Goal: Task Accomplishment & Management: Use online tool/utility

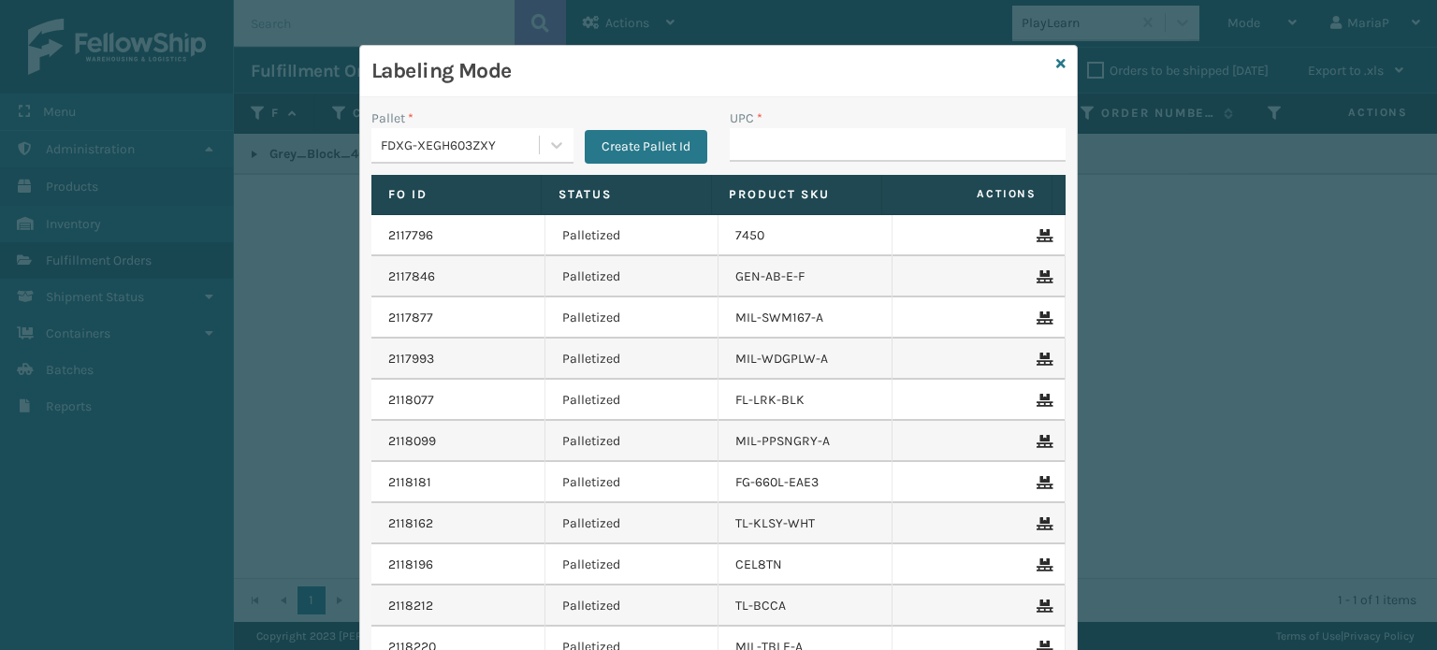
scroll to position [52, 0]
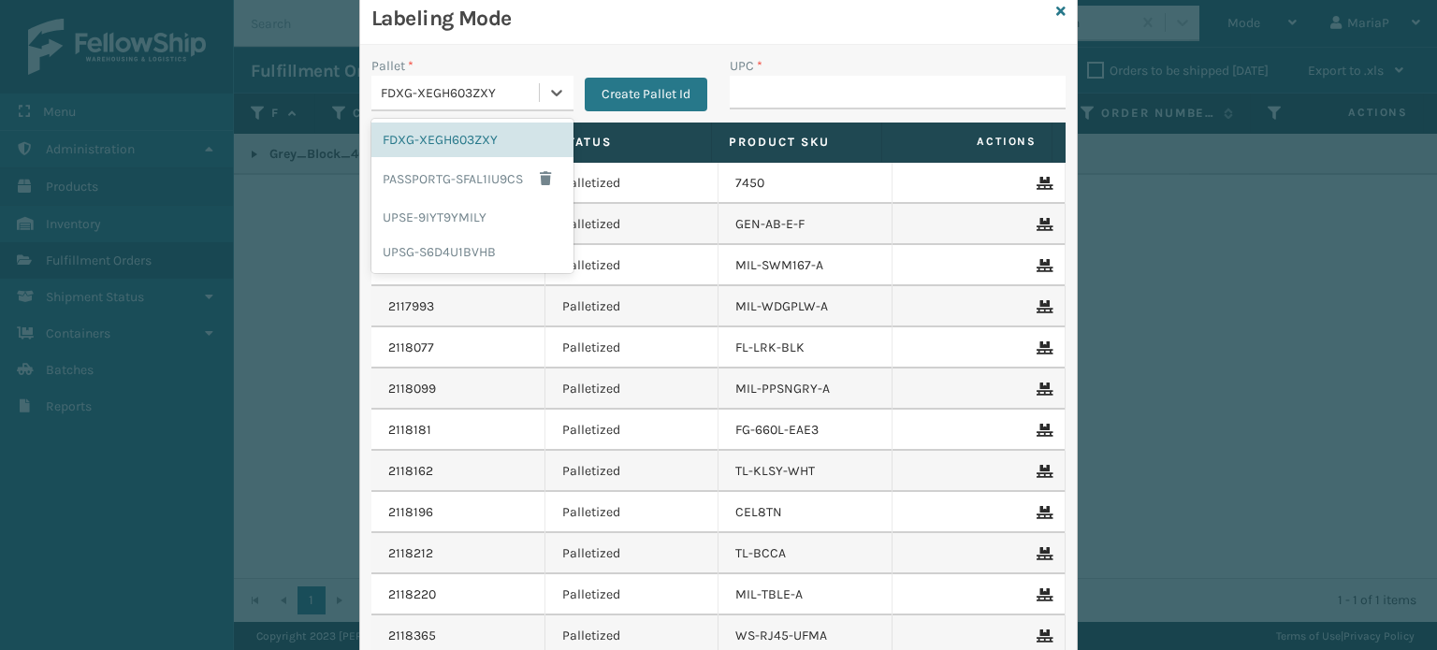
click at [486, 100] on div "FDXG-XEGH603ZXY" at bounding box center [461, 93] width 160 height 20
click at [471, 256] on div "UPSG-S6D4U1BVHB" at bounding box center [472, 252] width 202 height 35
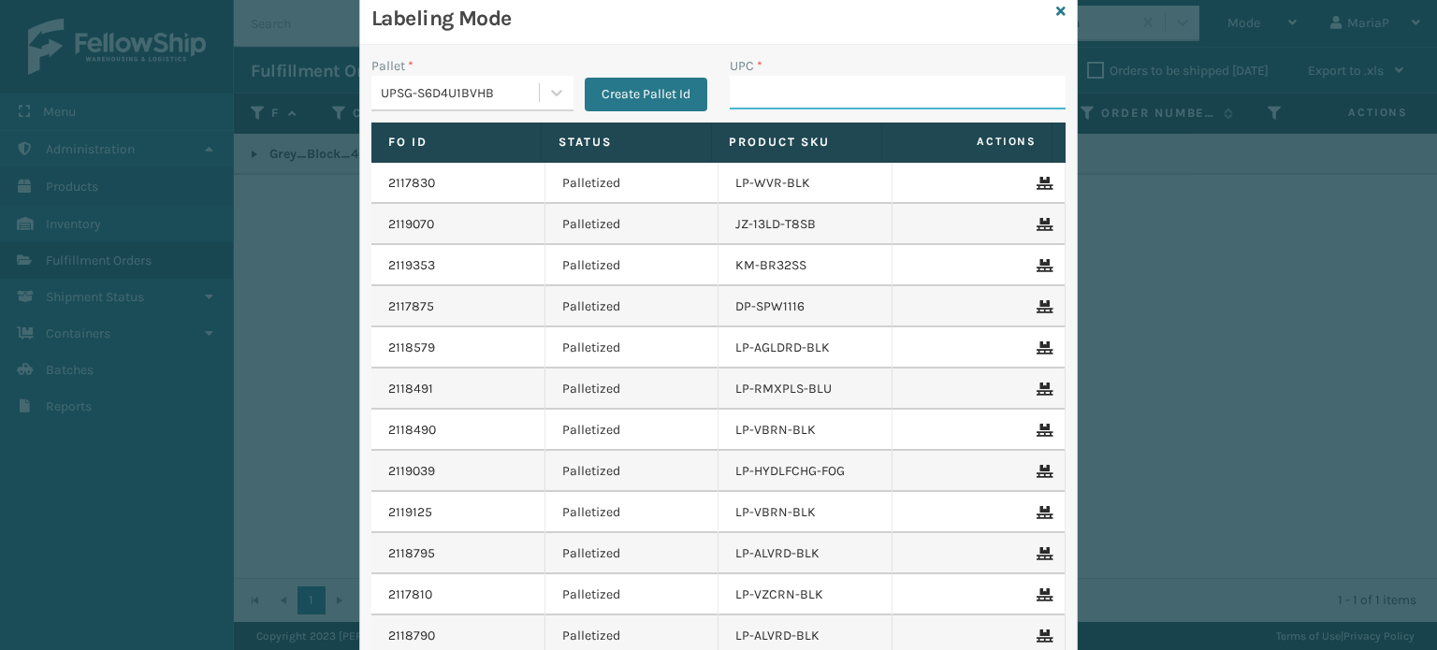
click at [769, 100] on input "UPC *" at bounding box center [898, 93] width 336 height 34
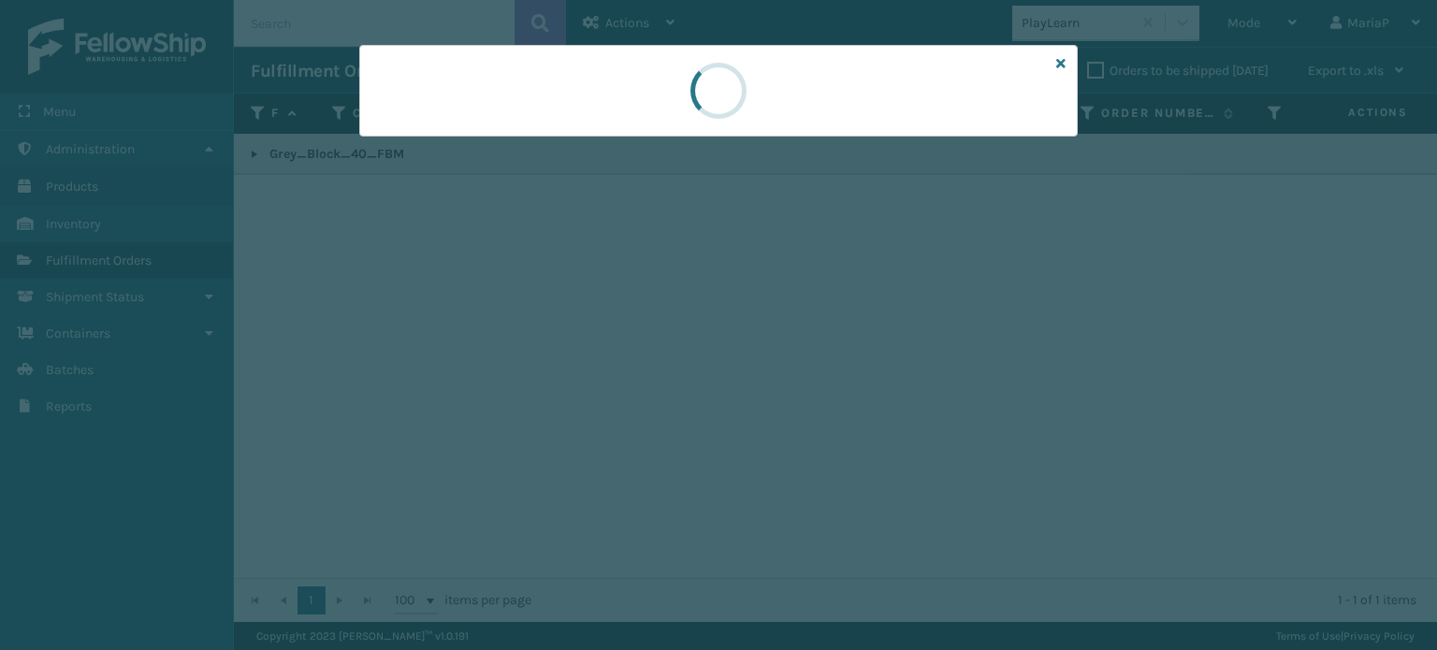
scroll to position [0, 0]
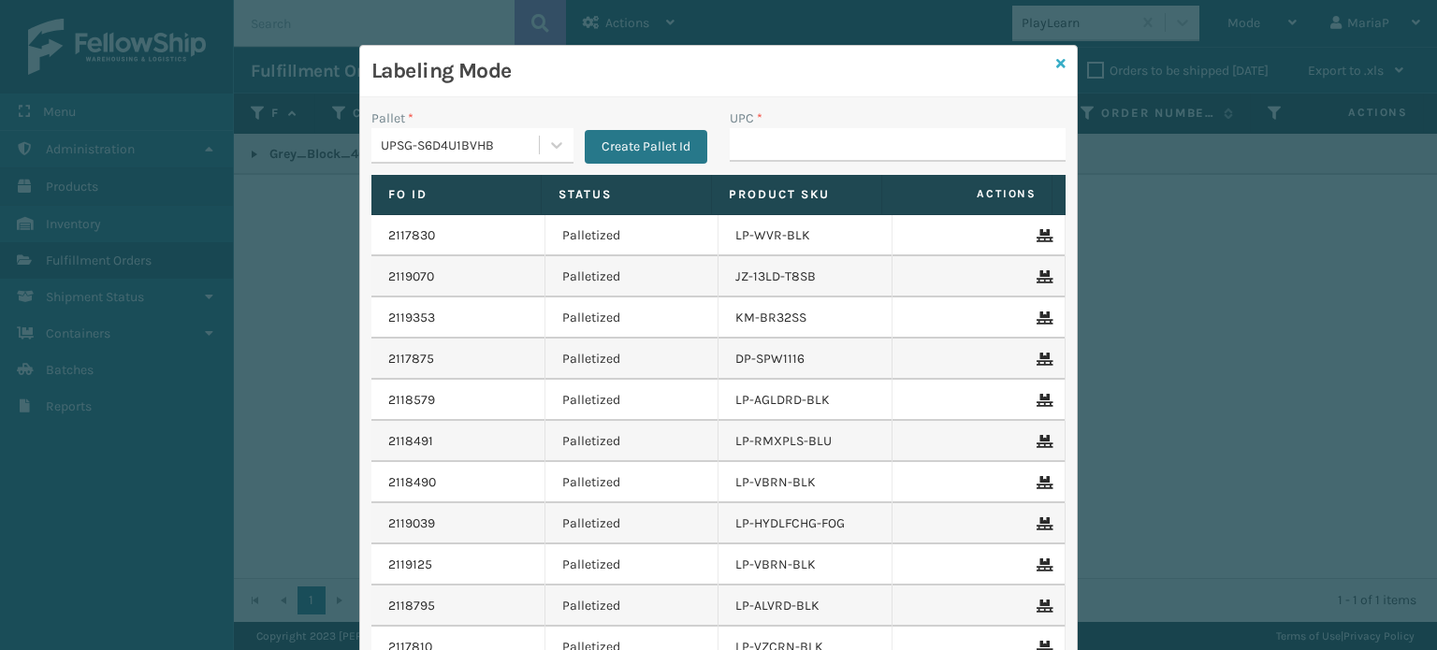
click at [1057, 63] on icon at bounding box center [1060, 63] width 9 height 13
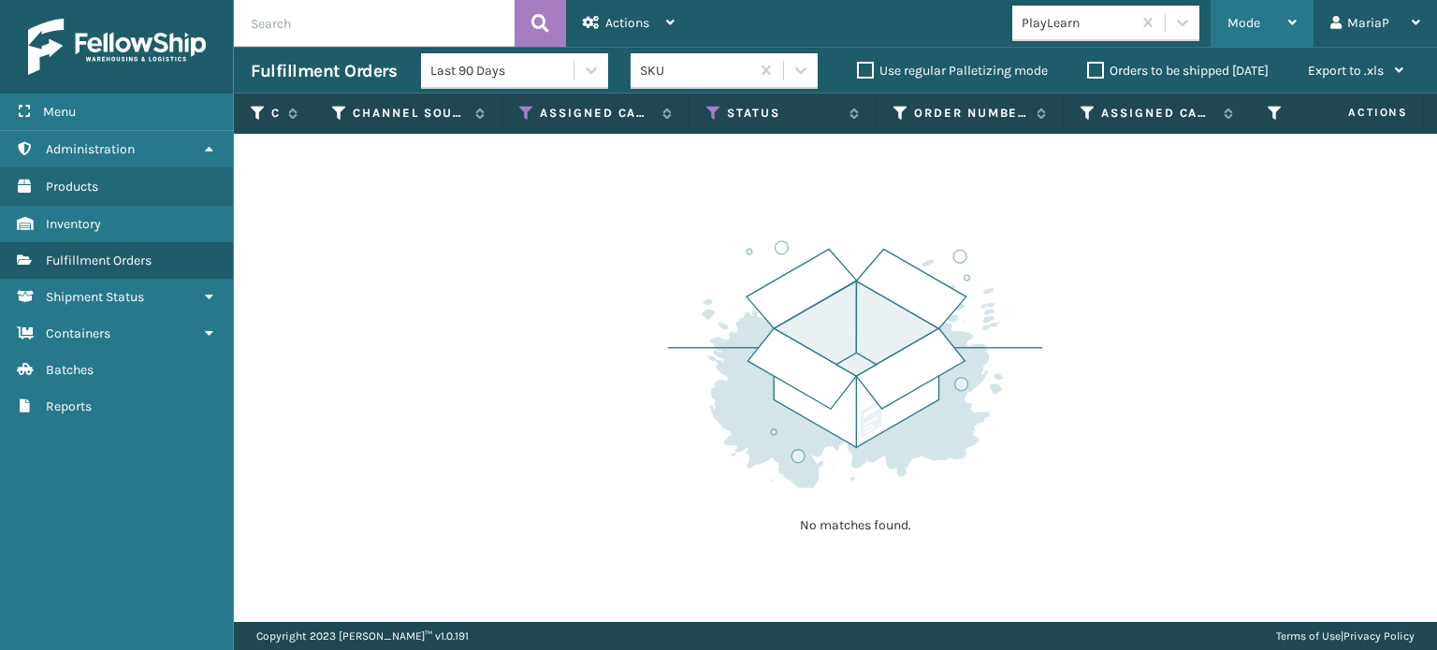
click at [1257, 10] on div "Mode" at bounding box center [1261, 23] width 69 height 47
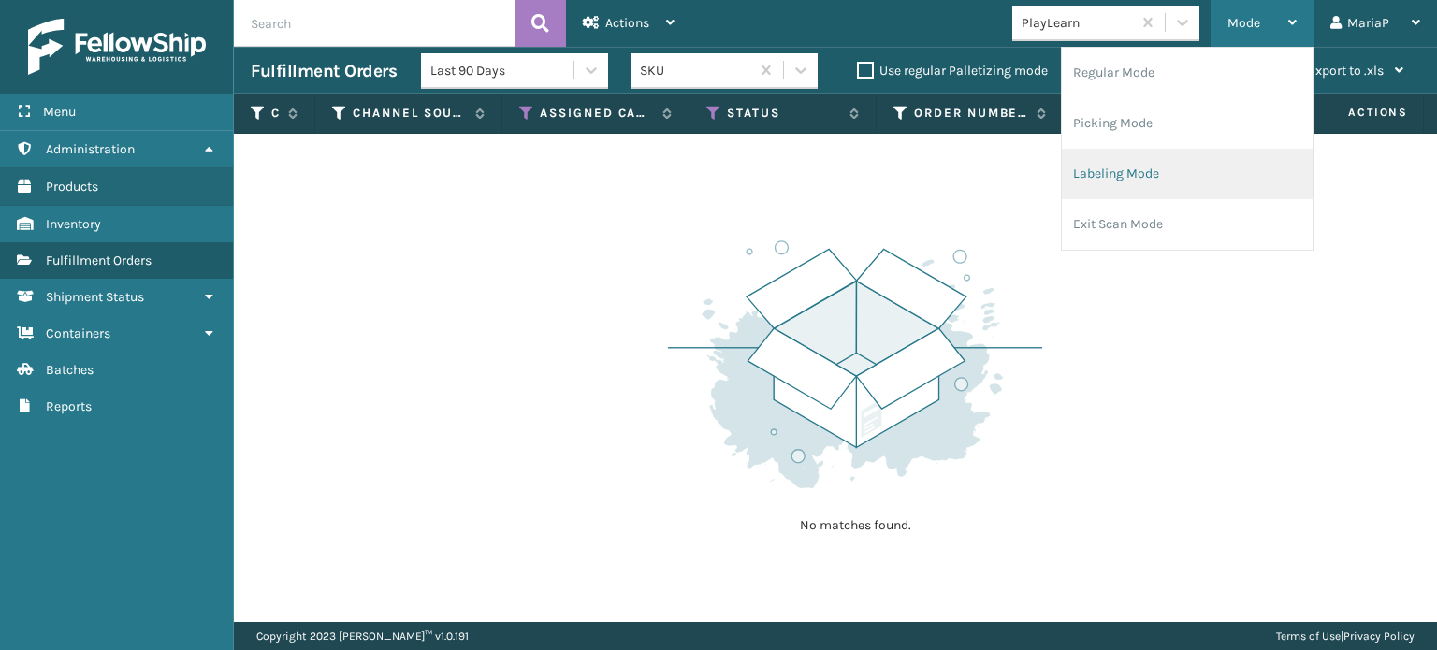
click at [1122, 166] on li "Labeling Mode" at bounding box center [1187, 174] width 251 height 51
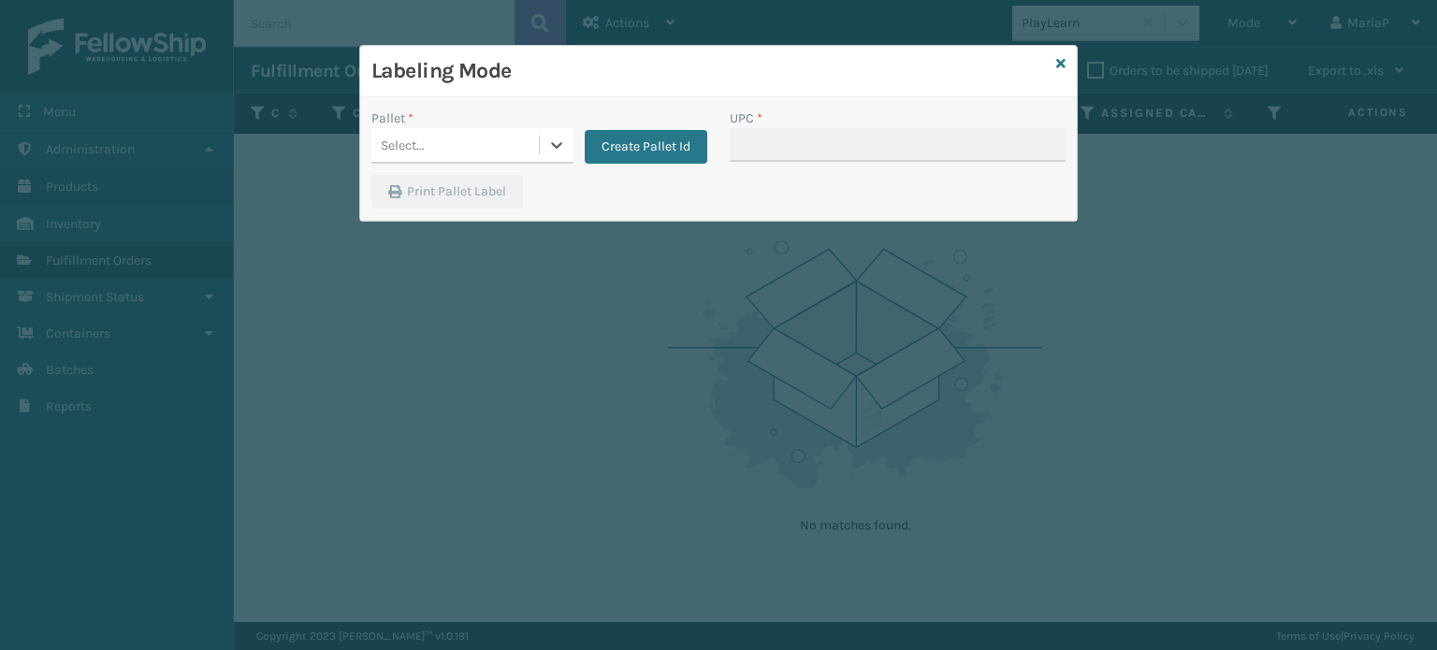
click at [517, 149] on div "Select..." at bounding box center [454, 145] width 167 height 31
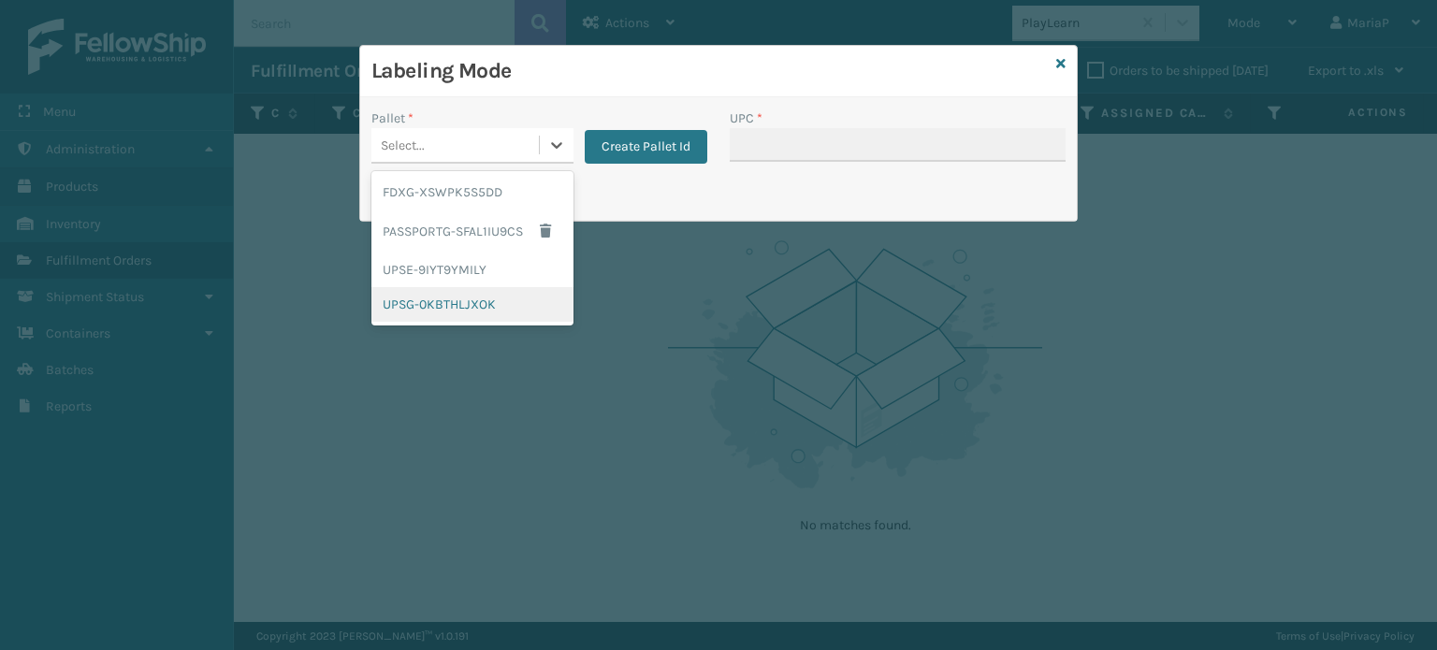
click at [483, 291] on div "UPSG-0KBTHLJXOK" at bounding box center [472, 304] width 202 height 35
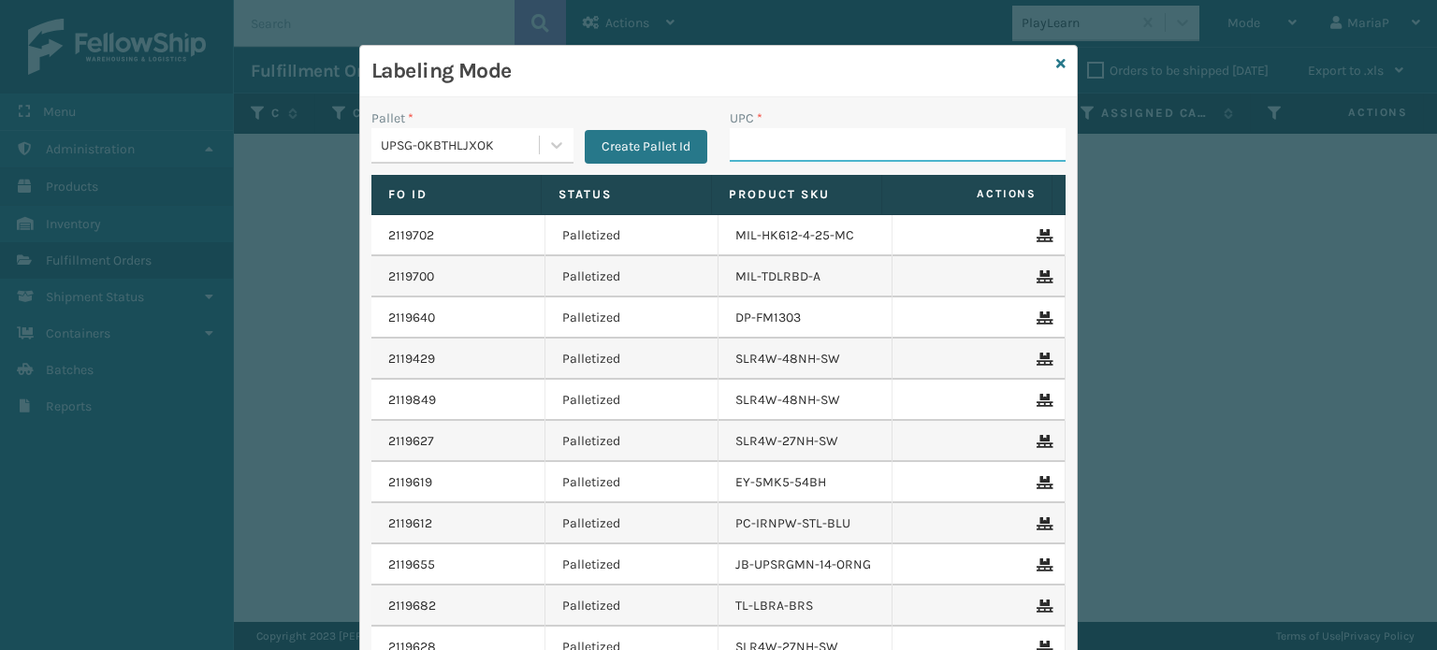
click at [777, 155] on input "UPC *" at bounding box center [898, 145] width 336 height 34
type input "81016133246"
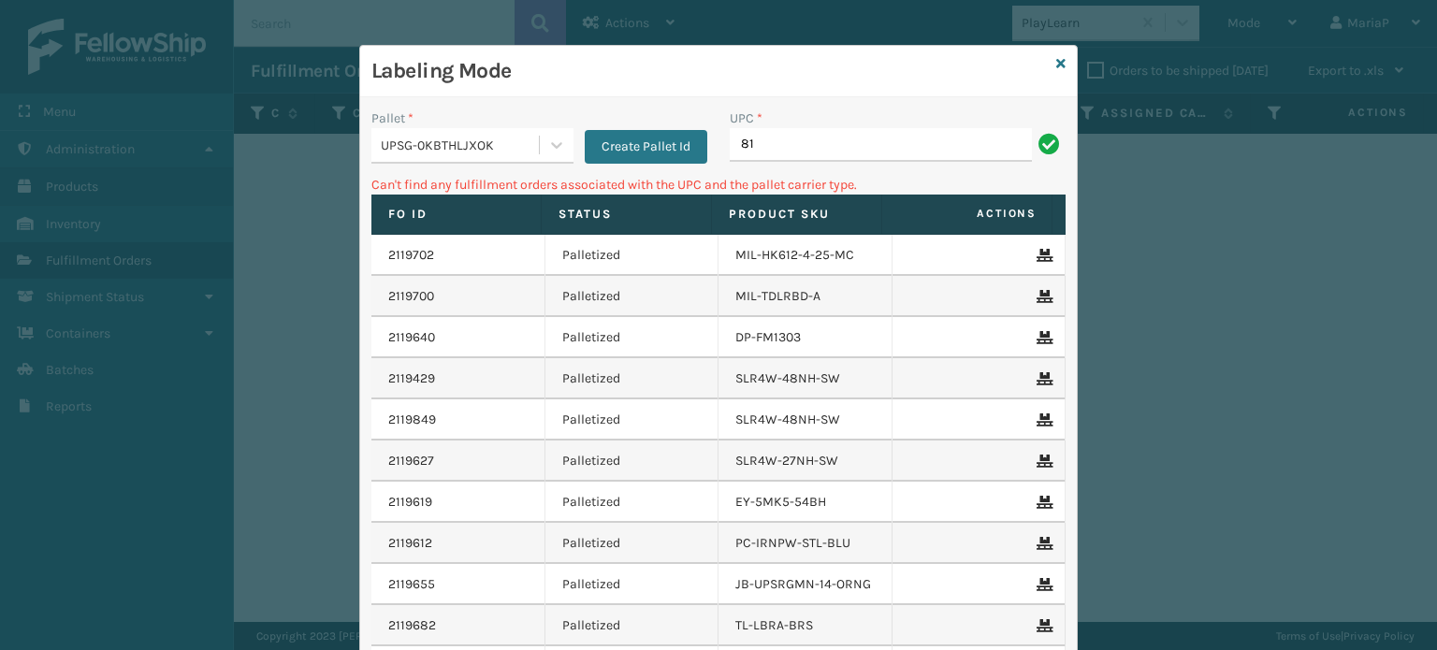
type input "8"
type input "LP-HYDLFCHG-FOG"
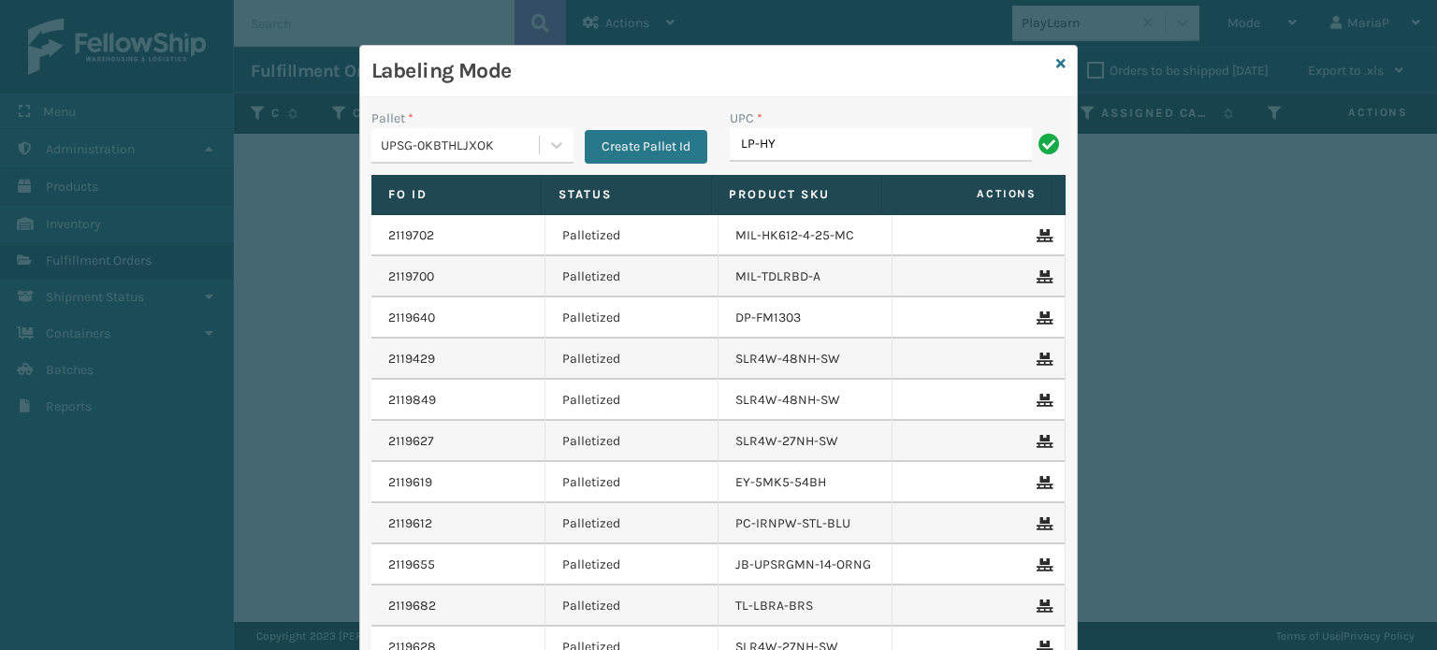
type input "LP-HYDLFPLS-GRPT"
click at [786, 139] on input "UPC *" at bounding box center [898, 145] width 336 height 34
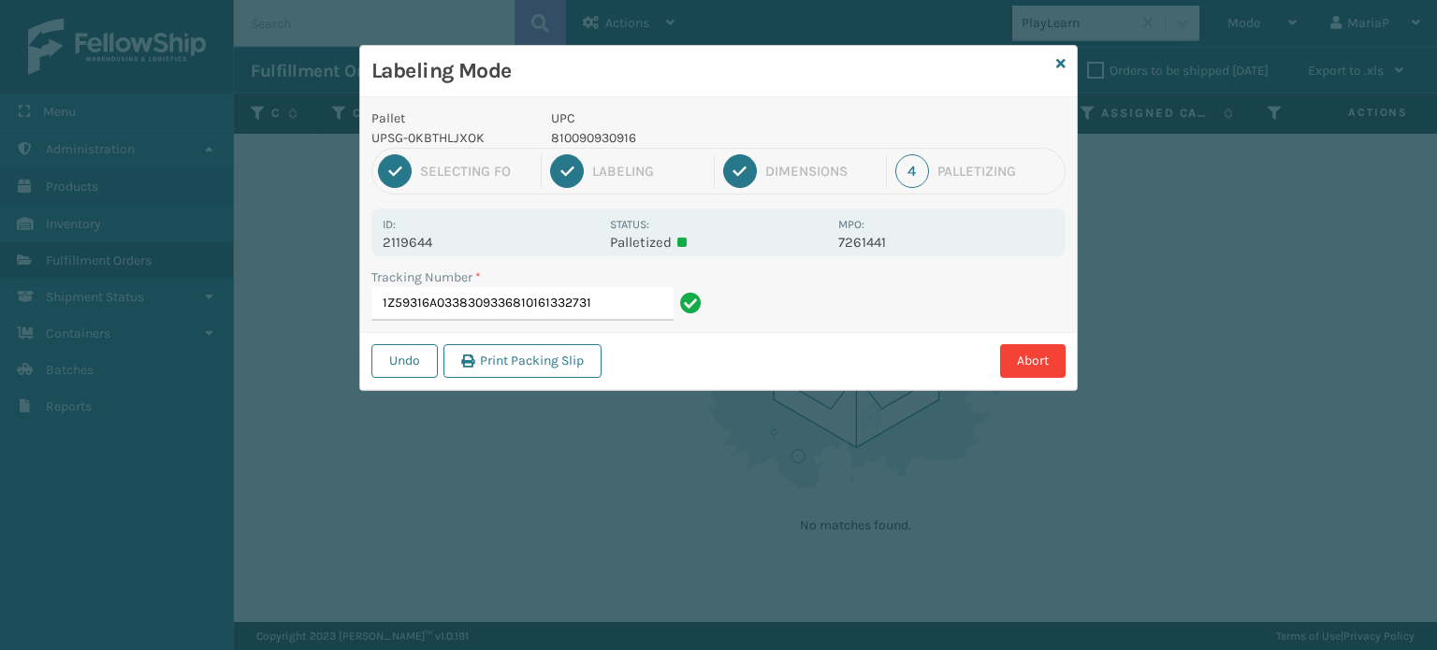
type input "1Z59316A0338309336810161332731"
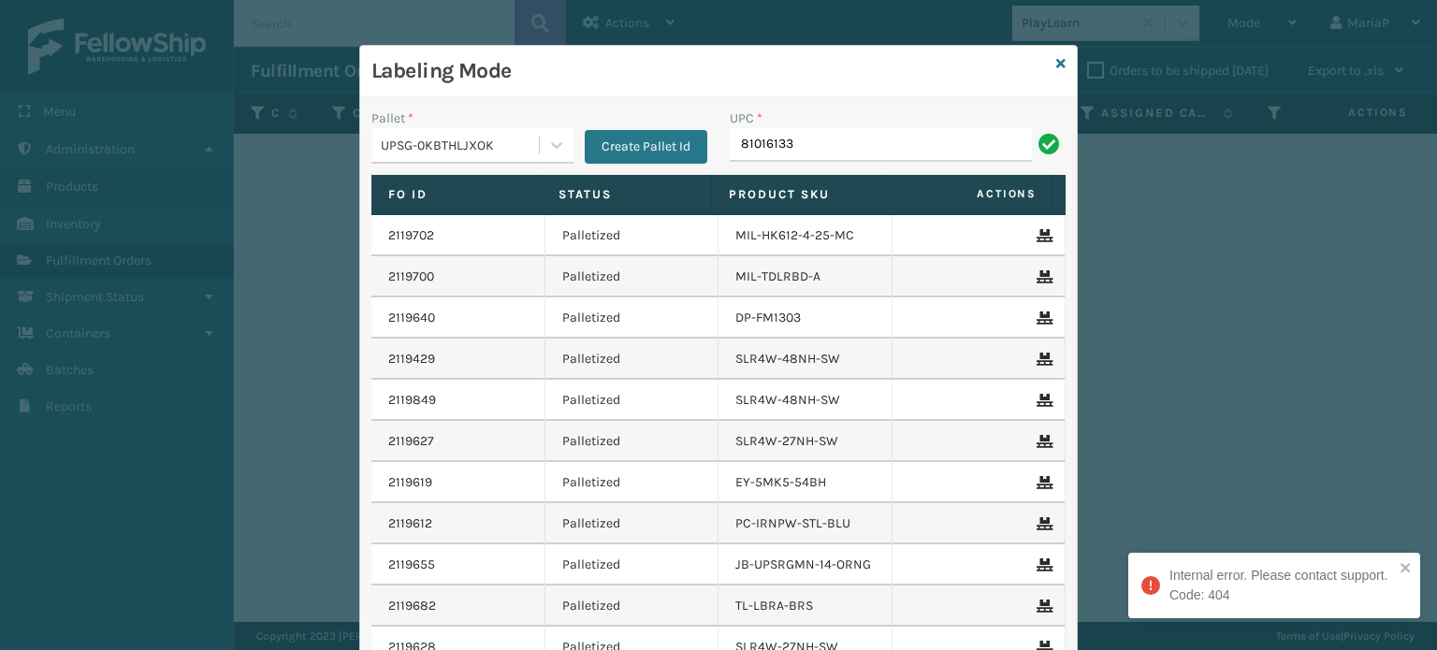
type input "810161332"
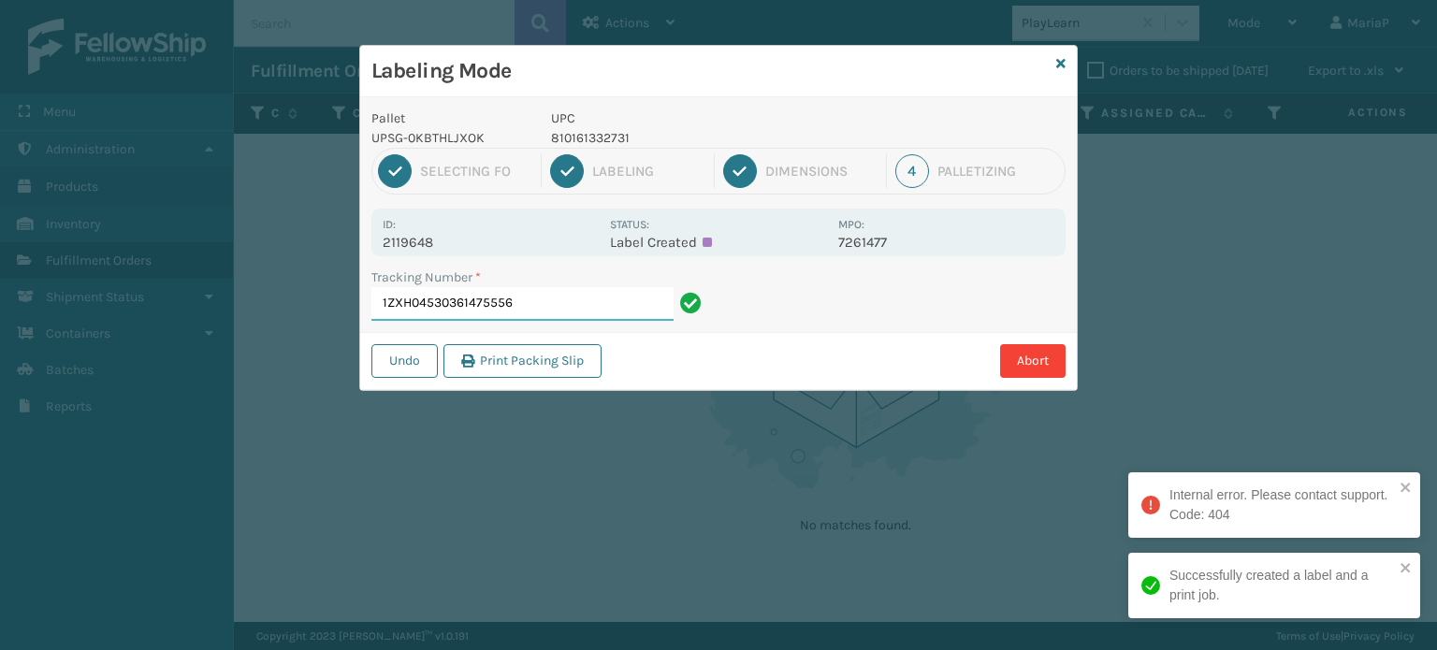
click at [587, 305] on input "1ZXH04530361475556" at bounding box center [522, 304] width 302 height 34
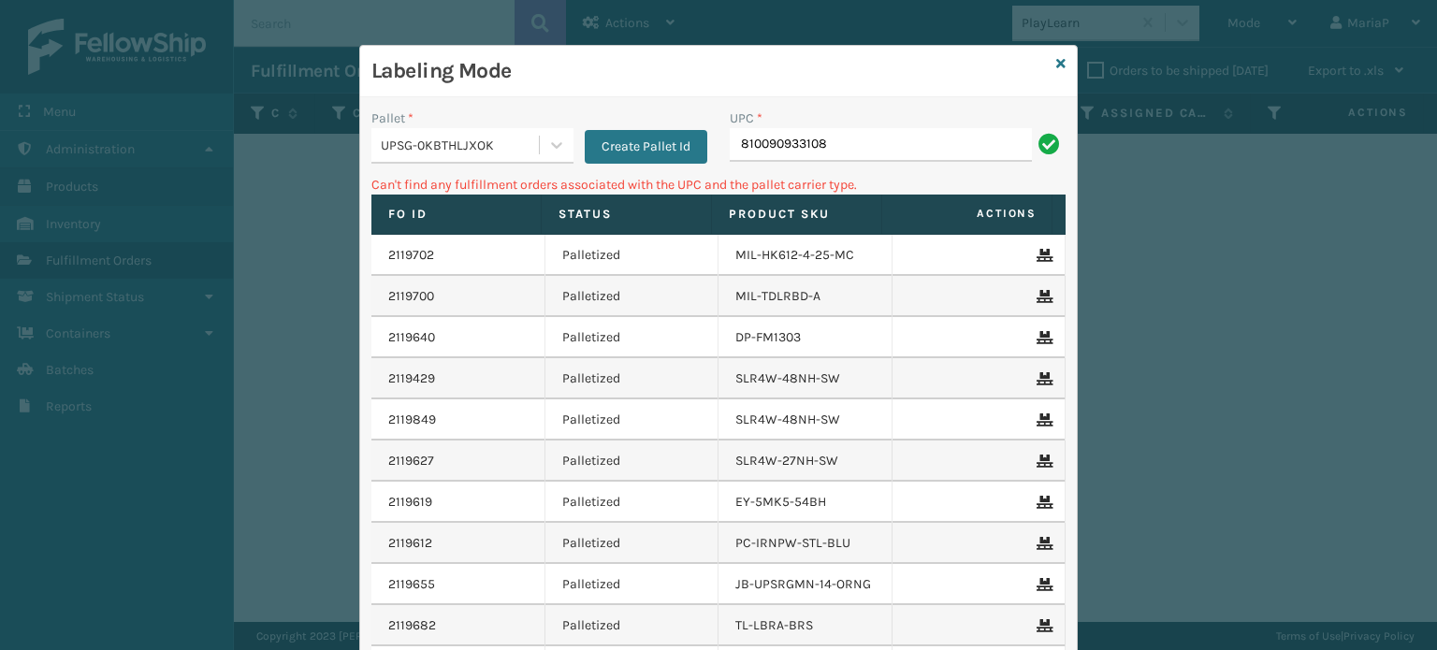
click at [870, 156] on input "810090933108" at bounding box center [881, 145] width 302 height 34
type input "LP-WVR-RED"
click at [823, 137] on input "LP-WVR-RED" at bounding box center [881, 145] width 302 height 34
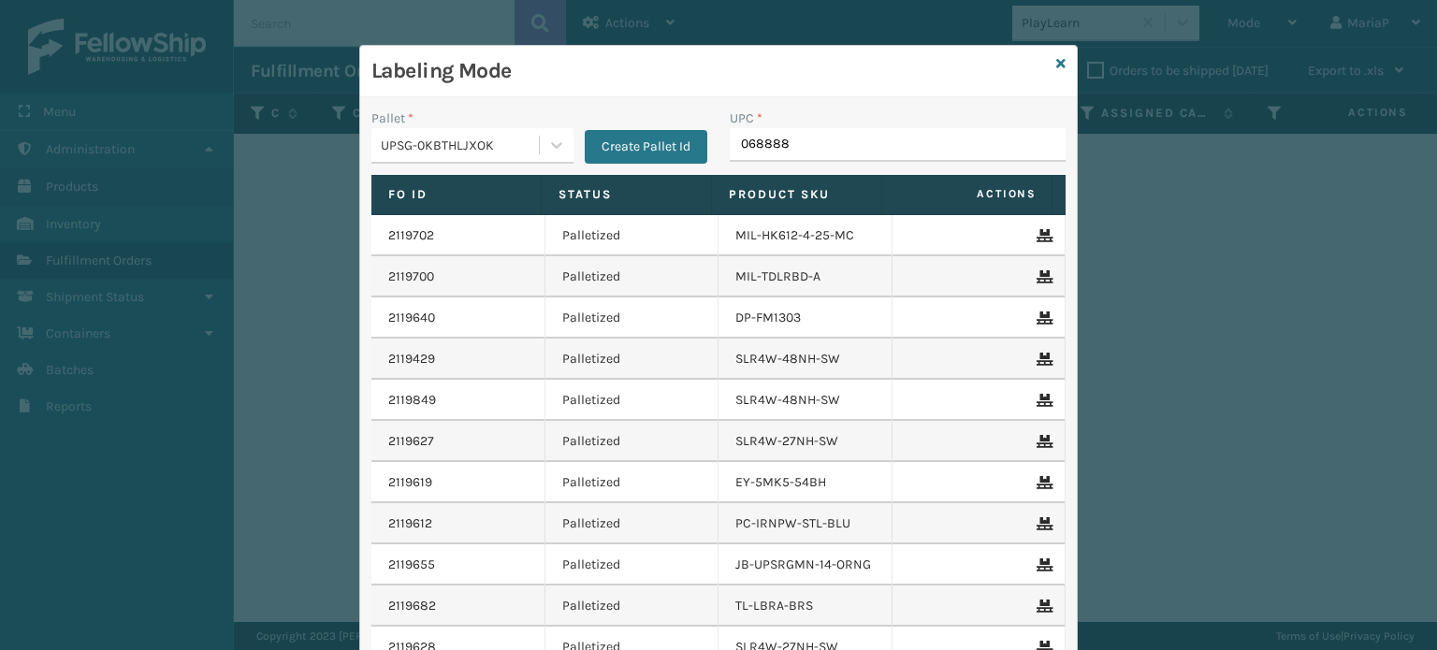
type input "0688887"
type input "81009093294"
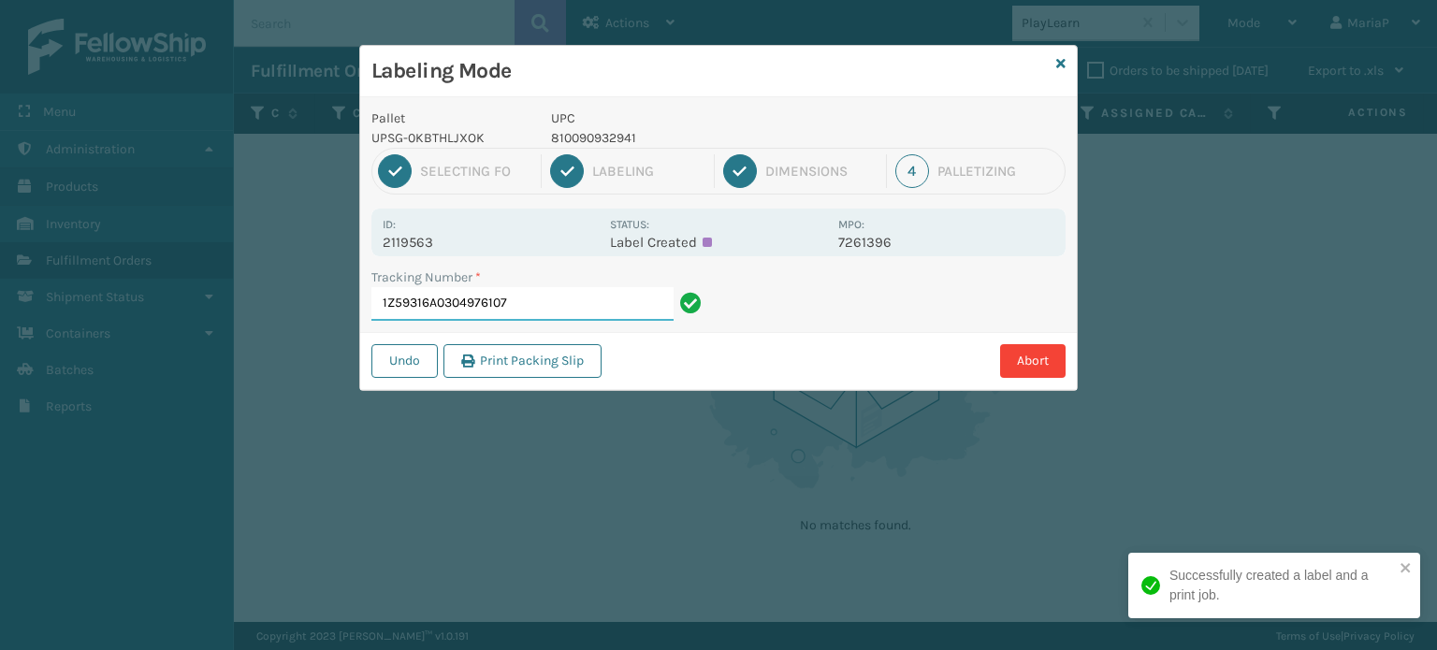
click at [552, 316] on input "1Z59316A0304976107" at bounding box center [522, 304] width 302 height 34
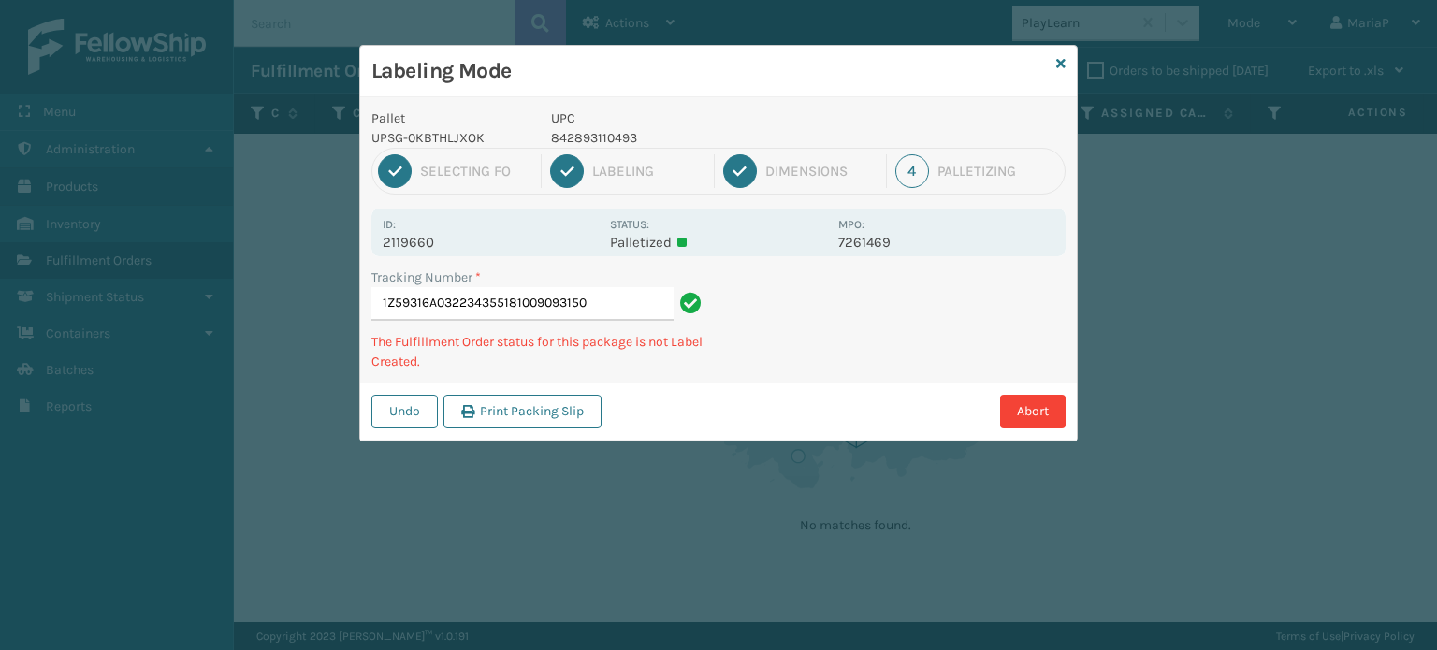
type input "1Z59316A0322343551810090931500"
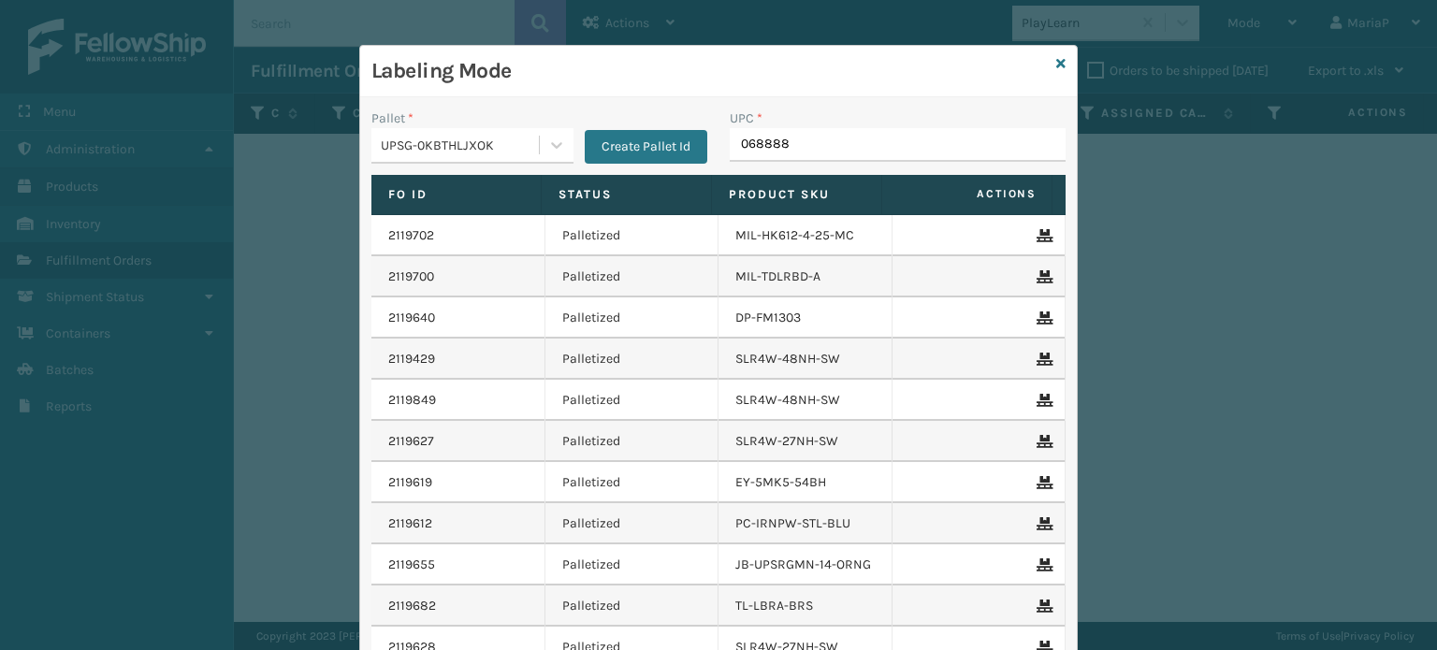
type input "0688887"
type input "06888877941"
type input "8101613322"
click at [487, 154] on div "UPSG-0KBTHLJXOK" at bounding box center [454, 145] width 167 height 31
click at [1059, 57] on div "Labeling Mode" at bounding box center [718, 71] width 716 height 51
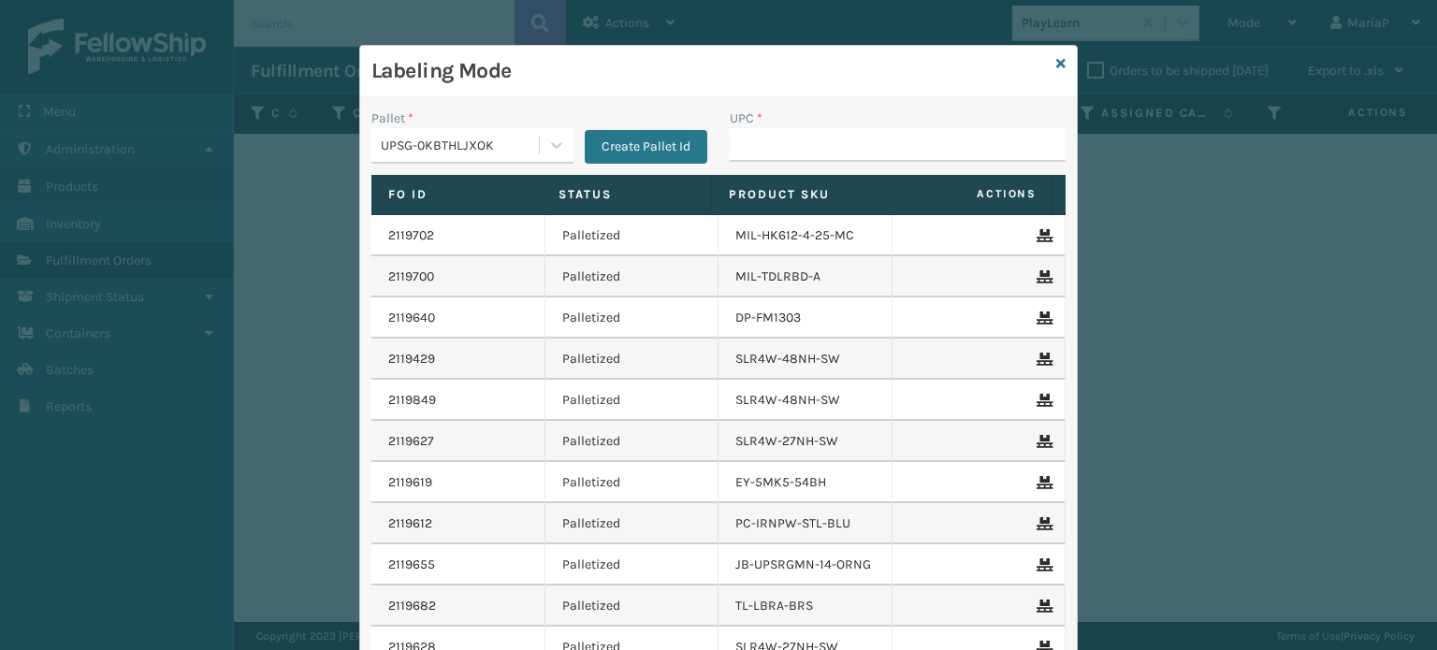
click at [1059, 59] on div "Labeling Mode" at bounding box center [718, 71] width 716 height 51
click at [1056, 65] on icon at bounding box center [1060, 63] width 9 height 13
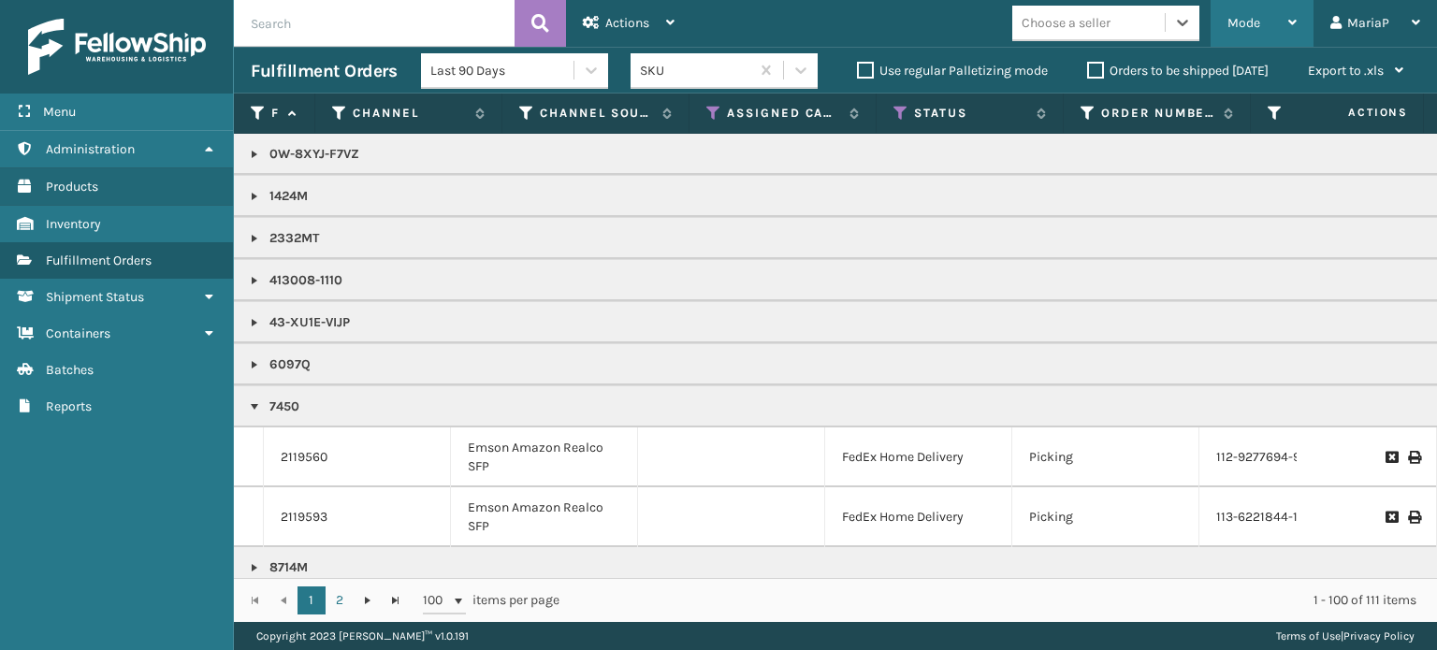
click at [1250, 16] on span "Mode" at bounding box center [1243, 23] width 33 height 16
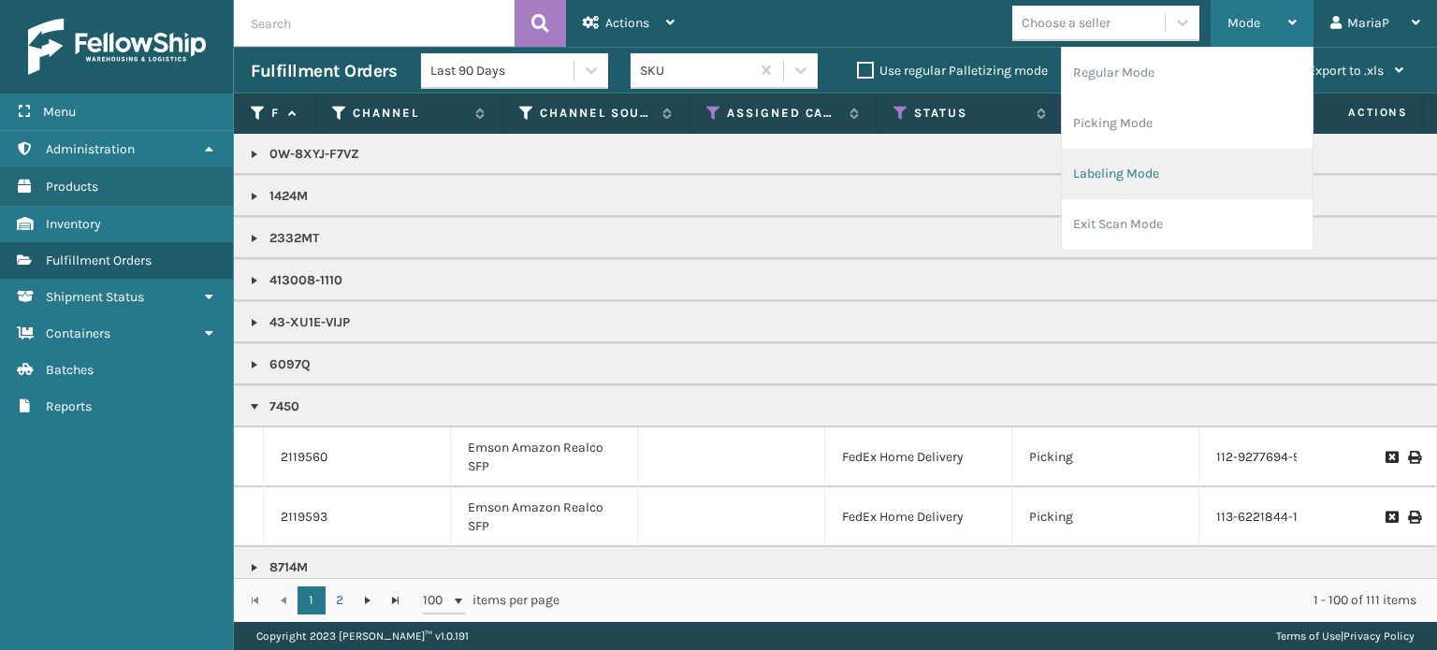
click at [1157, 156] on li "Labeling Mode" at bounding box center [1187, 174] width 251 height 51
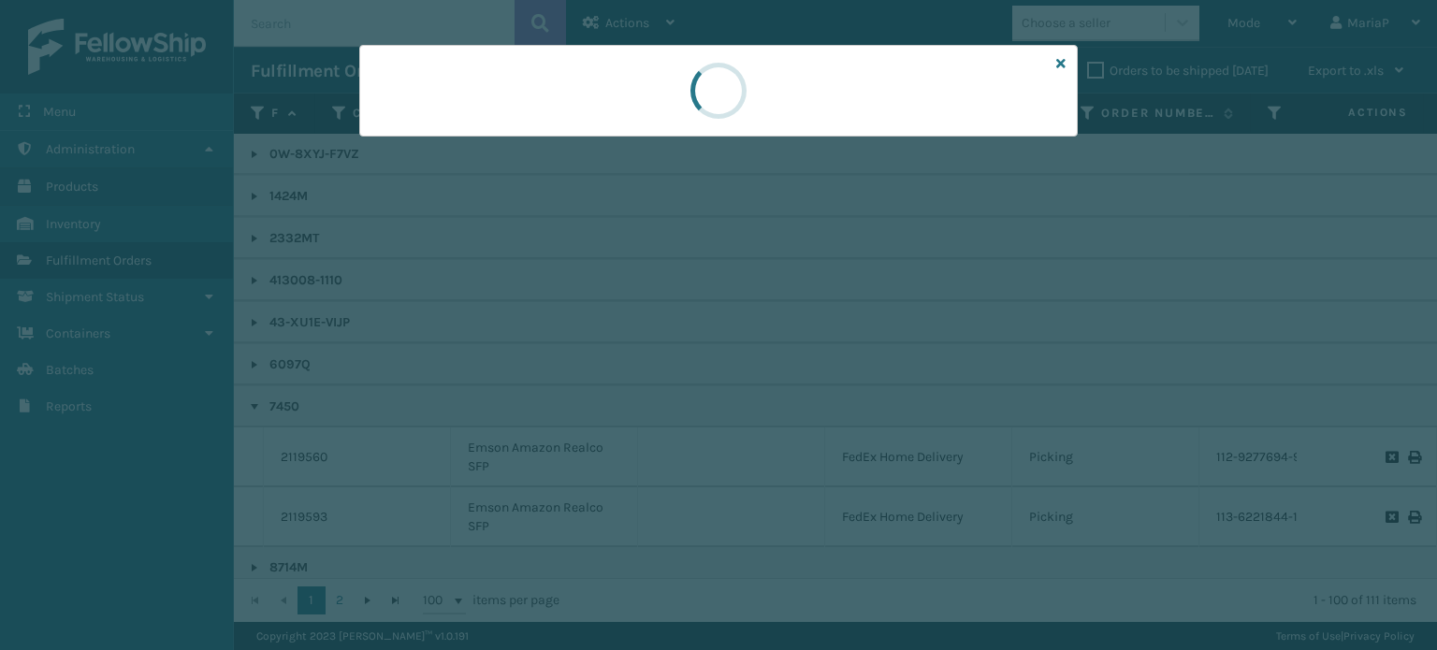
click at [470, 134] on div at bounding box center [718, 91] width 718 height 92
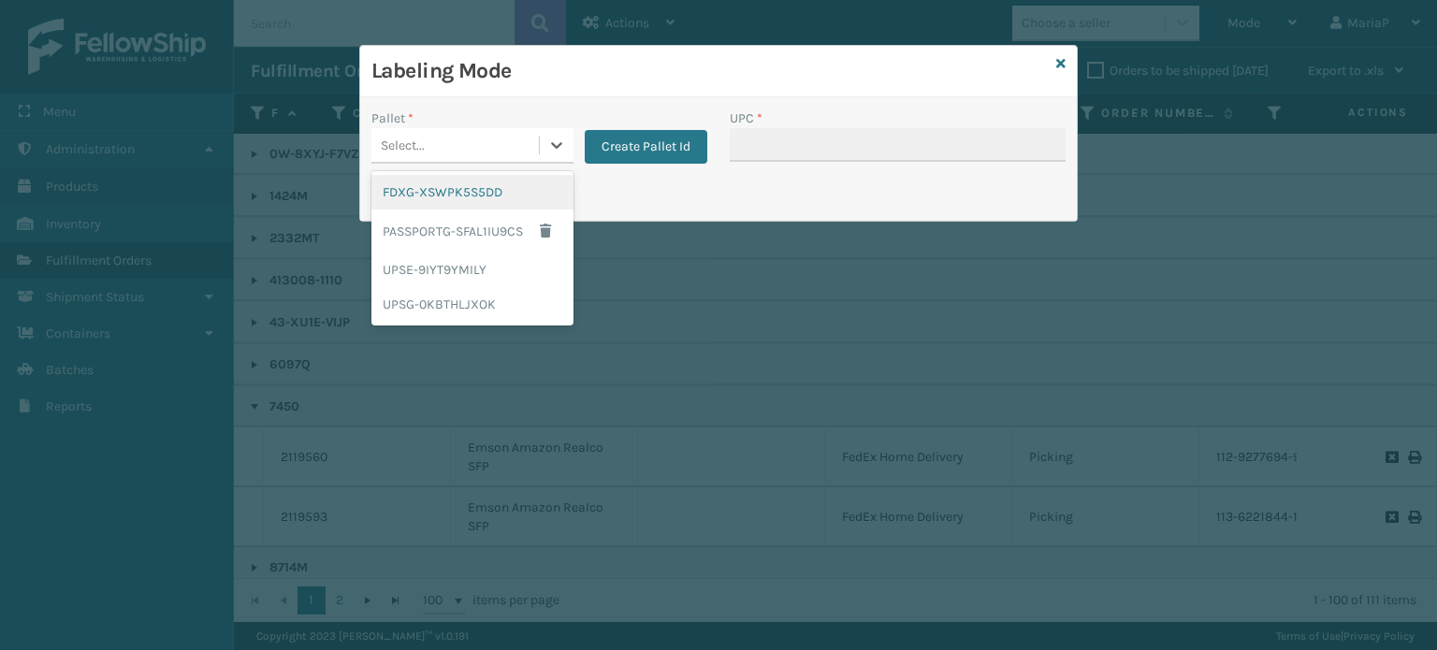
click at [534, 153] on div "Select..." at bounding box center [454, 145] width 167 height 31
click at [474, 294] on div "UPSG-0KBTHLJXOK" at bounding box center [472, 304] width 202 height 35
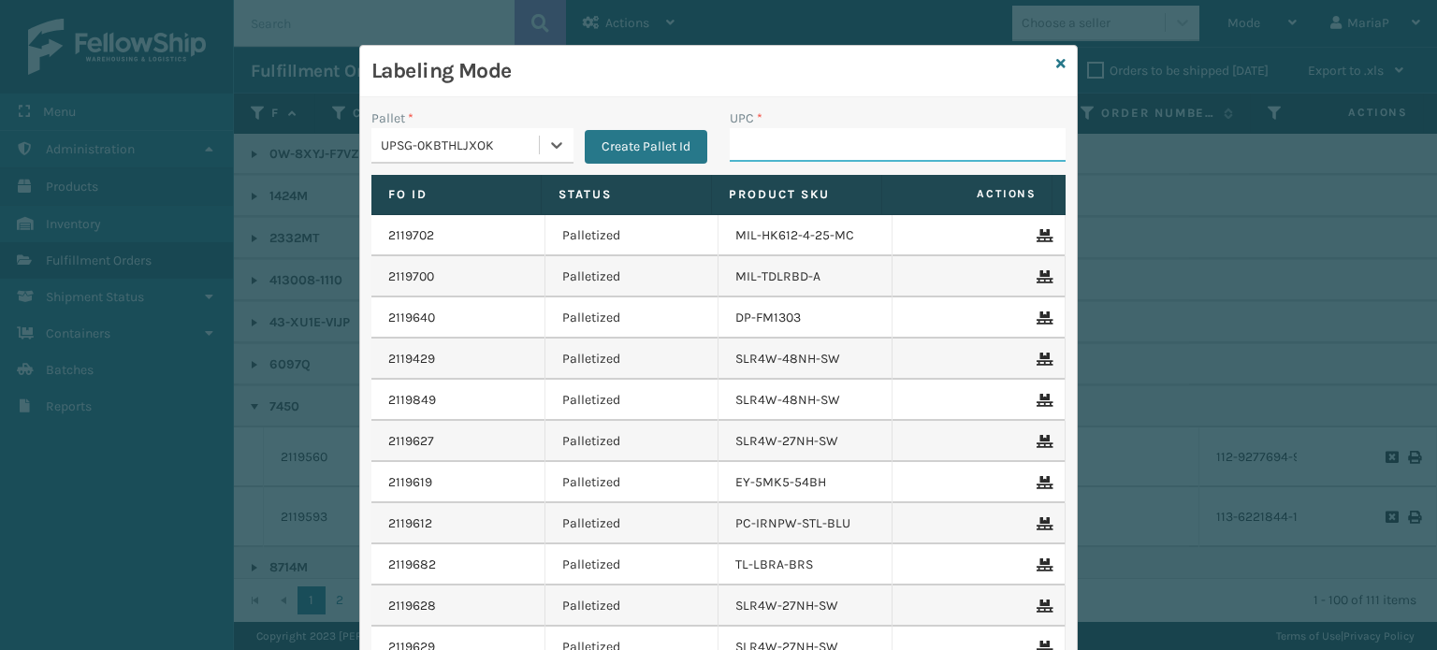
drag, startPoint x: 804, startPoint y: 130, endPoint x: 799, endPoint y: 140, distance: 11.7
click at [803, 133] on input "UPC *" at bounding box center [898, 145] width 336 height 34
type input "LP-AGLDRD-BLK"
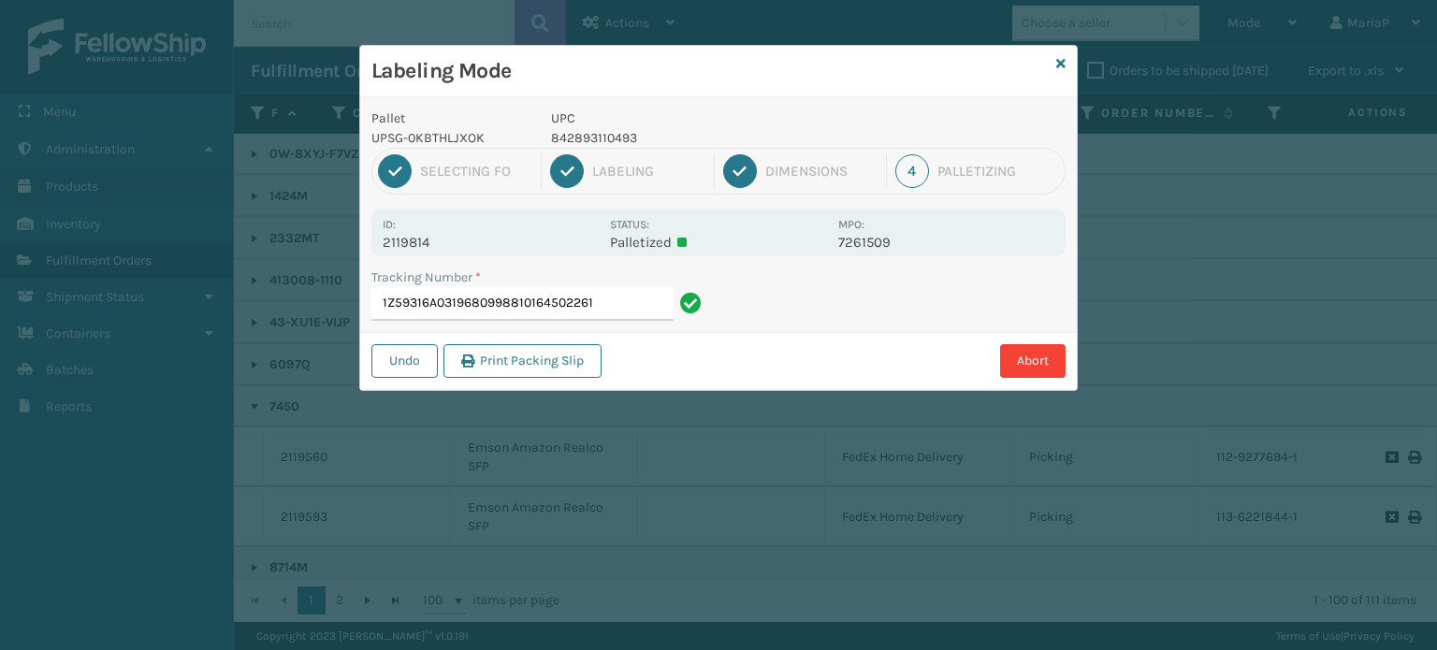
type input "1Z59316A0319680998810164502261"
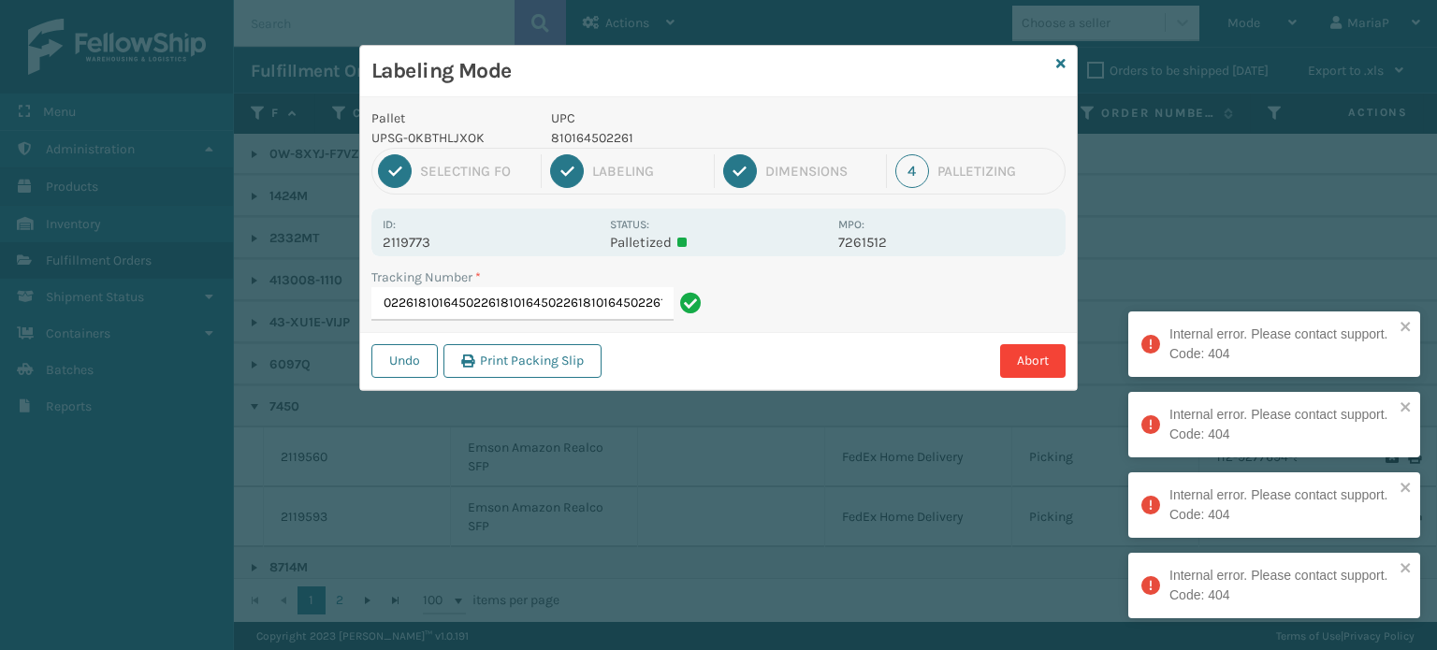
type input "1Z59316A0300767233810164502261810164502261810164502261810164502261810164502261"
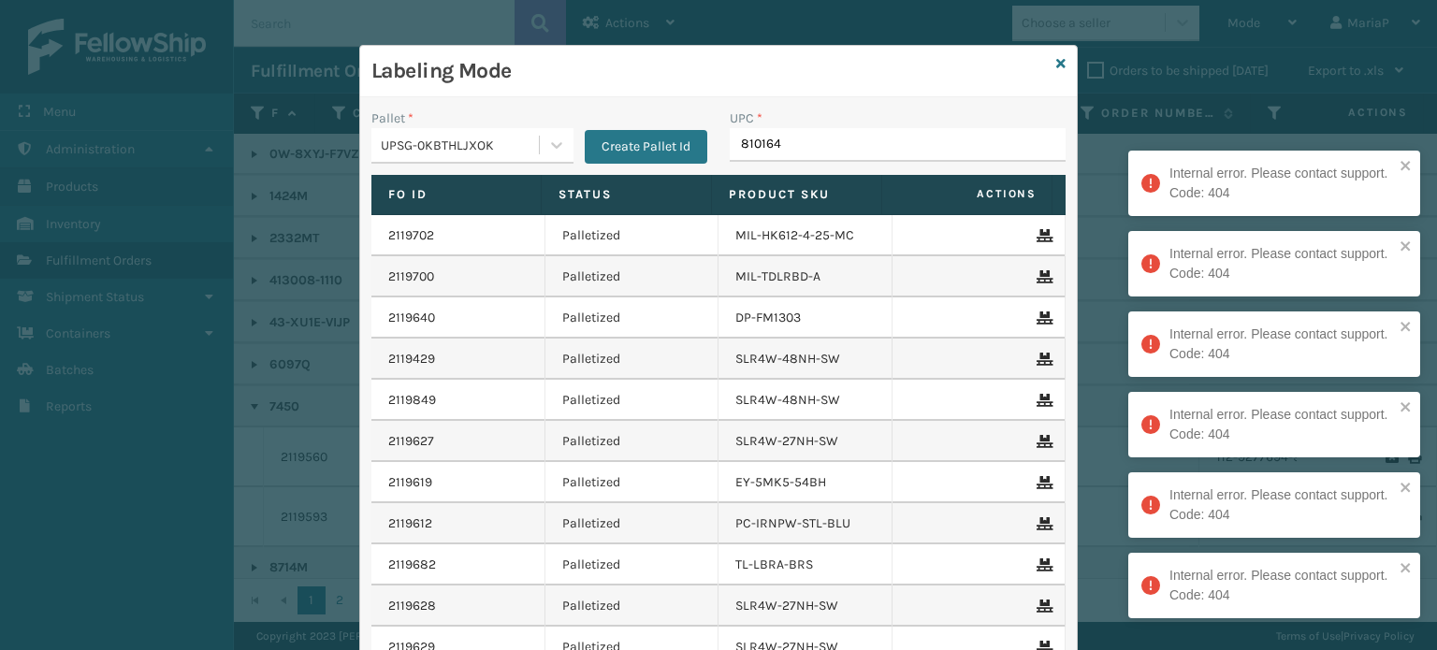
type input "8101645"
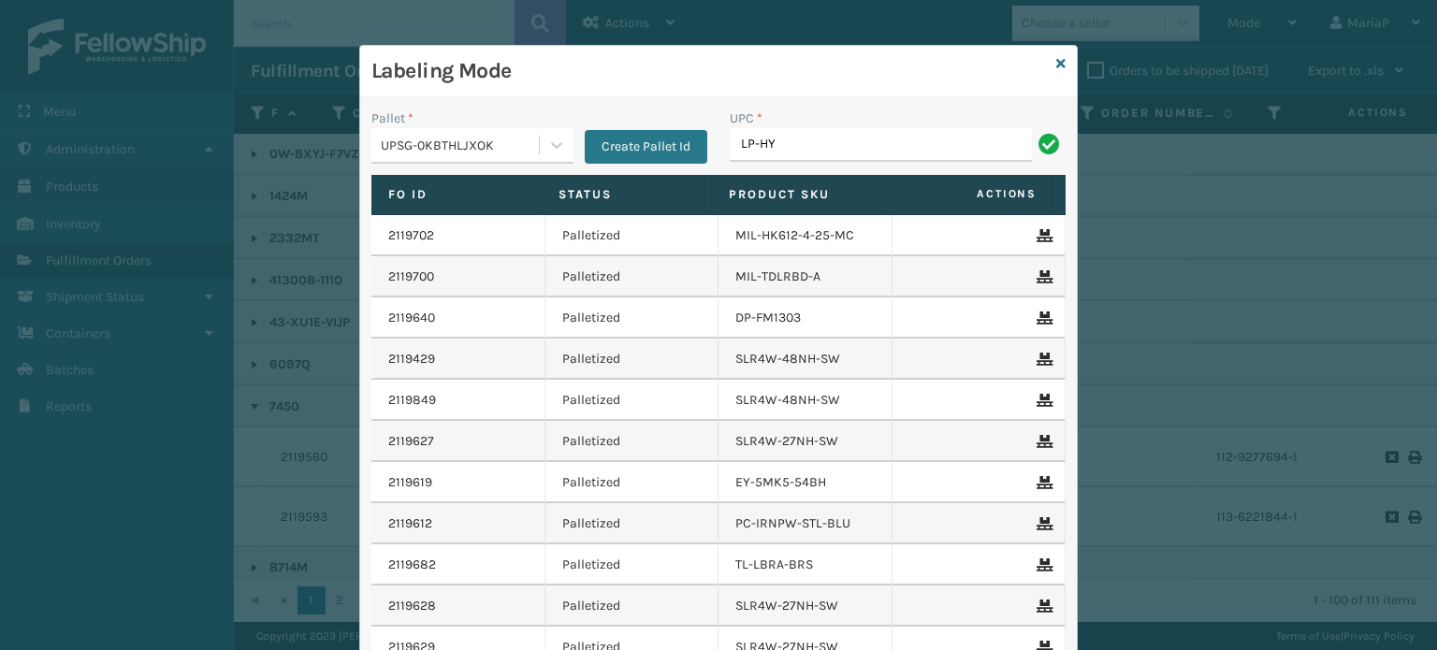
type input "LP-HYDLFPLS-GRPT"
click at [802, 125] on div "UPC *" at bounding box center [898, 118] width 336 height 20
click at [800, 129] on div "UPC * LP-T" at bounding box center [898, 134] width 336 height 53
click at [791, 141] on input "LP-T" at bounding box center [881, 145] width 302 height 34
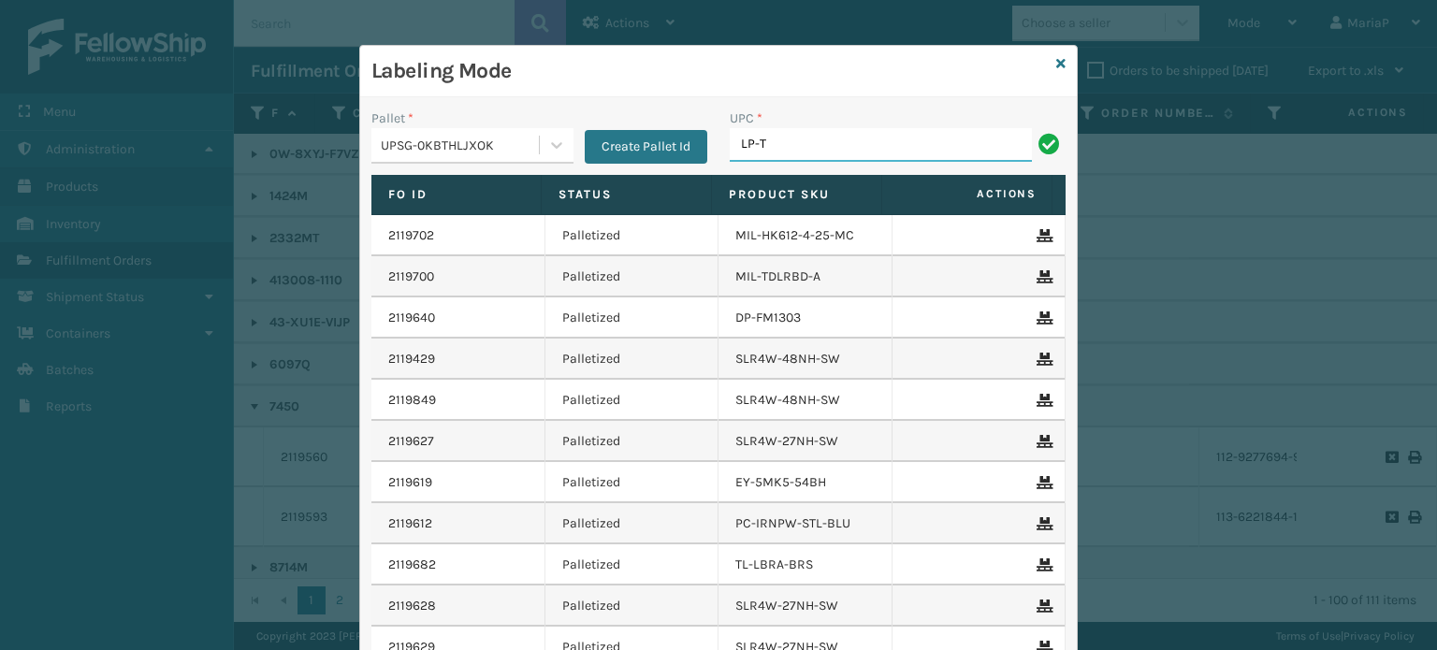
click at [794, 143] on input "LP-T" at bounding box center [881, 145] width 302 height 34
click at [766, 141] on input "LP-T" at bounding box center [881, 145] width 302 height 34
click at [764, 141] on input "LP-T" at bounding box center [881, 145] width 302 height 34
type input "8428931"
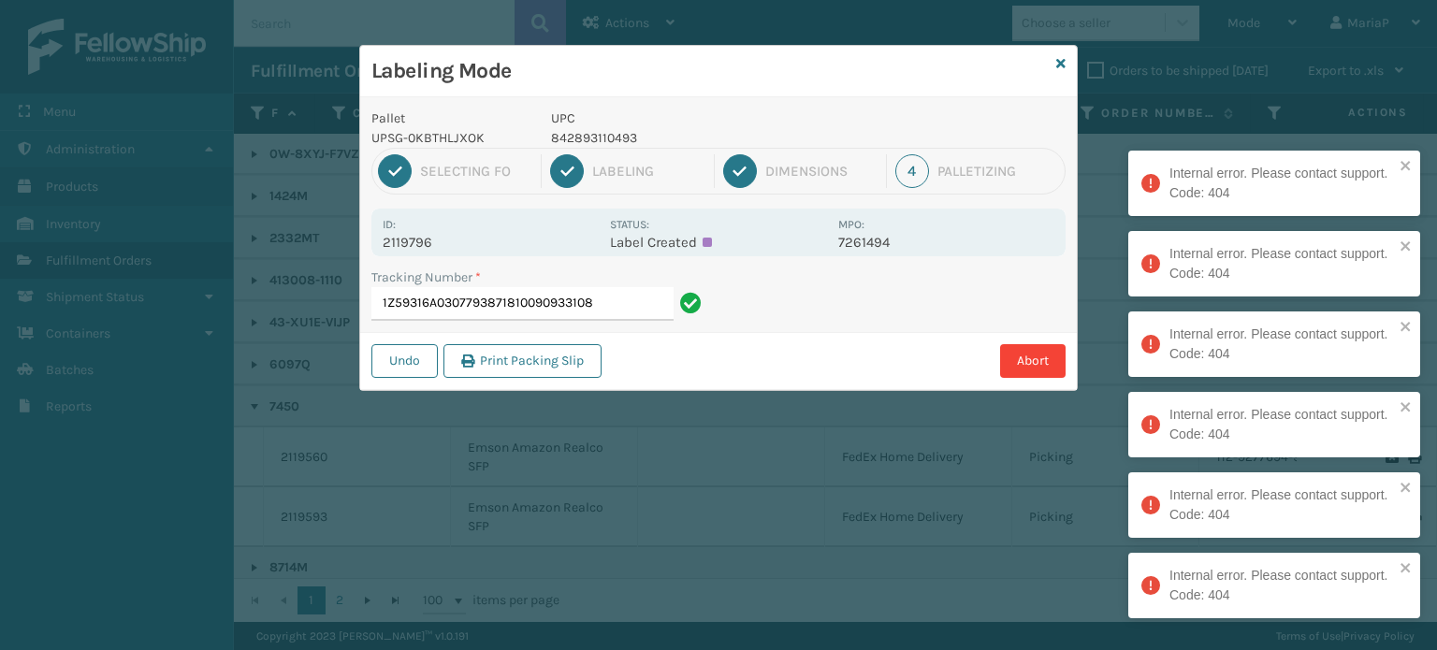
drag, startPoint x: 502, startPoint y: 310, endPoint x: 970, endPoint y: 393, distance: 475.0
click at [984, 397] on div "Labeling Mode Pallet UPSG-0KBTHLJXOK UPC 842893110493 1 Selecting FO 2 Labeling…" at bounding box center [718, 325] width 1437 height 650
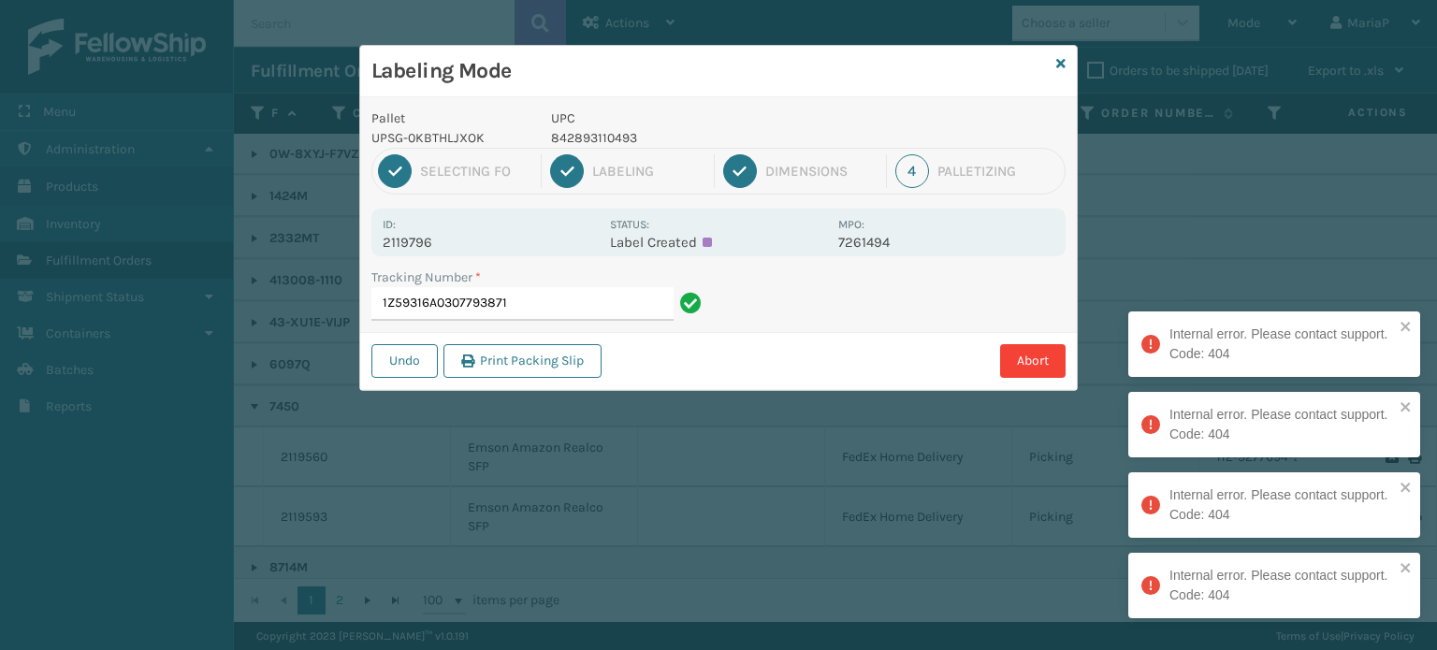
type input "1Z59316A0307793871"
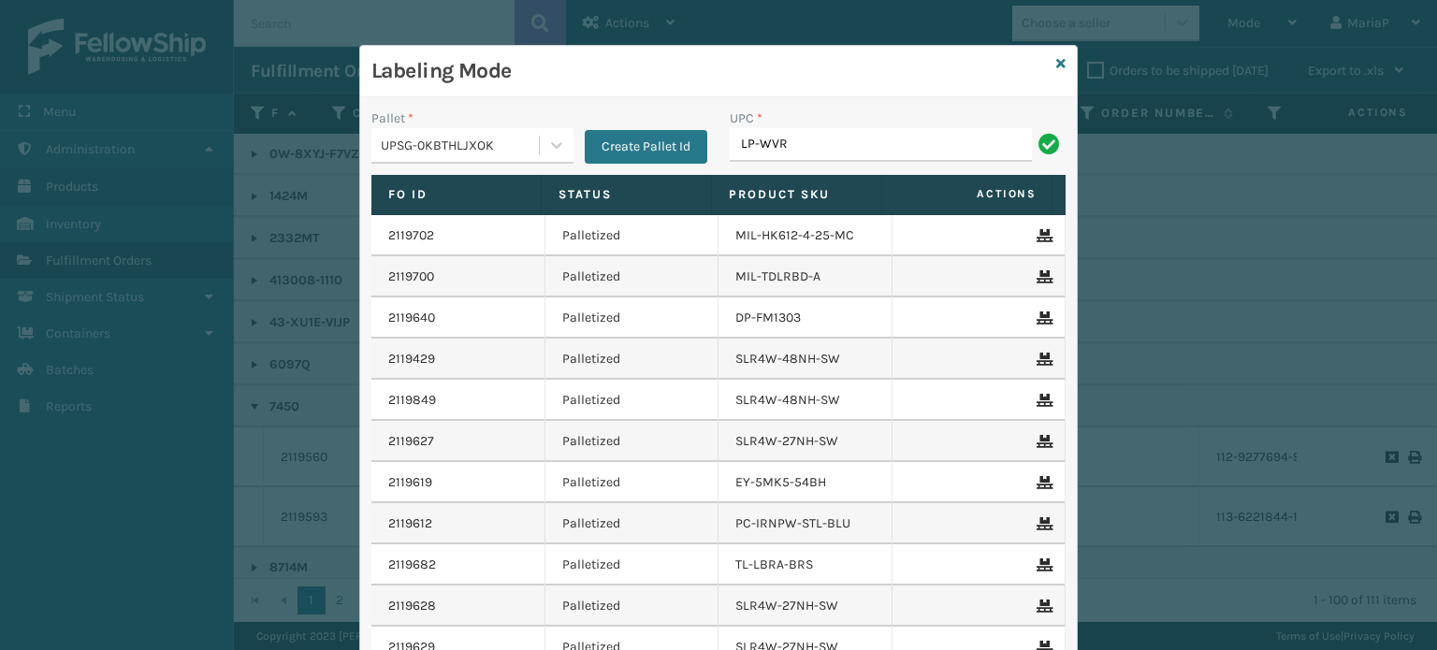
type input "LP-WVR-RED"
click at [514, 137] on div "UPSG-0KBTHLJXOK" at bounding box center [461, 146] width 160 height 20
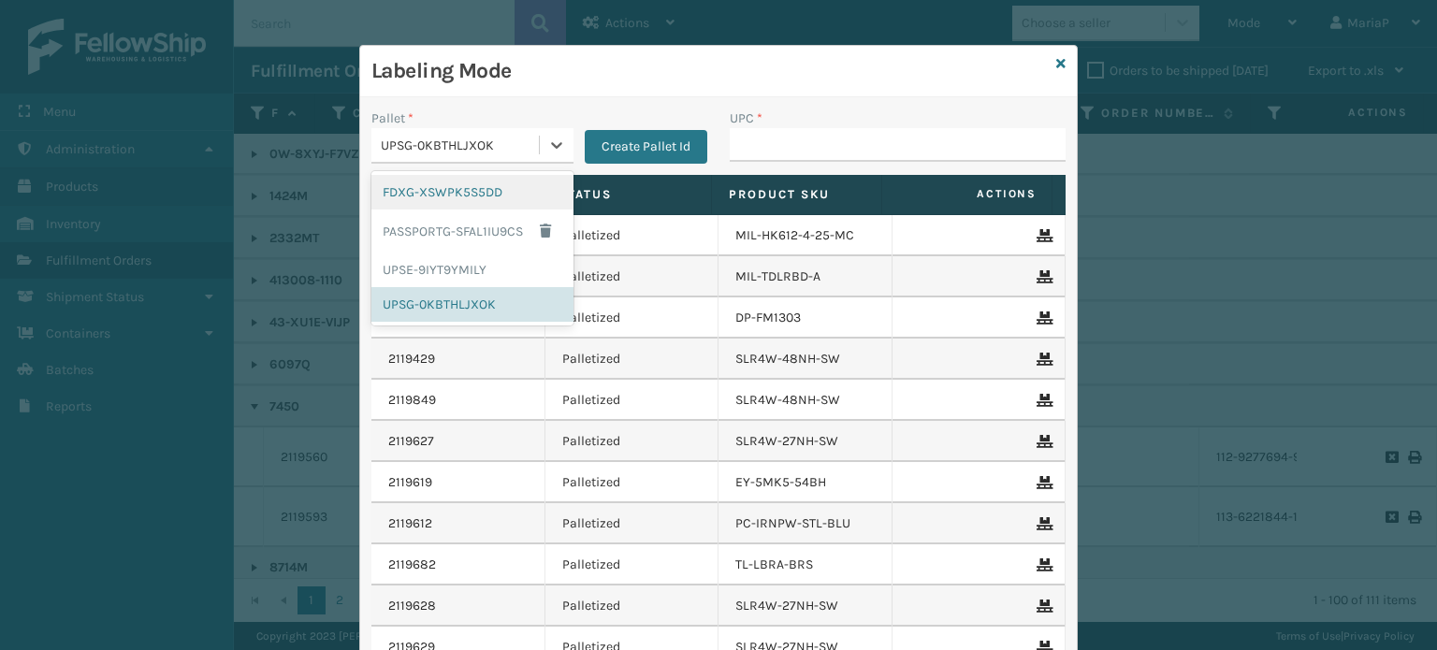
drag, startPoint x: 499, startPoint y: 171, endPoint x: 500, endPoint y: 181, distance: 9.4
click at [500, 171] on div "FDXG-XSWPK5S5DD PASSPORTG-SFAL1IU9CS UPSE-9IYT9YMILY UPSG-0KBTHLJXOK" at bounding box center [472, 248] width 202 height 154
click at [501, 188] on div "FDXG-XSWPK5S5DD" at bounding box center [472, 192] width 202 height 35
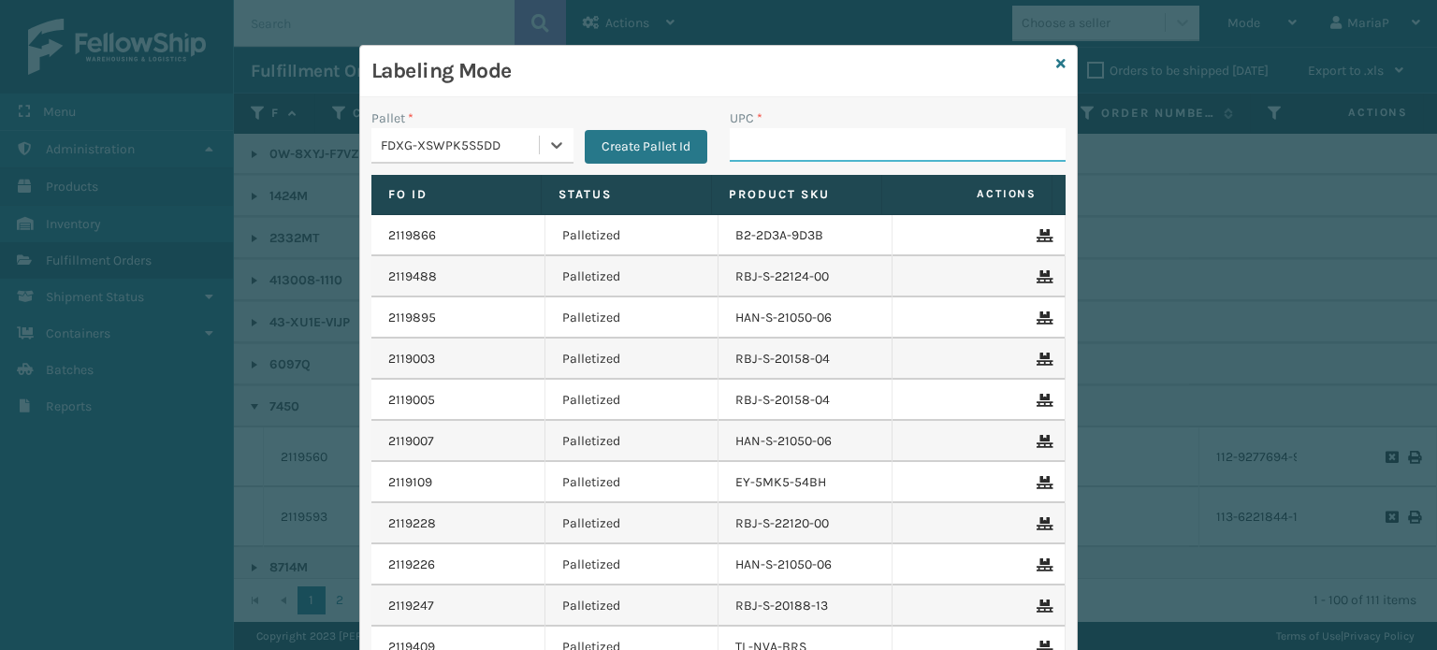
drag, startPoint x: 763, startPoint y: 141, endPoint x: 767, endPoint y: 151, distance: 10.1
click at [766, 150] on input "UPC *" at bounding box center [898, 145] width 336 height 34
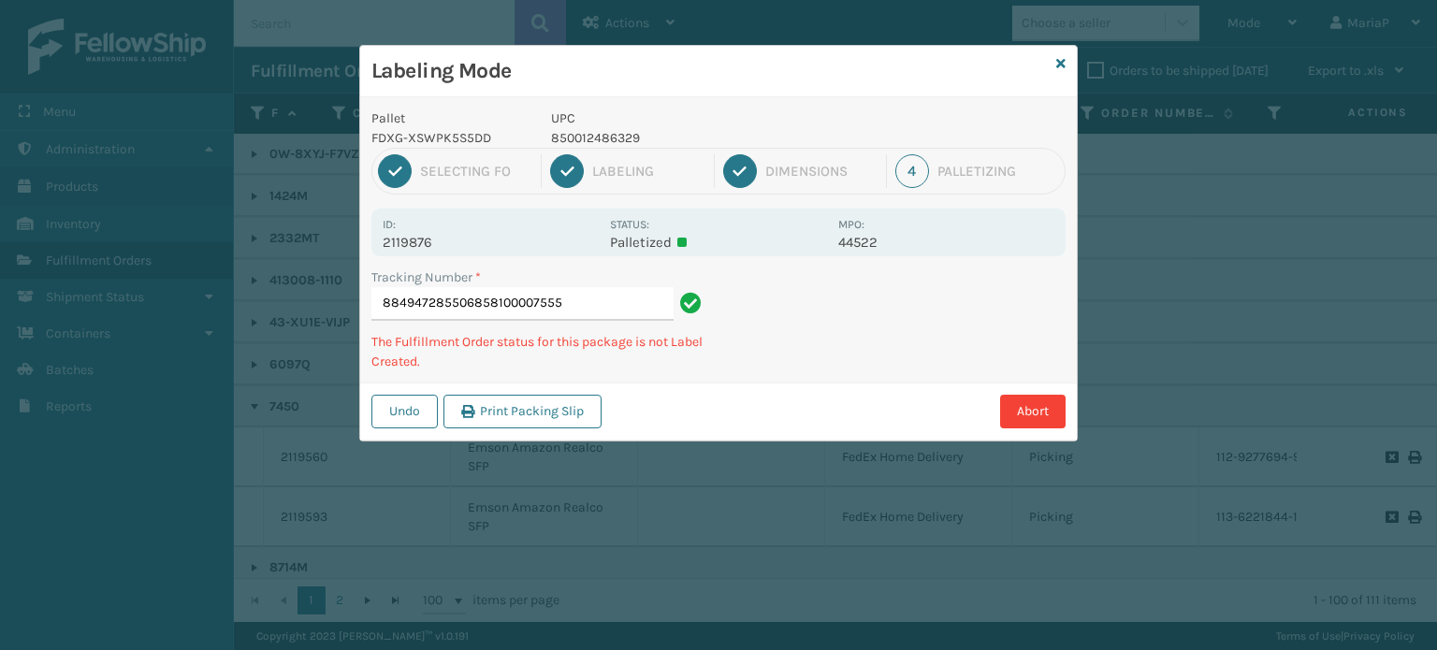
type input "884947285506858100007555"
type input "884947283157853913008317"
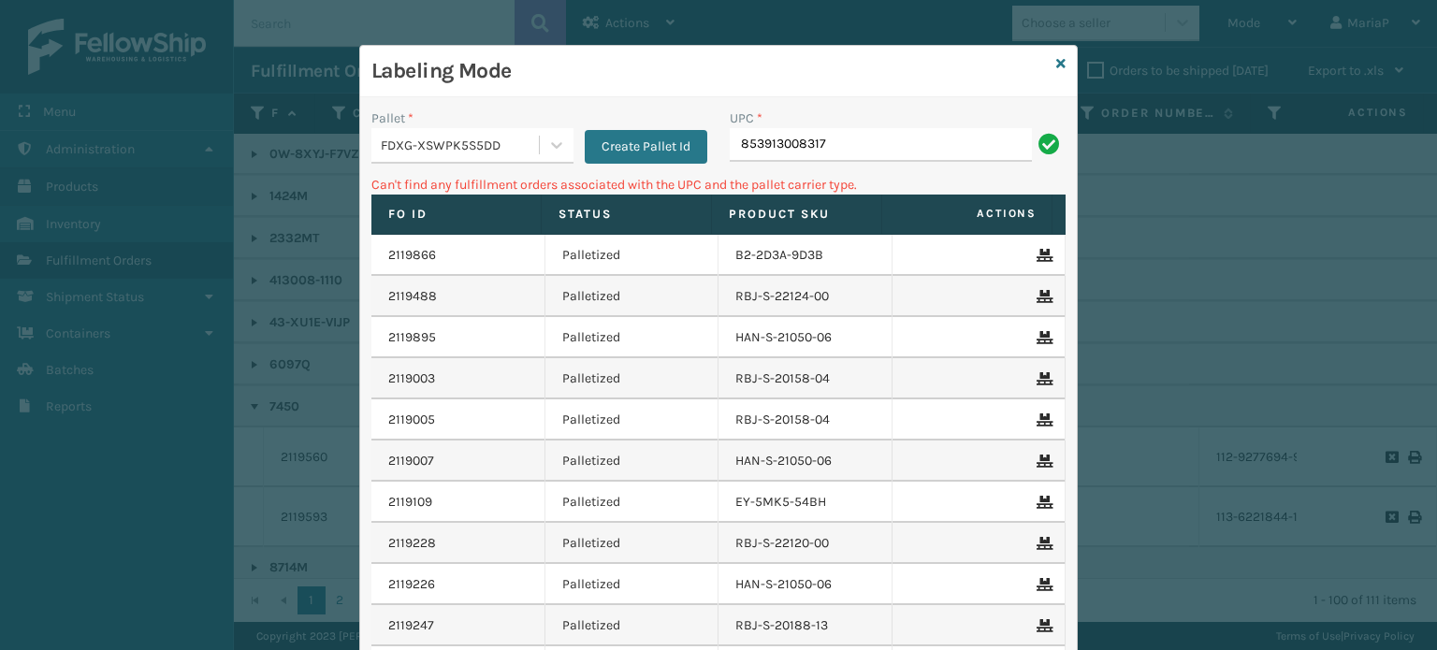
click at [426, 145] on div "FDXG-XSWPK5S5DD" at bounding box center [461, 146] width 160 height 20
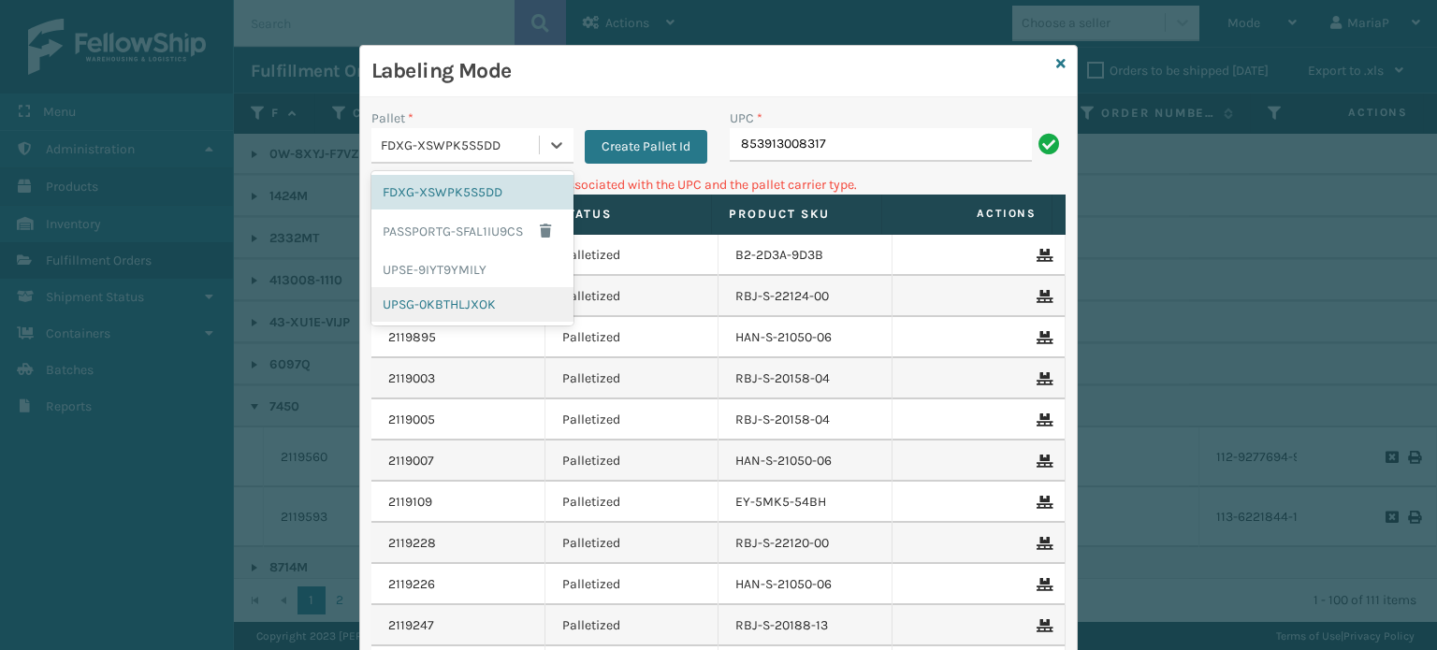
click at [472, 312] on div "UPSG-0KBTHLJXOK" at bounding box center [472, 304] width 202 height 35
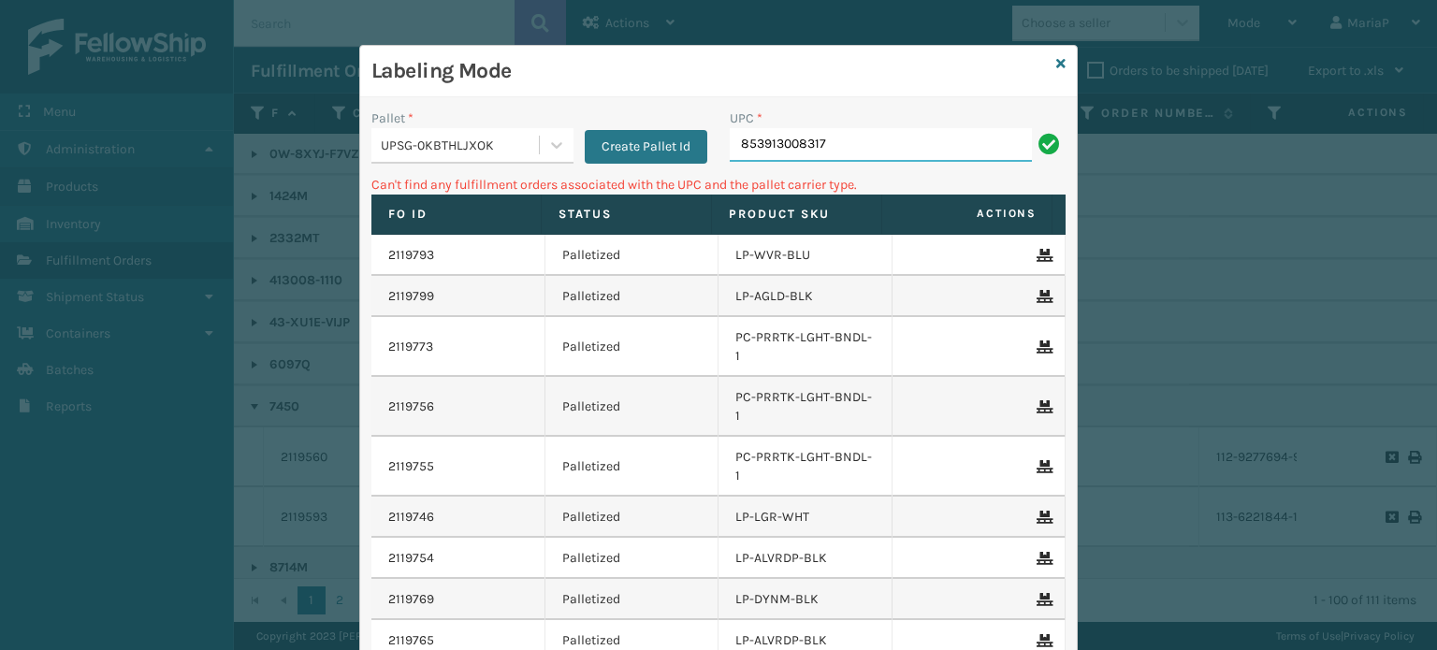
click at [878, 141] on input "853913008317" at bounding box center [881, 145] width 302 height 34
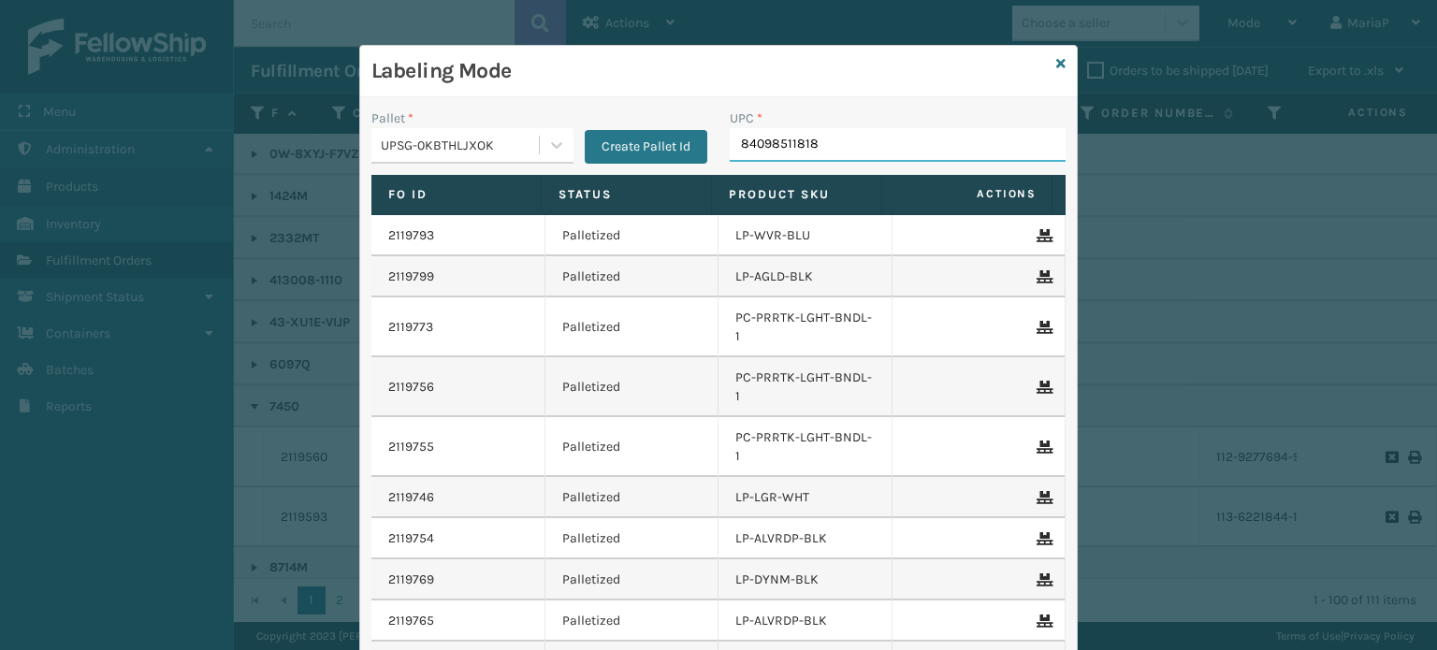
type input "840985118181"
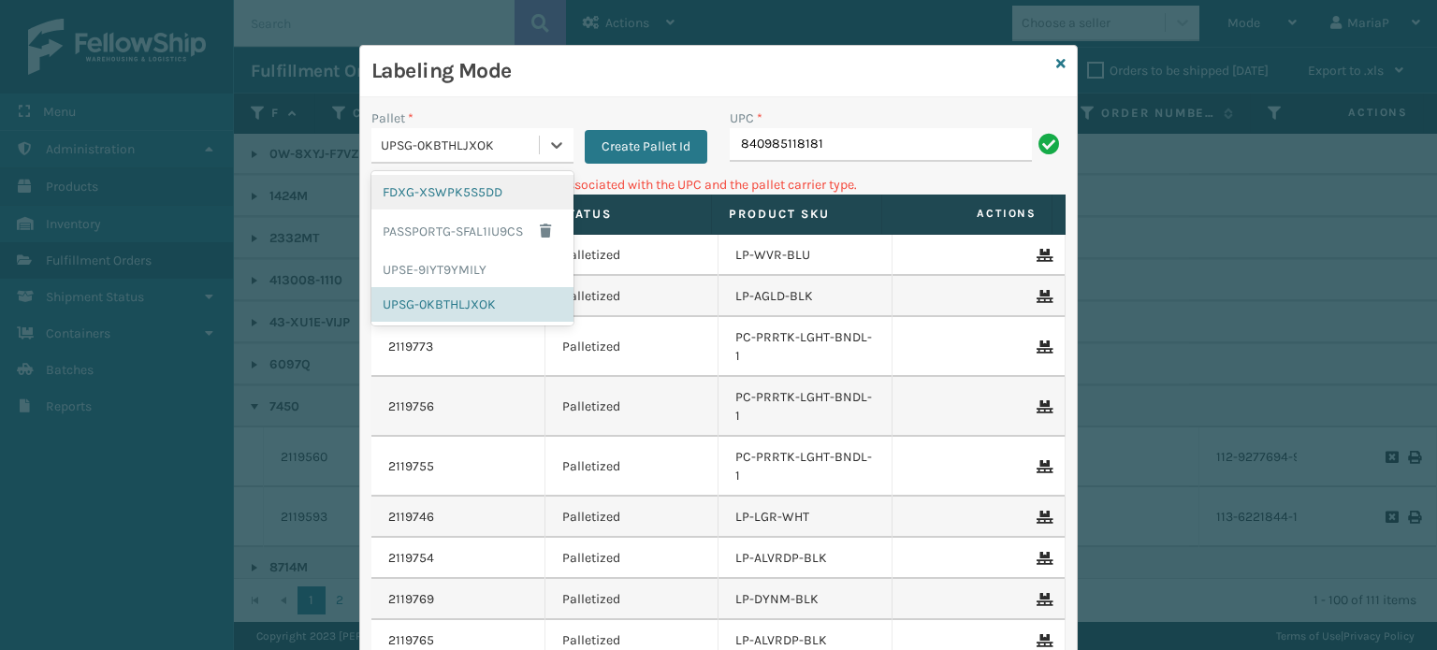
click at [471, 138] on div "UPSG-0KBTHLJXOK" at bounding box center [461, 146] width 160 height 20
click at [447, 197] on div "FDXG-XSWPK5S5DD" at bounding box center [472, 192] width 202 height 35
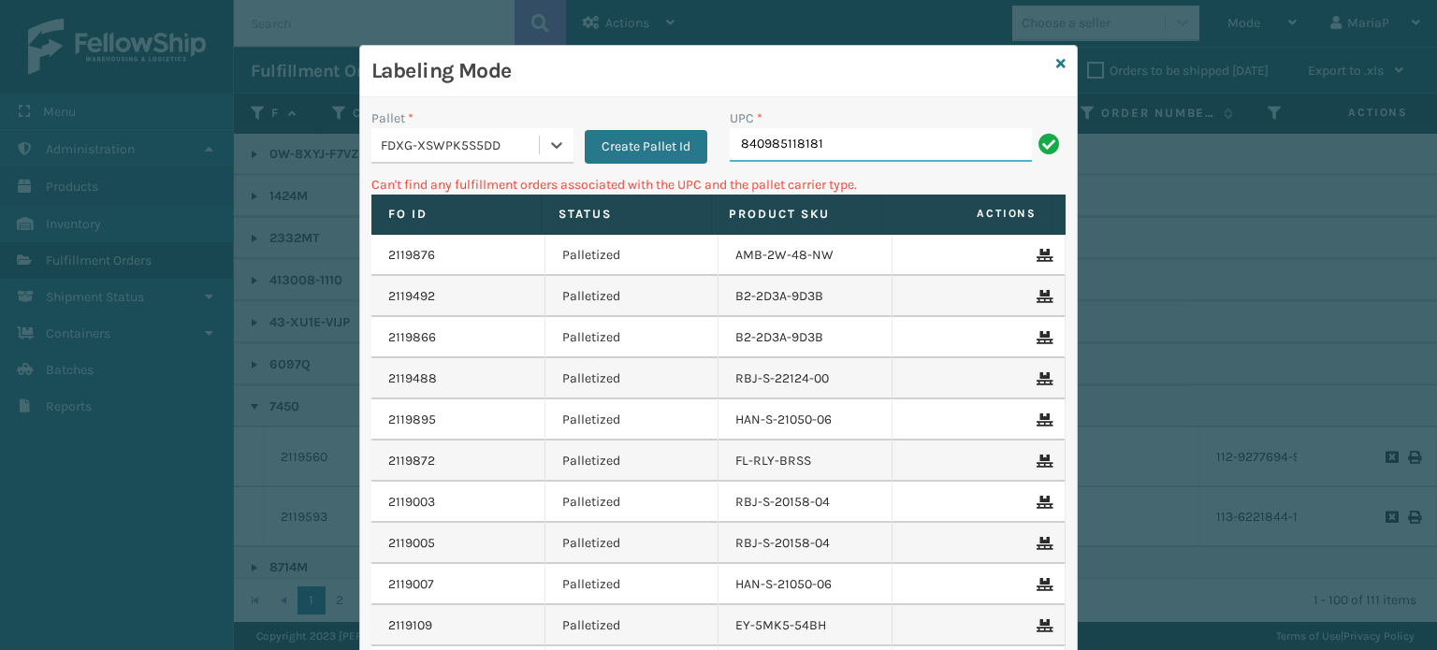
click at [780, 145] on input "840985118181" at bounding box center [881, 145] width 302 height 34
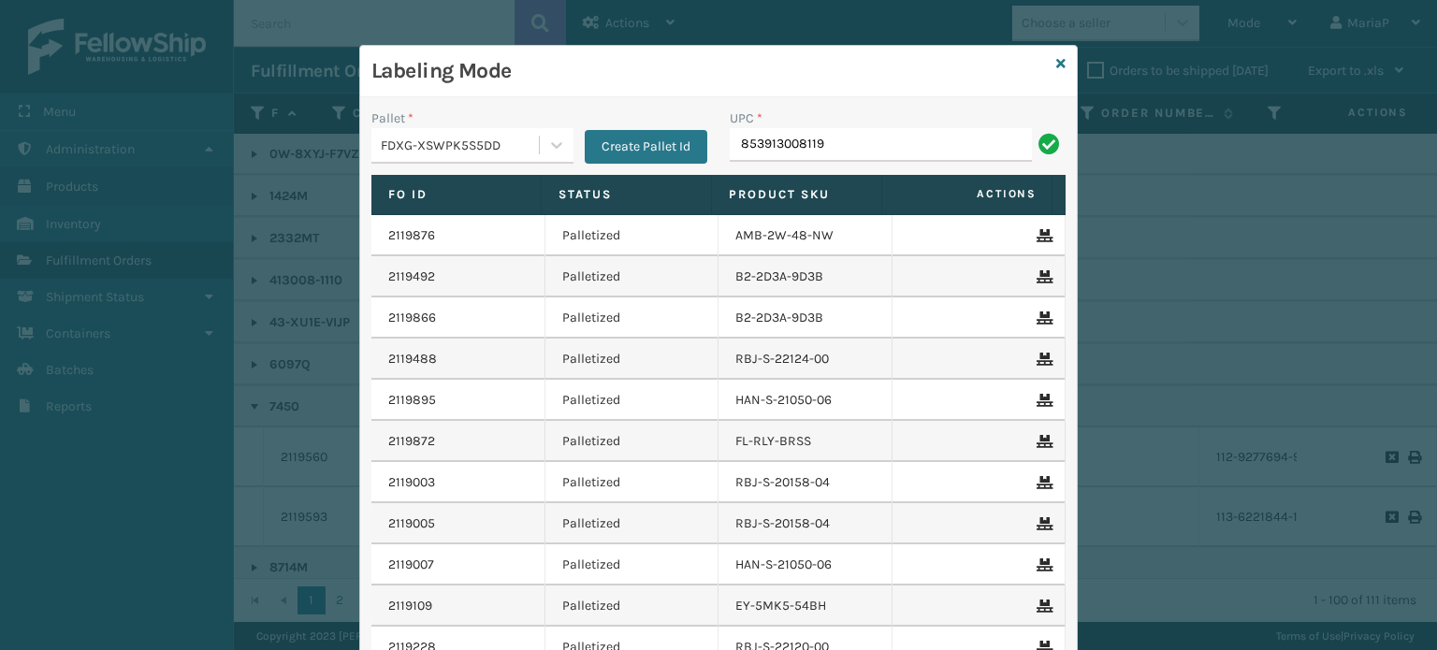
type input "853913008119"
type input "850012486312"
type input "850004456927"
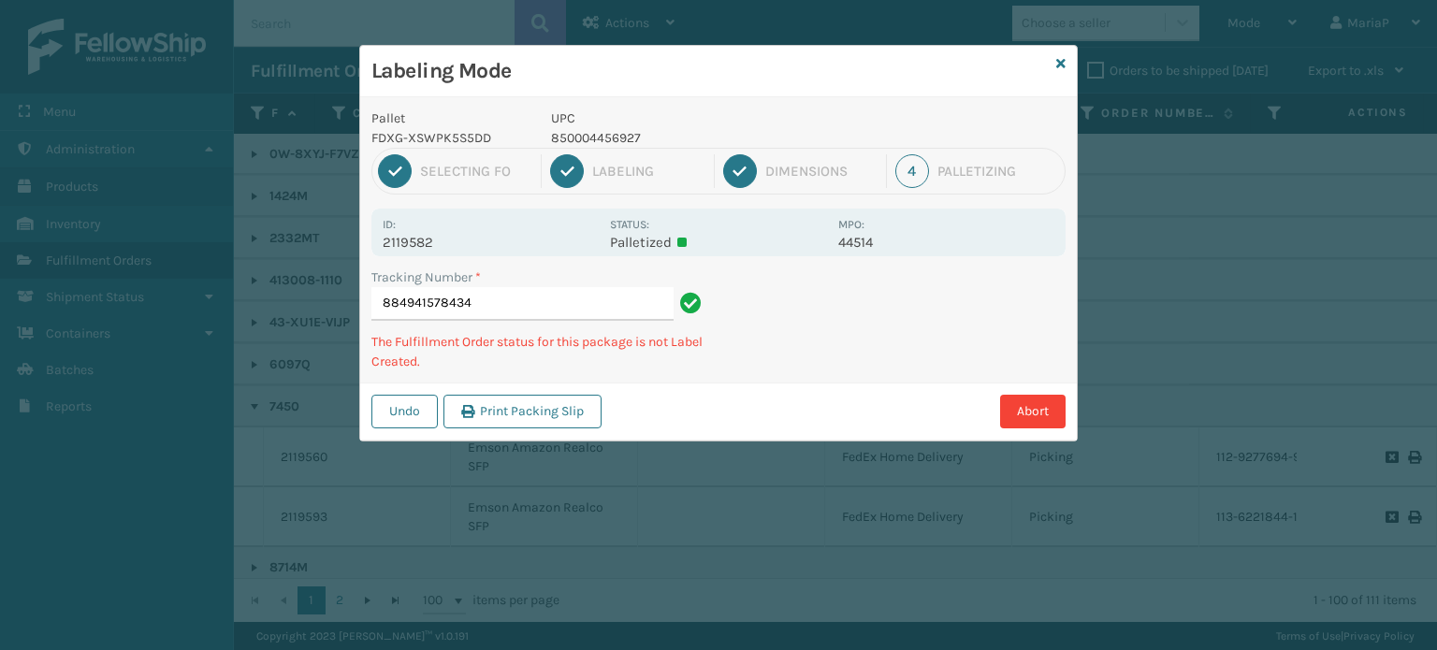
type input "8849415784348"
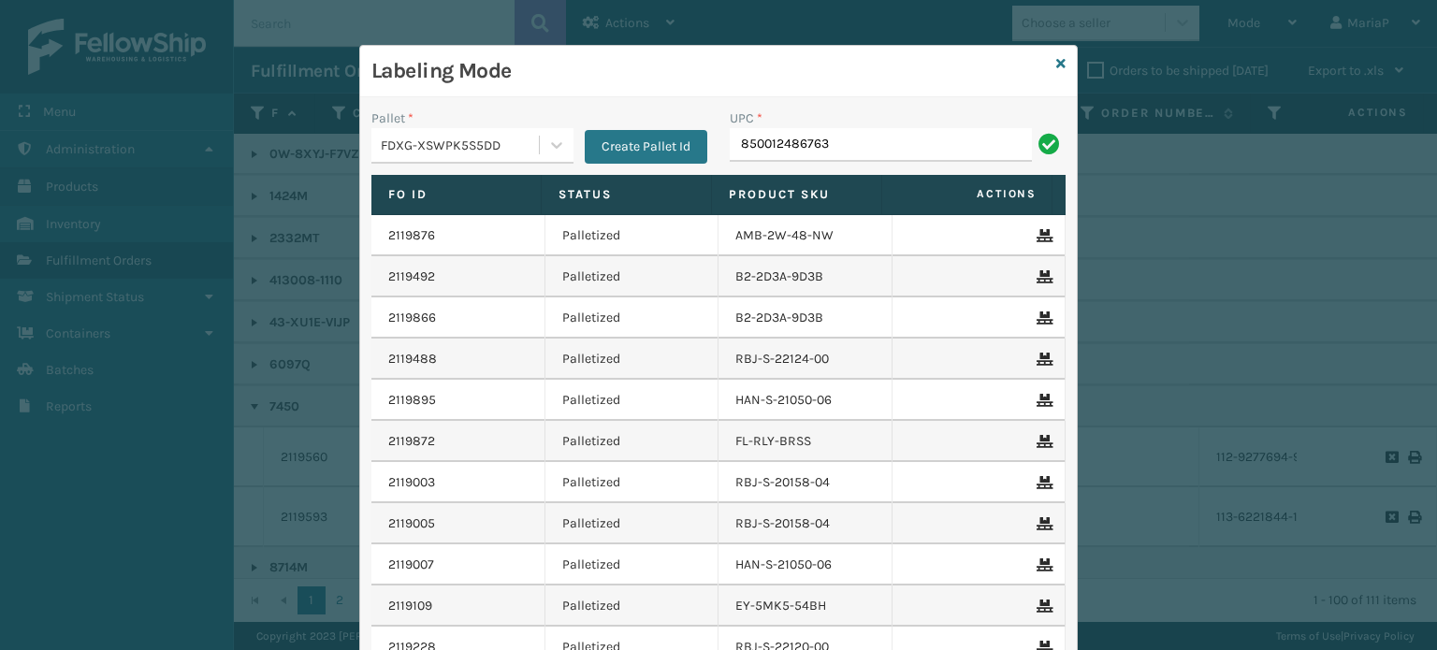
type input "850012486763"
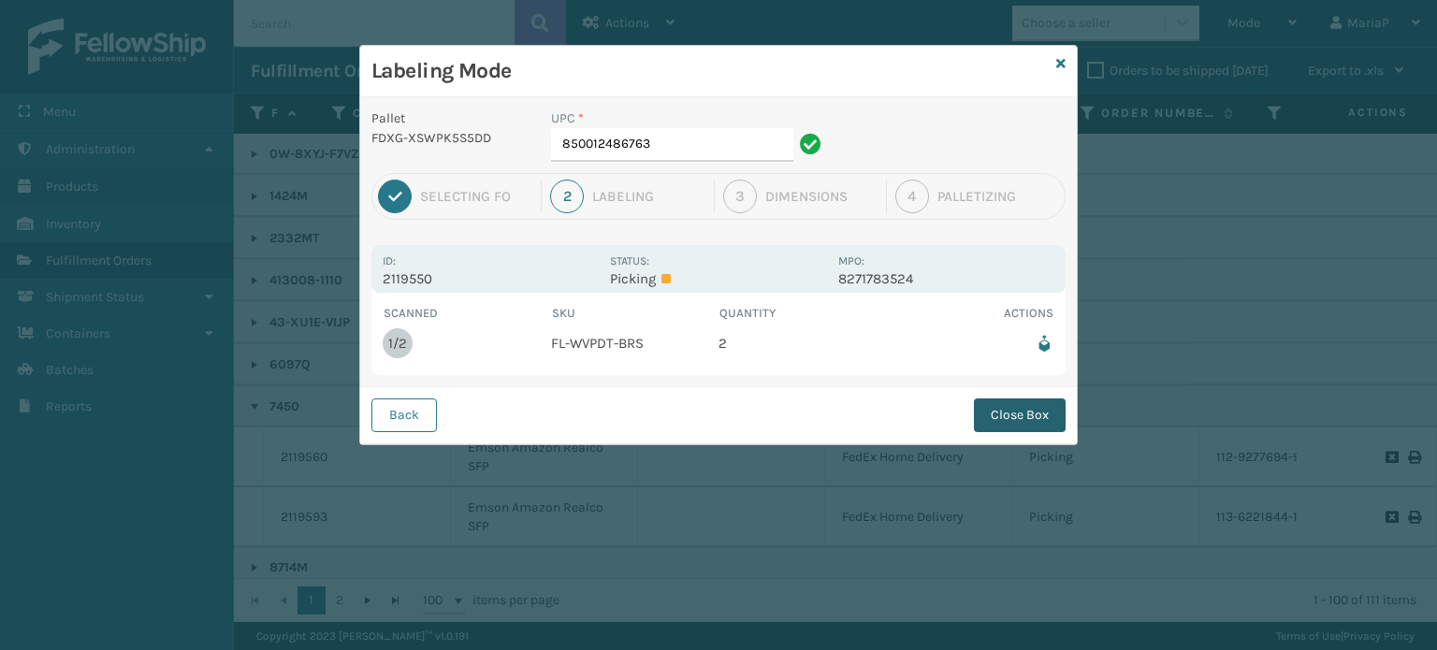
click at [1003, 411] on button "Close Box" at bounding box center [1020, 415] width 92 height 34
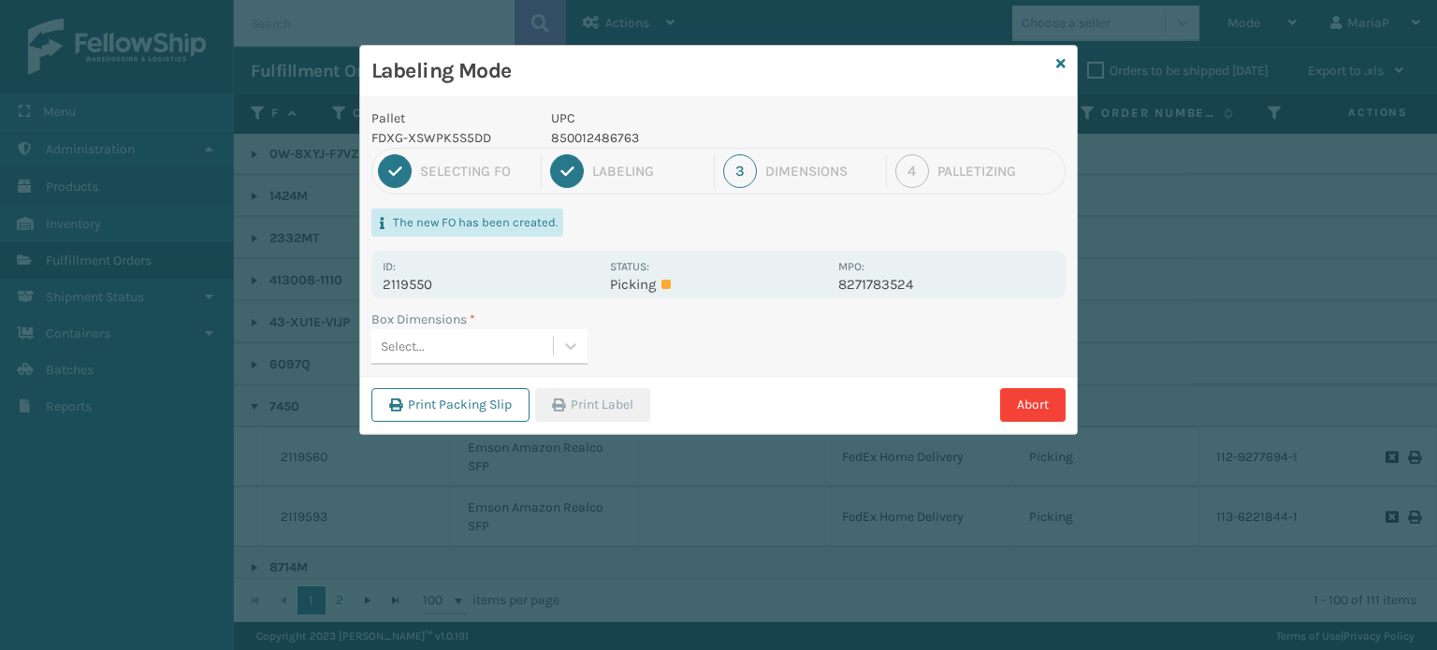
click at [414, 348] on div "Select..." at bounding box center [403, 347] width 44 height 20
type input "MED"
click at [425, 347] on div "Select..." at bounding box center [461, 346] width 181 height 31
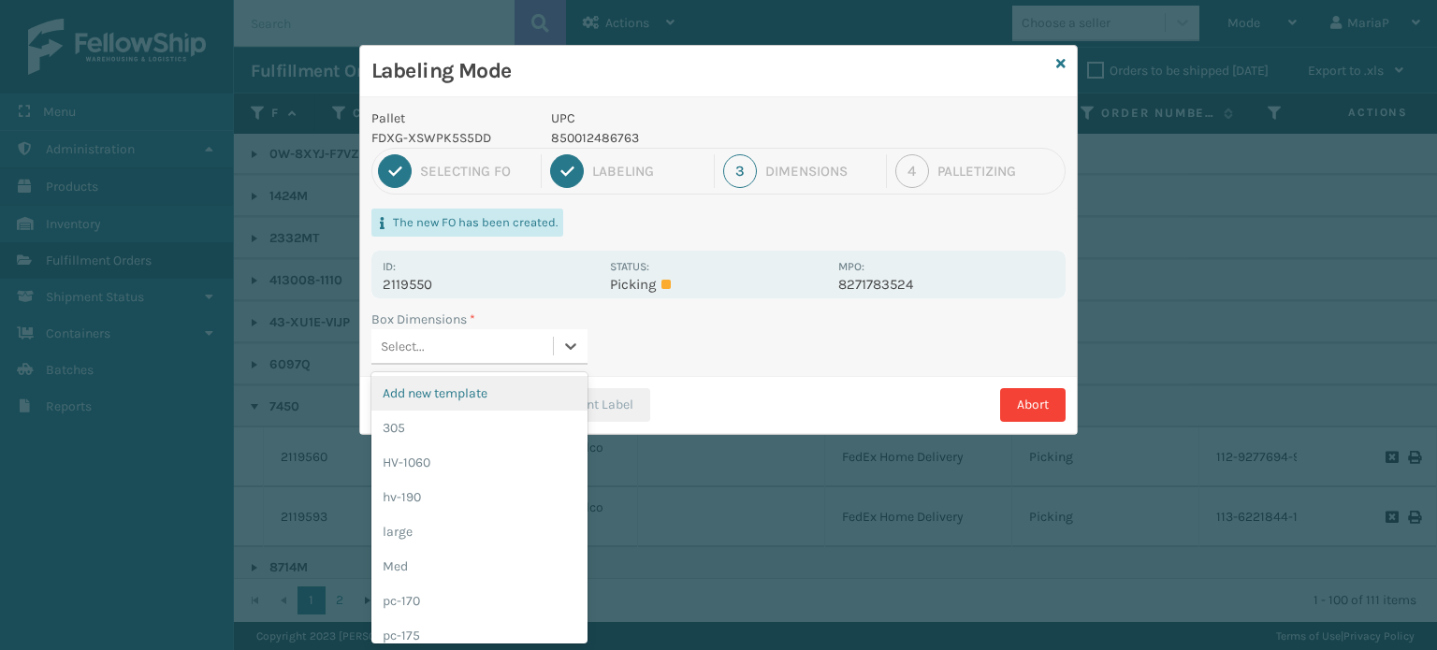
click at [427, 337] on div "Select..." at bounding box center [461, 346] width 181 height 31
type input "MED"
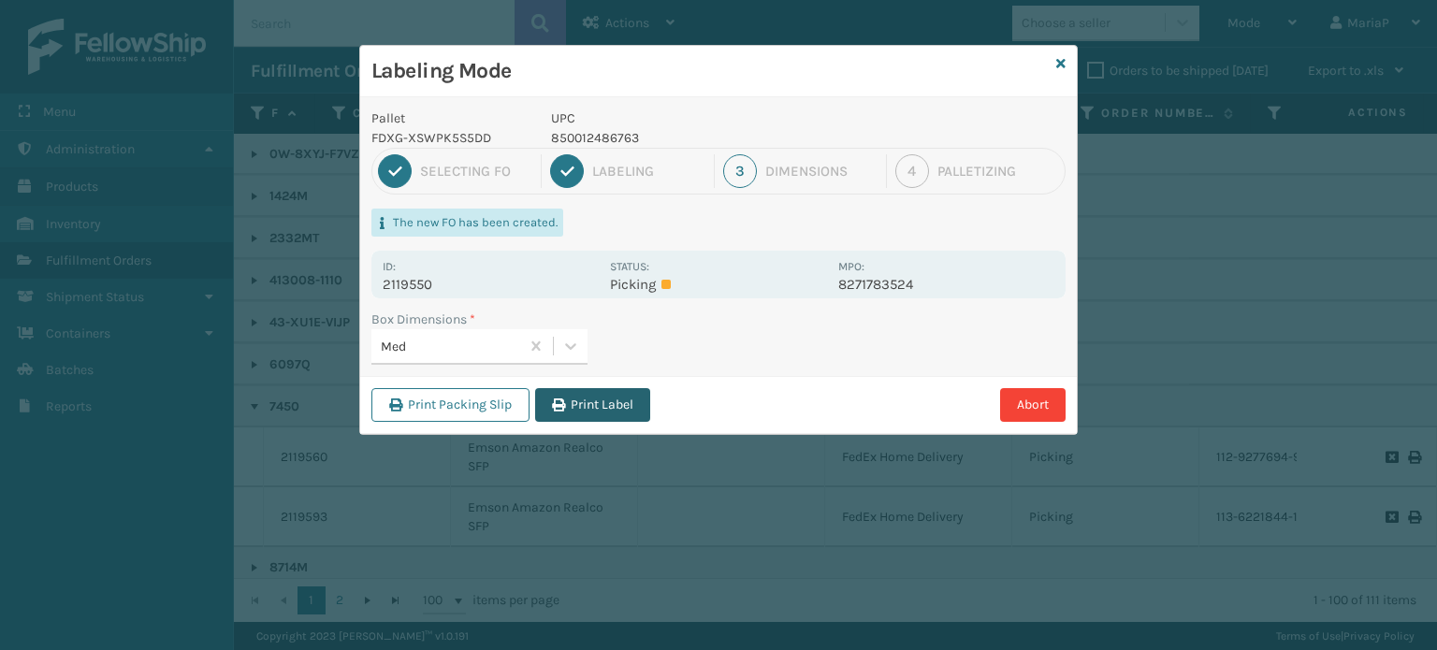
click at [544, 403] on button "Print Label" at bounding box center [592, 405] width 115 height 34
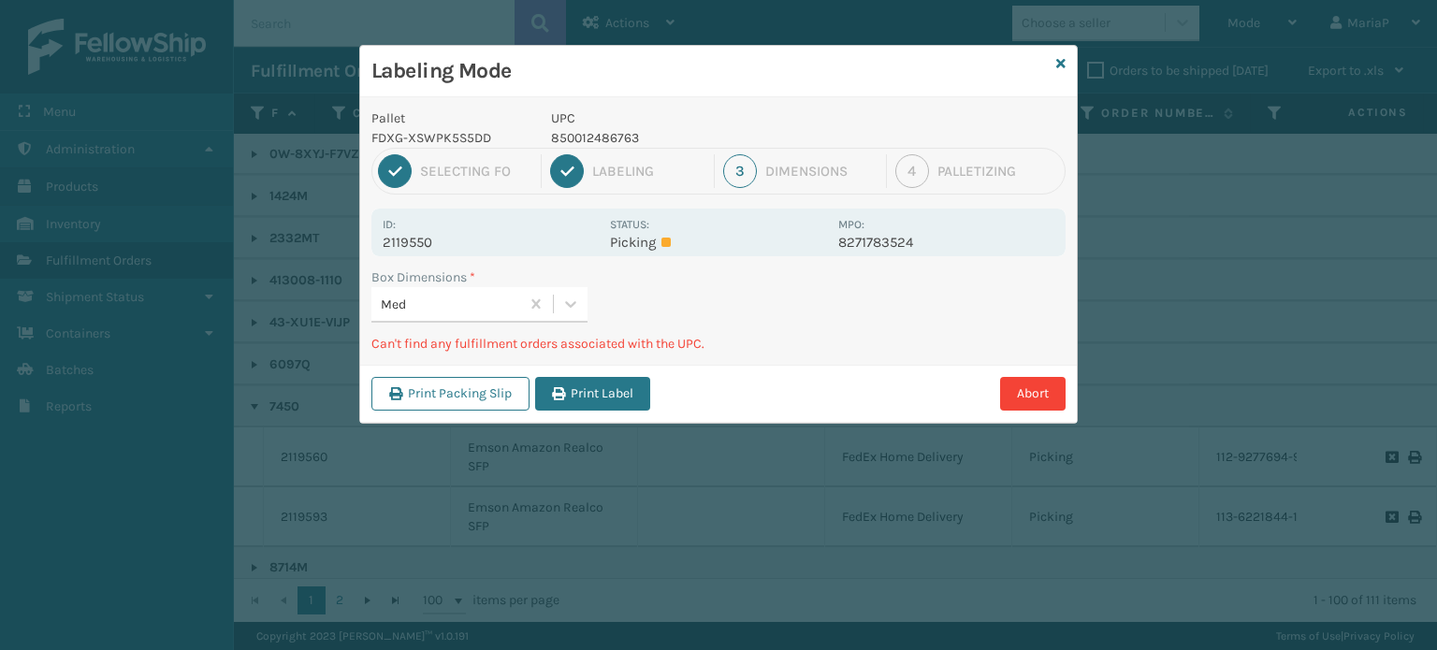
click at [546, 398] on button "Print Label" at bounding box center [592, 394] width 115 height 34
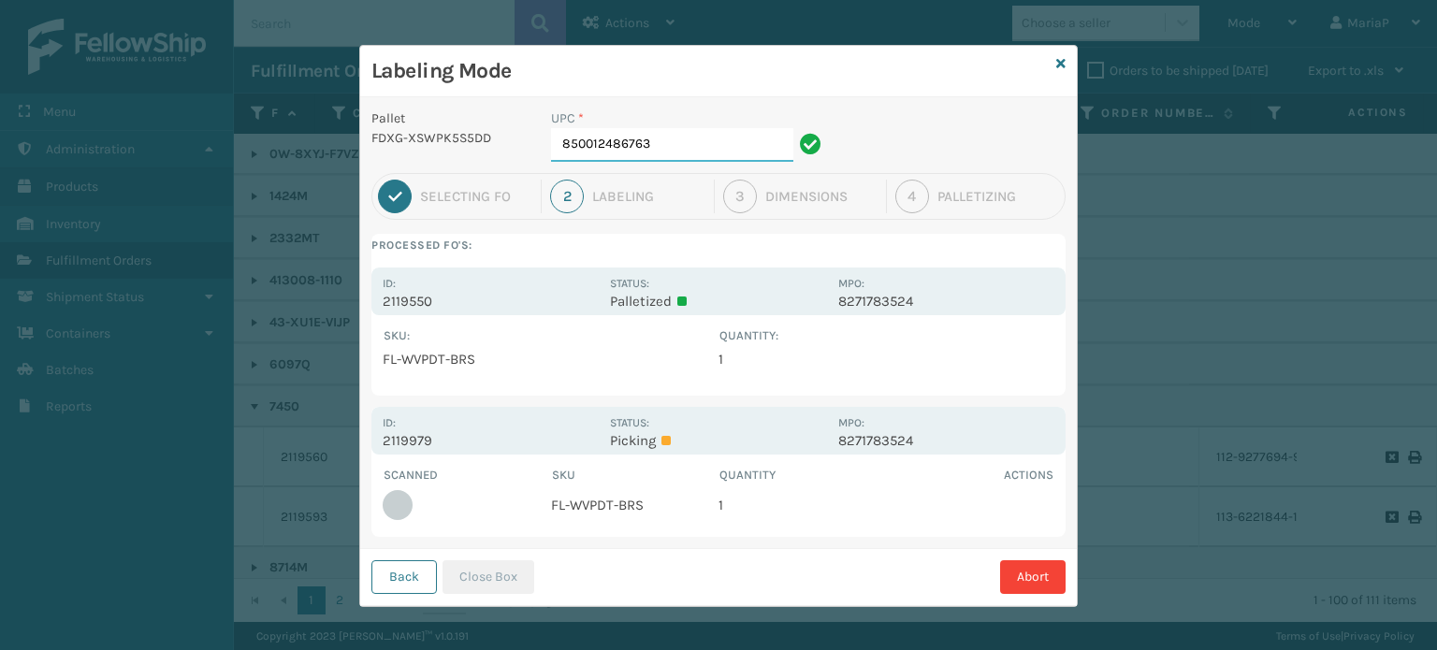
click at [624, 145] on input "850012486763" at bounding box center [672, 145] width 242 height 34
click at [450, 556] on div "Back Close Box Abort" at bounding box center [718, 576] width 716 height 57
click at [461, 571] on button "Close Box" at bounding box center [488, 577] width 92 height 34
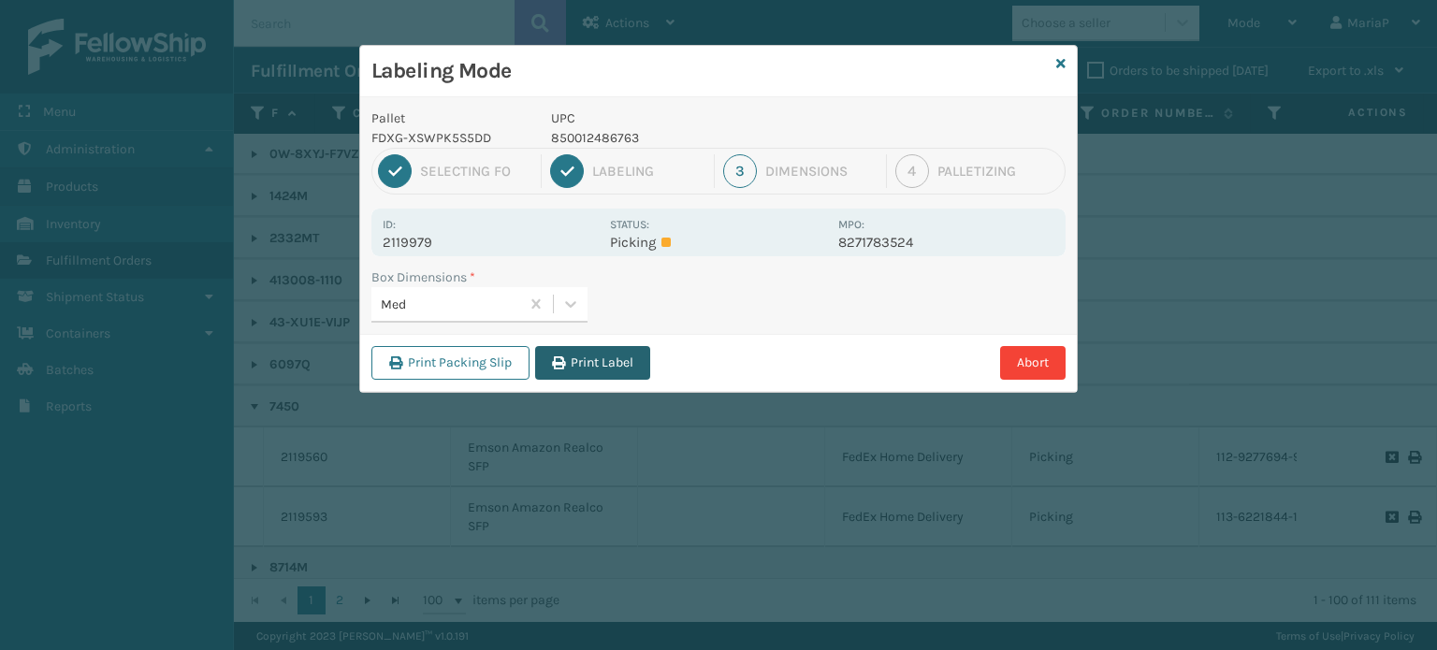
click at [588, 354] on button "Print Label" at bounding box center [592, 363] width 115 height 34
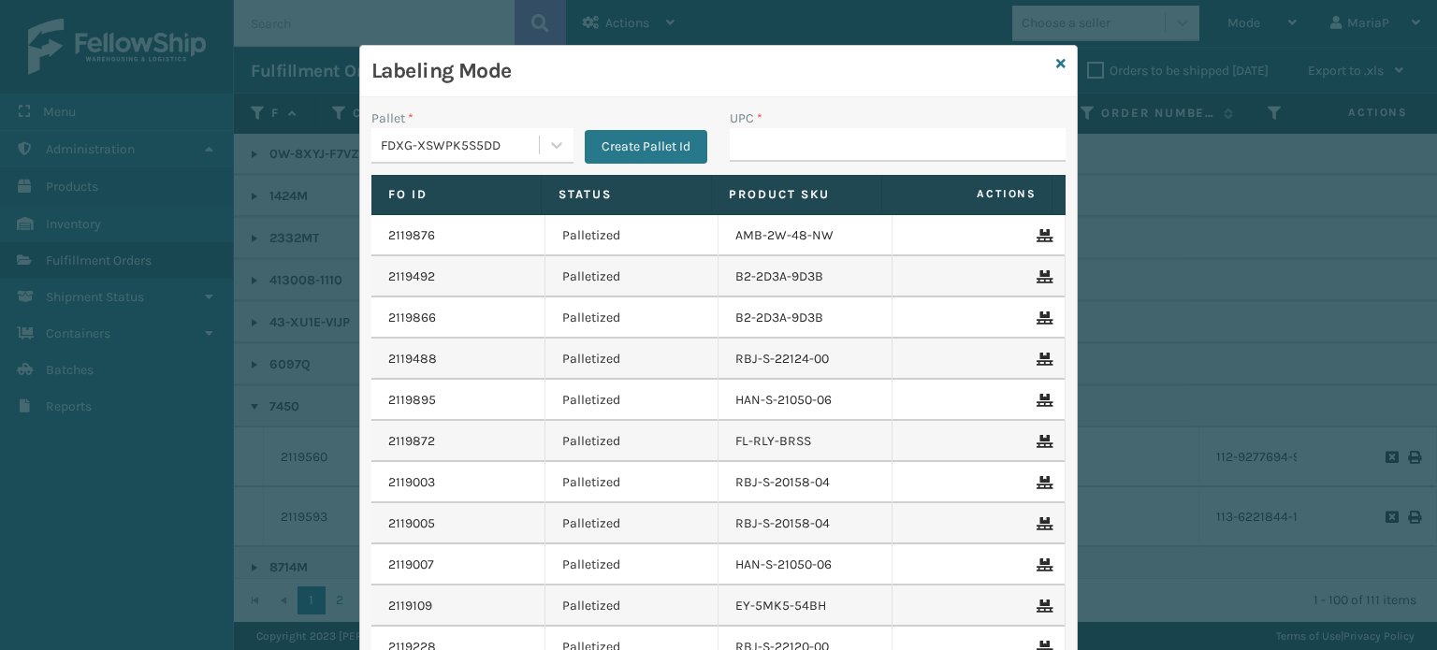
click at [494, 136] on div "FDXG-XSWPK5S5DD" at bounding box center [461, 146] width 160 height 20
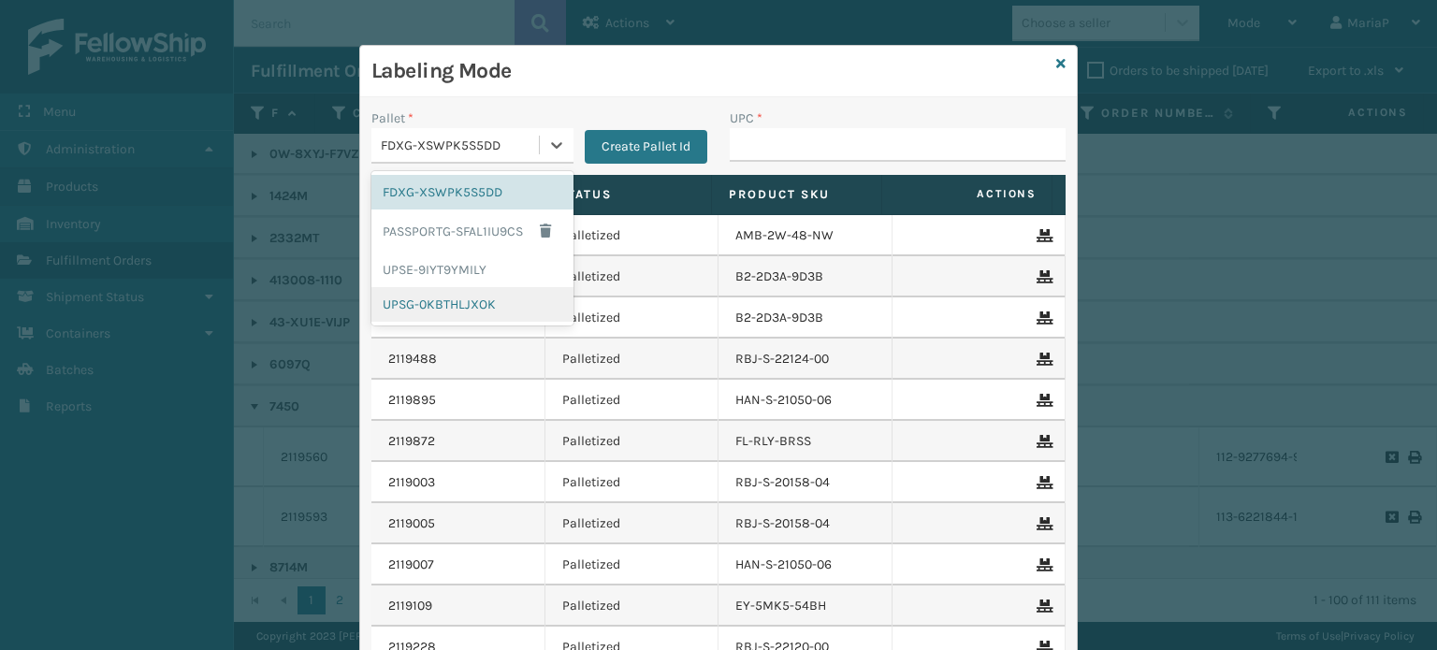
click at [464, 290] on div "UPSG-0KBTHLJXOK" at bounding box center [472, 304] width 202 height 35
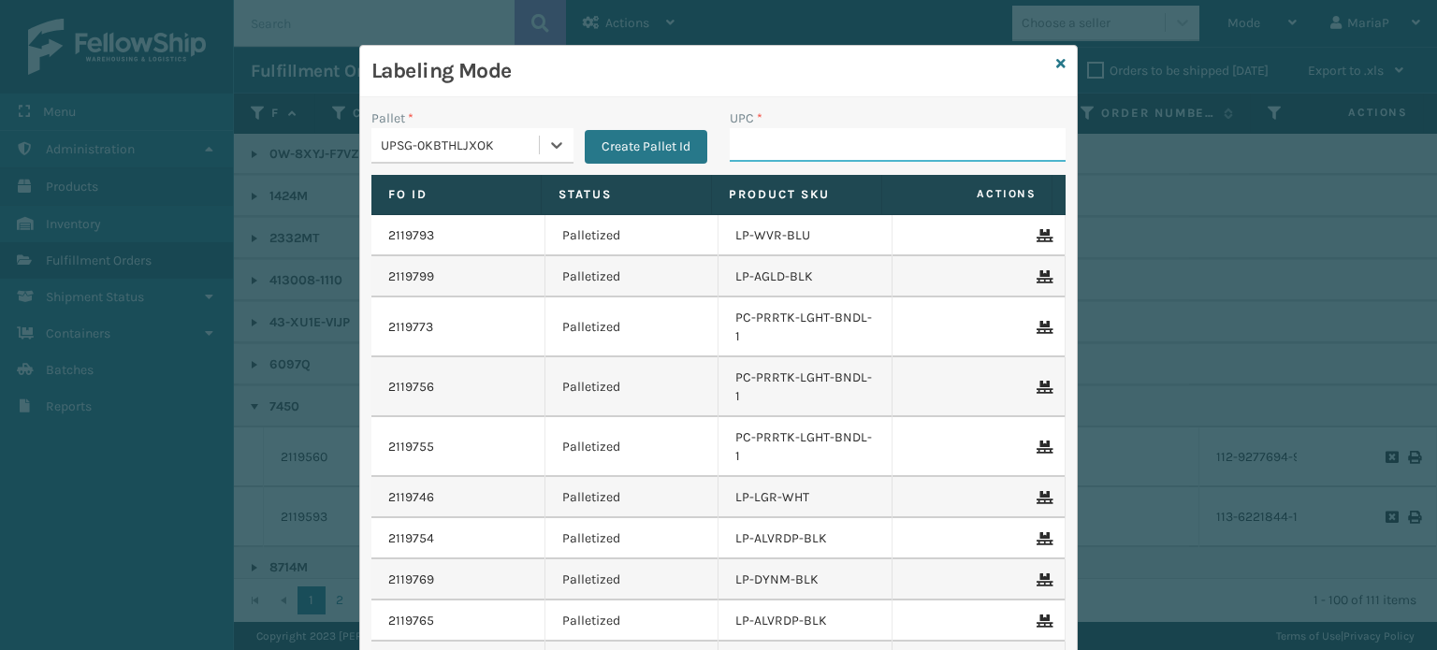
click at [747, 143] on input "UPC *" at bounding box center [898, 145] width 336 height 34
paste input "HAN-S-21050-06"
type input "HAN-S-21050-06"
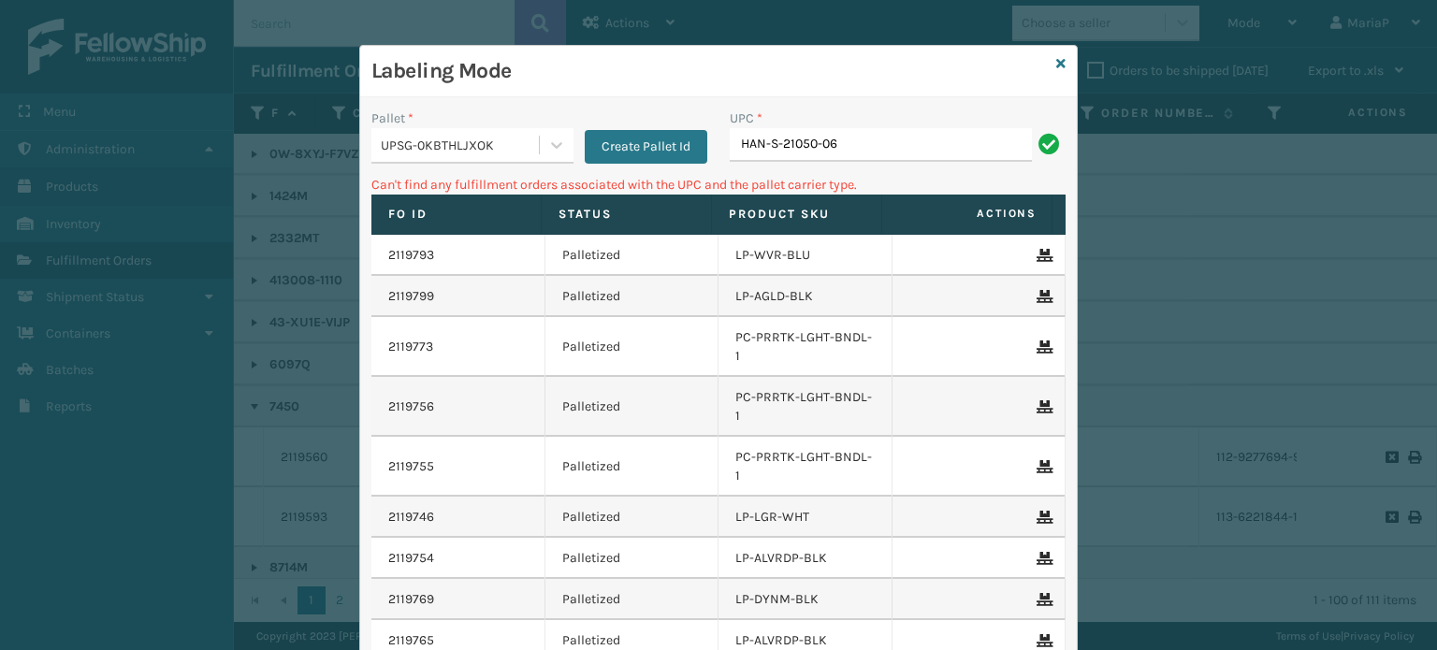
click at [849, 126] on div "UPC *" at bounding box center [898, 118] width 336 height 20
click at [849, 132] on input "HAN-S-21050-06" at bounding box center [881, 145] width 302 height 34
click at [847, 137] on input "HAN-S-21050-06" at bounding box center [881, 145] width 302 height 34
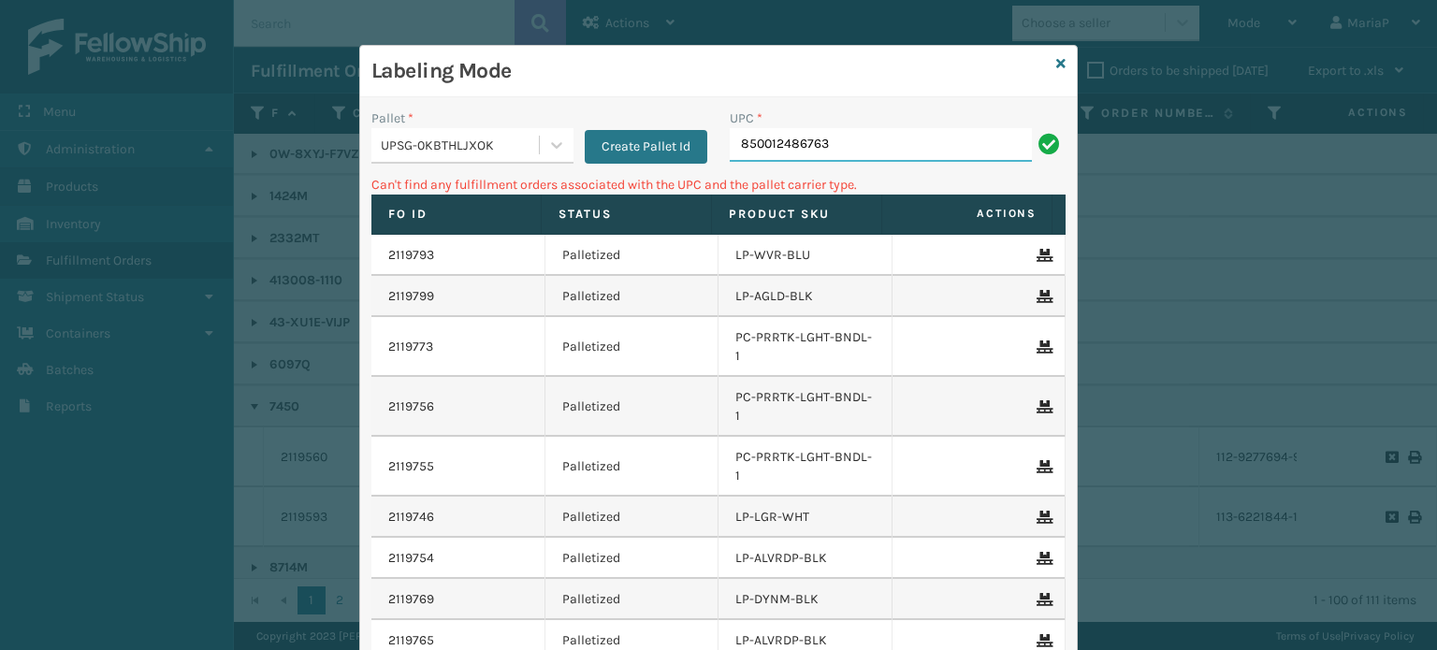
type input "850012486763"
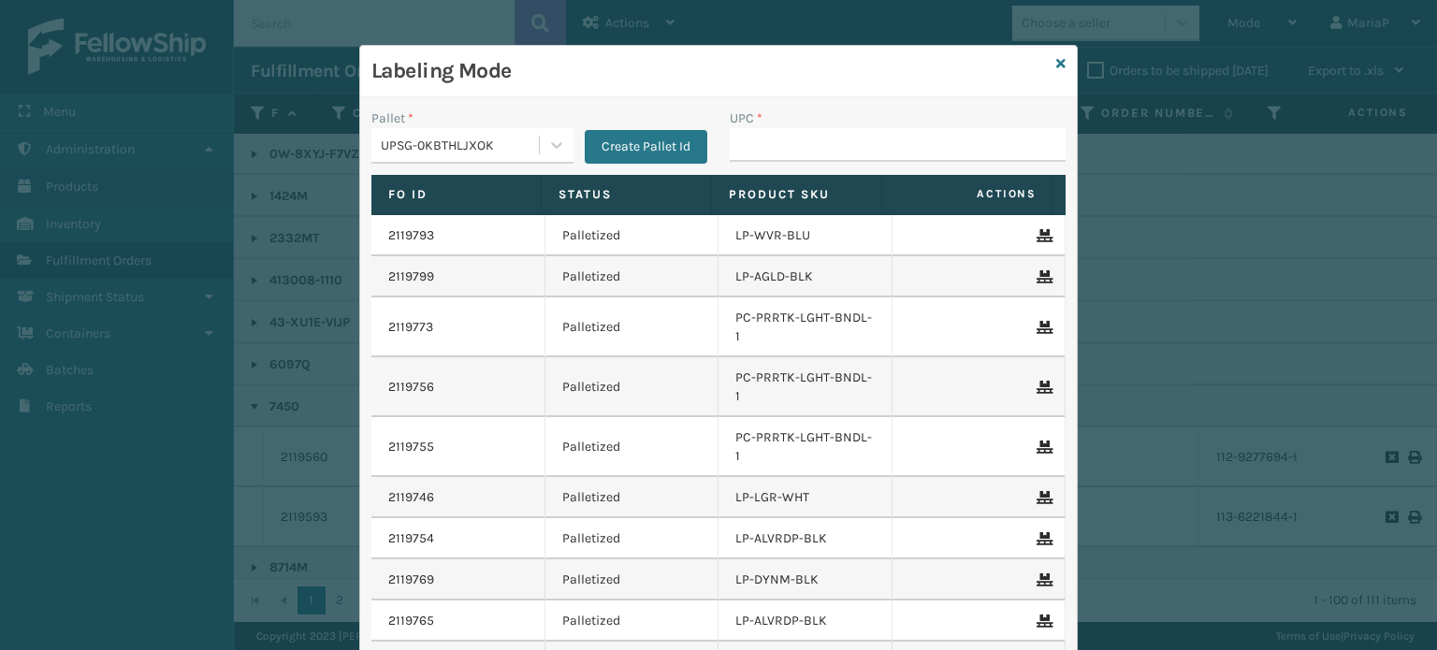
click at [484, 151] on div "UPSG-0KBTHLJXOK" at bounding box center [461, 146] width 160 height 20
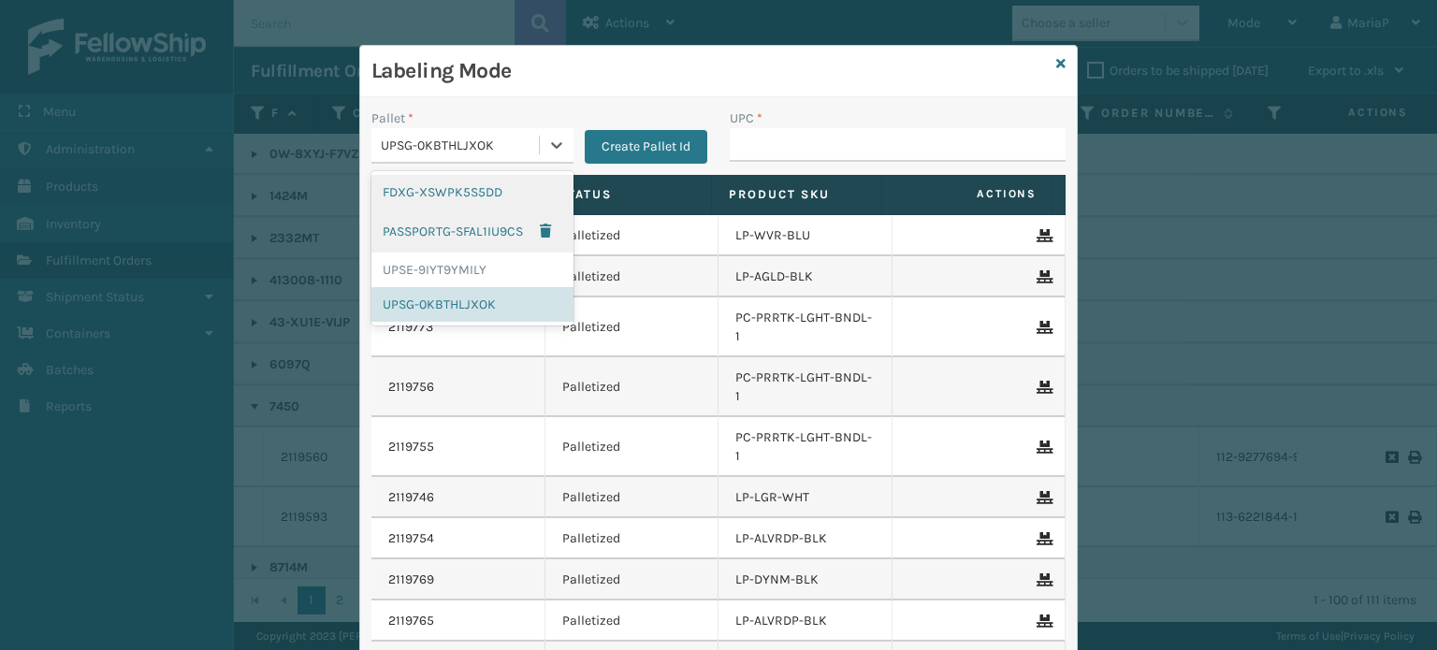
click at [453, 194] on div "FDXG-XSWPK5S5DD" at bounding box center [472, 192] width 202 height 35
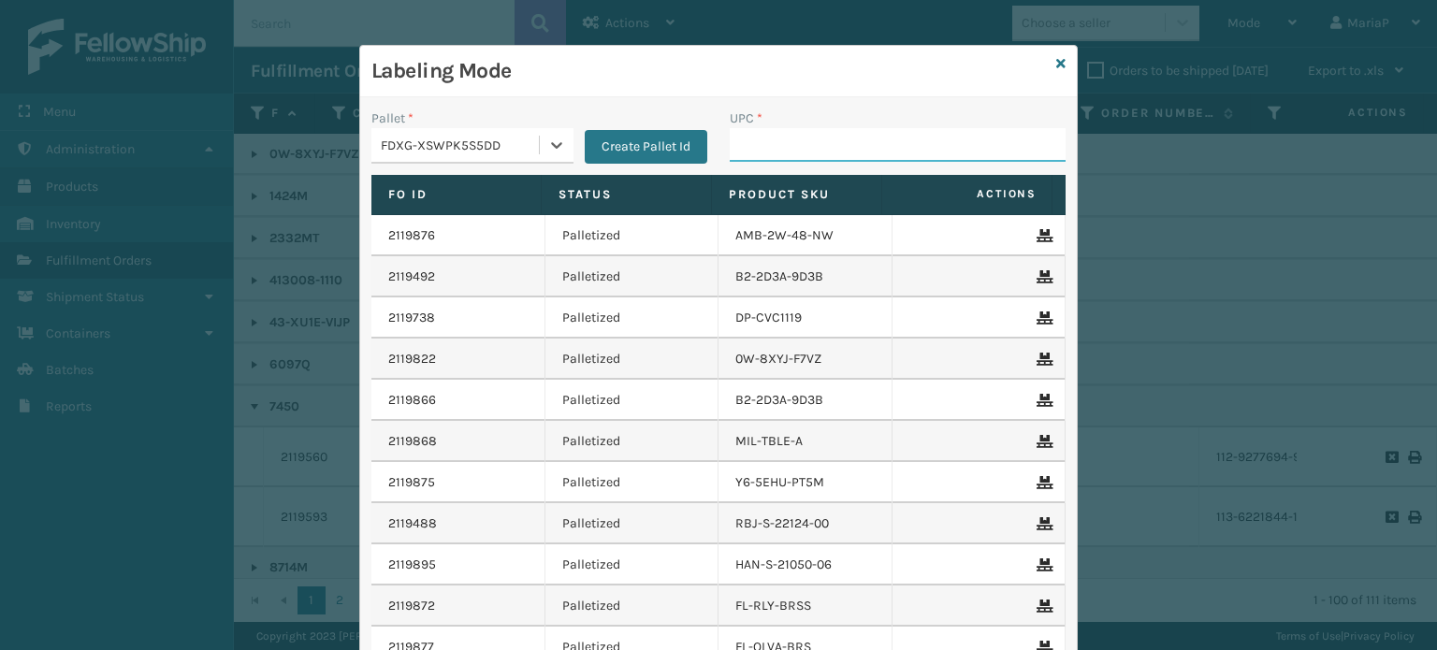
click at [752, 149] on input "UPC *" at bounding box center [898, 145] width 336 height 34
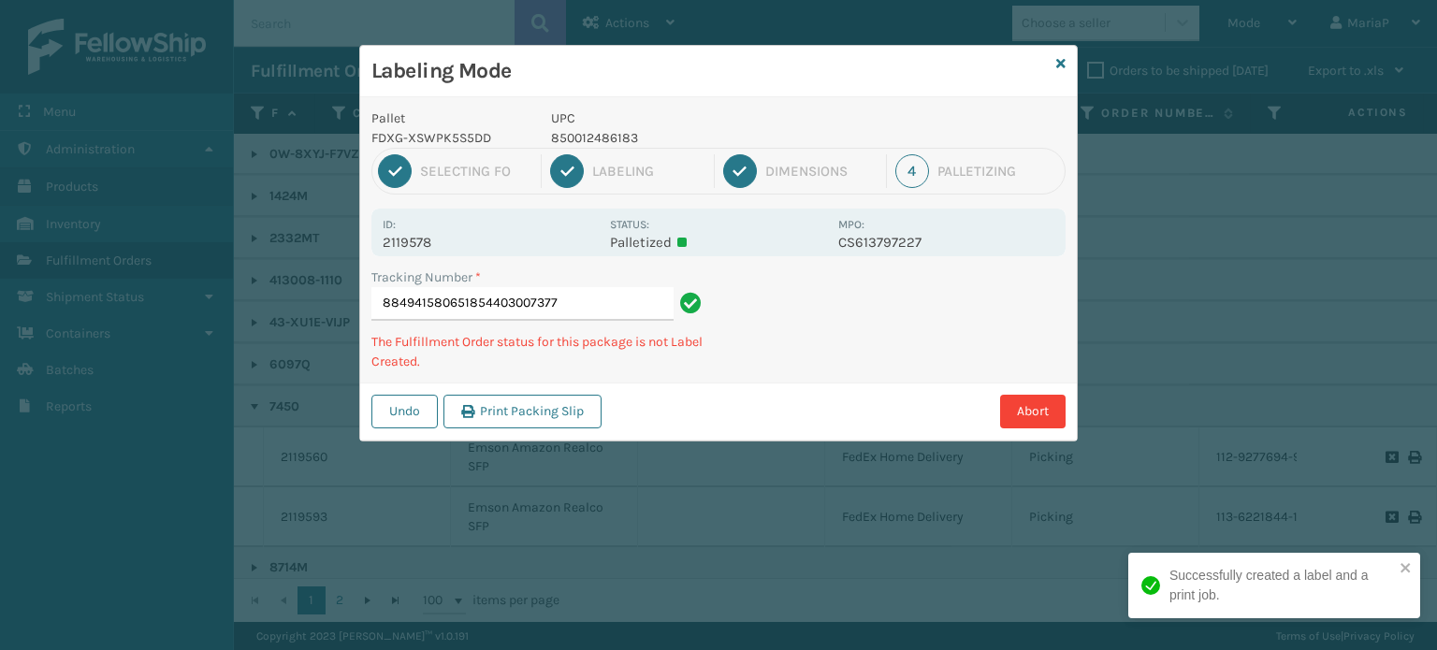
type input "884941580651854403007377"
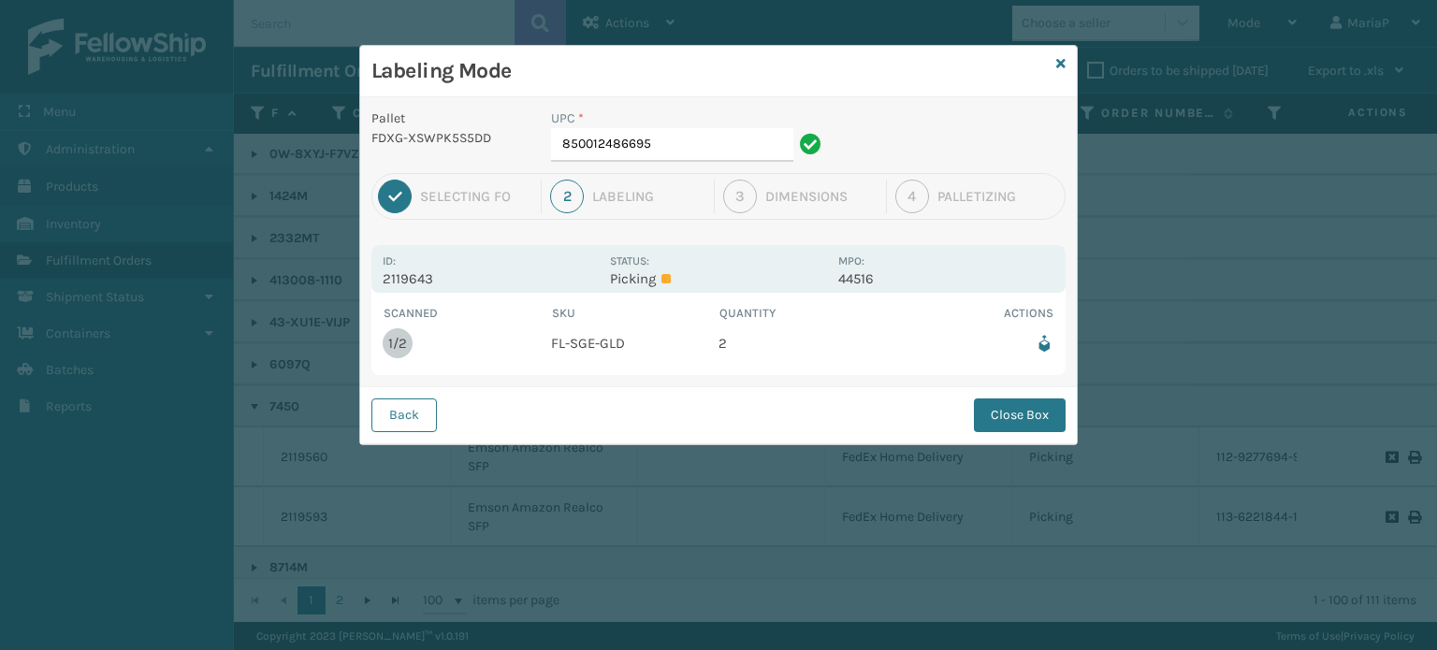
drag, startPoint x: 337, startPoint y: 130, endPoint x: 269, endPoint y: 1, distance: 145.6
click at [338, 132] on div "Labeling Mode Pallet FDXG-XSWPK5S5DD UPC * 850012486695 1 Selecting FO 2 Labeli…" at bounding box center [718, 325] width 1437 height 650
click at [653, 148] on input "850012486695" at bounding box center [672, 145] width 242 height 34
click at [1020, 405] on button "Close Box" at bounding box center [1020, 415] width 92 height 34
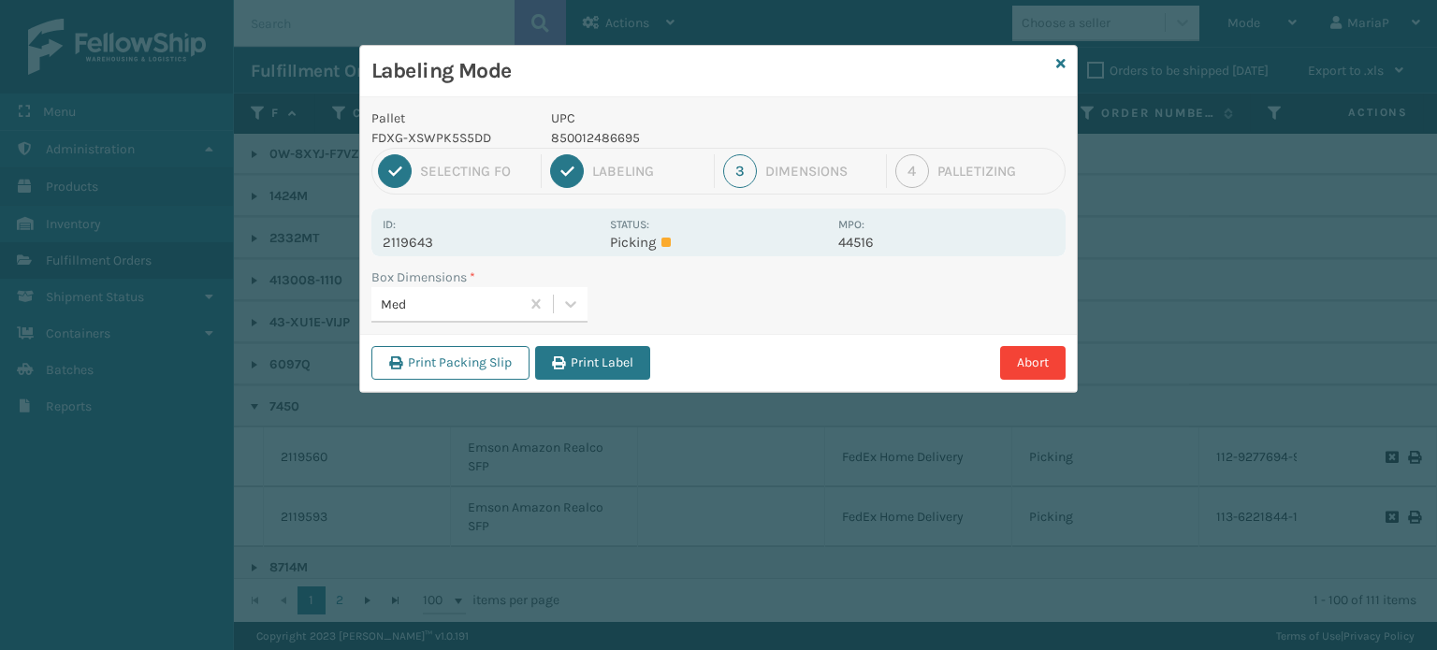
click at [567, 343] on div "Print Packing Slip Print Label Abort" at bounding box center [718, 362] width 716 height 57
click at [591, 373] on button "Print Label" at bounding box center [592, 363] width 115 height 34
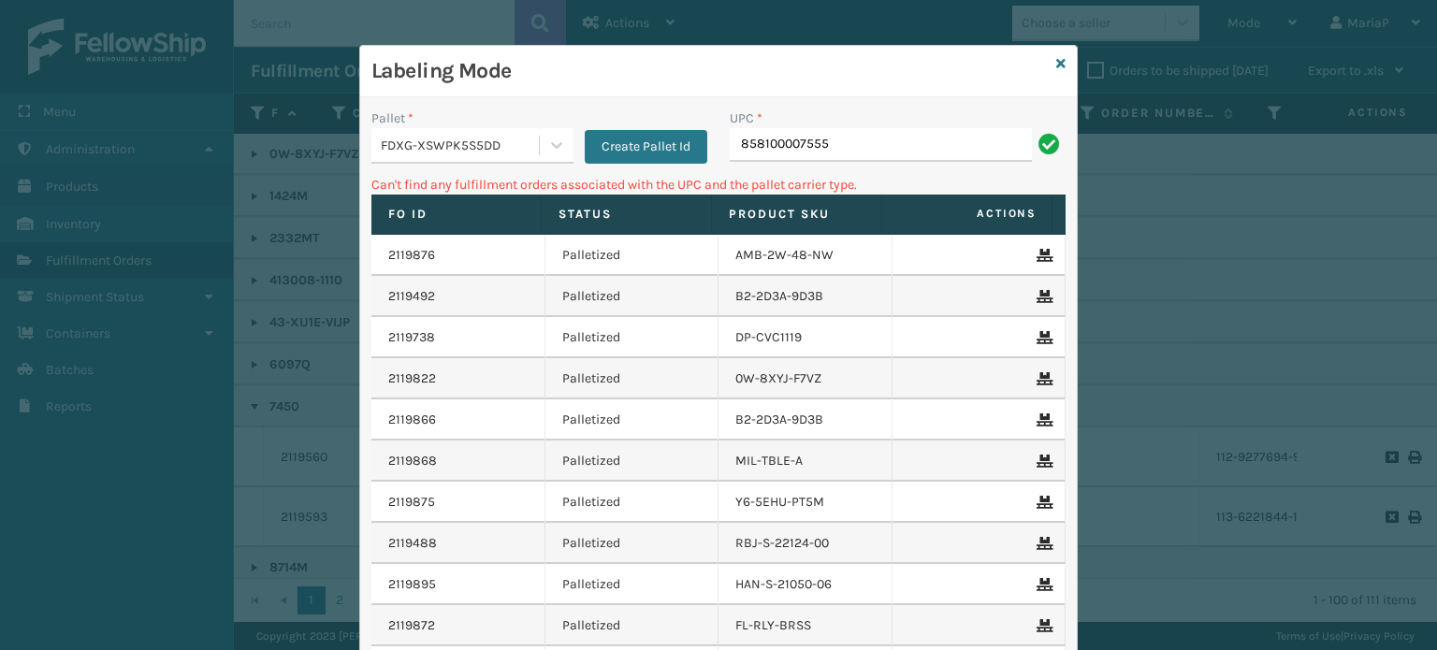
click at [426, 139] on div "FDXG-XSWPK5S5DD" at bounding box center [461, 146] width 160 height 20
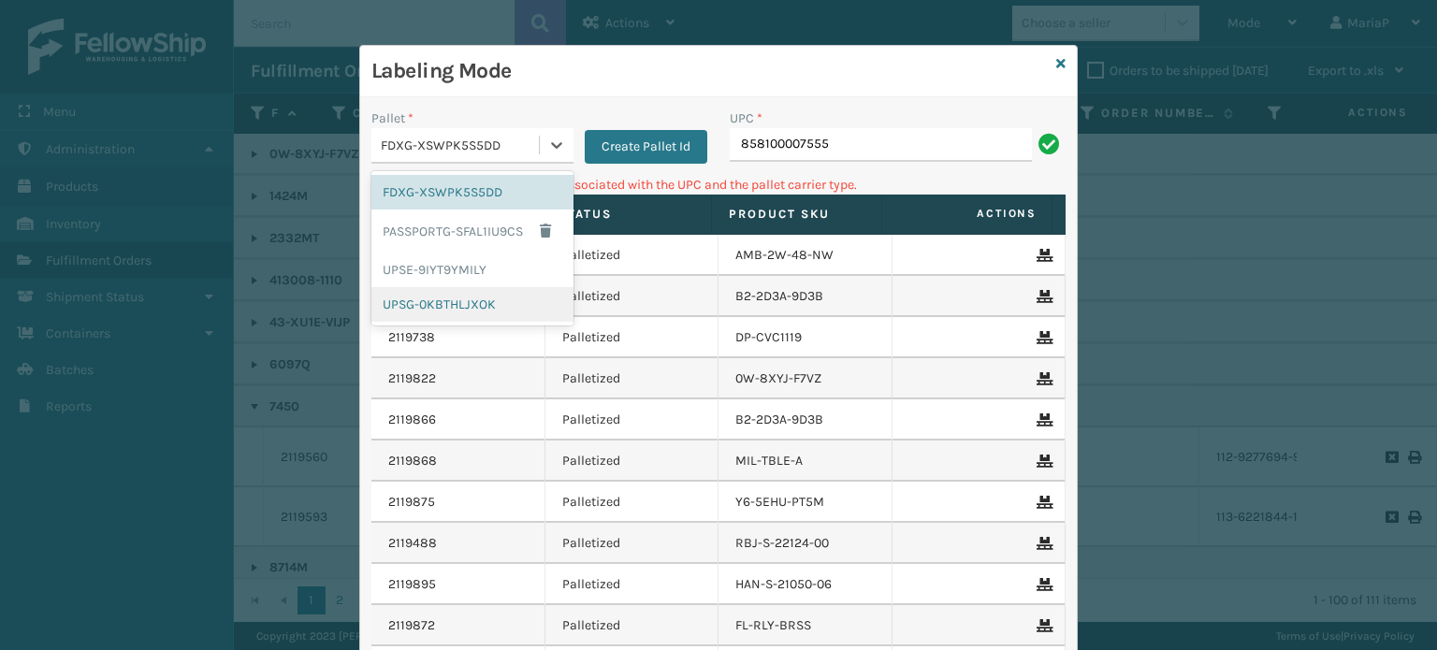
click at [435, 297] on div "UPSG-0KBTHLJXOK" at bounding box center [472, 304] width 202 height 35
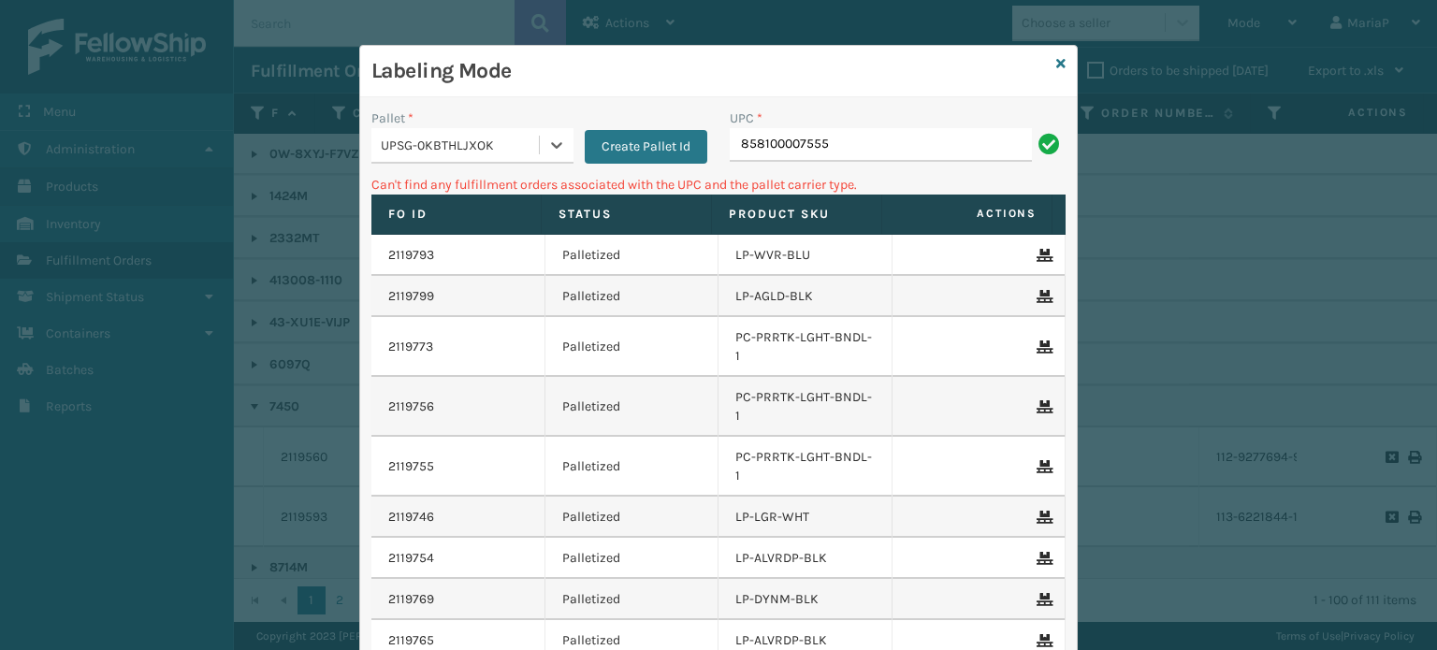
click at [755, 164] on div "UPC * 858100007555" at bounding box center [897, 141] width 358 height 66
click at [752, 153] on input "858100007555" at bounding box center [881, 145] width 302 height 34
click at [475, 141] on div "UPSG-0KBTHLJXOK" at bounding box center [461, 146] width 160 height 20
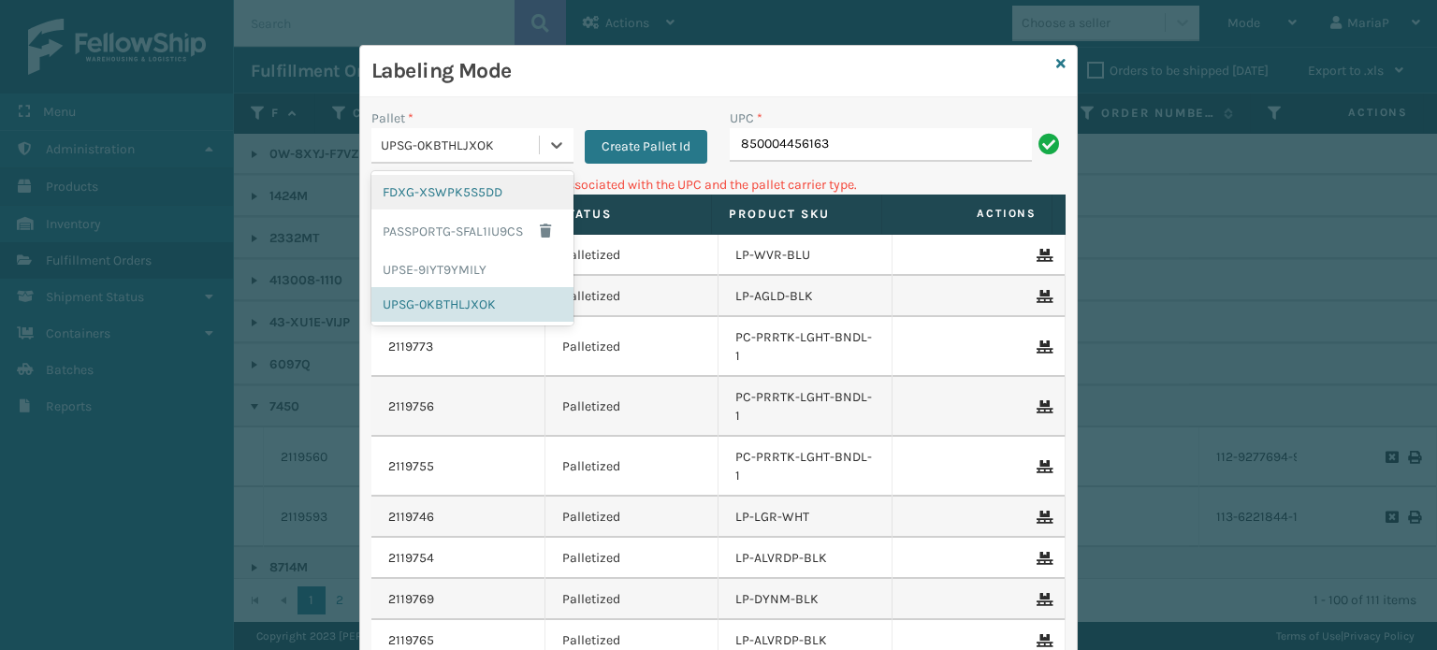
click at [453, 193] on div "FDXG-XSWPK5S5DD" at bounding box center [472, 192] width 202 height 35
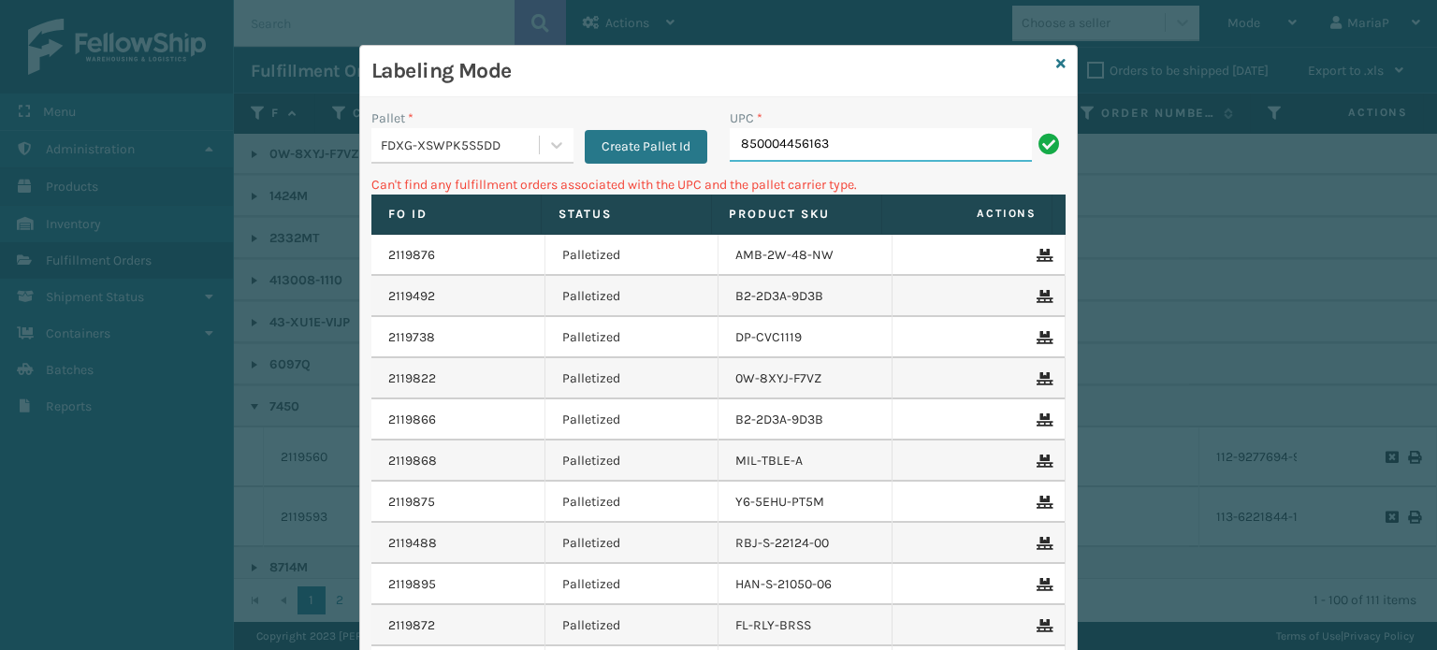
click at [856, 137] on input "850004456163" at bounding box center [881, 145] width 302 height 34
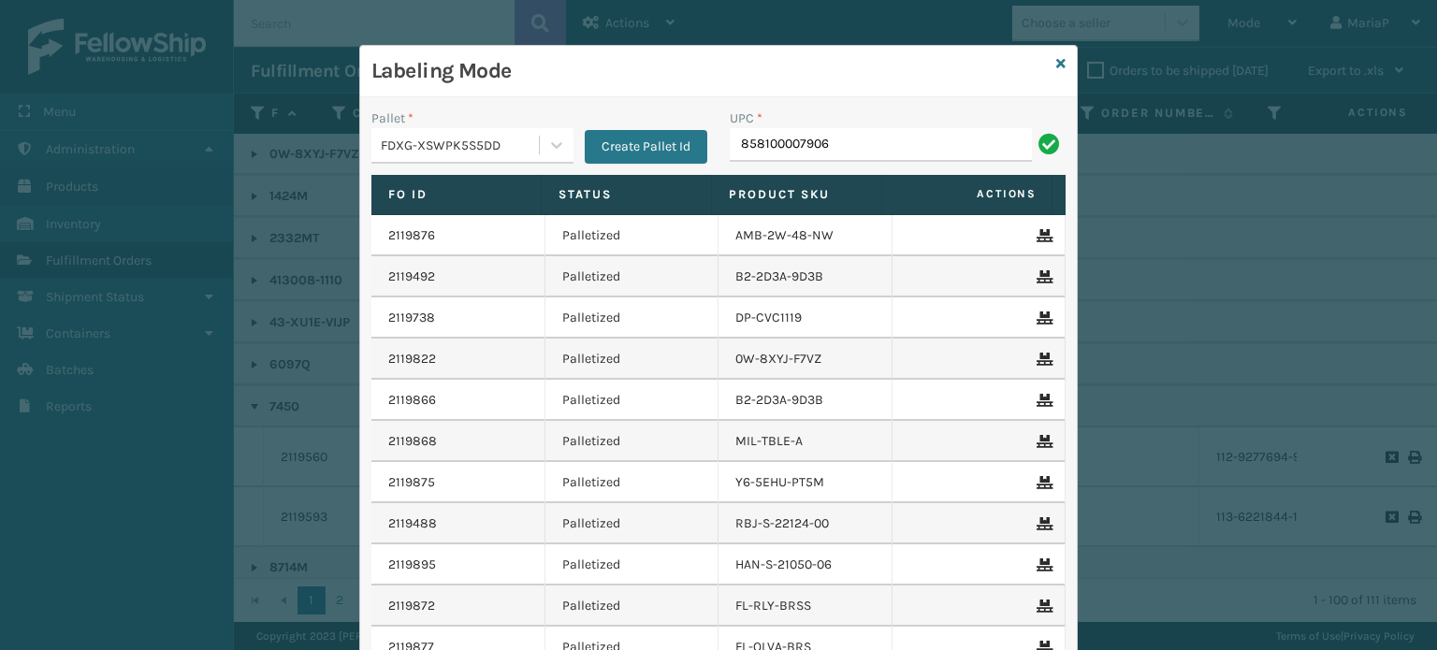
type input "858100007906"
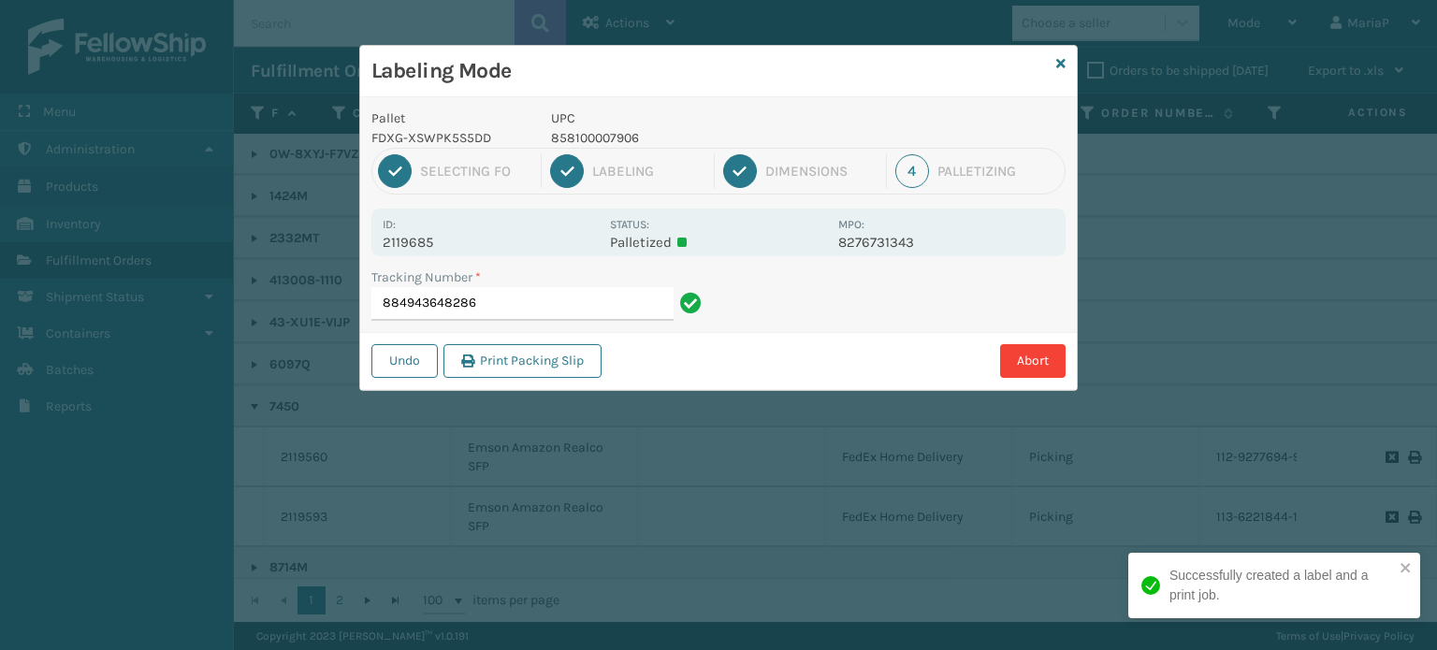
click at [594, 134] on p "858100007906" at bounding box center [689, 138] width 276 height 20
copy p "858100007906"
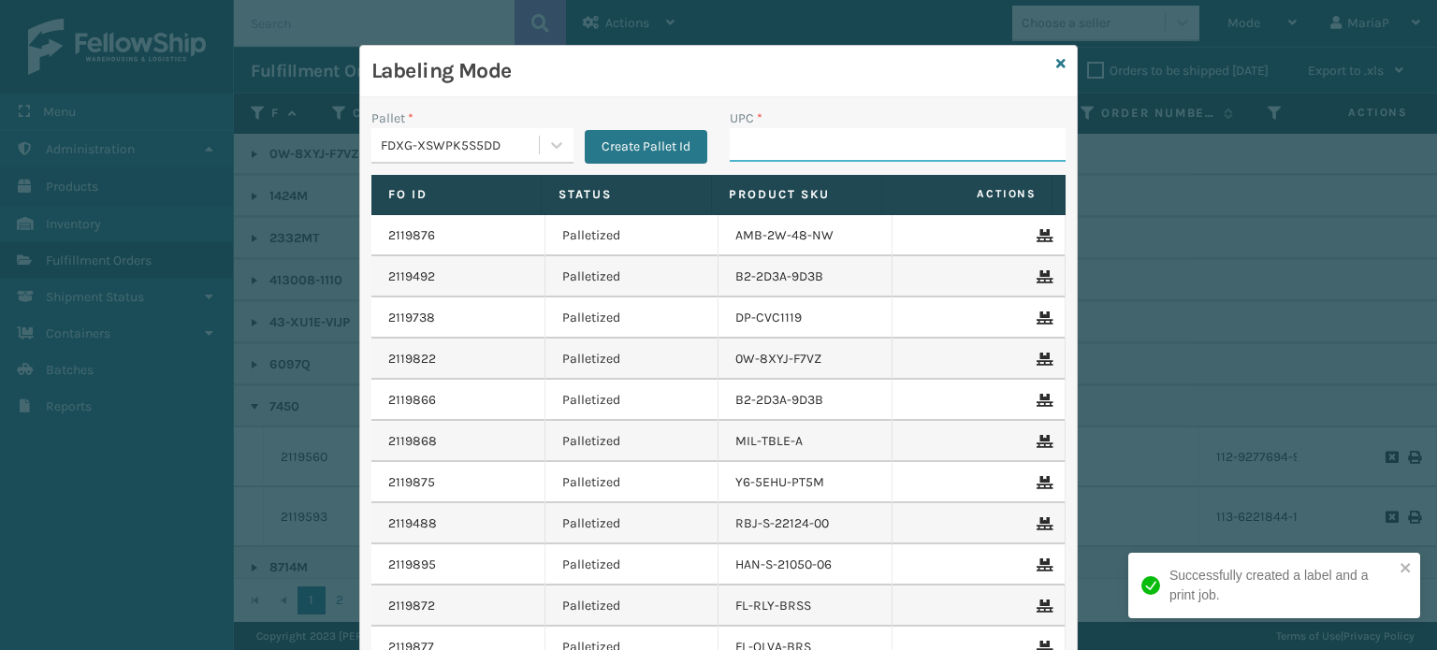
click at [735, 152] on input "UPC *" at bounding box center [898, 145] width 336 height 34
paste input "858100007906"
type input "858100007906"
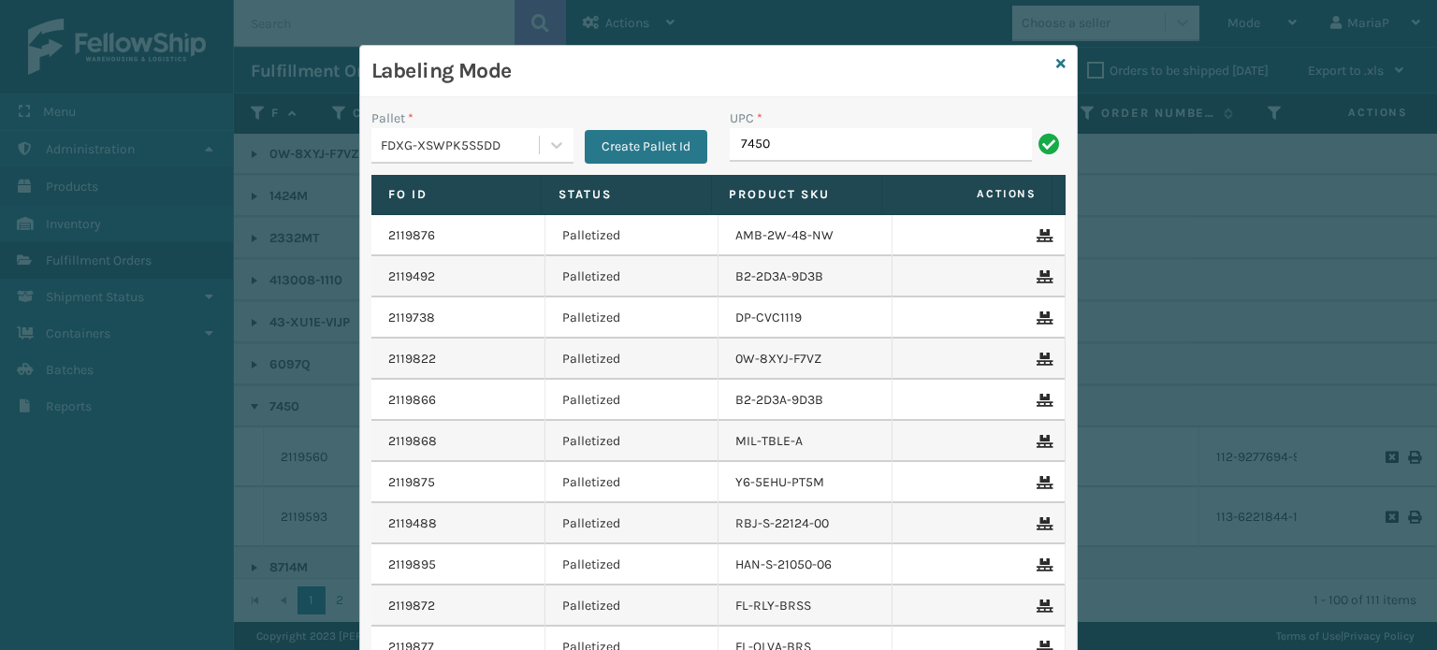
type input "7450"
click at [770, 152] on input "100803130233" at bounding box center [881, 145] width 302 height 34
type input "10080313023320"
type input "0803130"
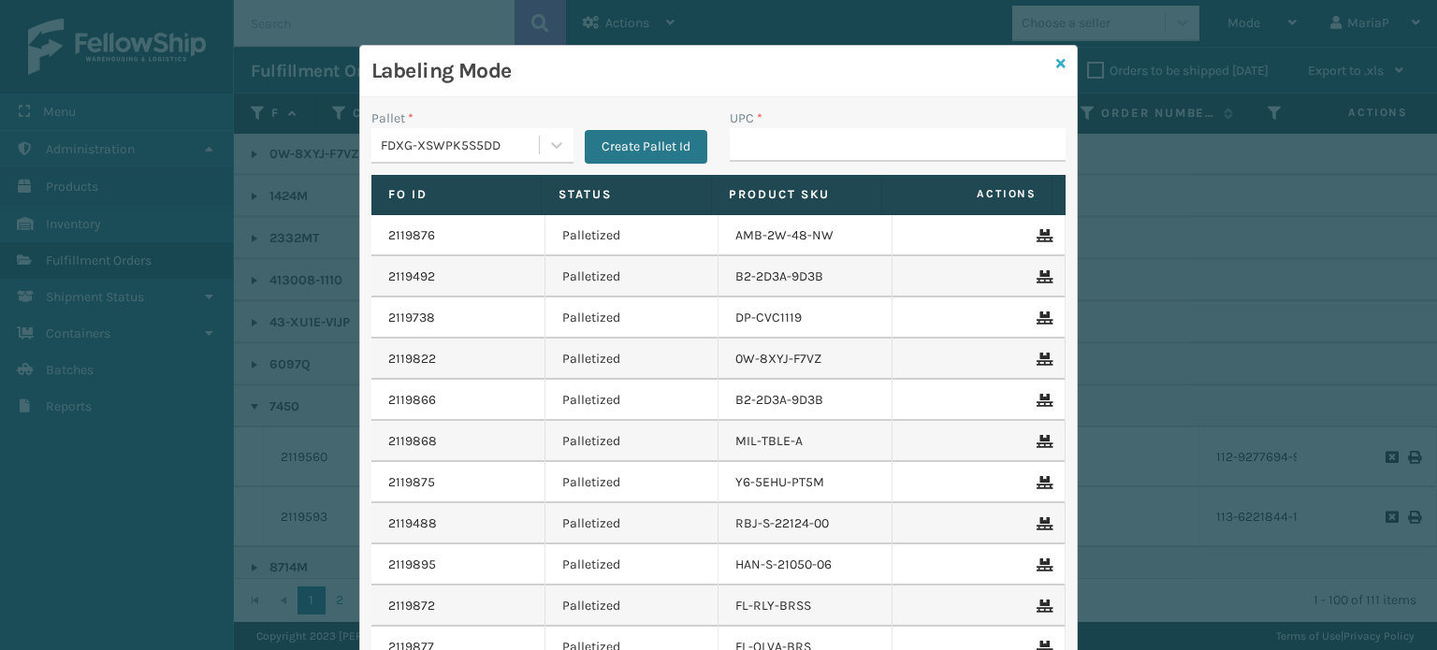
click at [1056, 61] on icon at bounding box center [1060, 63] width 9 height 13
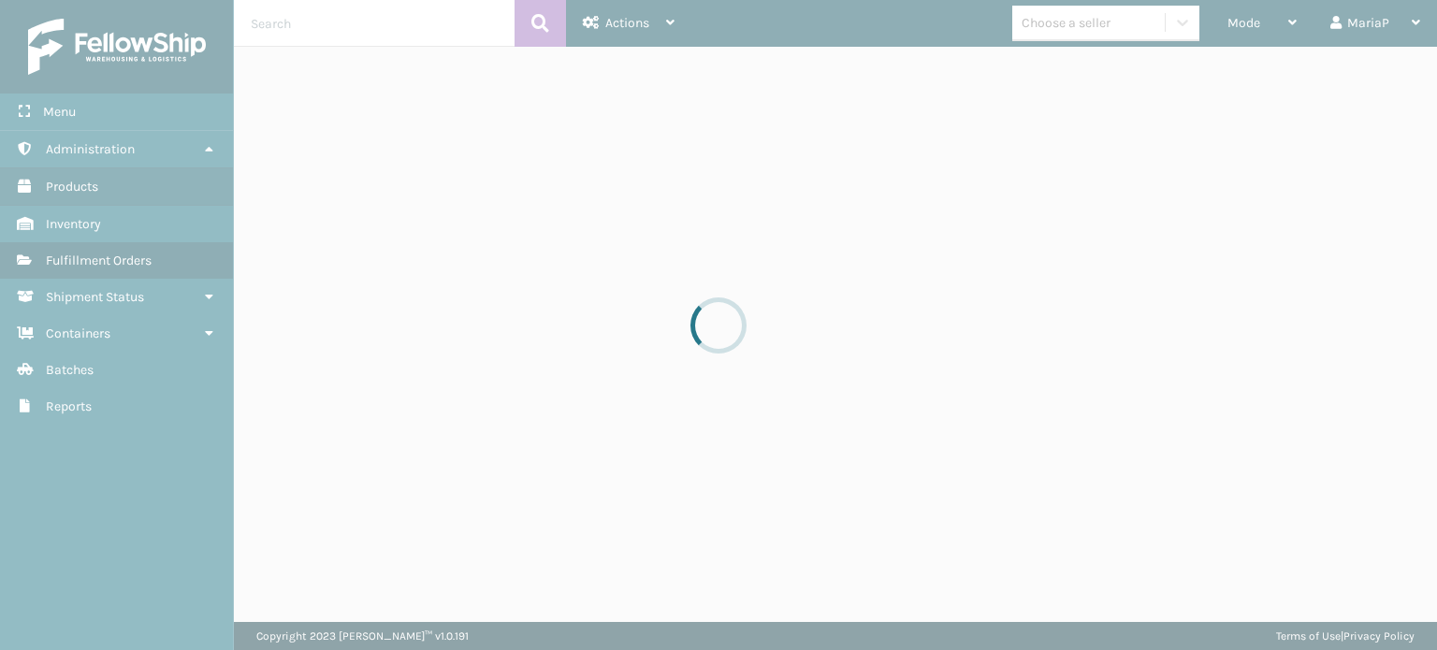
click at [1053, 22] on div at bounding box center [718, 325] width 1437 height 650
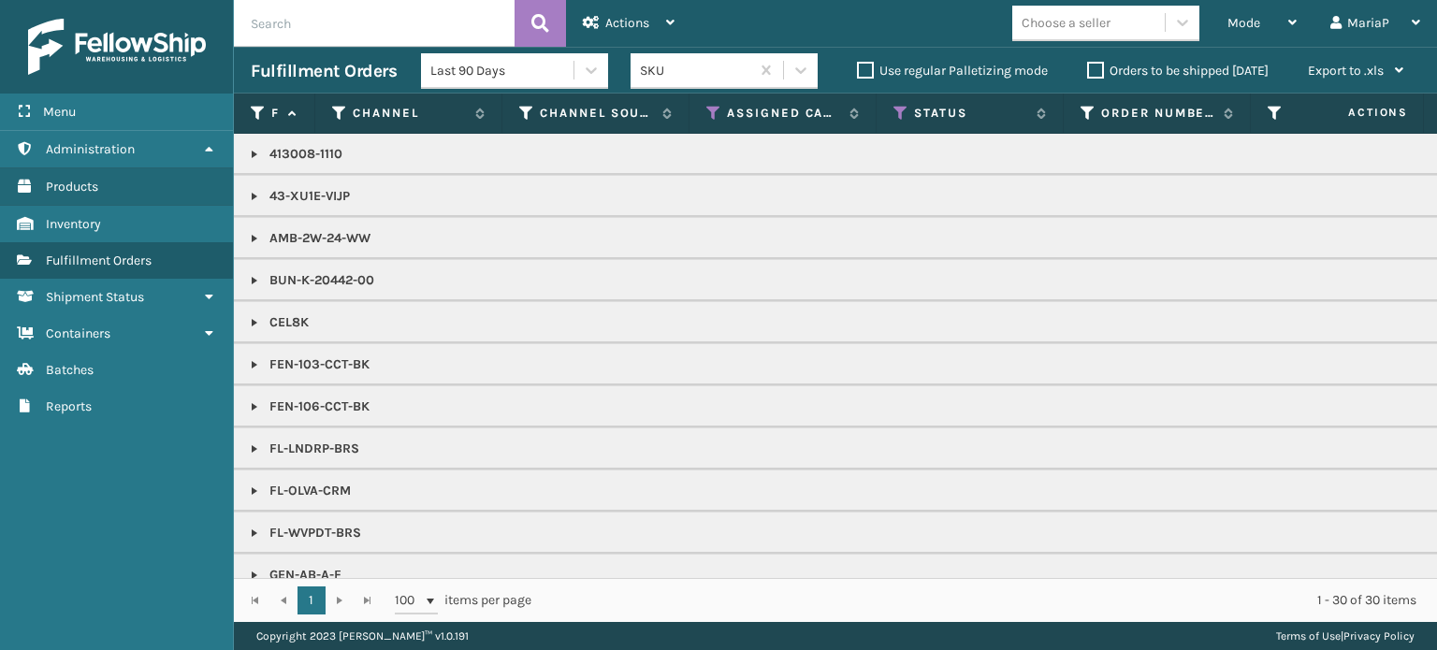
click at [1053, 22] on div "Choose a seller" at bounding box center [1065, 23] width 89 height 20
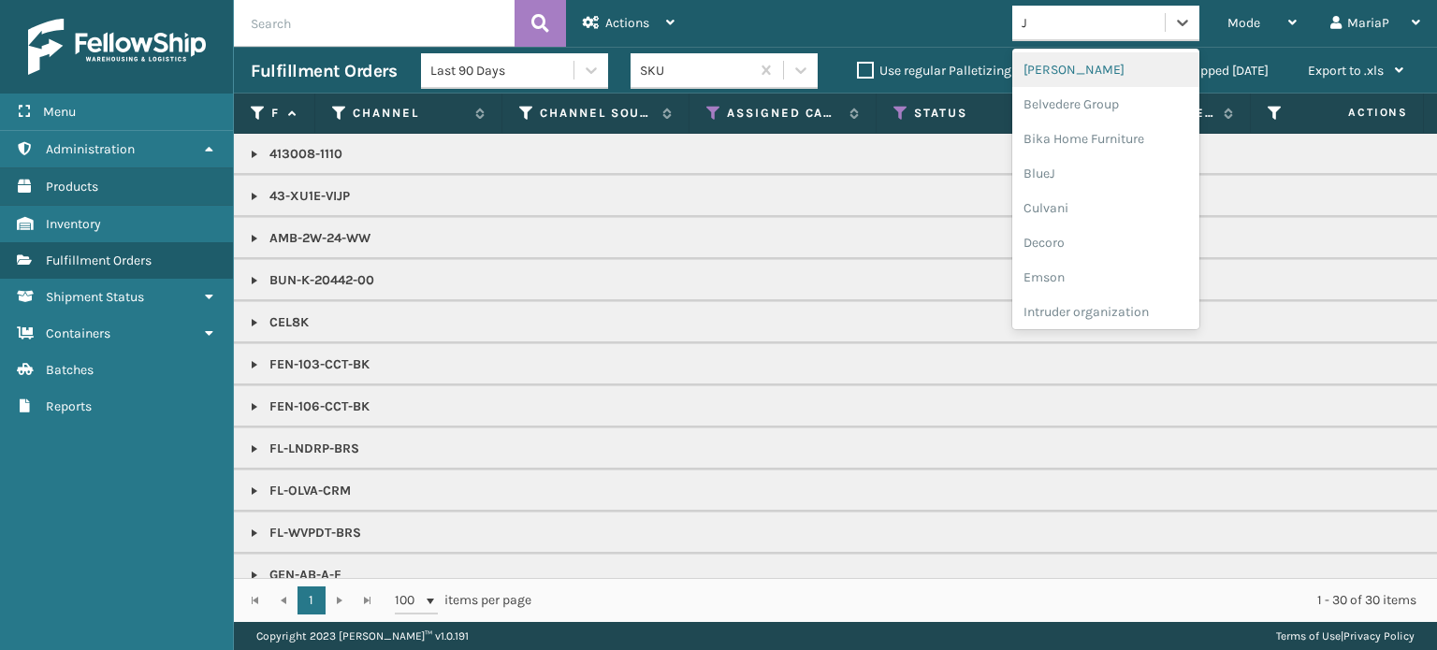
type input "JU"
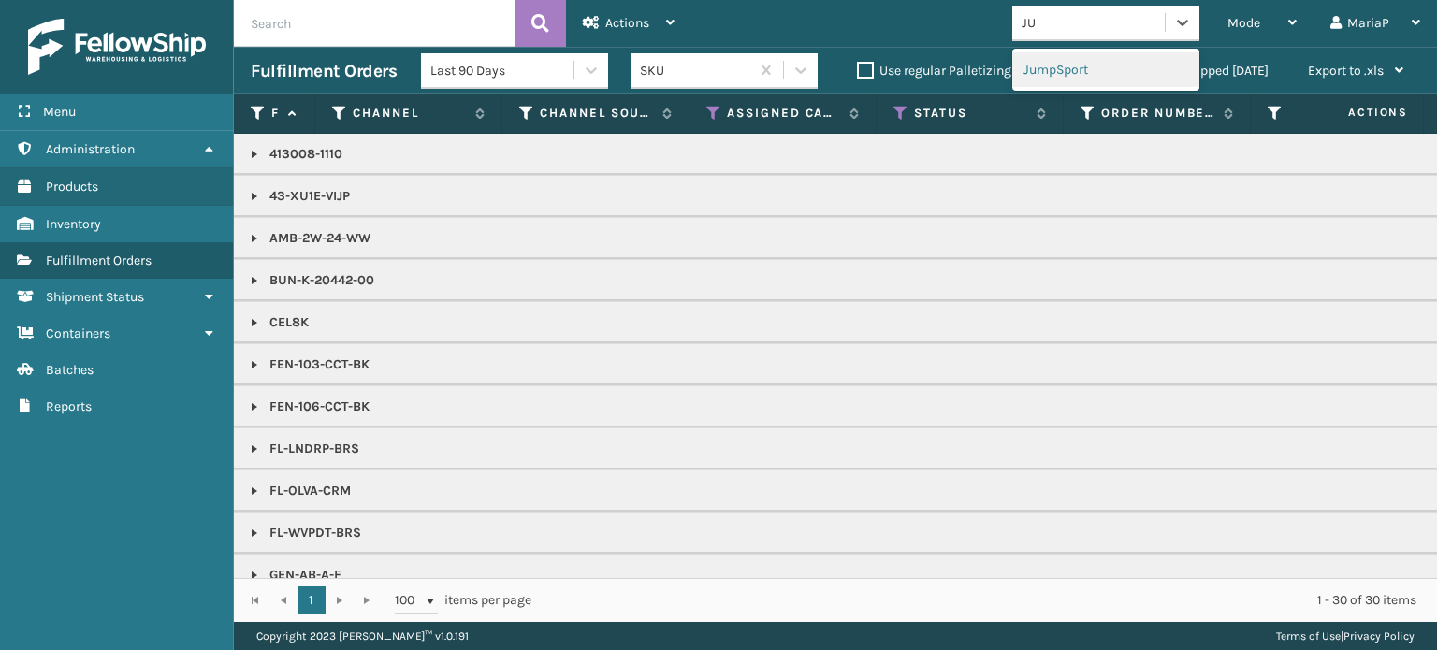
click at [1085, 70] on div "JumpSport" at bounding box center [1105, 69] width 187 height 35
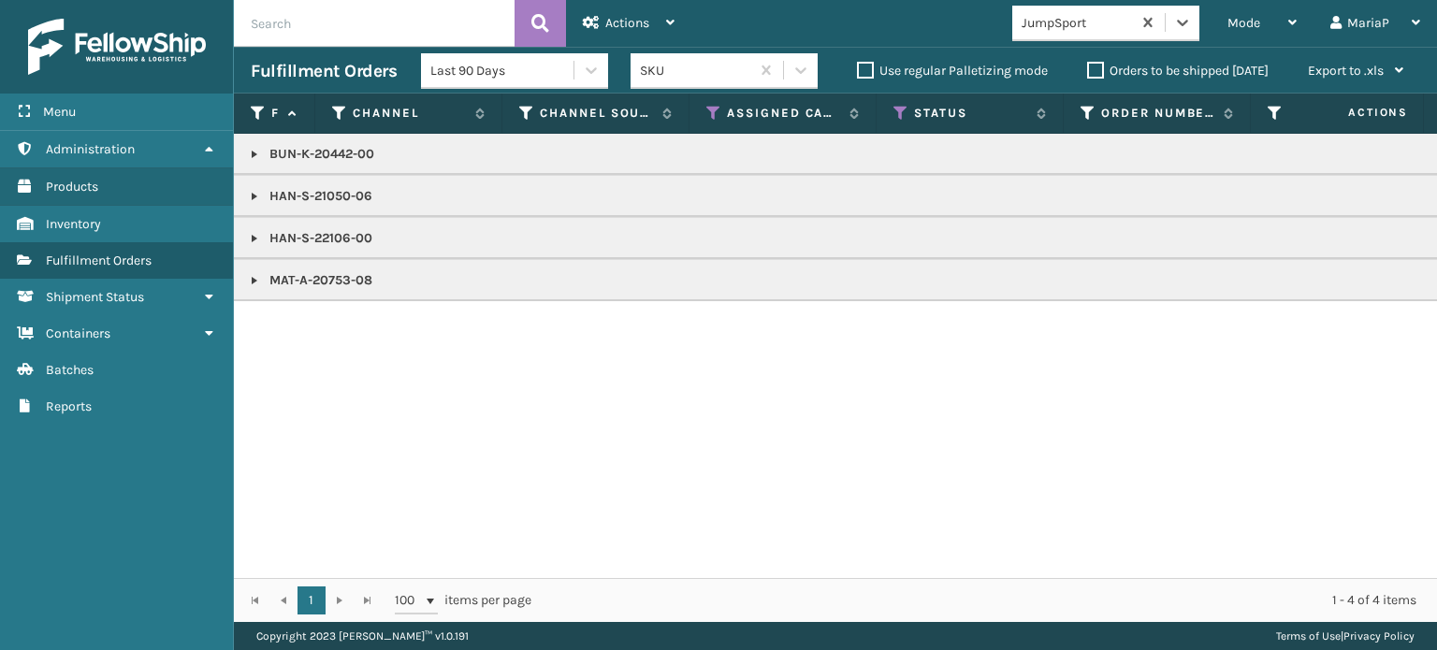
copy p "MAT-A-20753-08"
click at [1265, 26] on div "Mode" at bounding box center [1261, 23] width 69 height 47
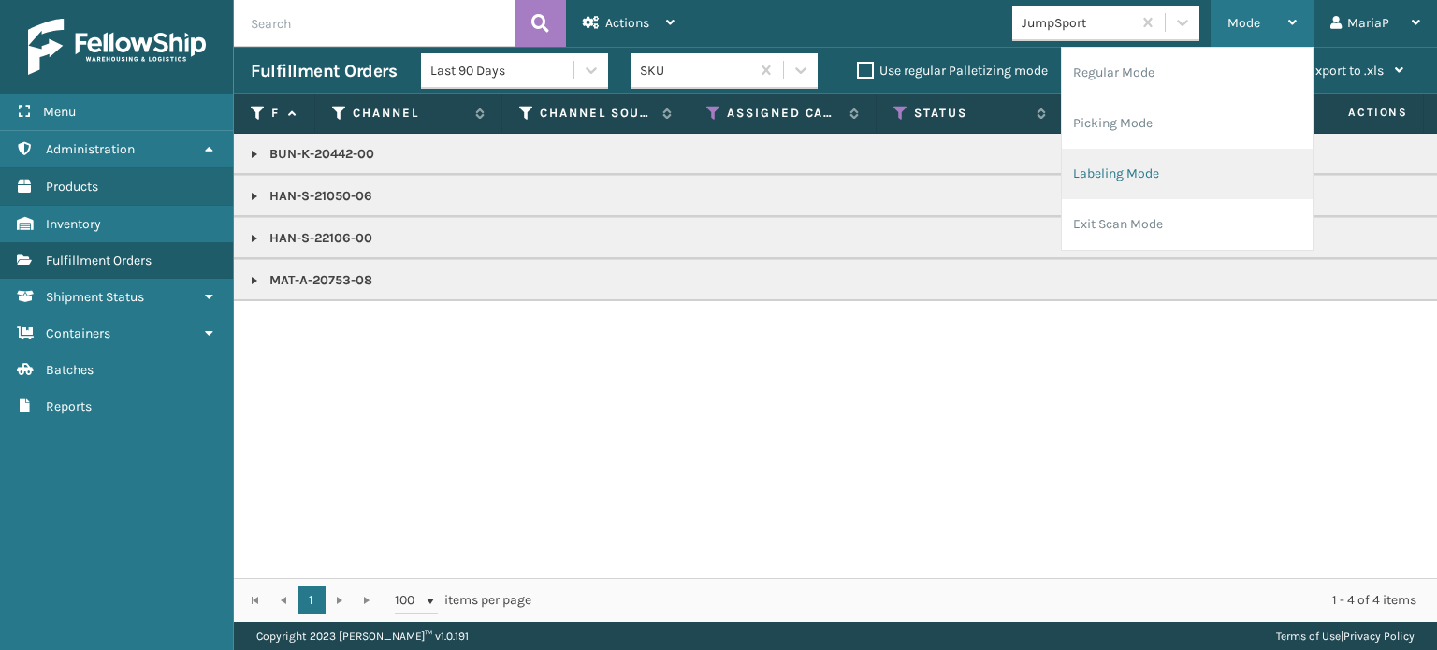
click at [1107, 171] on li "Labeling Mode" at bounding box center [1187, 174] width 251 height 51
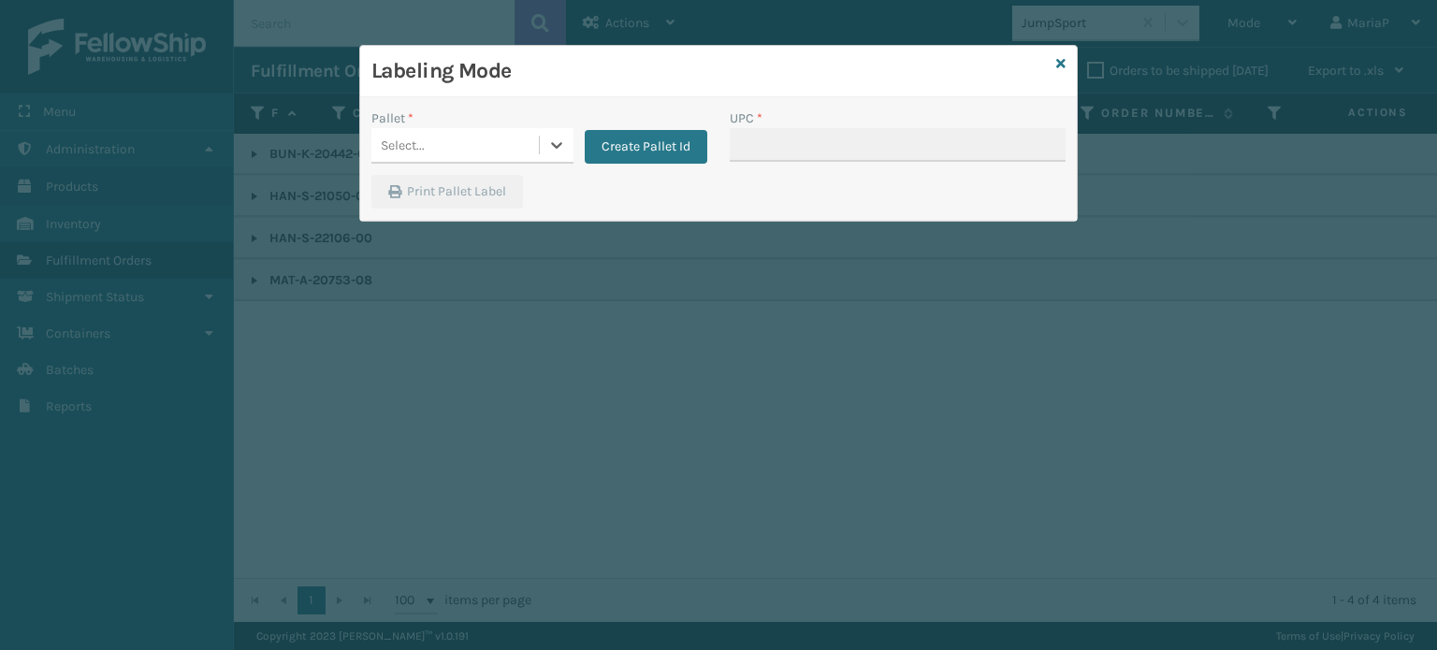
click at [445, 144] on div "Select..." at bounding box center [454, 145] width 167 height 31
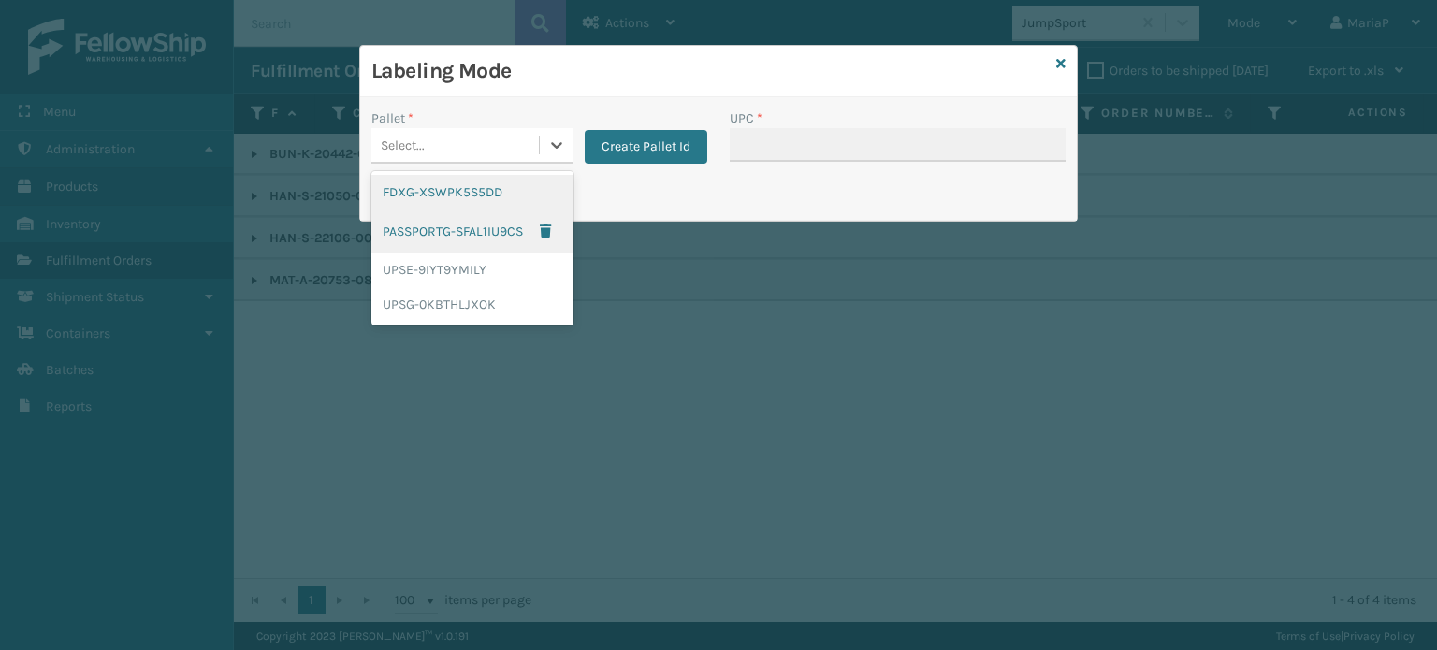
click at [435, 189] on div "FDXG-XSWPK5S5DD" at bounding box center [472, 192] width 202 height 35
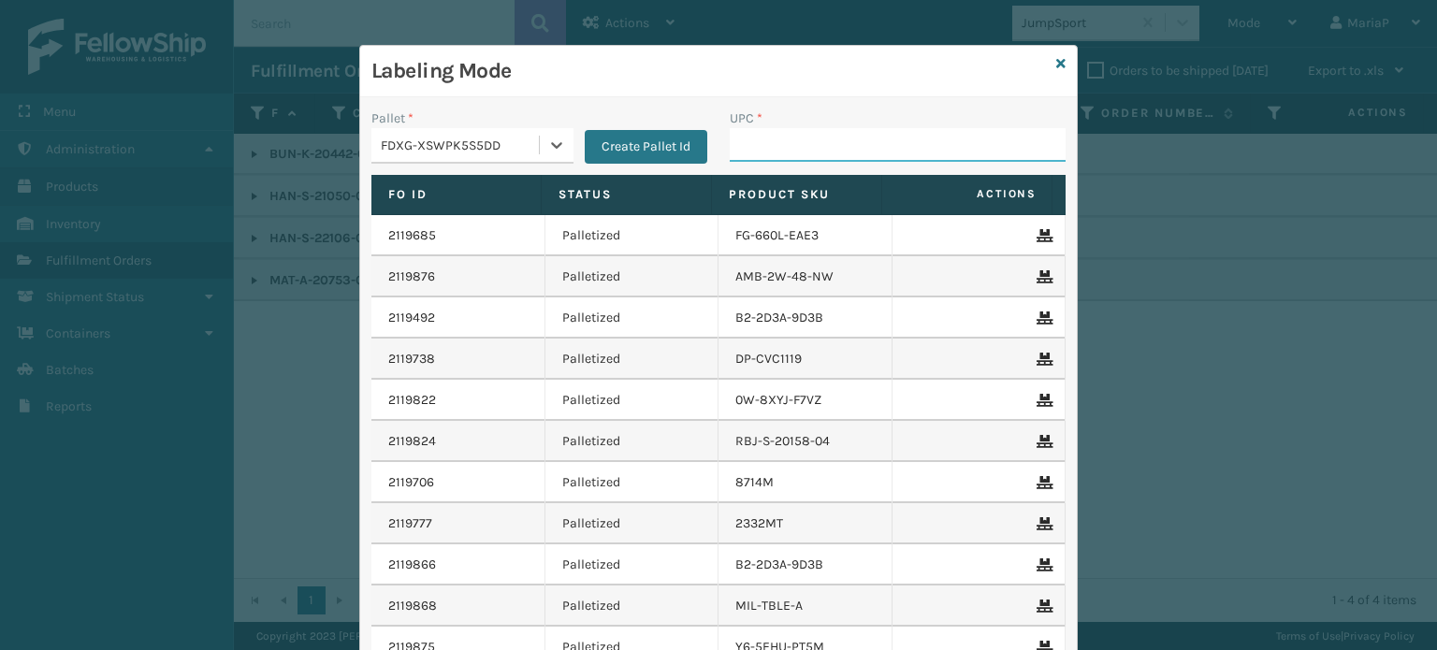
click at [789, 141] on input "UPC *" at bounding box center [898, 145] width 336 height 34
paste input "MAT-A-20753-08"
type input "MAT-A-20753-08"
type input "BUN-K-20442-00"
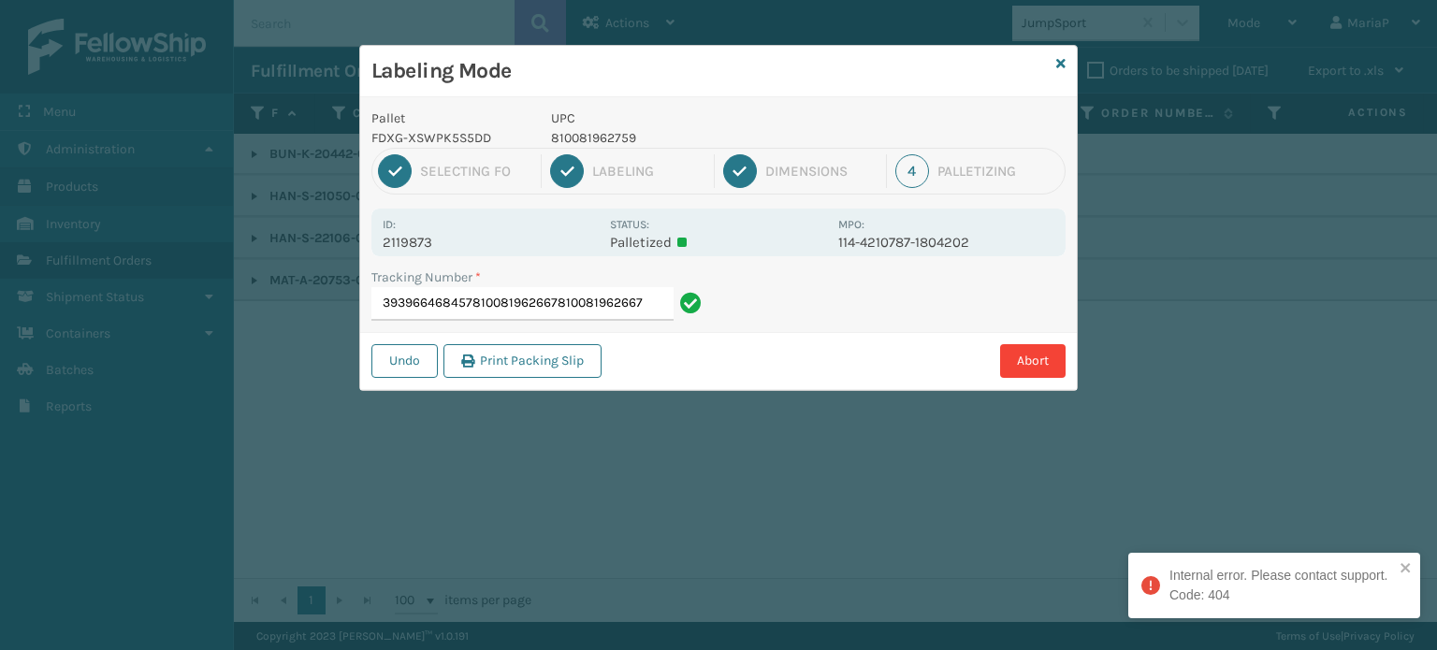
type input "393966468457810081962667810081962667"
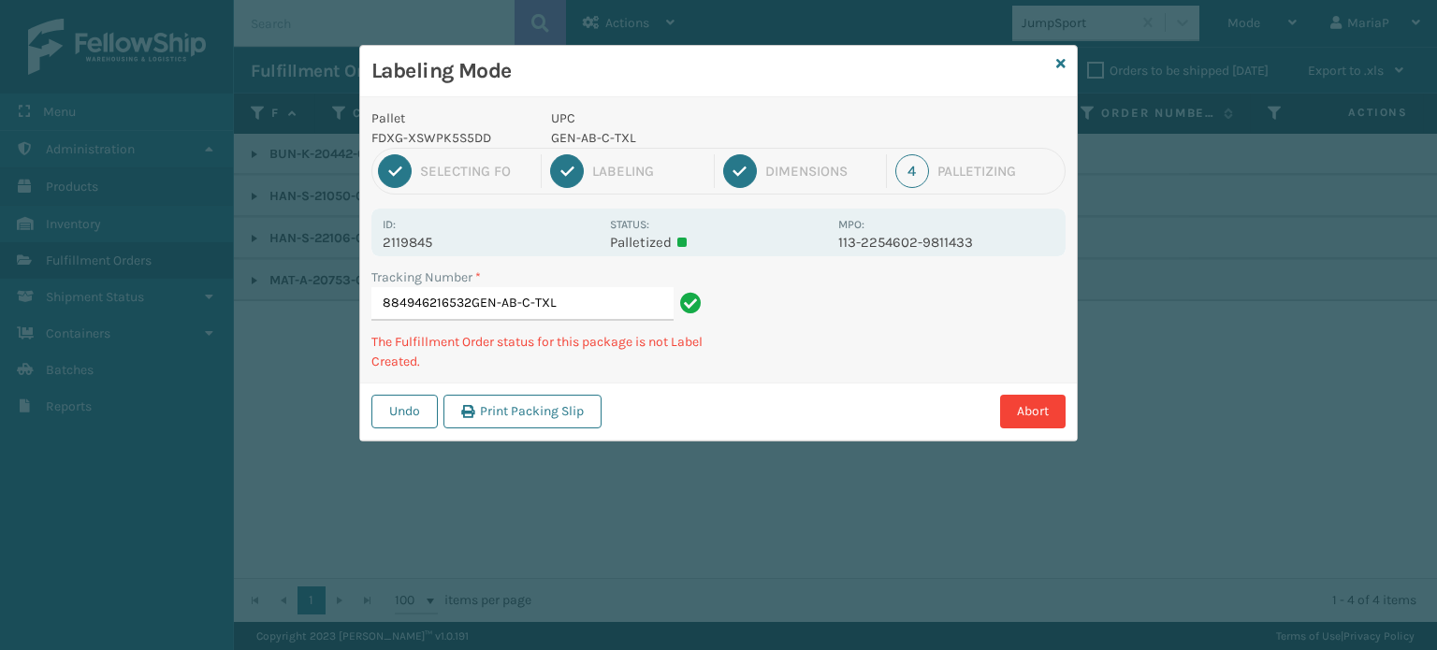
type input "884946216532GEN-AB-C-TXL"
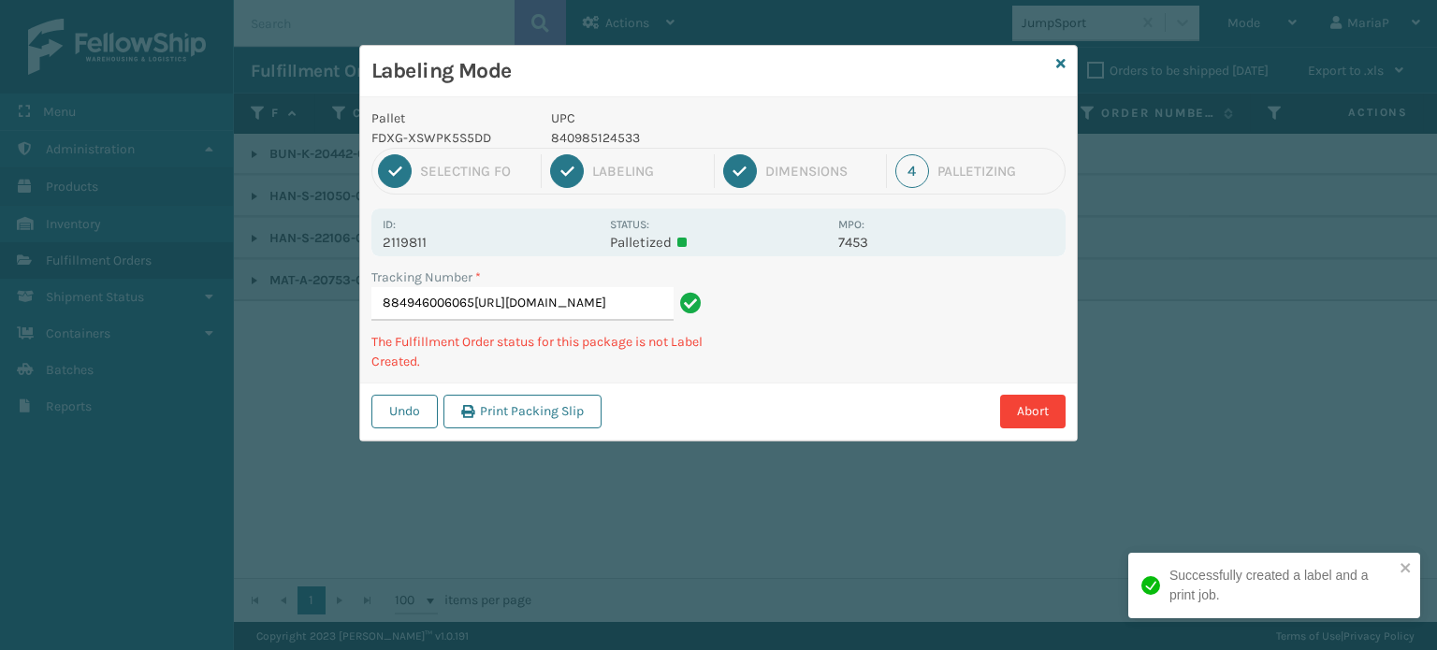
type input "884946006065[URL][DOMAIN_NAME]"
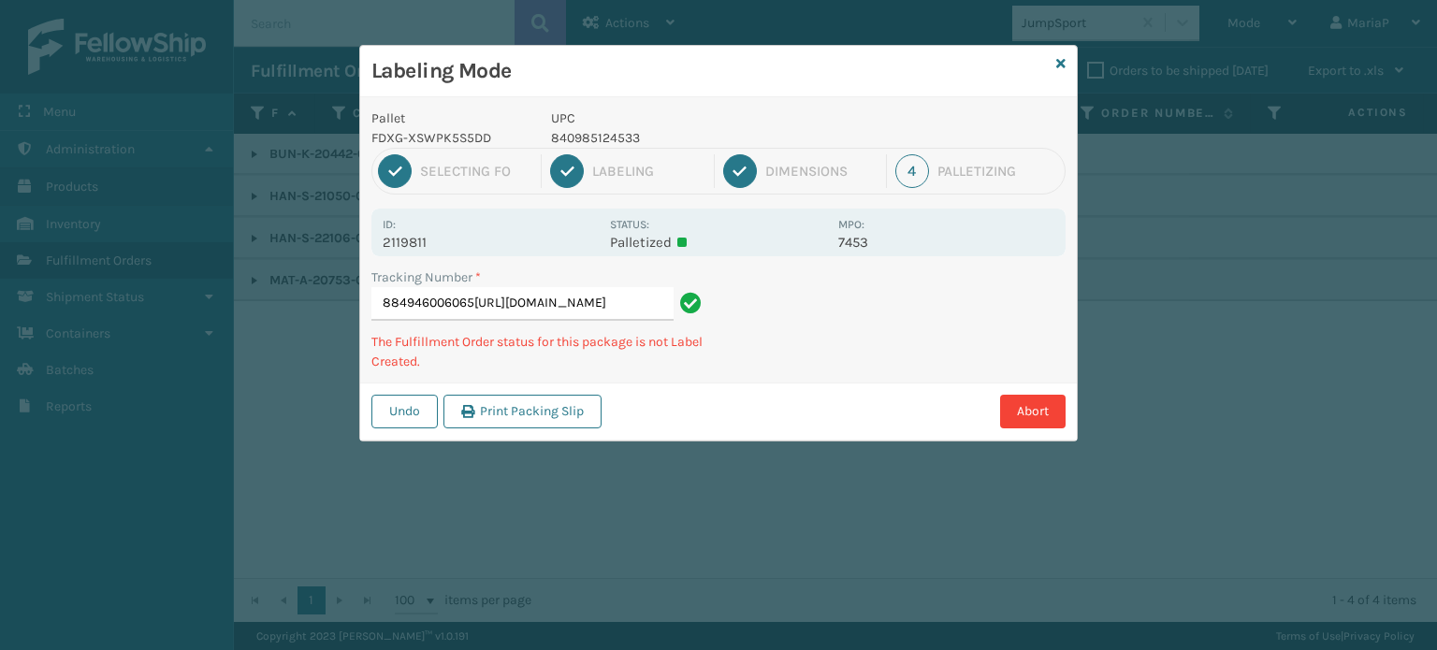
scroll to position [0, 68]
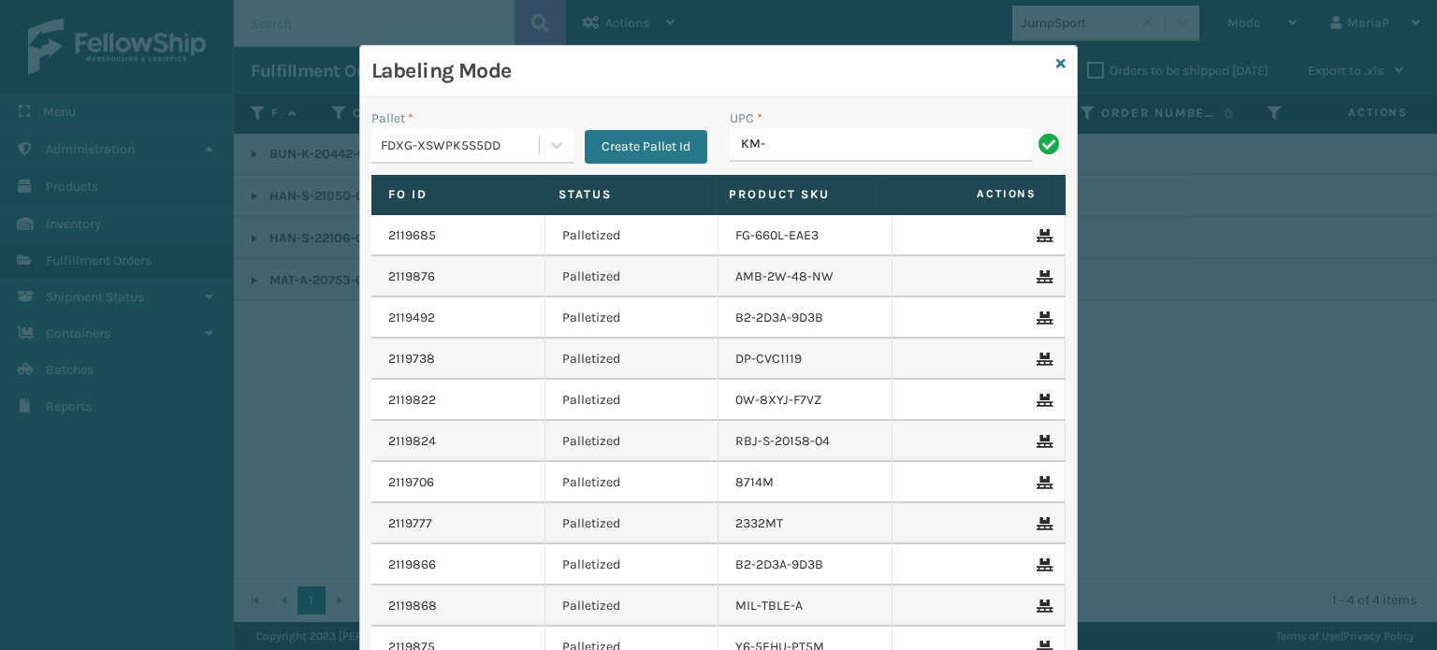
type input "KM-MD-1SS"
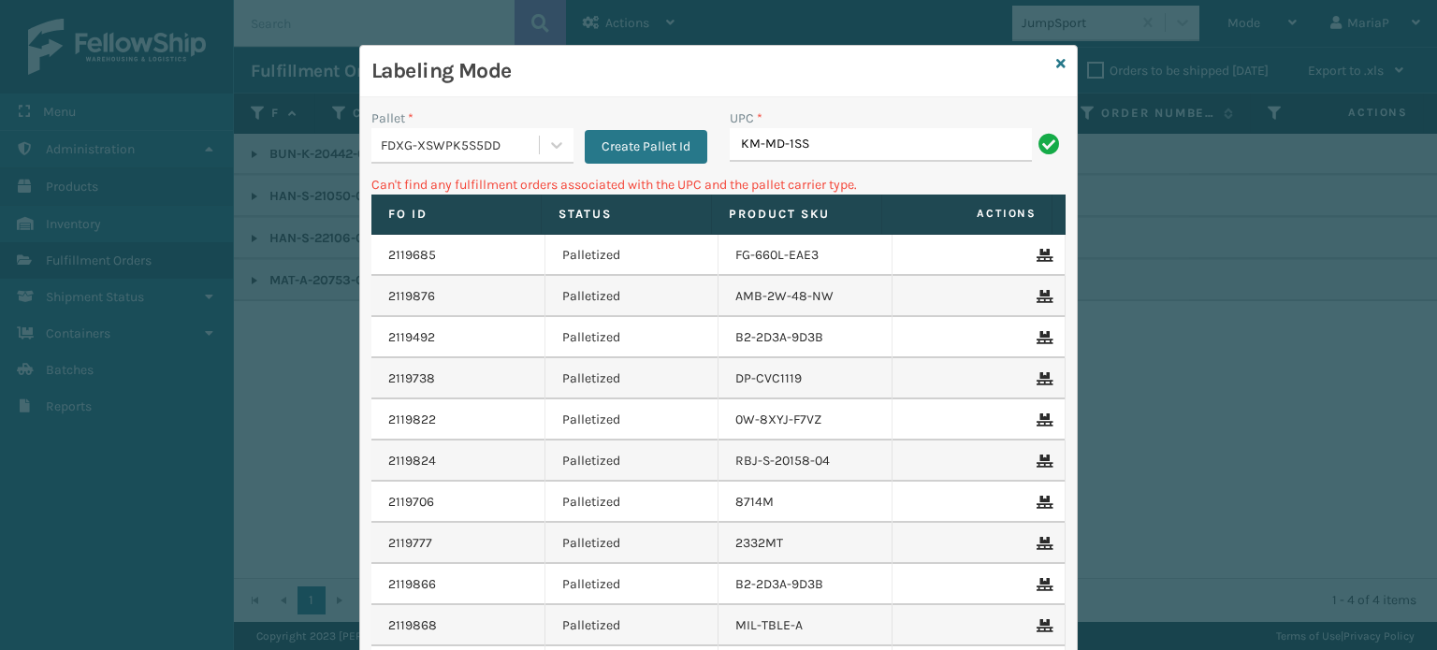
click at [762, 142] on input "KM-MD-1SS" at bounding box center [881, 145] width 302 height 34
click at [423, 152] on div "FDXG-XSWPK5S5DD" at bounding box center [461, 146] width 160 height 20
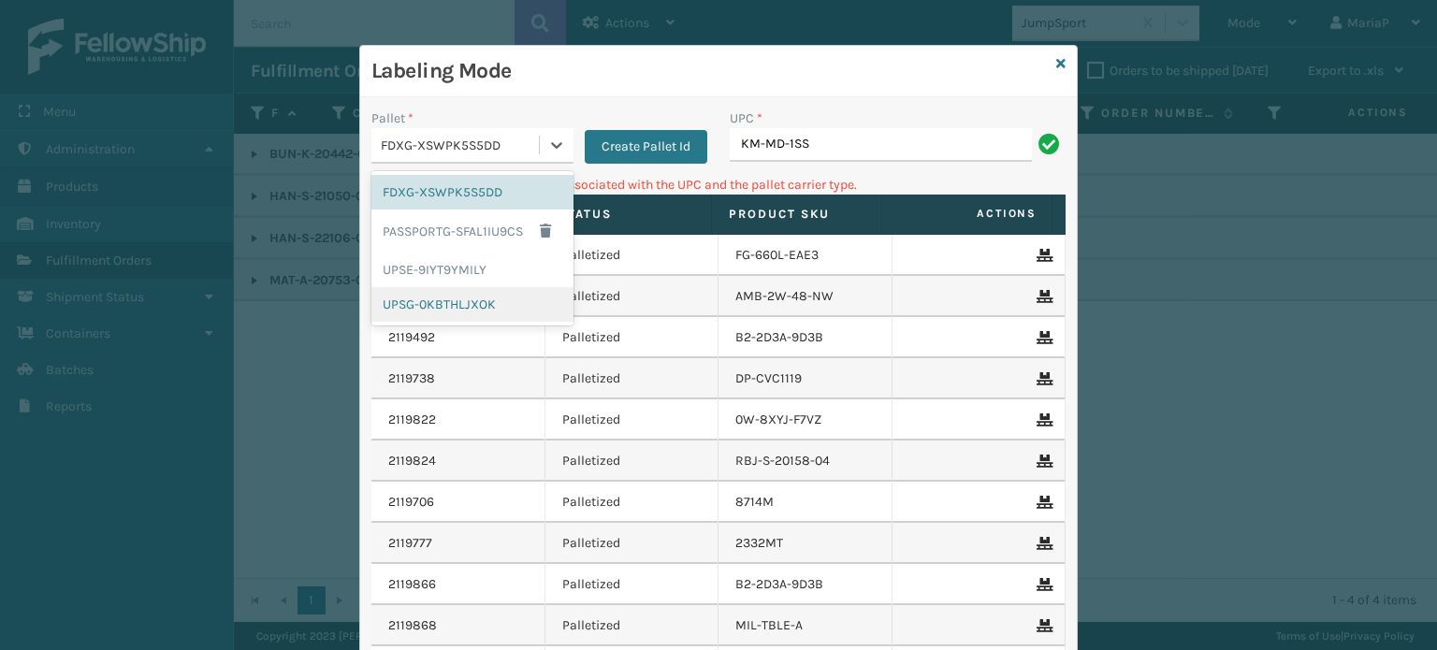
click at [441, 304] on div "UPSG-0KBTHLJXOK" at bounding box center [472, 304] width 202 height 35
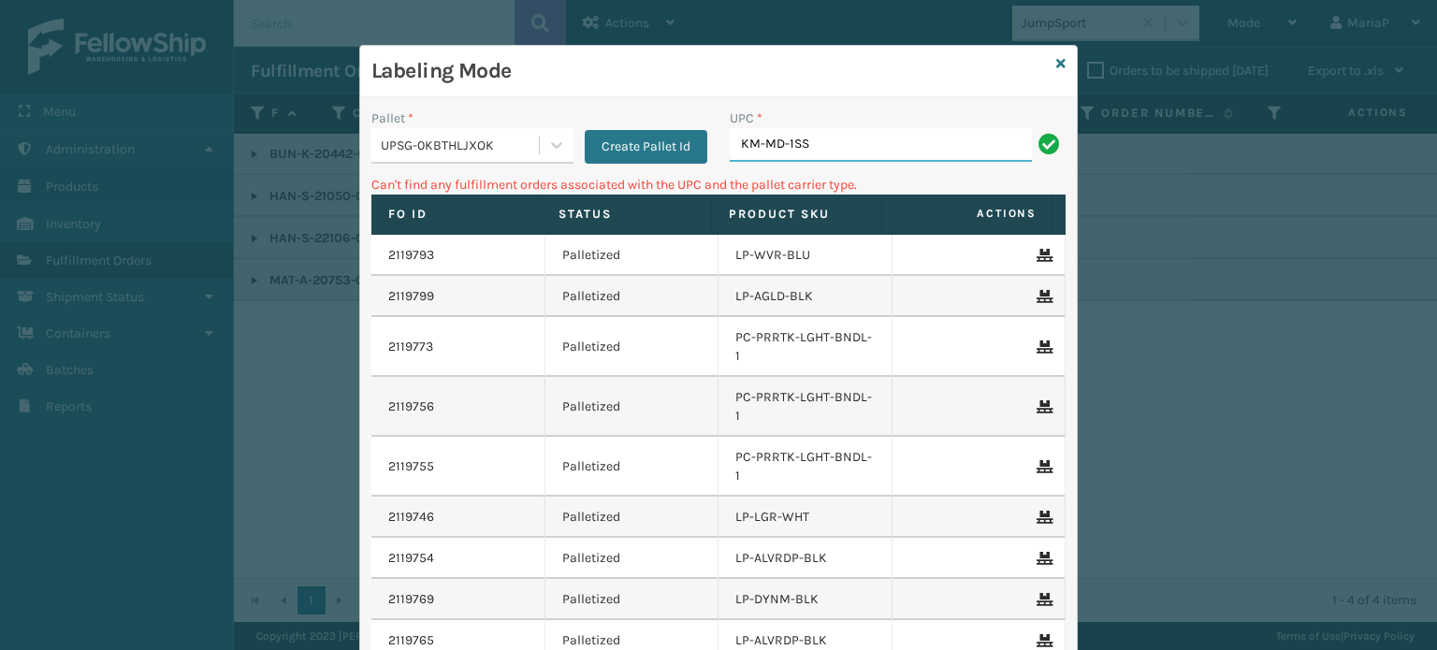
click at [821, 150] on input "KM-MD-1SS" at bounding box center [881, 145] width 302 height 34
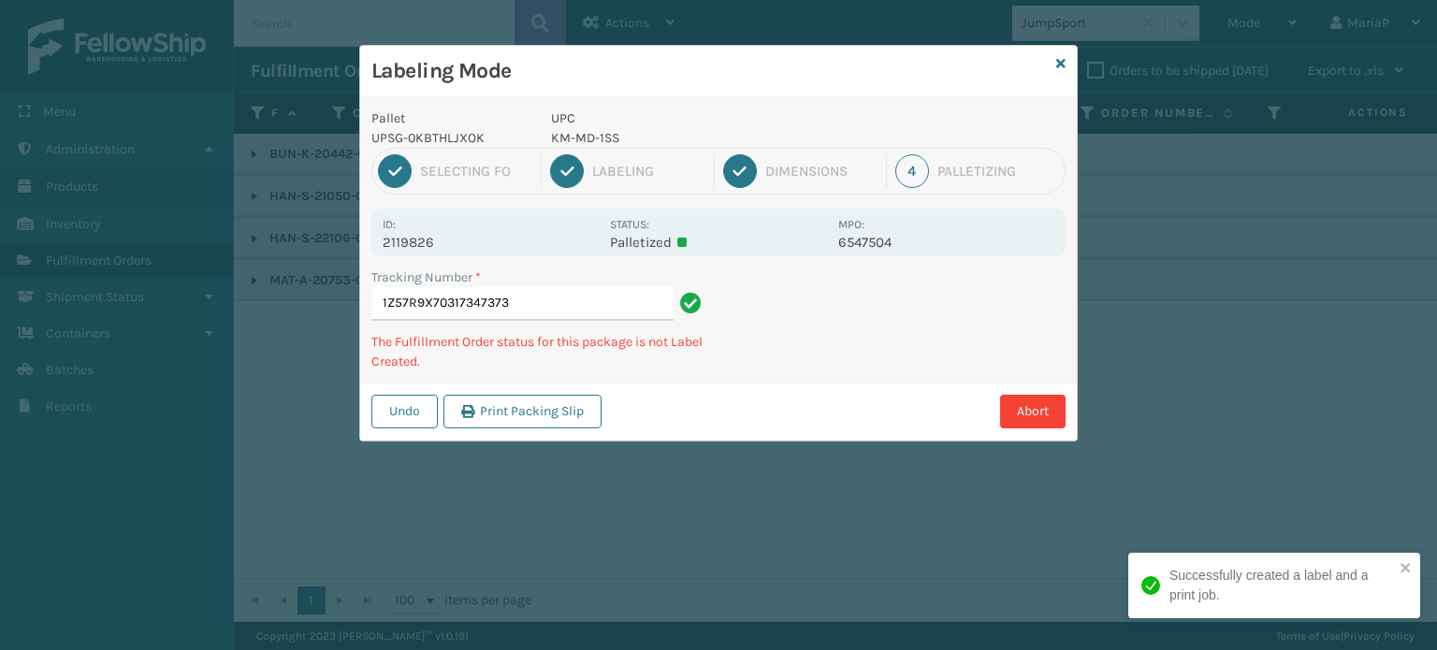
click at [572, 133] on p "KM-MD-1SS" at bounding box center [689, 138] width 276 height 20
copy p "KM-MD-1SS"
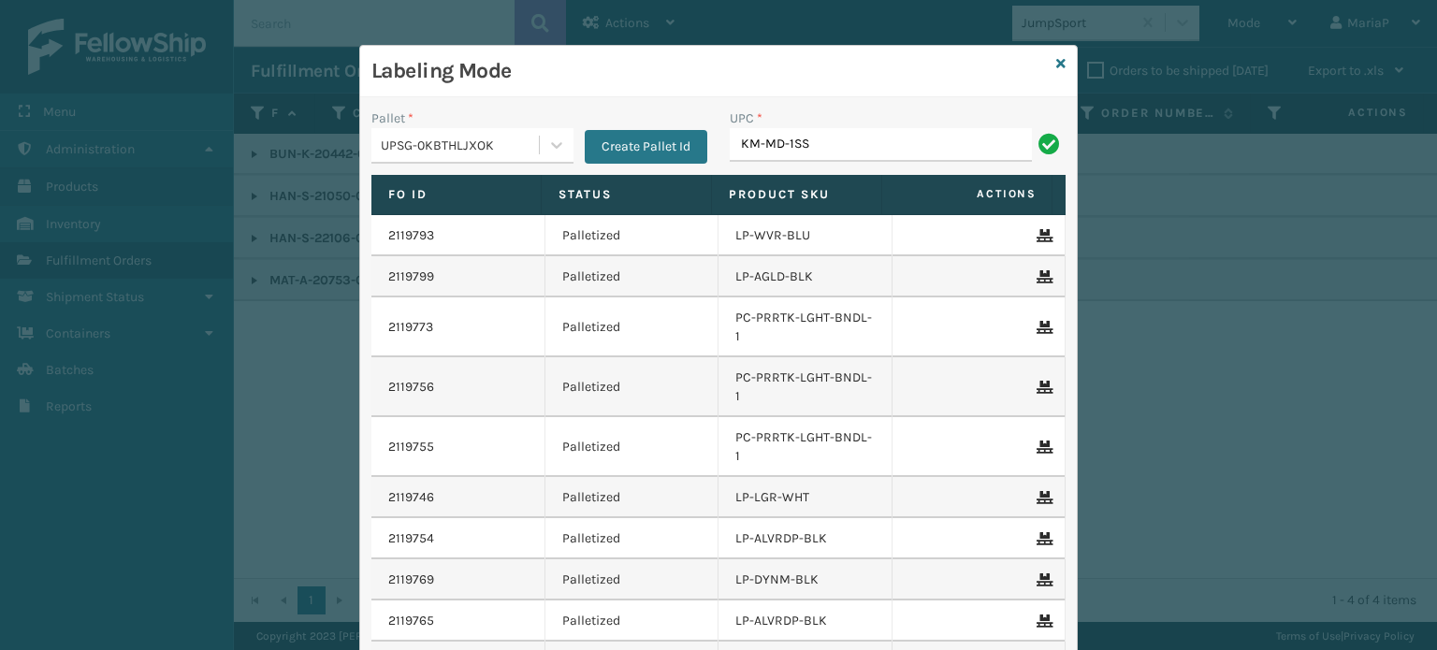
type input "KM-MD-1SS"
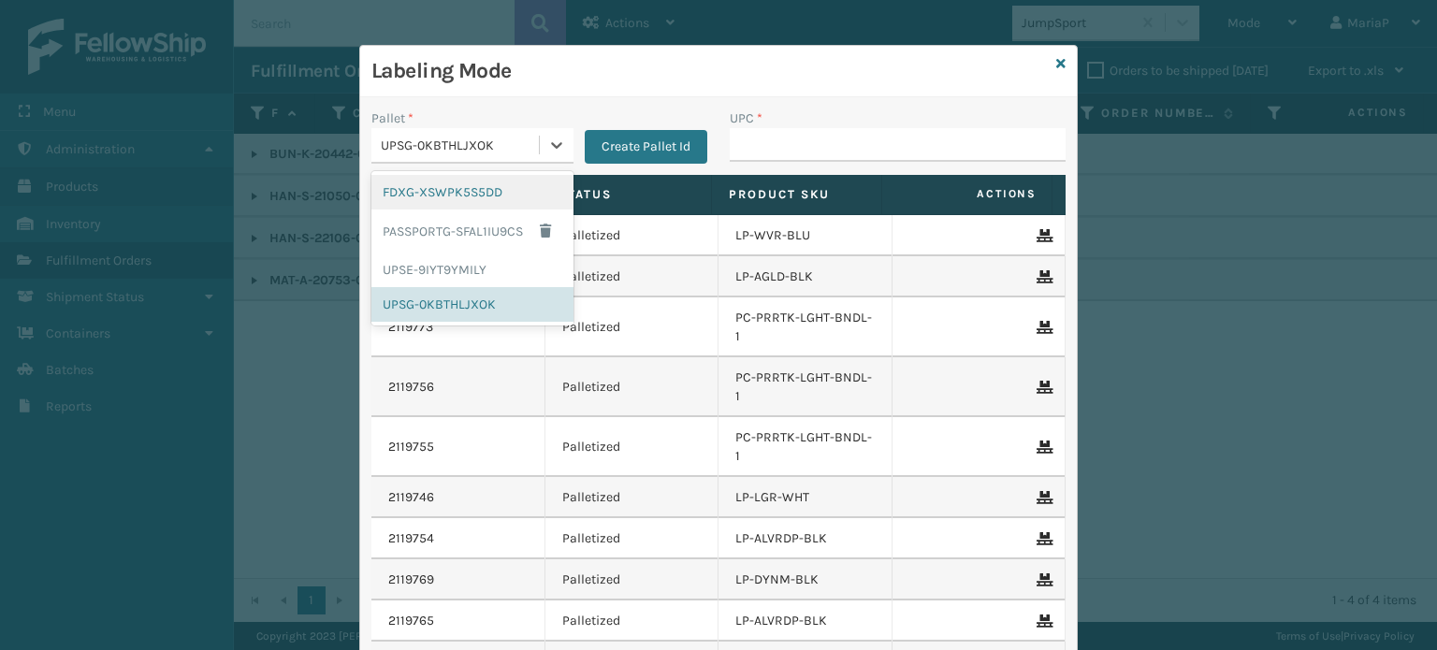
click at [440, 136] on div "UPSG-0KBTHLJXOK" at bounding box center [461, 146] width 160 height 20
click at [449, 186] on div "FDXG-XSWPK5S5DD" at bounding box center [472, 192] width 202 height 35
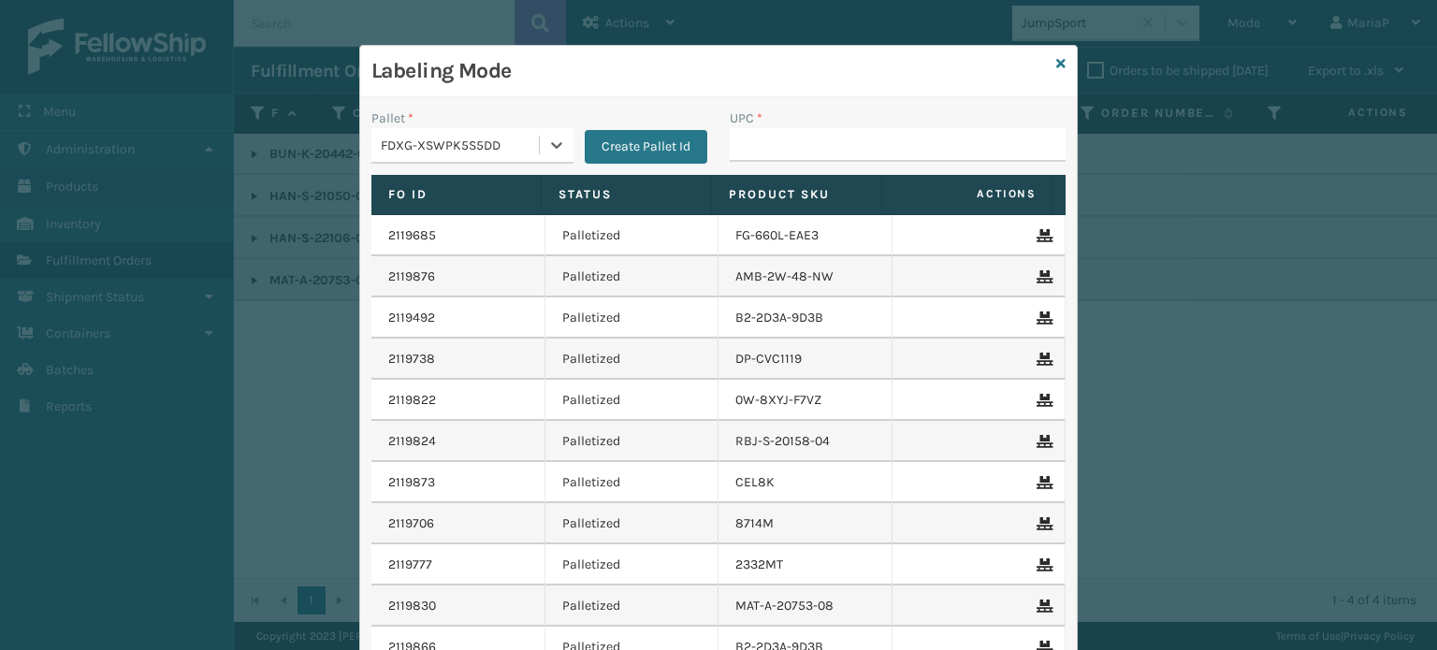
type input "850046054488"
click at [476, 133] on div "FDXG-XSWPK5S5DD" at bounding box center [436, 145] width 130 height 31
click at [744, 142] on input "UPC *" at bounding box center [898, 145] width 336 height 34
type input "8409851"
click at [1056, 63] on icon at bounding box center [1060, 63] width 9 height 13
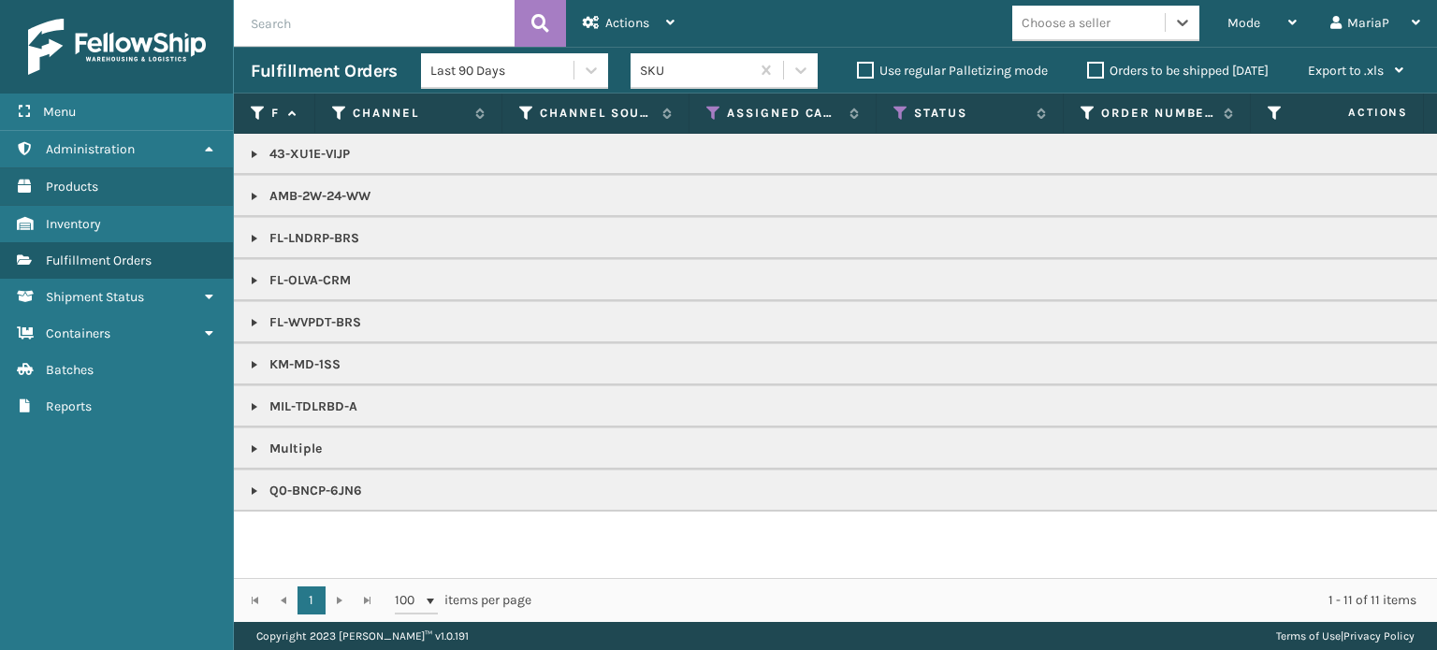
click at [253, 321] on link at bounding box center [254, 322] width 15 height 15
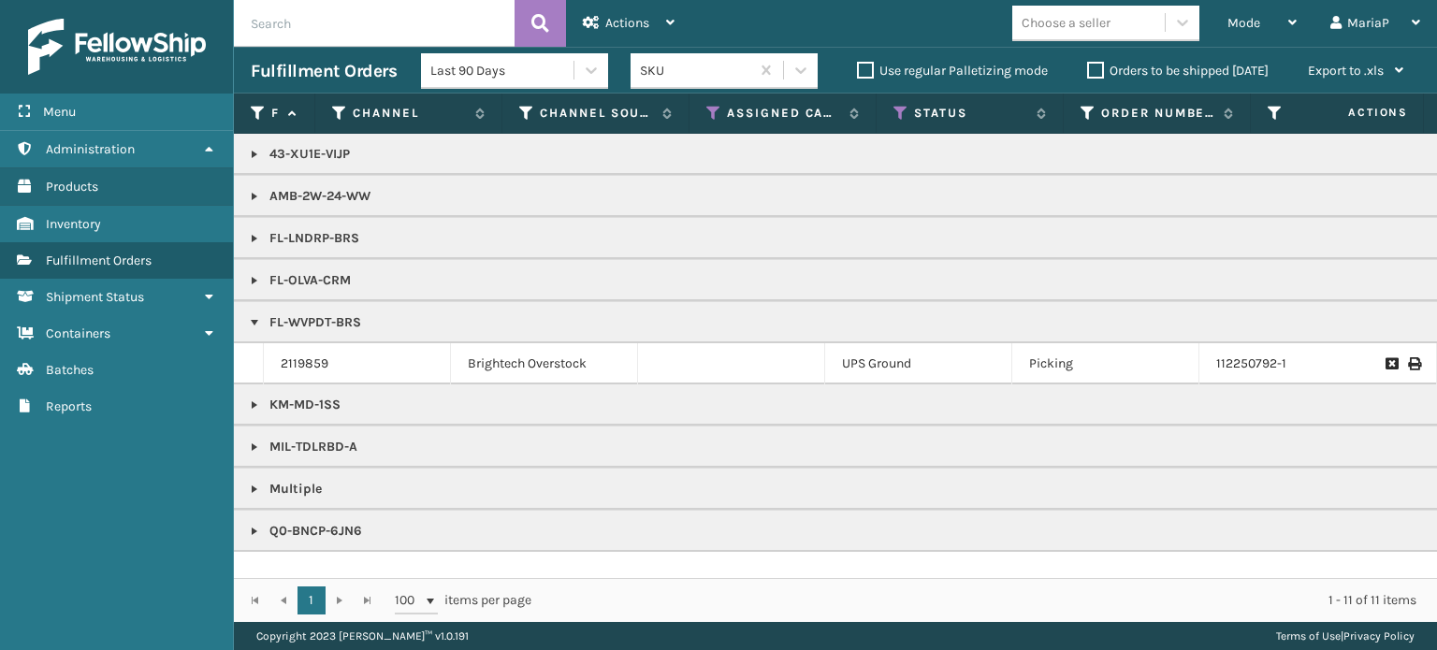
click at [253, 320] on link at bounding box center [254, 322] width 15 height 15
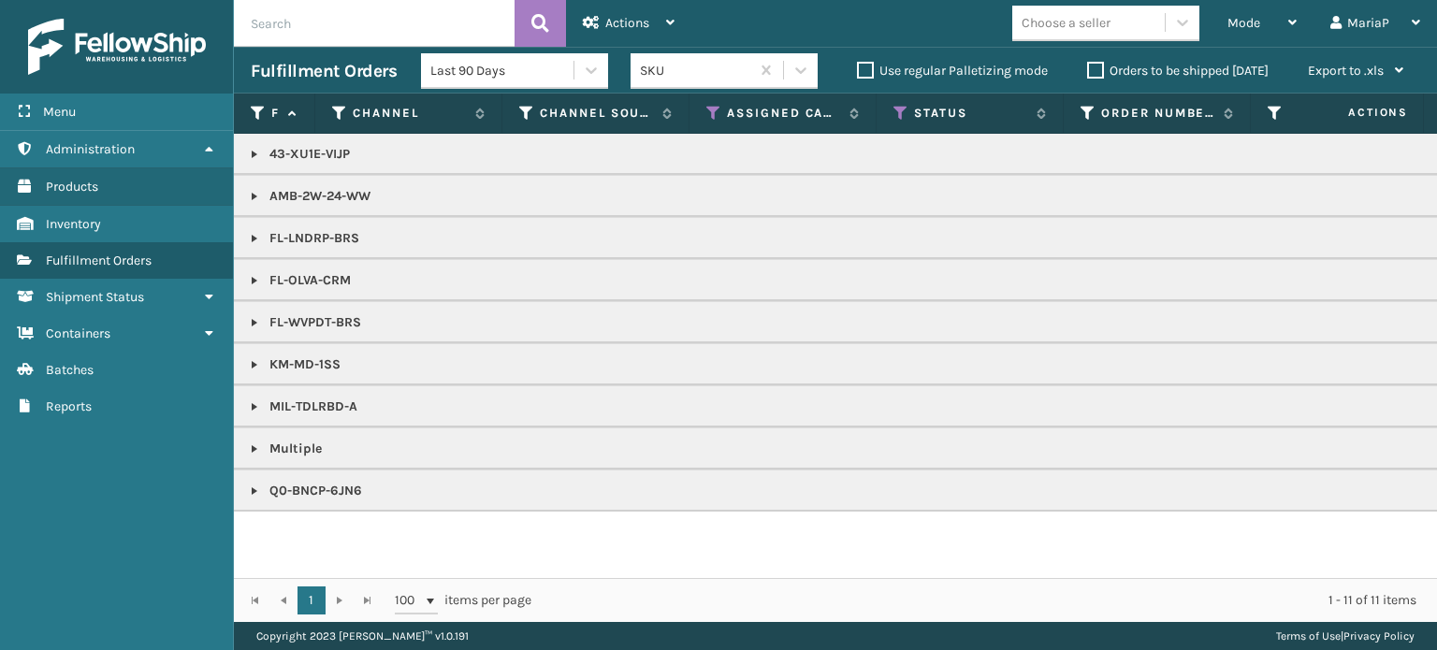
click at [254, 444] on link at bounding box center [254, 448] width 15 height 15
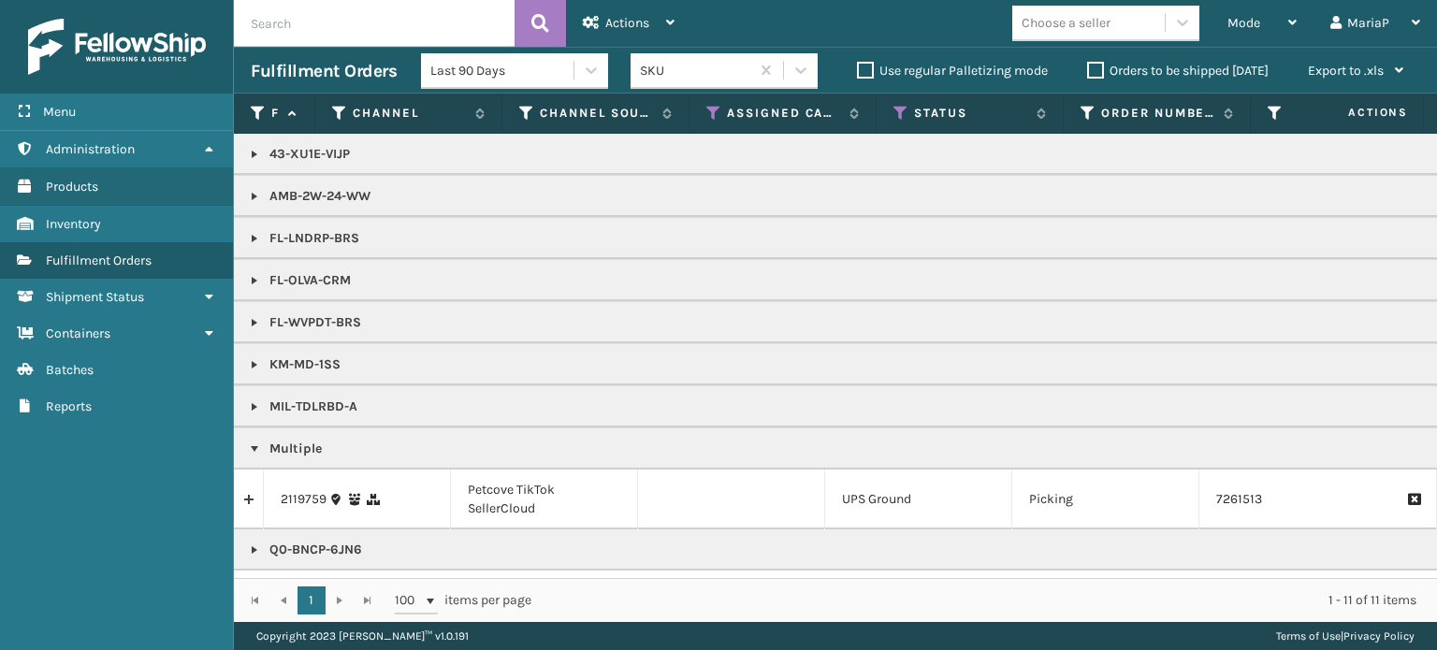
scroll to position [4, 0]
click at [256, 441] on link at bounding box center [254, 448] width 15 height 15
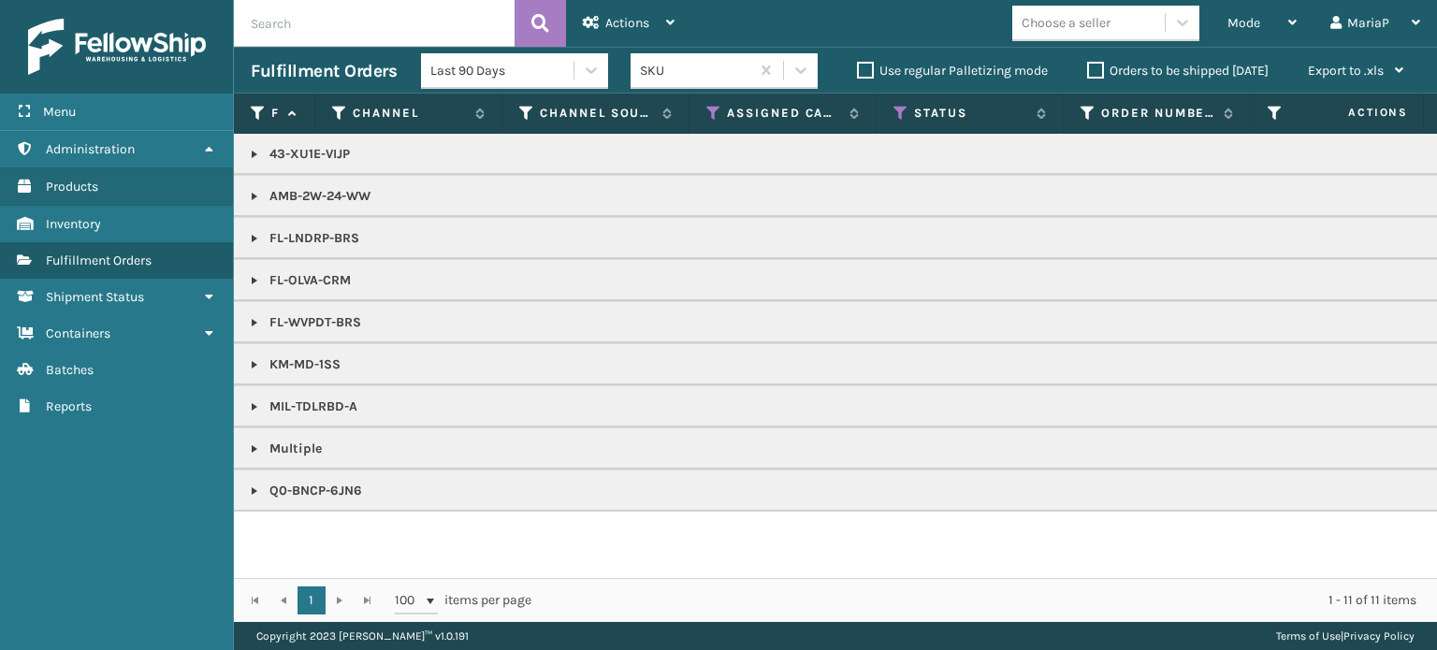
click at [1099, 18] on div "Choose a seller" at bounding box center [1065, 23] width 89 height 20
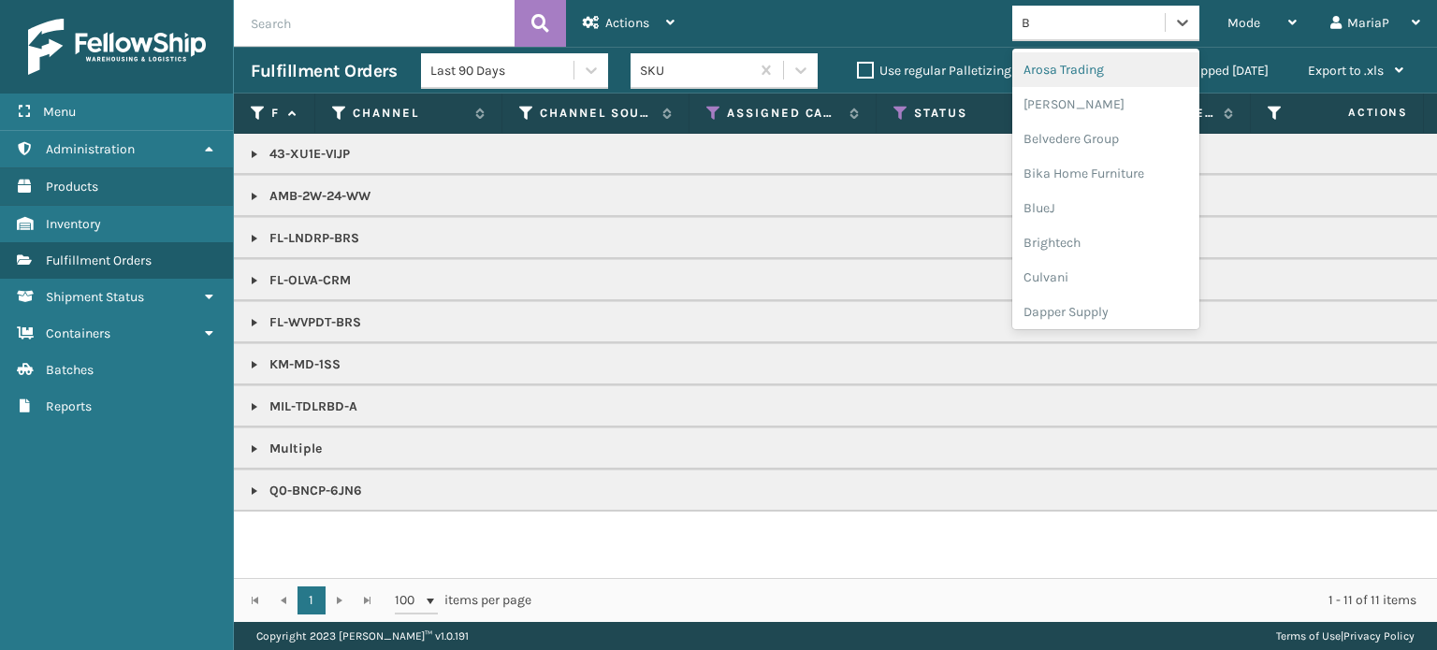
type input "BR"
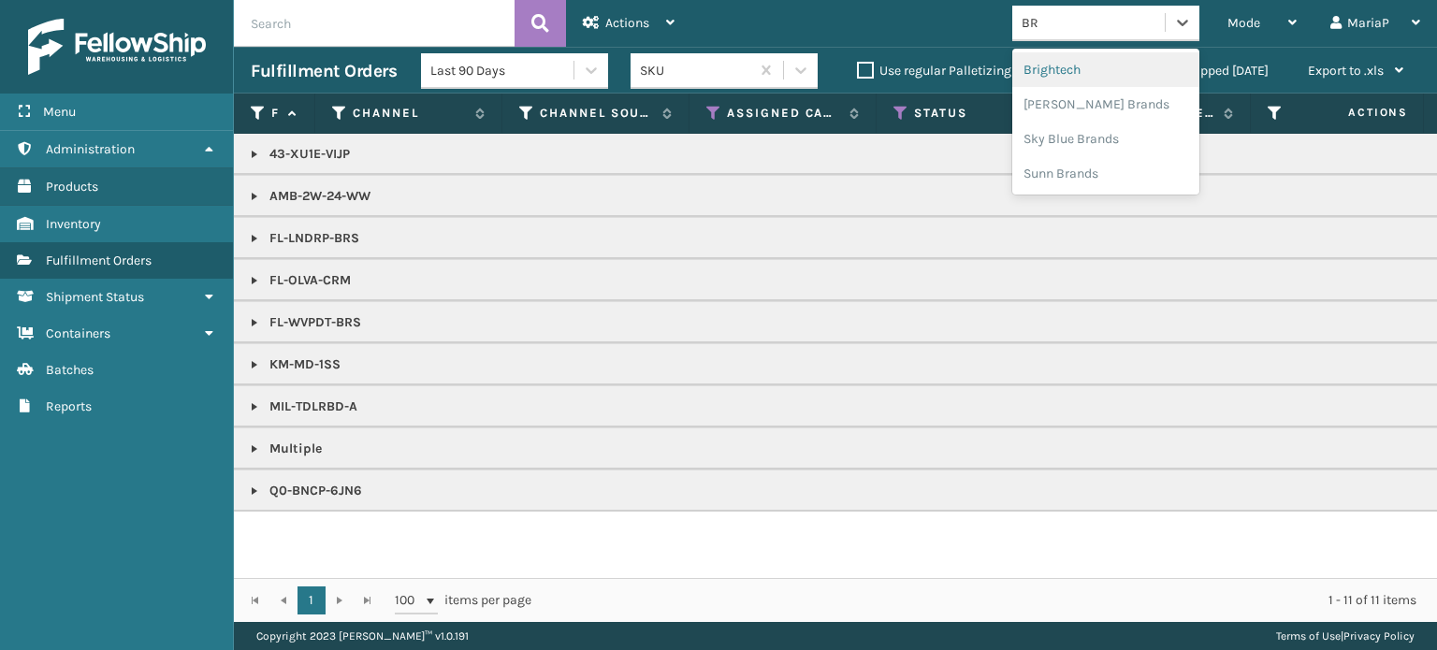
click at [1054, 69] on div "Brightech" at bounding box center [1105, 69] width 187 height 35
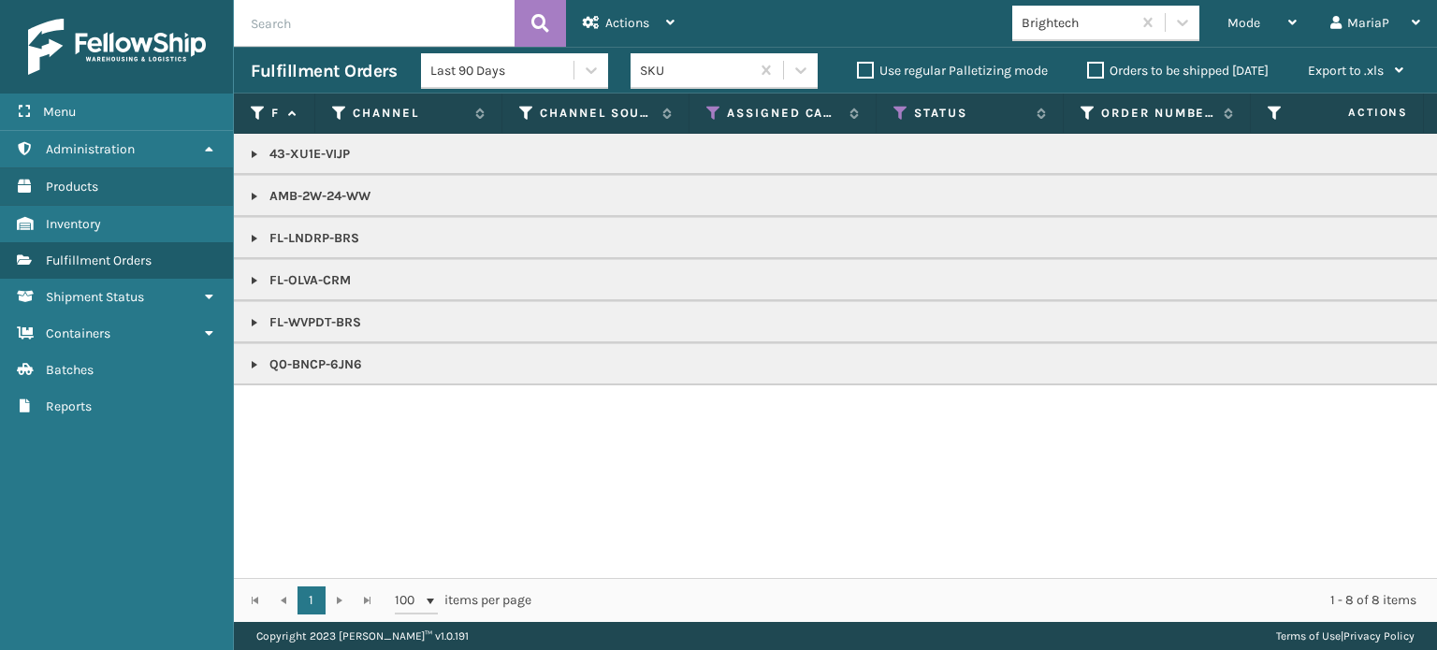
click at [253, 325] on link at bounding box center [254, 322] width 15 height 15
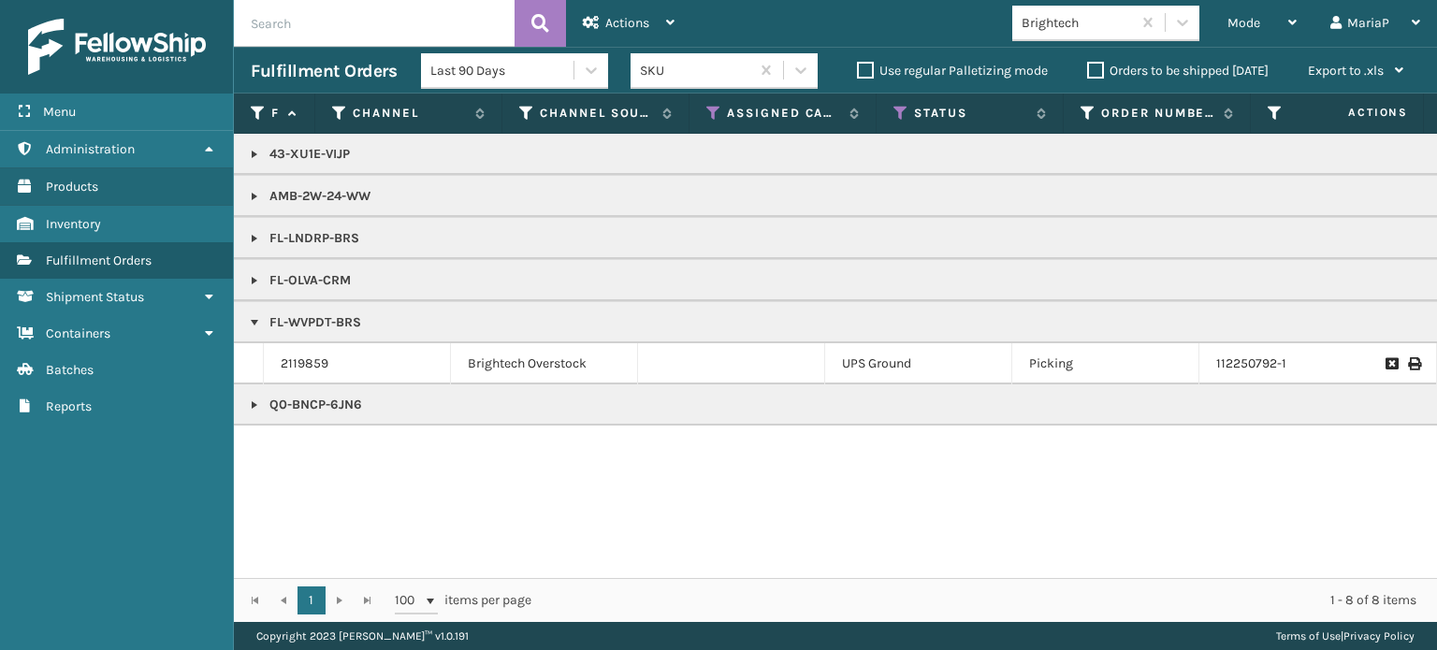
click at [254, 398] on link at bounding box center [254, 405] width 15 height 15
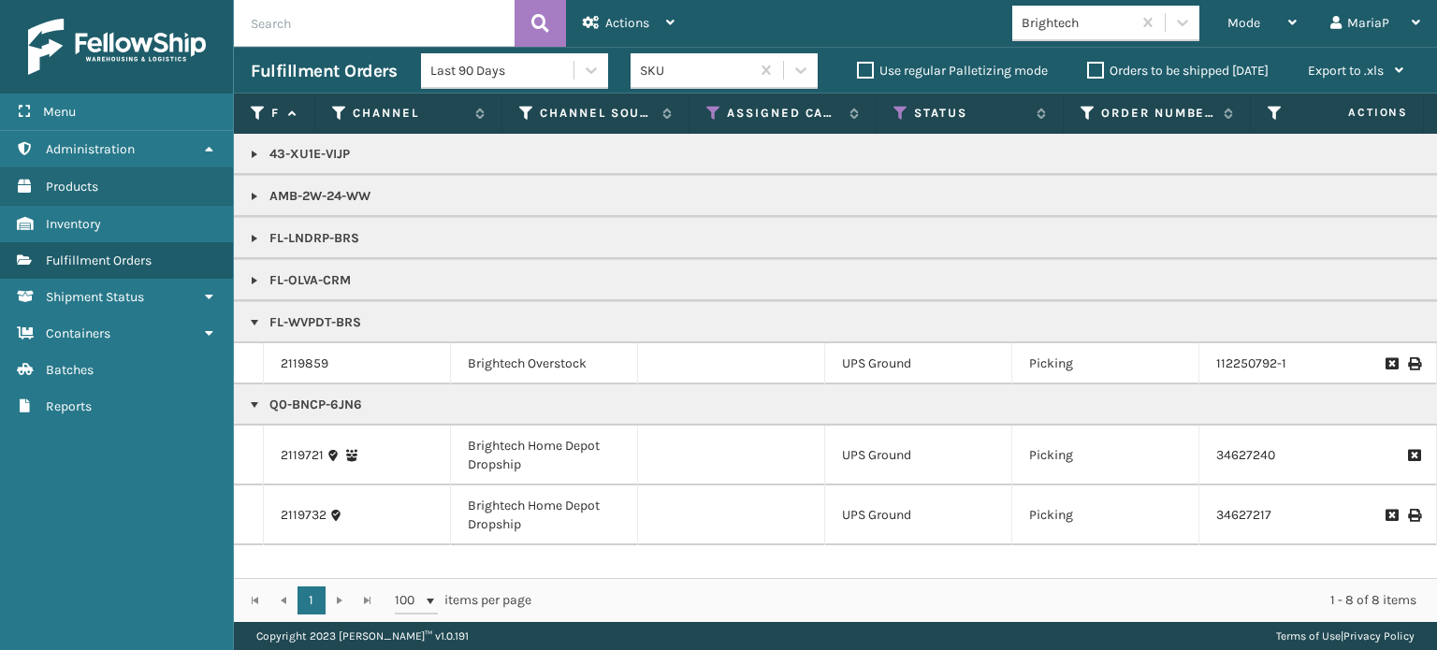
click at [254, 398] on link at bounding box center [254, 405] width 15 height 15
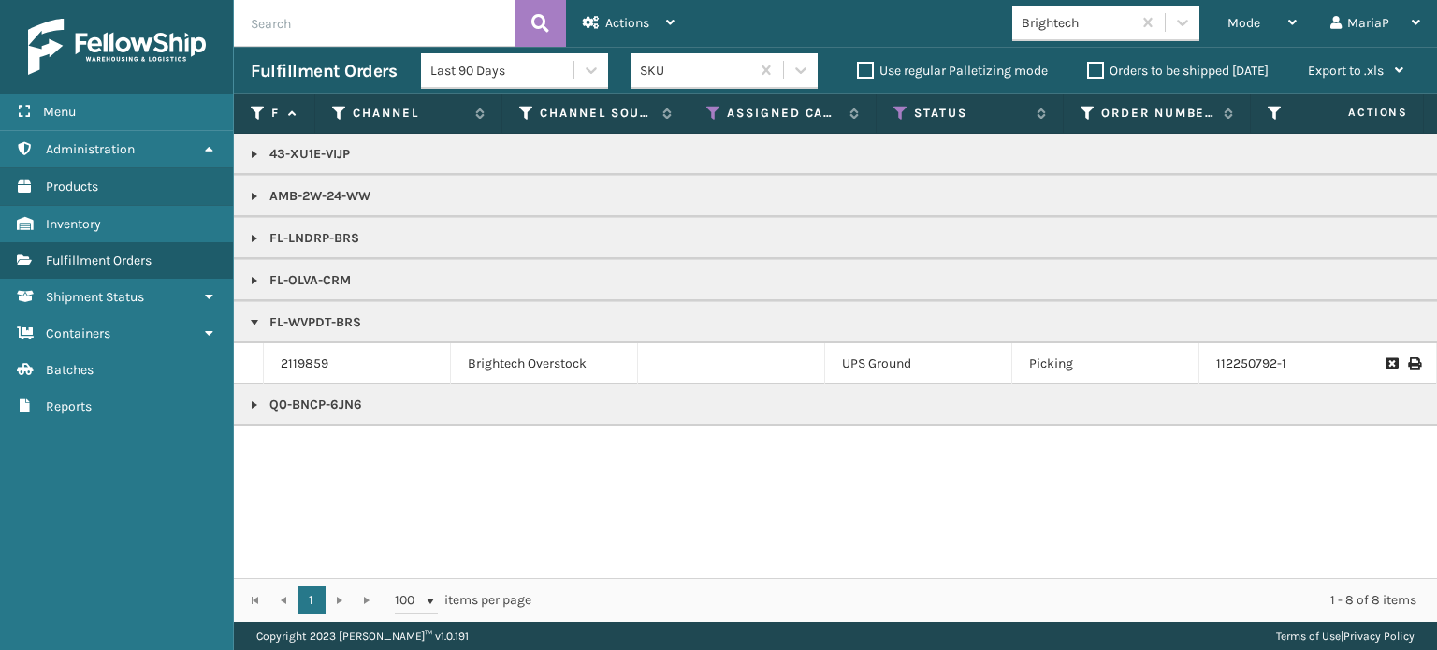
click at [247, 156] on link at bounding box center [254, 154] width 15 height 15
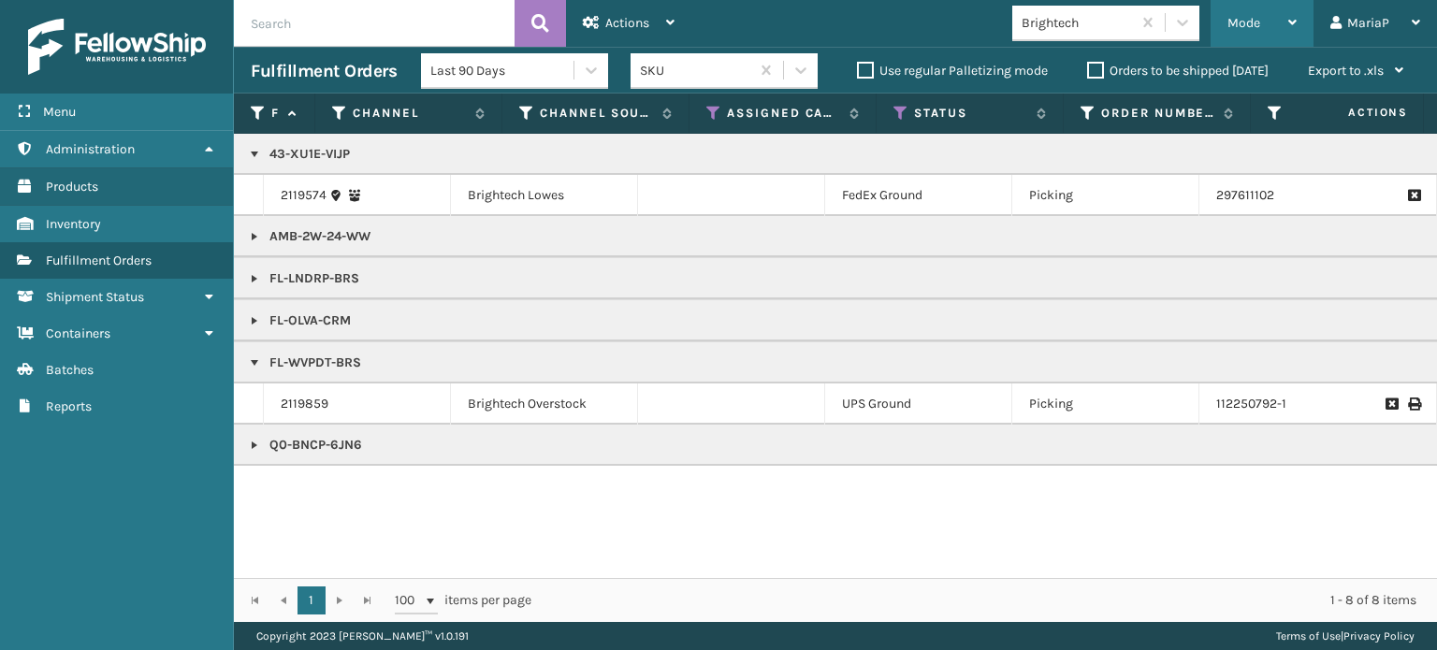
click at [1253, 18] on span "Mode" at bounding box center [1243, 23] width 33 height 16
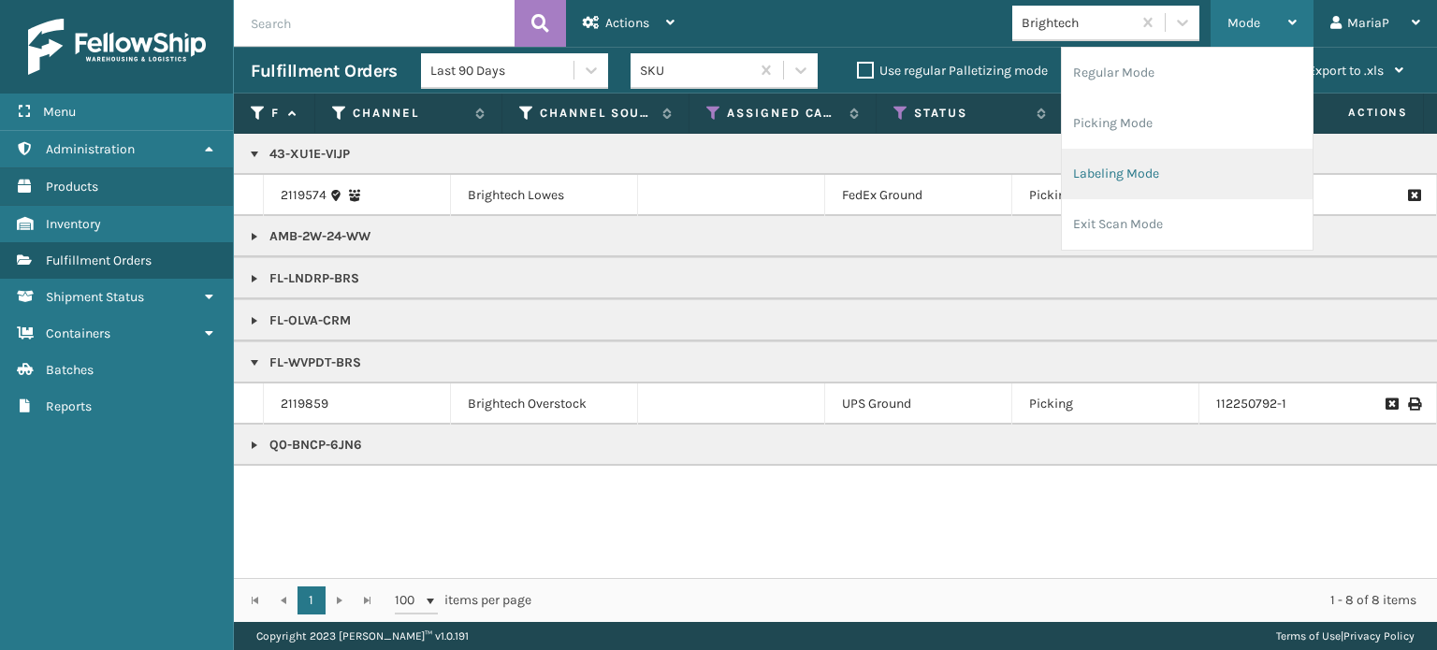
click at [1120, 164] on li "Labeling Mode" at bounding box center [1187, 174] width 251 height 51
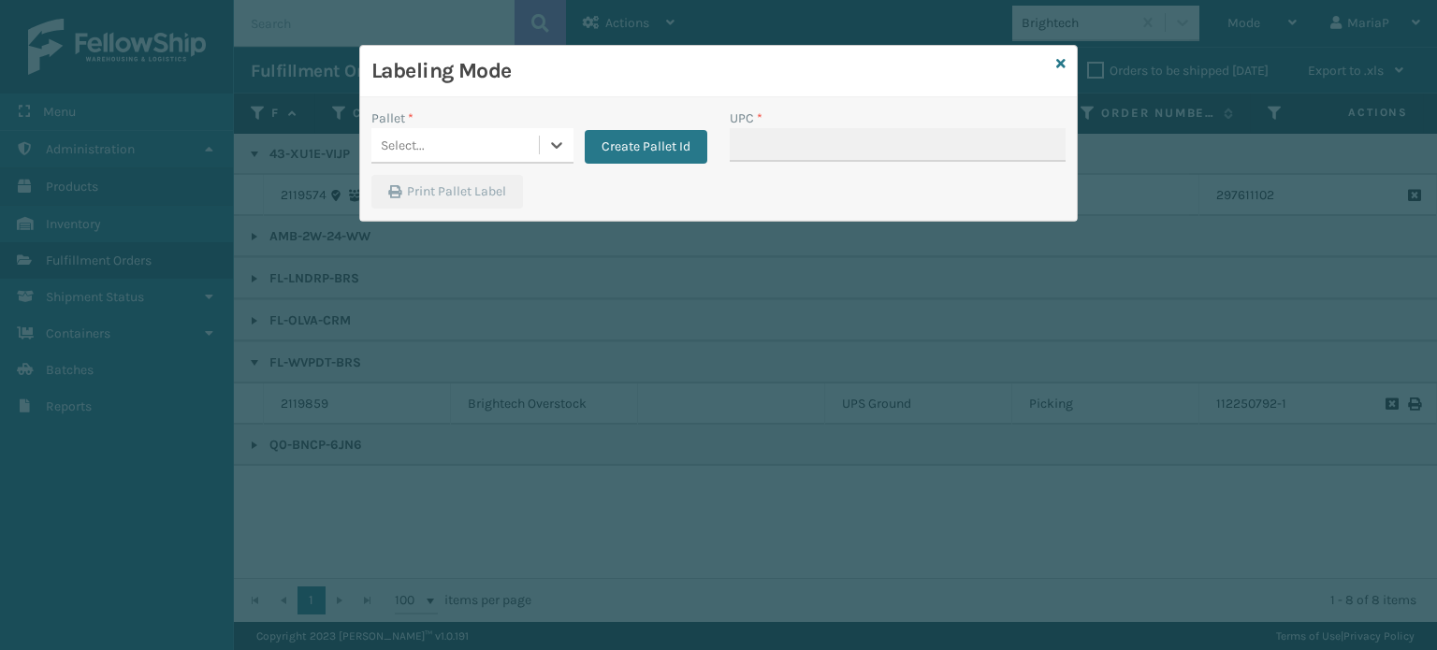
click at [455, 148] on div "Select..." at bounding box center [454, 145] width 167 height 31
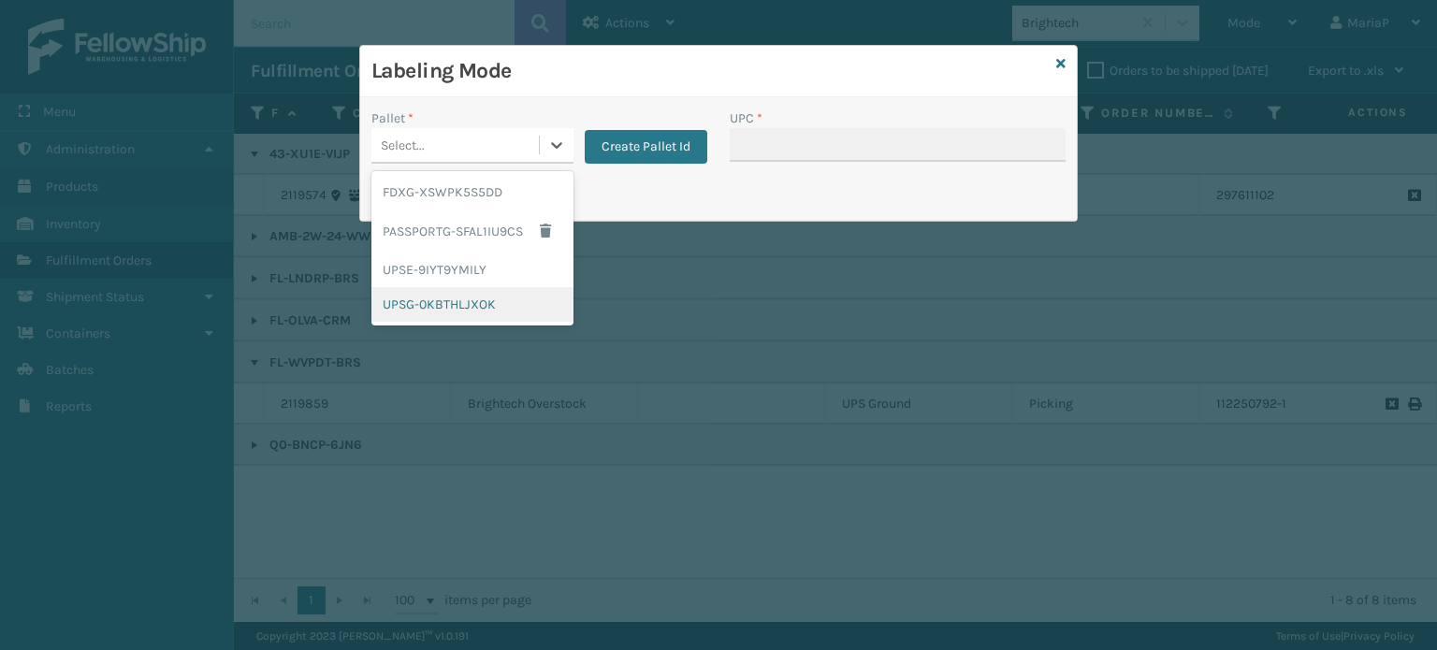
click at [485, 307] on div "UPSG-0KBTHLJXOK" at bounding box center [472, 304] width 202 height 35
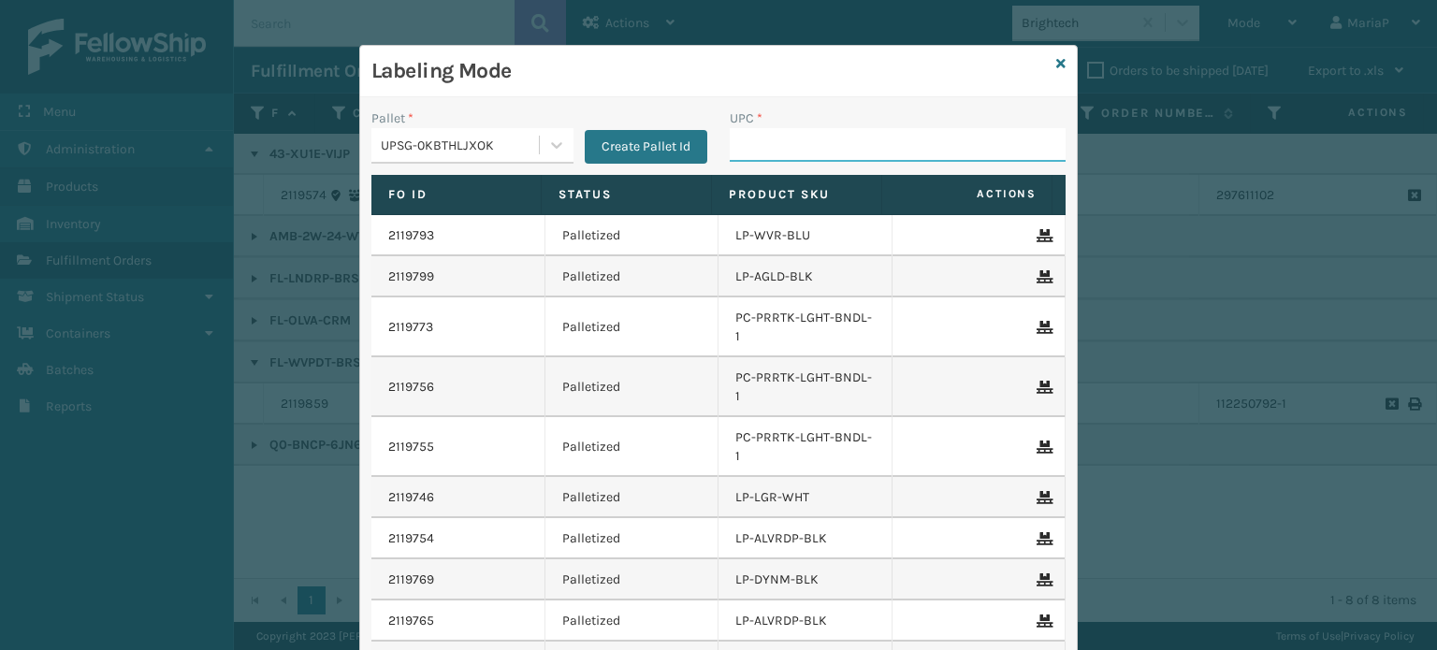
click at [756, 148] on input "UPC *" at bounding box center [898, 145] width 336 height 34
type input "8500044"
type input "850012486312"
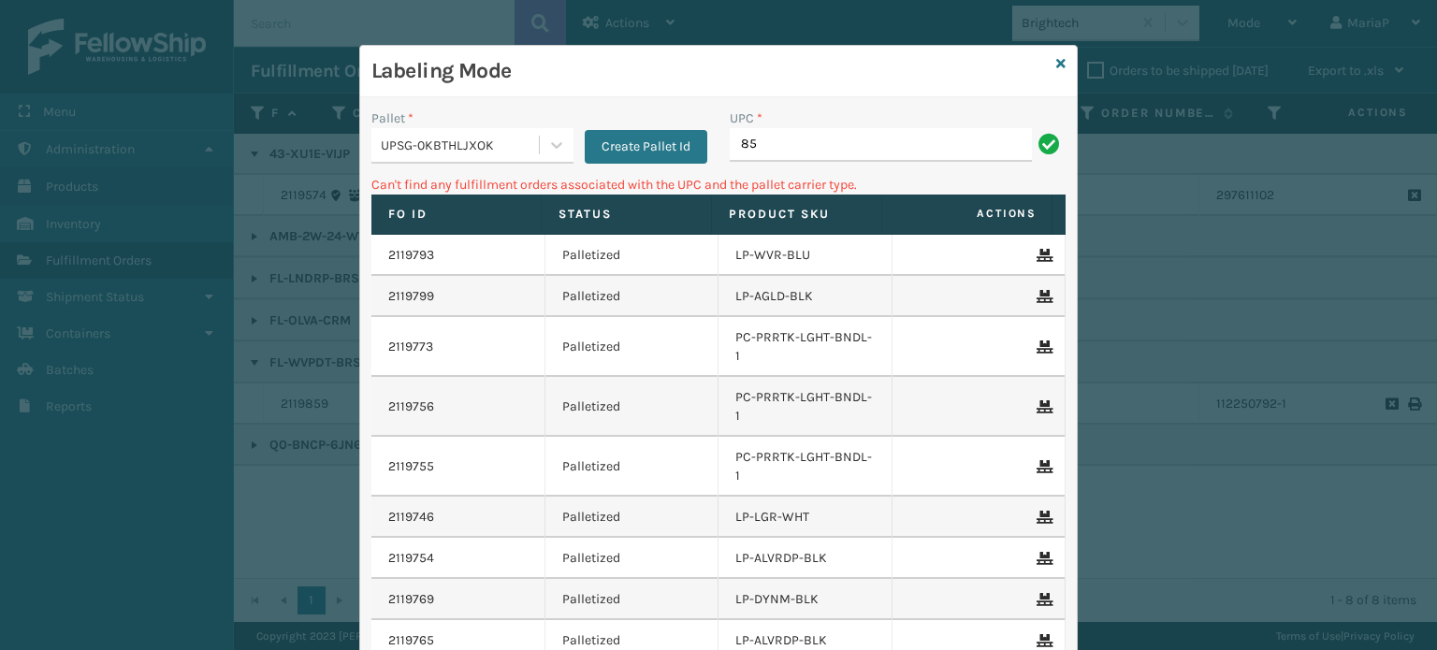
type input "8"
type input "FL-OLVA-CRM"
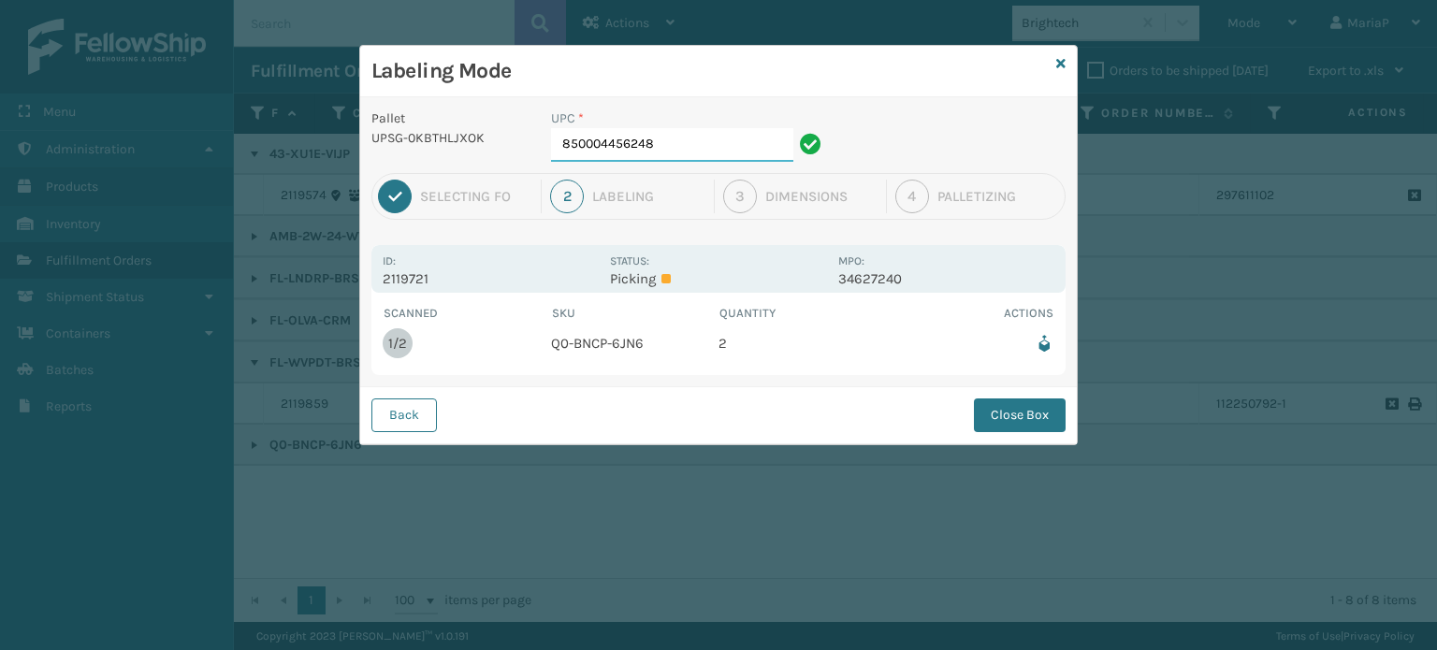
click at [677, 141] on input "850004456248" at bounding box center [672, 145] width 242 height 34
click at [957, 416] on div "Back Close Box" at bounding box center [718, 414] width 716 height 57
click at [1033, 414] on button "Close Box" at bounding box center [1020, 415] width 92 height 34
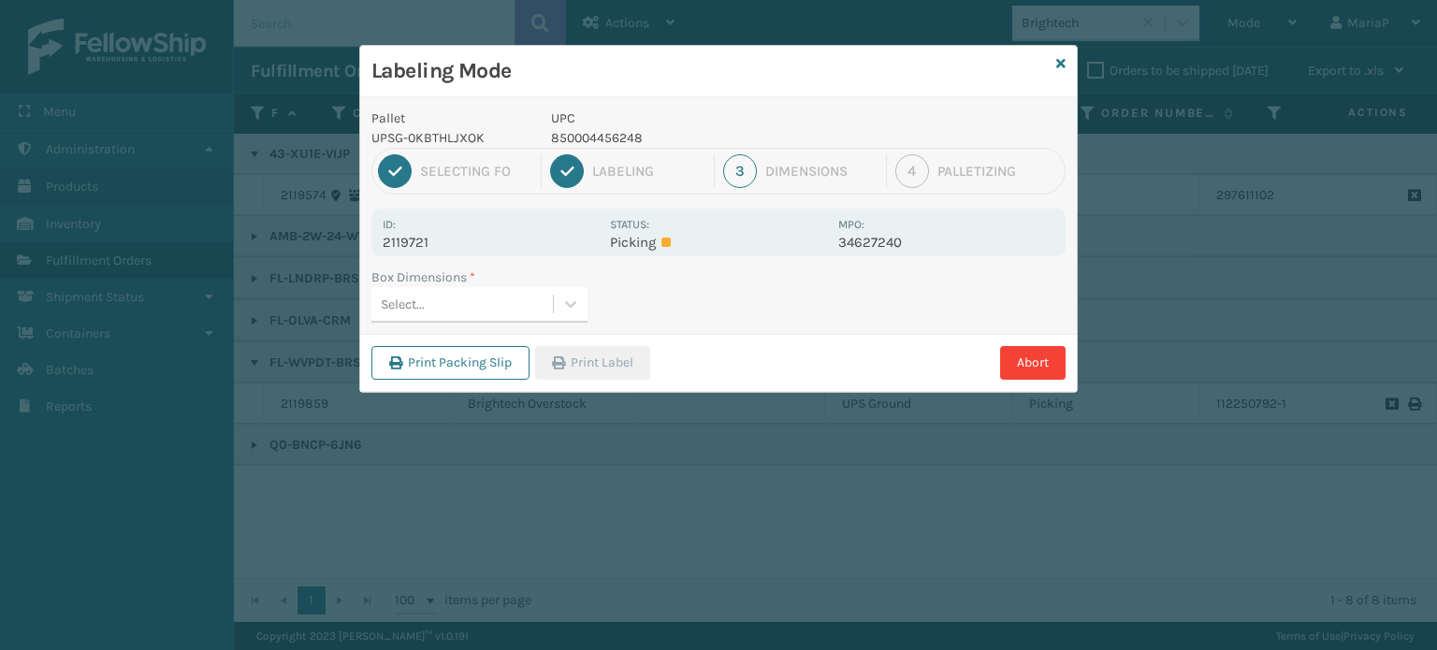
click at [412, 303] on div "Select..." at bounding box center [403, 305] width 44 height 20
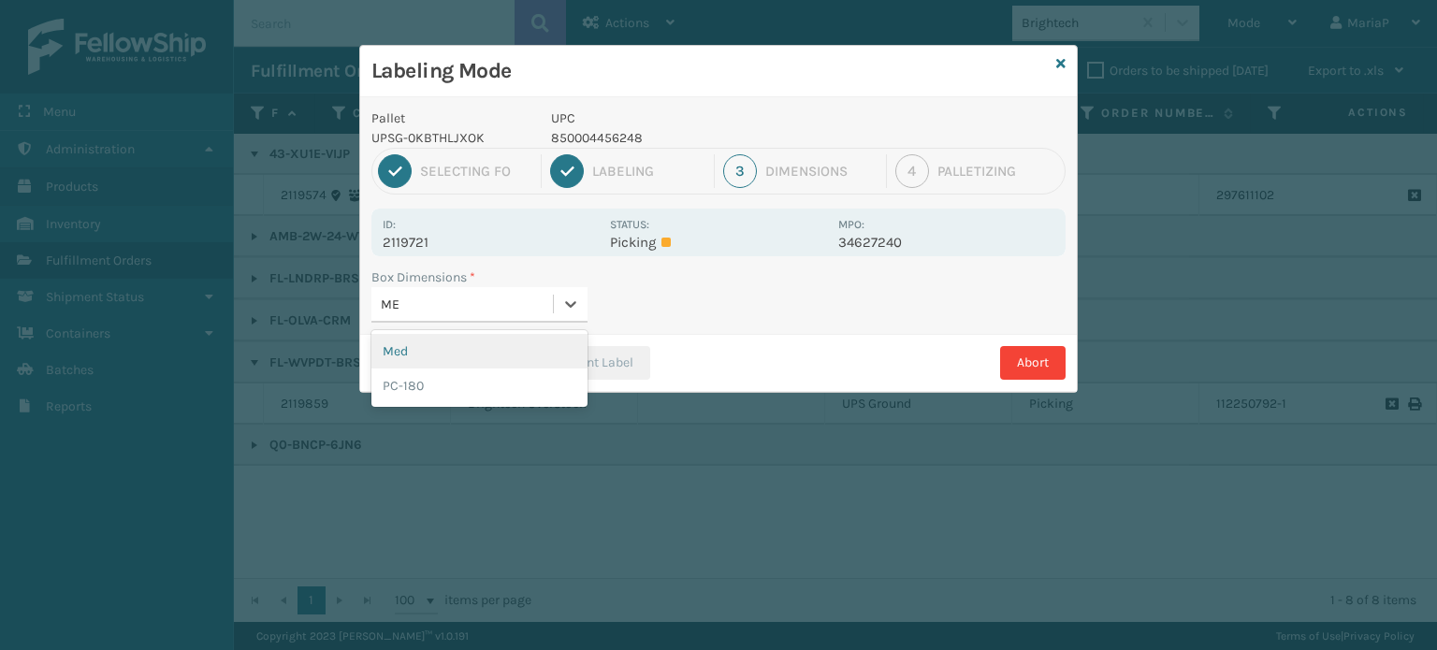
type input "MED"
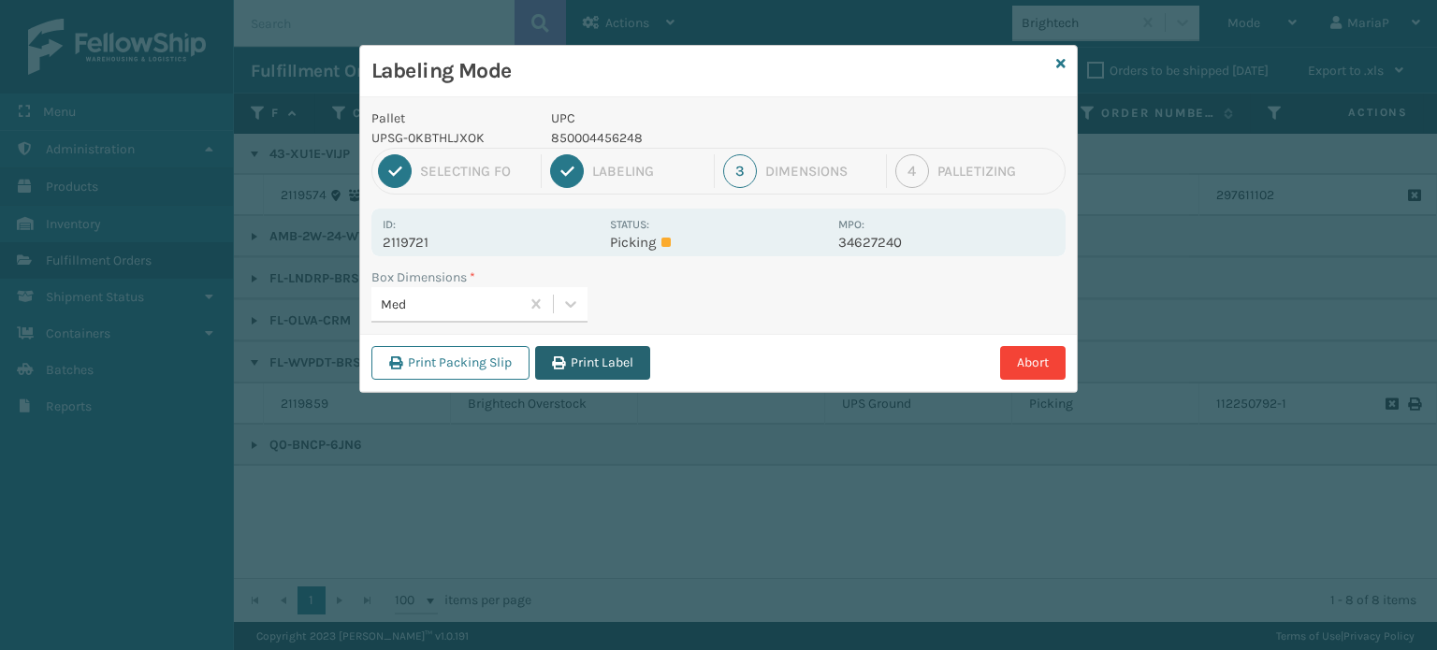
click at [632, 362] on button "Print Label" at bounding box center [592, 363] width 115 height 34
click at [632, 362] on div "Labeling Mode Pallet UPSG-0KBTHLJXOK UPC 850004456248 1 Selecting FO 2 Labeling…" at bounding box center [718, 325] width 1437 height 650
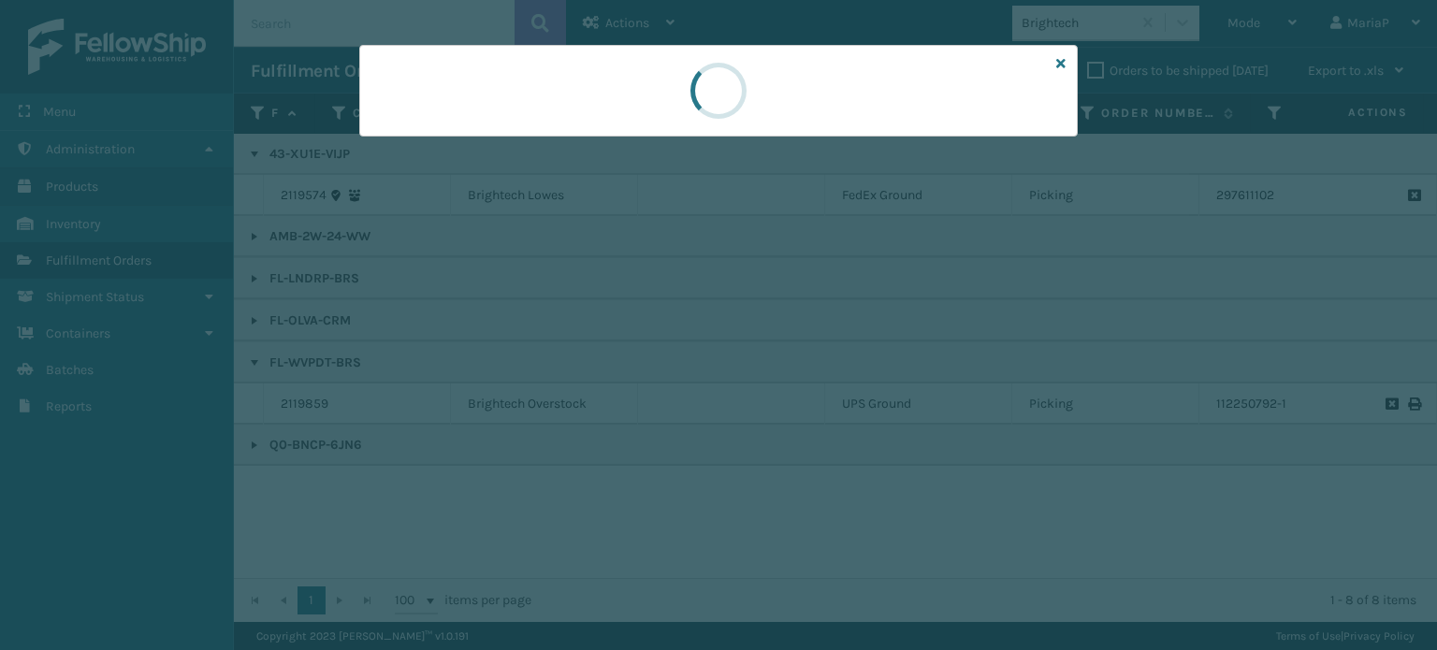
click at [632, 362] on div at bounding box center [718, 325] width 1437 height 650
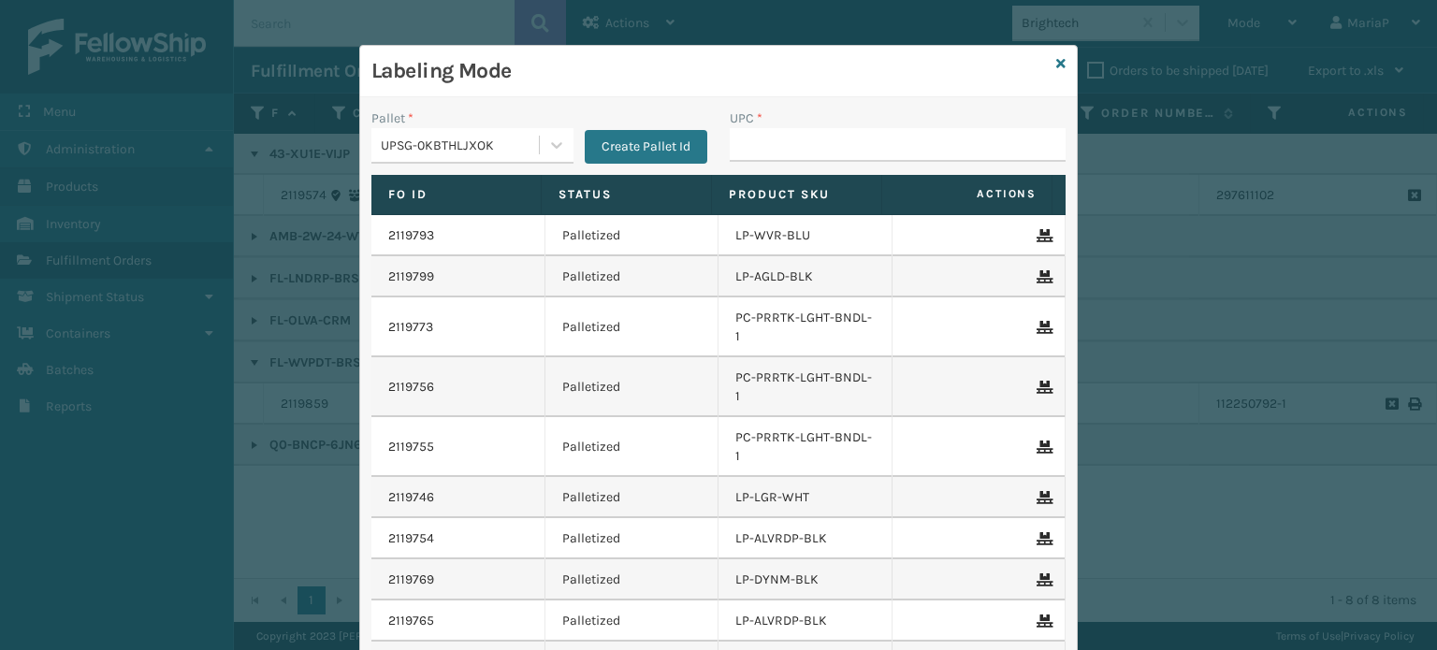
click at [1048, 61] on div "Labeling Mode" at bounding box center [718, 71] width 716 height 51
click at [1056, 61] on icon at bounding box center [1060, 63] width 9 height 13
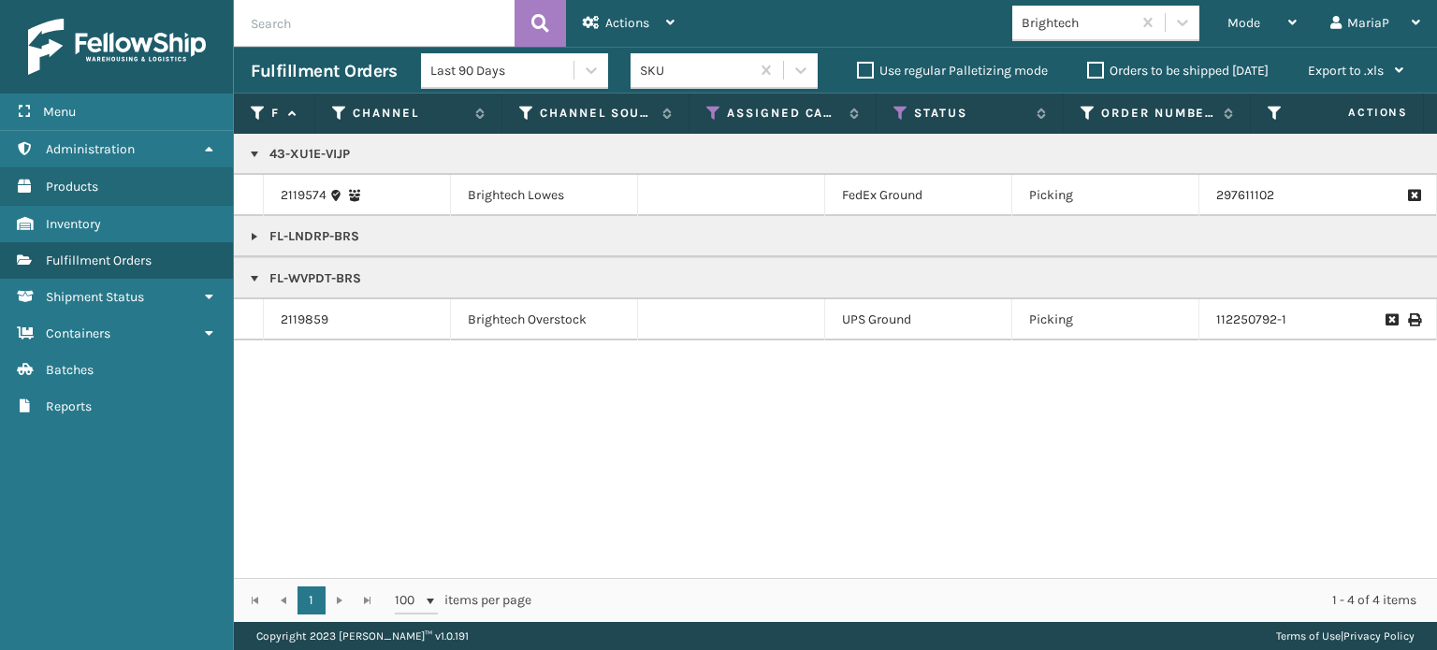
click at [251, 231] on link at bounding box center [254, 236] width 15 height 15
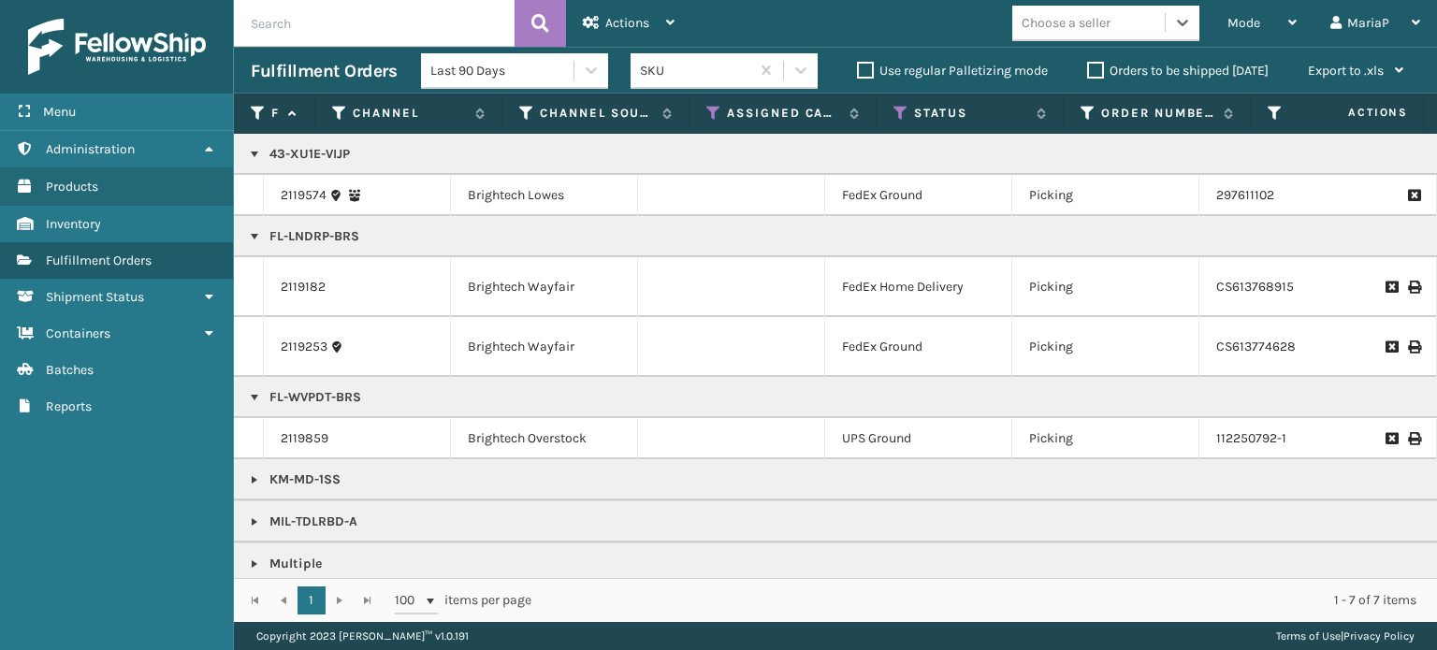
click at [252, 239] on link at bounding box center [254, 236] width 15 height 15
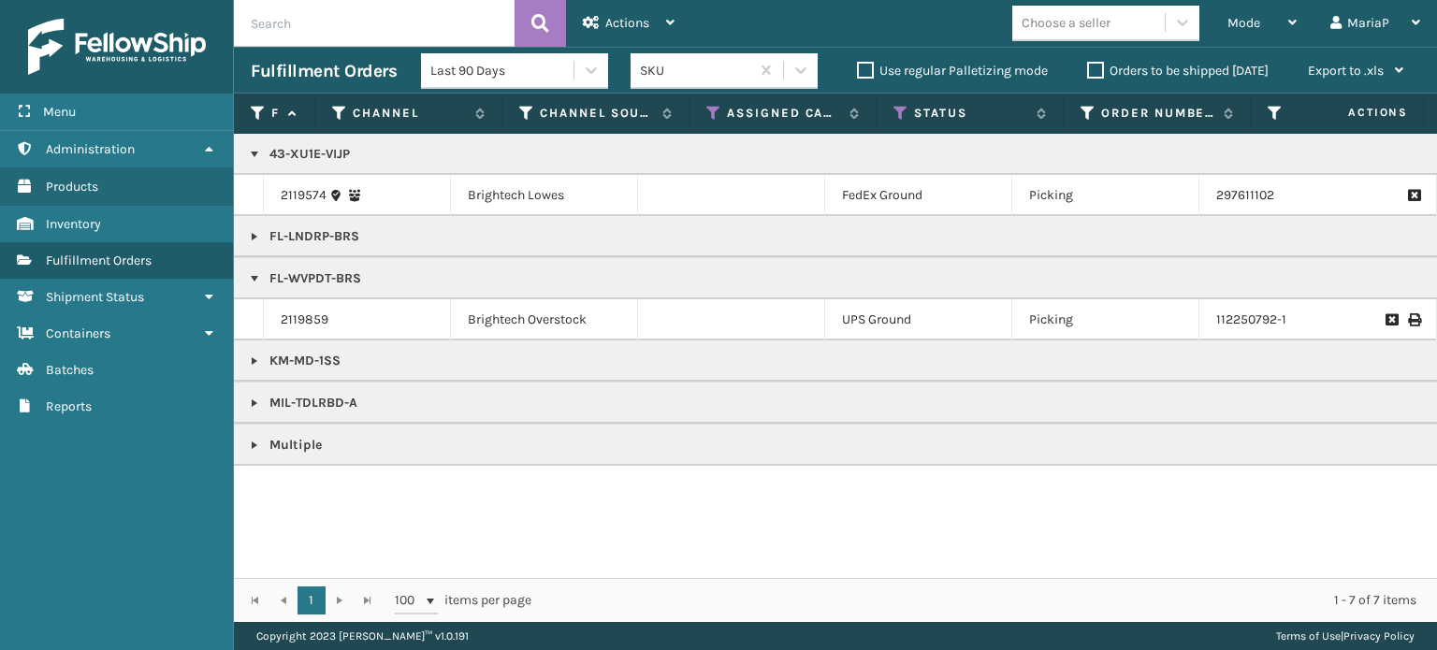
click at [248, 357] on link at bounding box center [254, 361] width 15 height 15
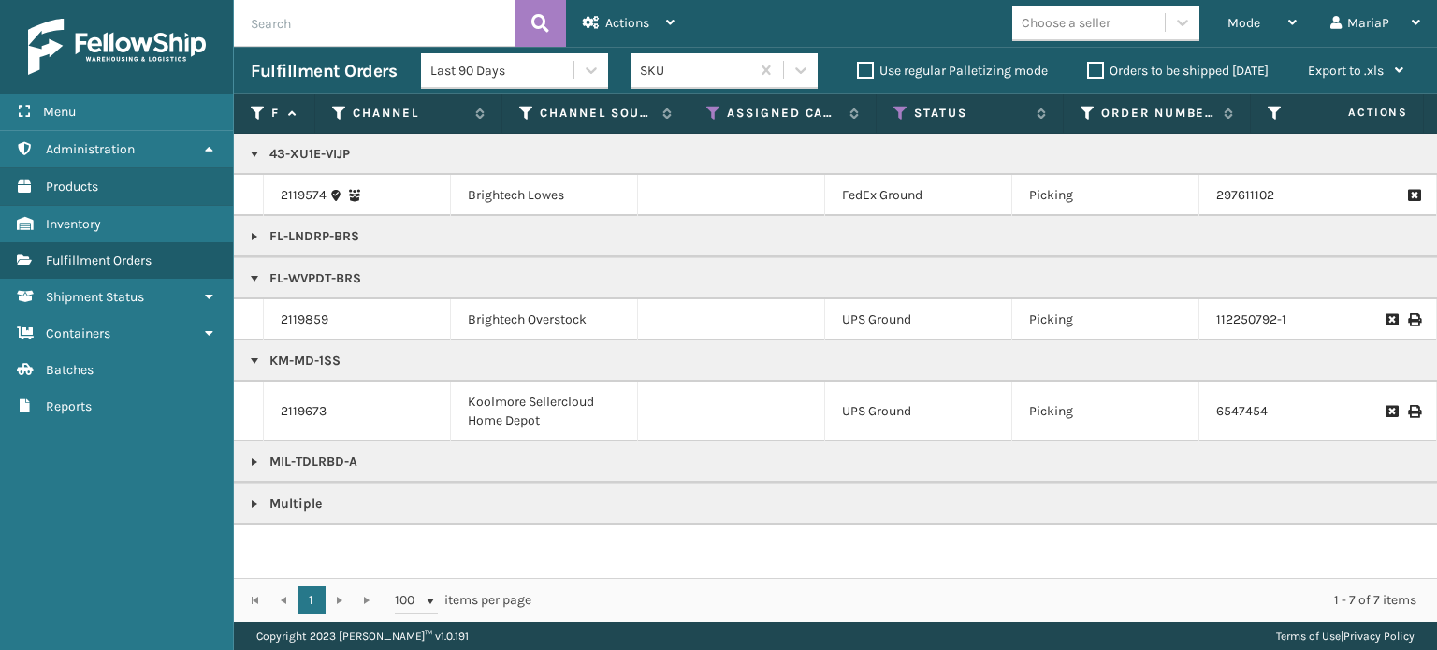
click at [254, 460] on link at bounding box center [254, 462] width 15 height 15
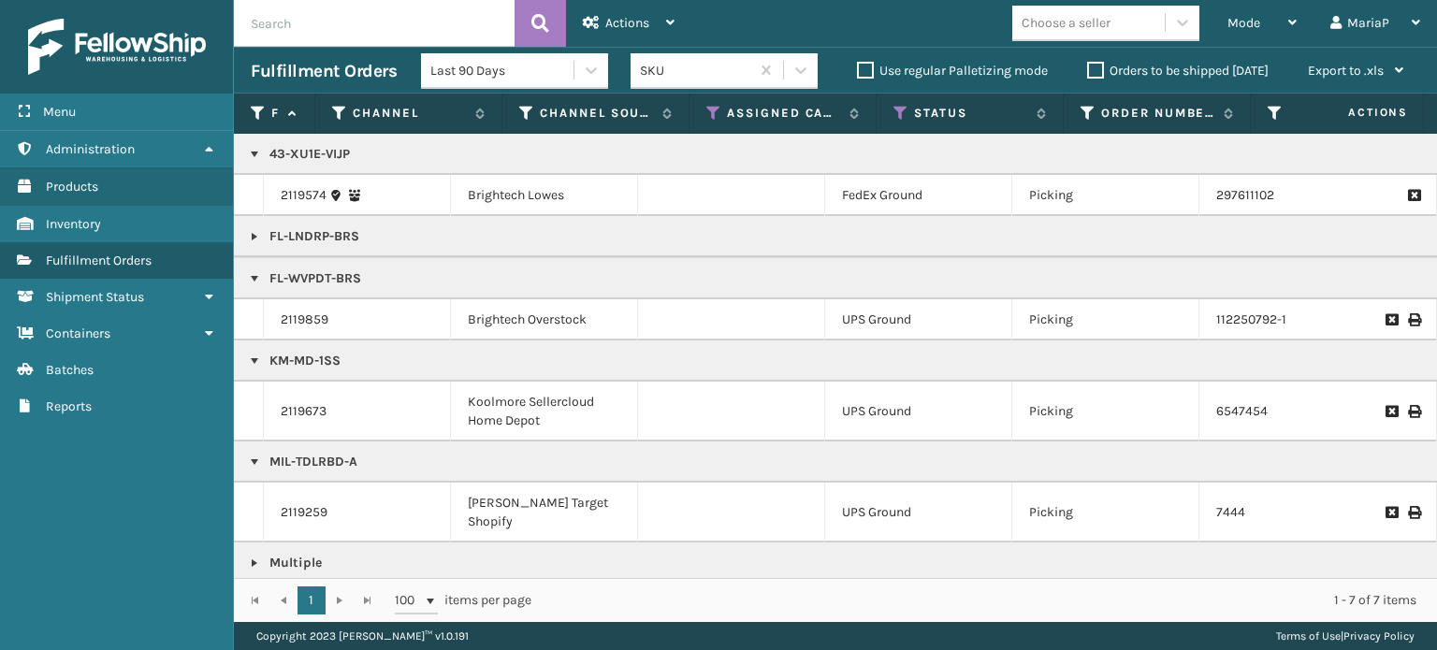
click at [253, 457] on link at bounding box center [254, 462] width 15 height 15
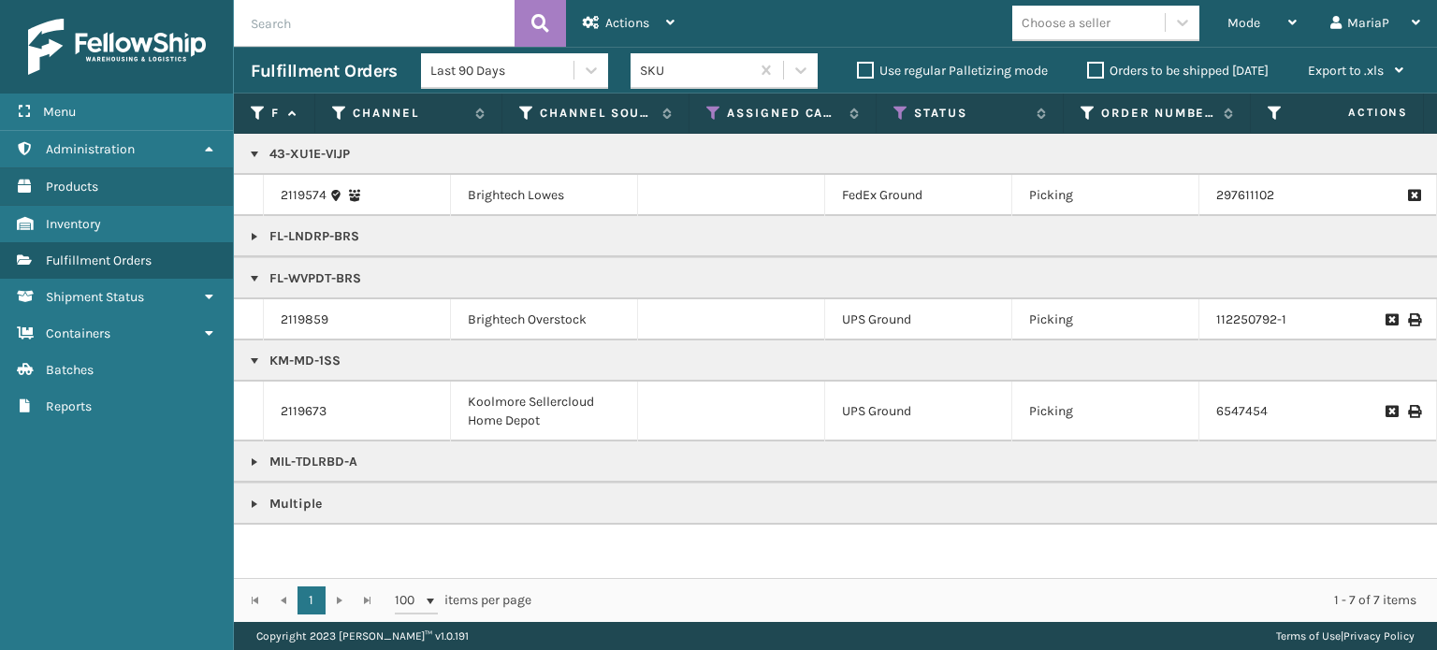
click at [255, 508] on link at bounding box center [254, 504] width 15 height 15
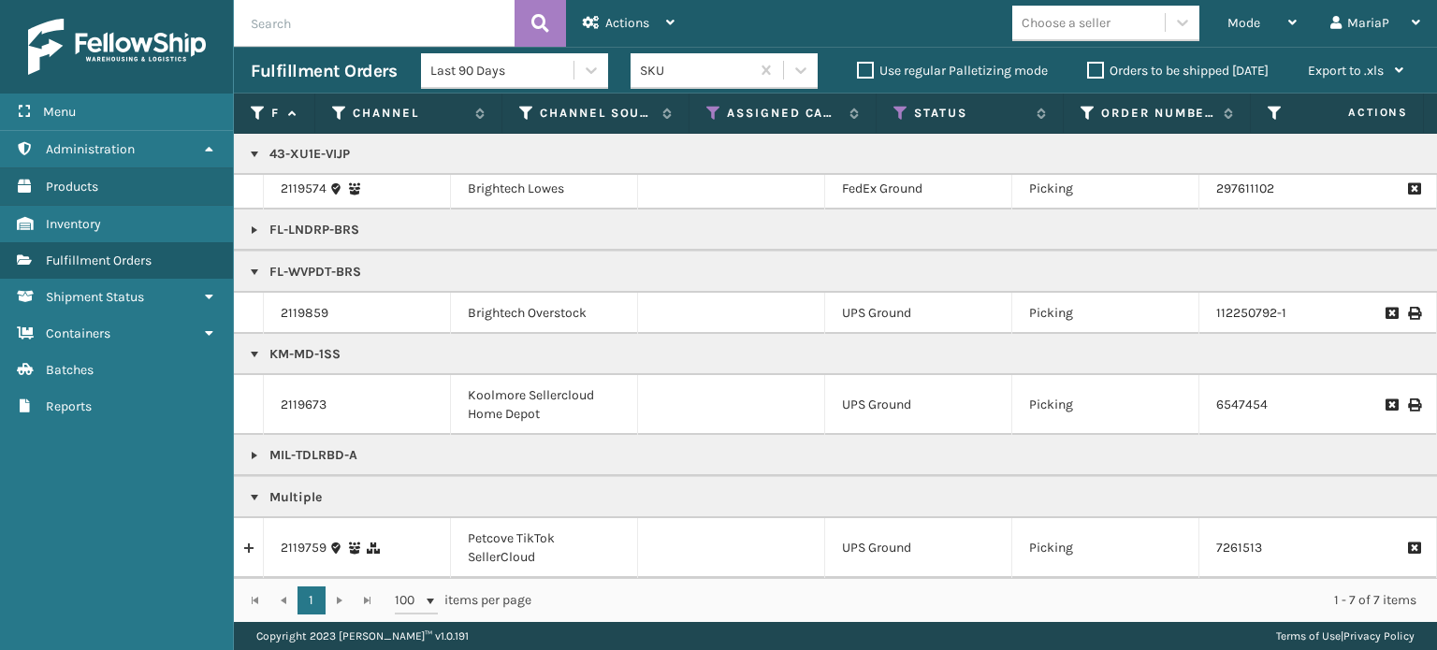
scroll to position [19, 0]
click at [255, 533] on link at bounding box center [248, 548] width 29 height 30
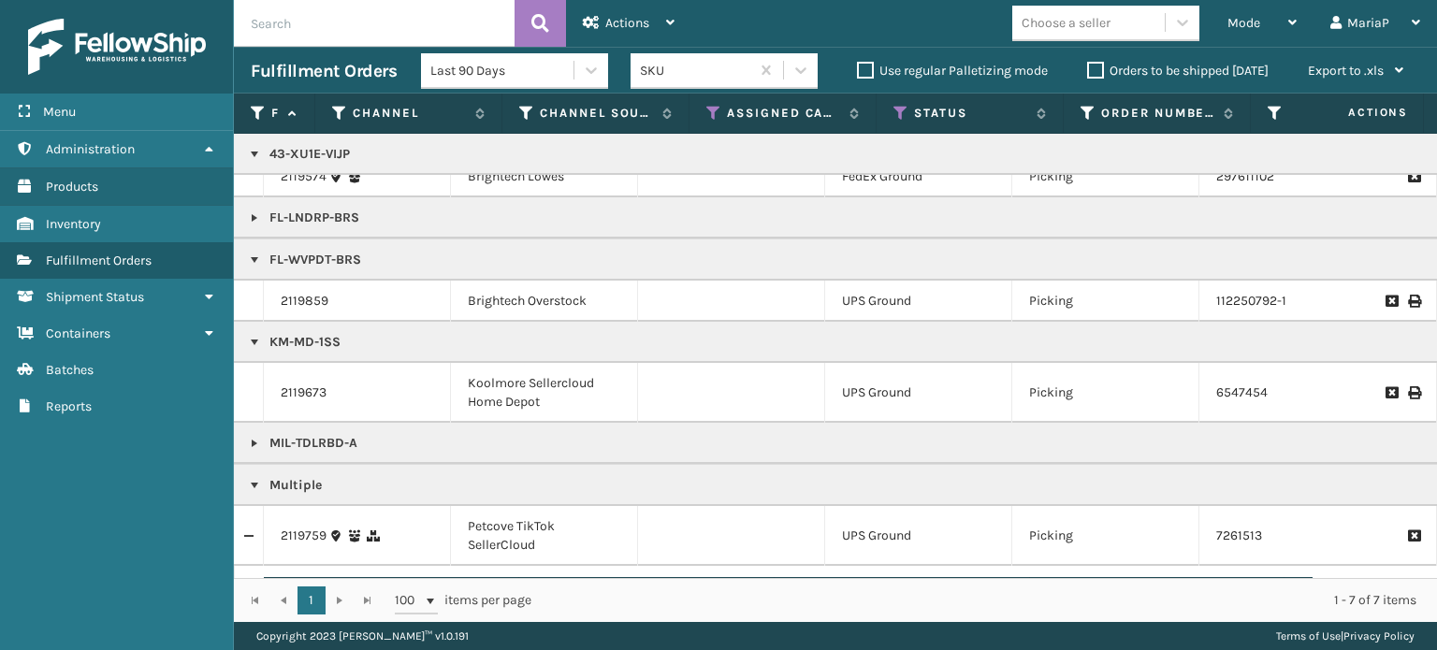
scroll to position [152, 0]
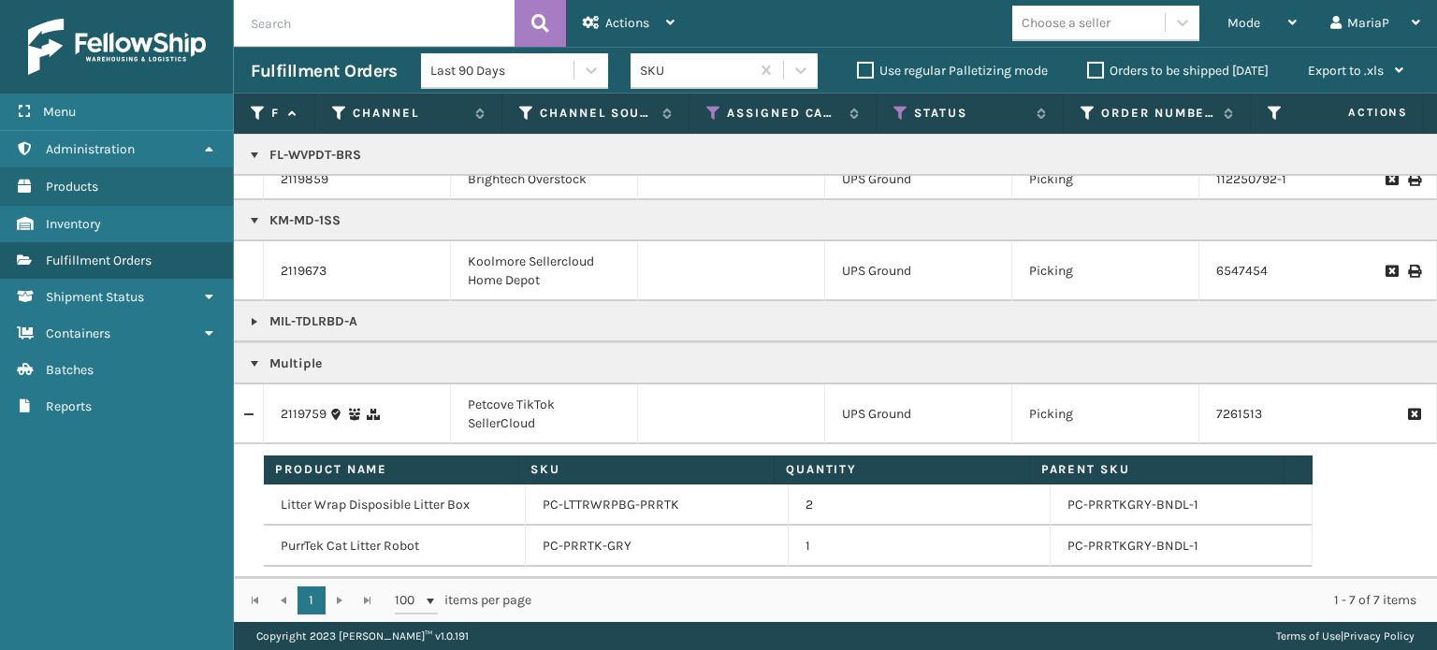
click at [253, 399] on link at bounding box center [248, 414] width 29 height 30
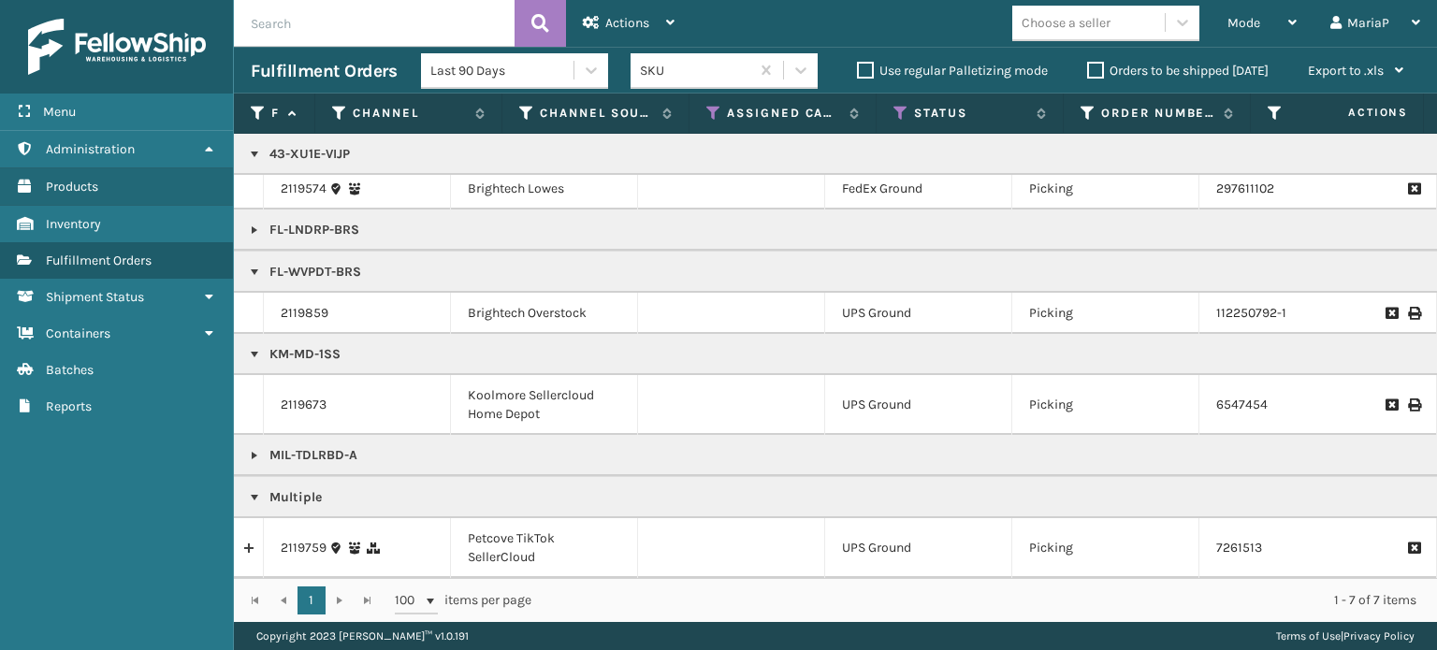
click at [254, 347] on link at bounding box center [254, 354] width 15 height 15
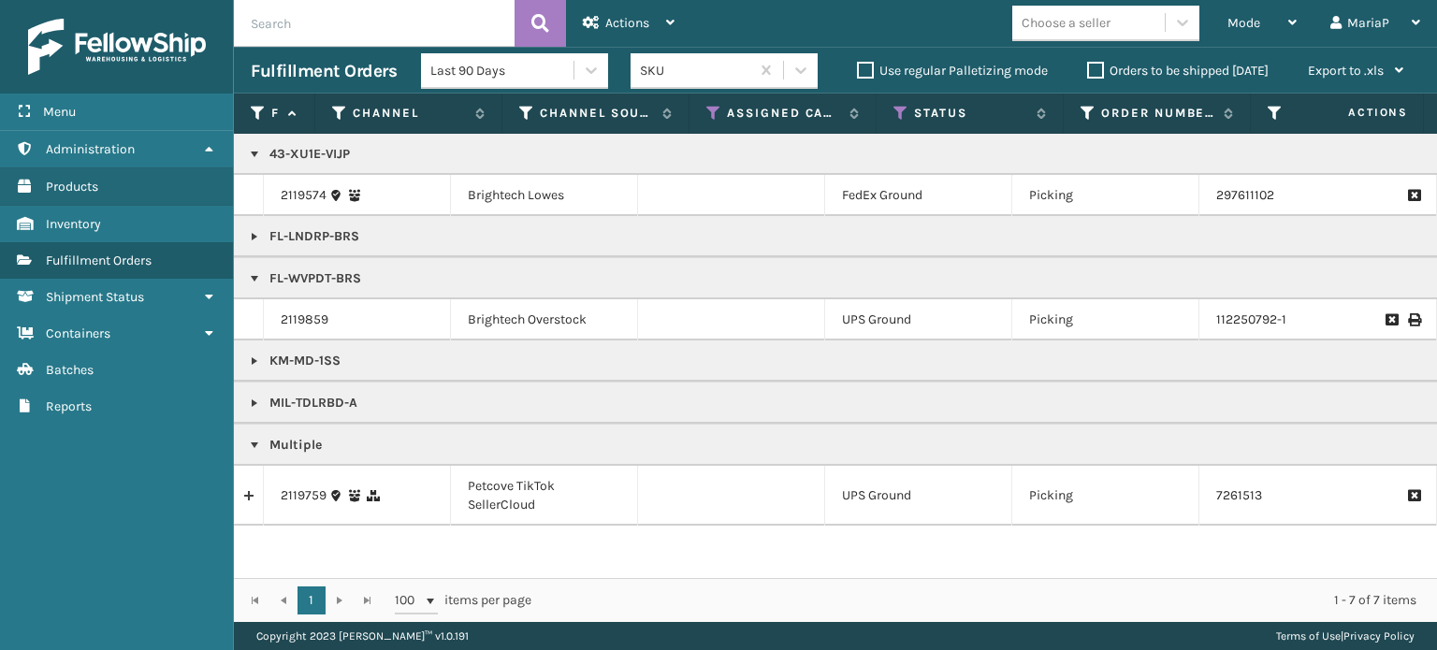
click at [250, 445] on link at bounding box center [254, 445] width 15 height 15
click at [254, 275] on link at bounding box center [254, 278] width 15 height 15
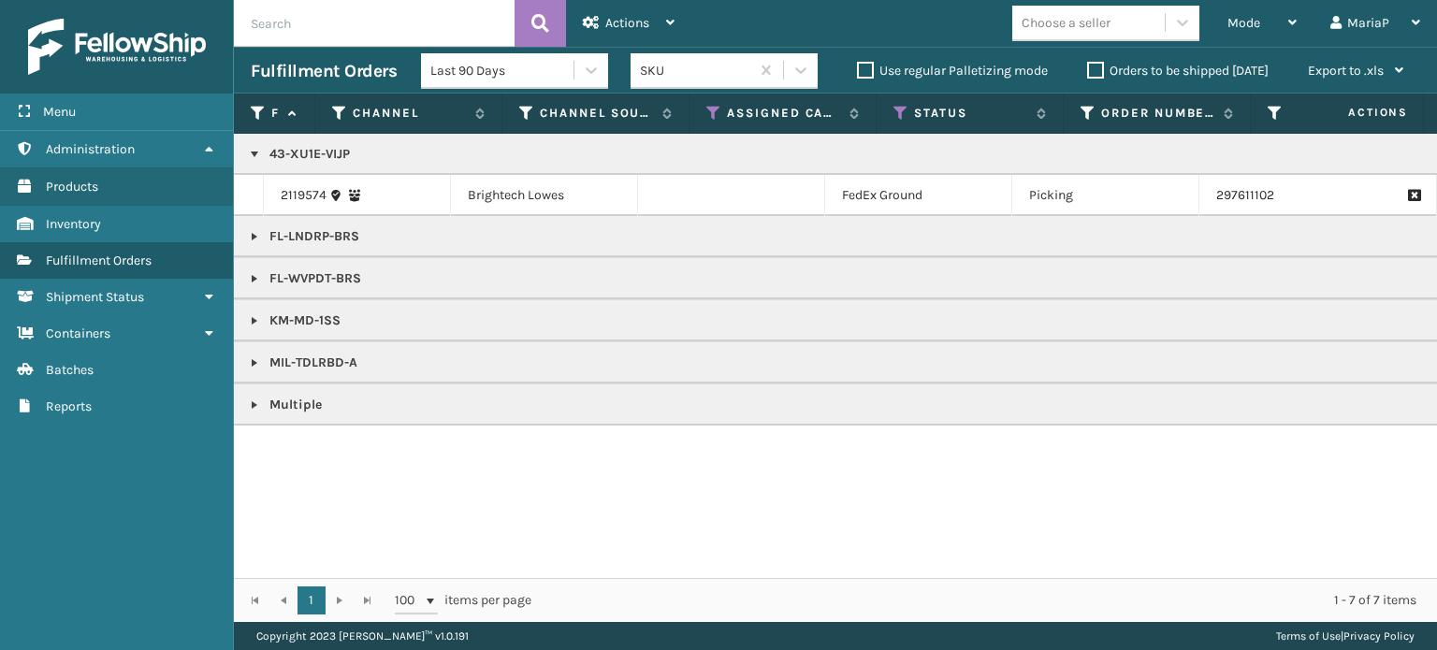
click at [251, 152] on link at bounding box center [254, 154] width 15 height 15
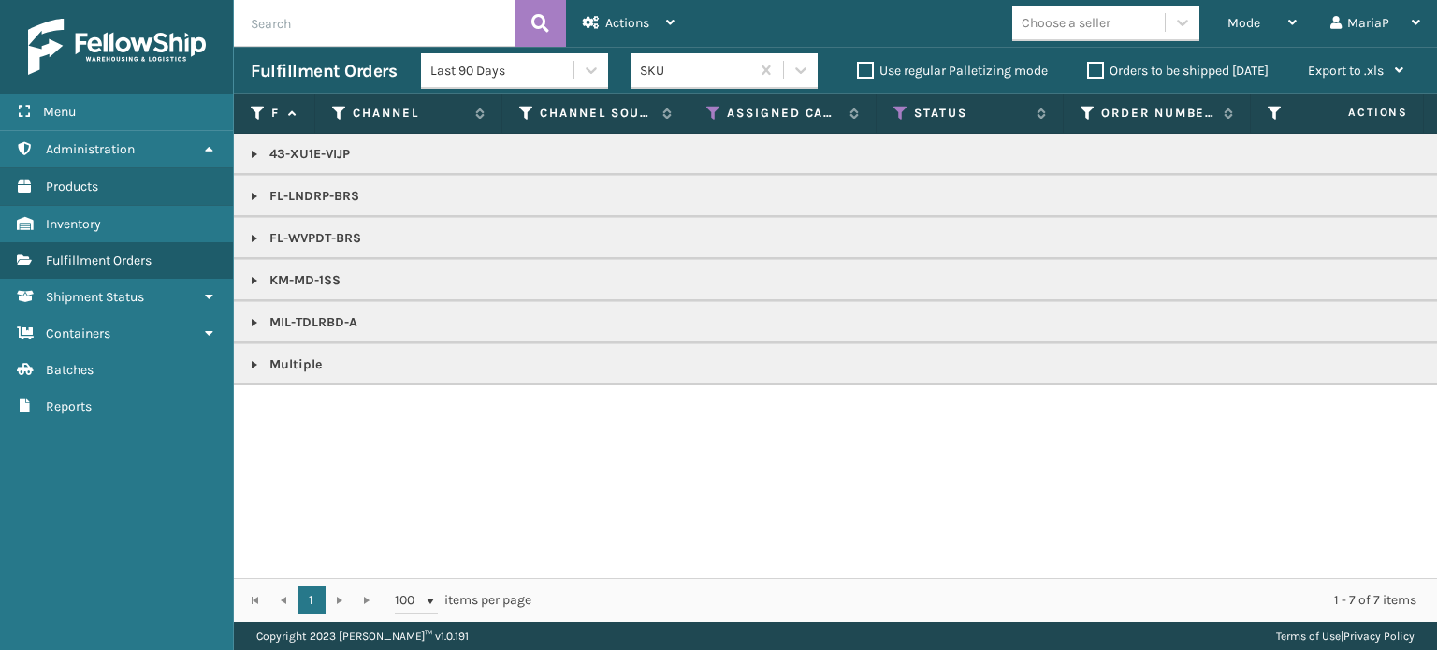
click at [251, 361] on link at bounding box center [254, 364] width 15 height 15
click at [249, 414] on link at bounding box center [248, 415] width 29 height 30
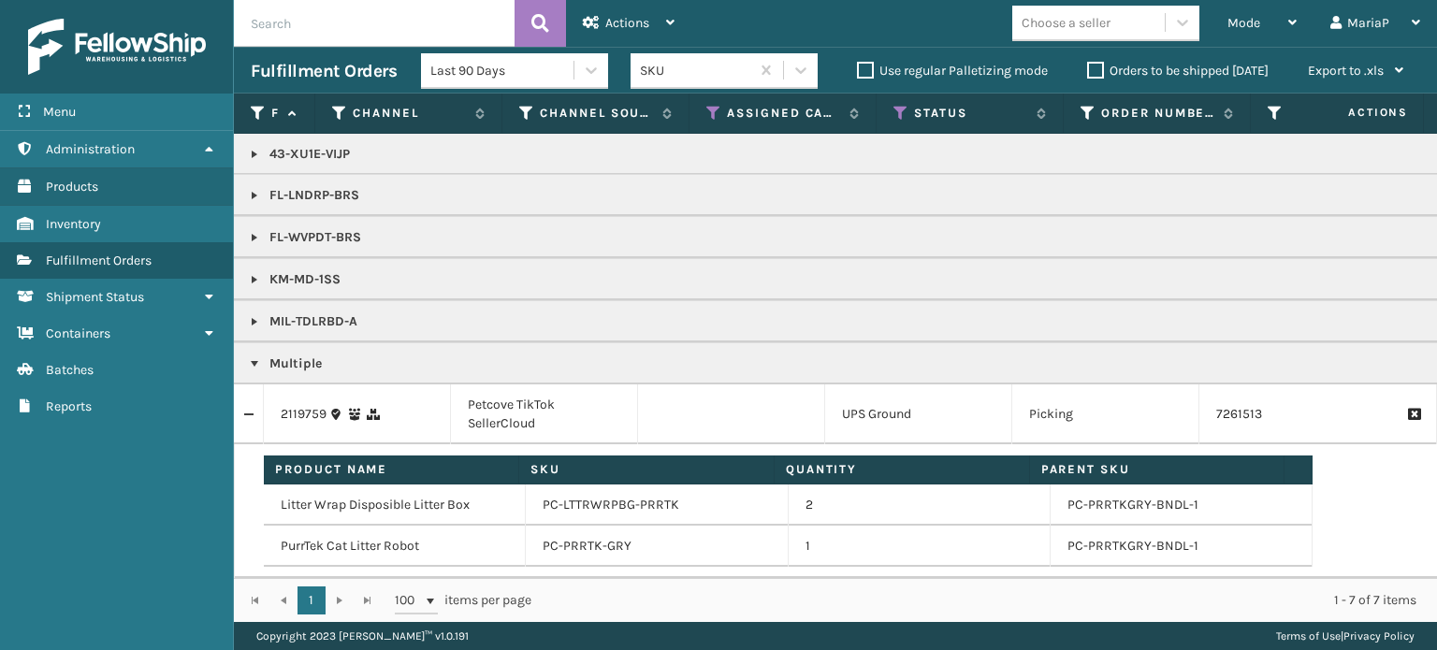
scroll to position [12, 0]
click at [252, 356] on link at bounding box center [254, 363] width 15 height 15
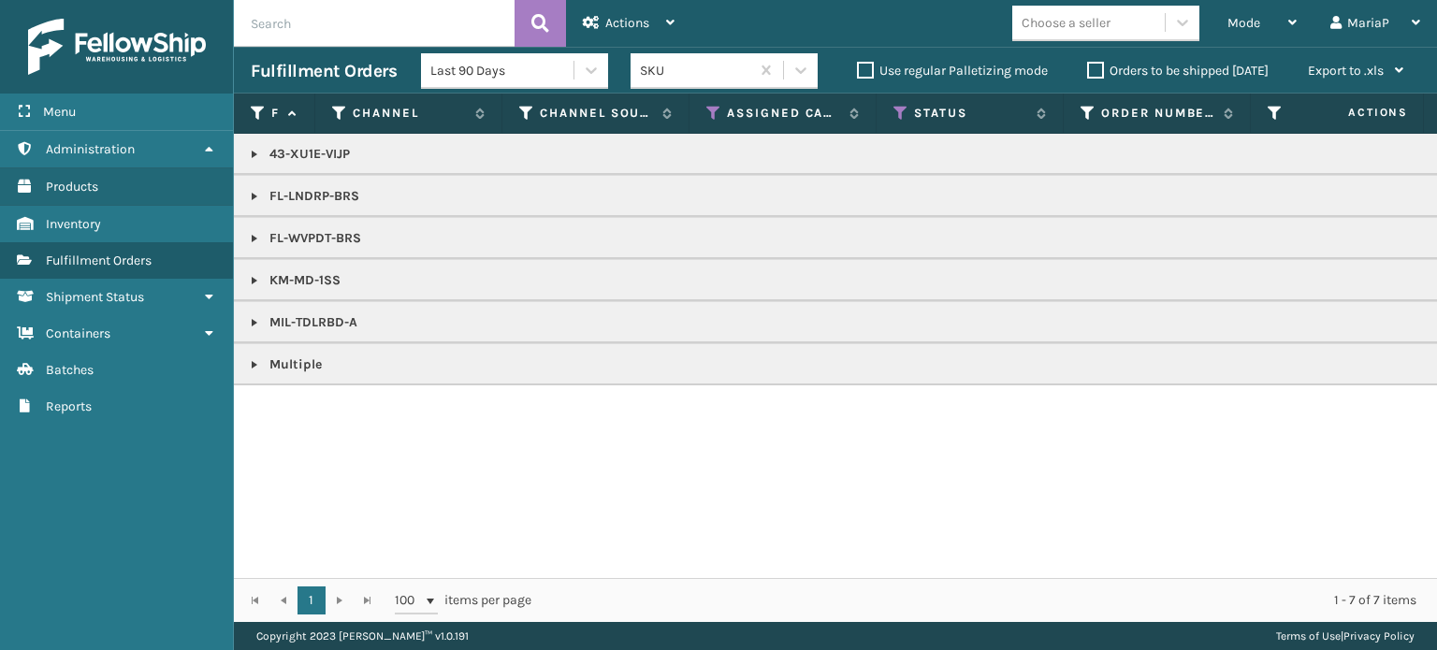
scroll to position [0, 0]
click at [254, 321] on link at bounding box center [254, 322] width 15 height 15
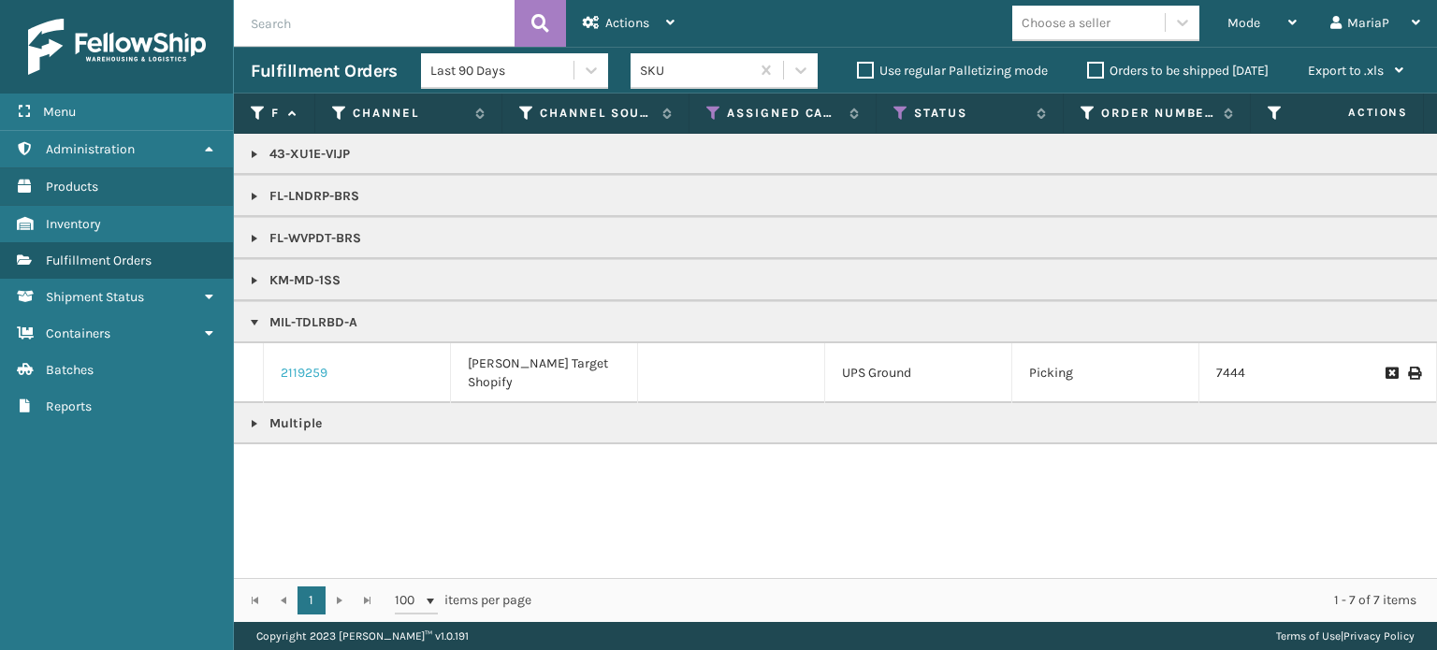
click at [299, 364] on link "2119259" at bounding box center [304, 373] width 47 height 19
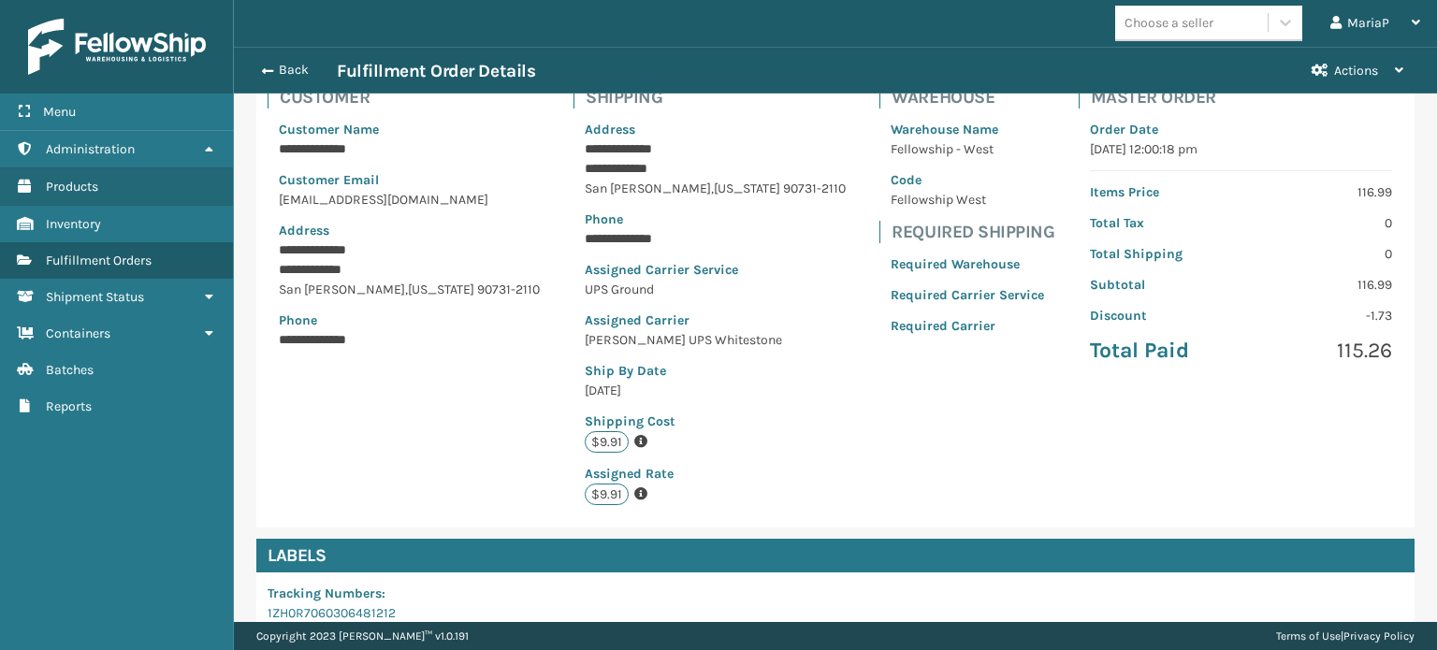
scroll to position [441, 0]
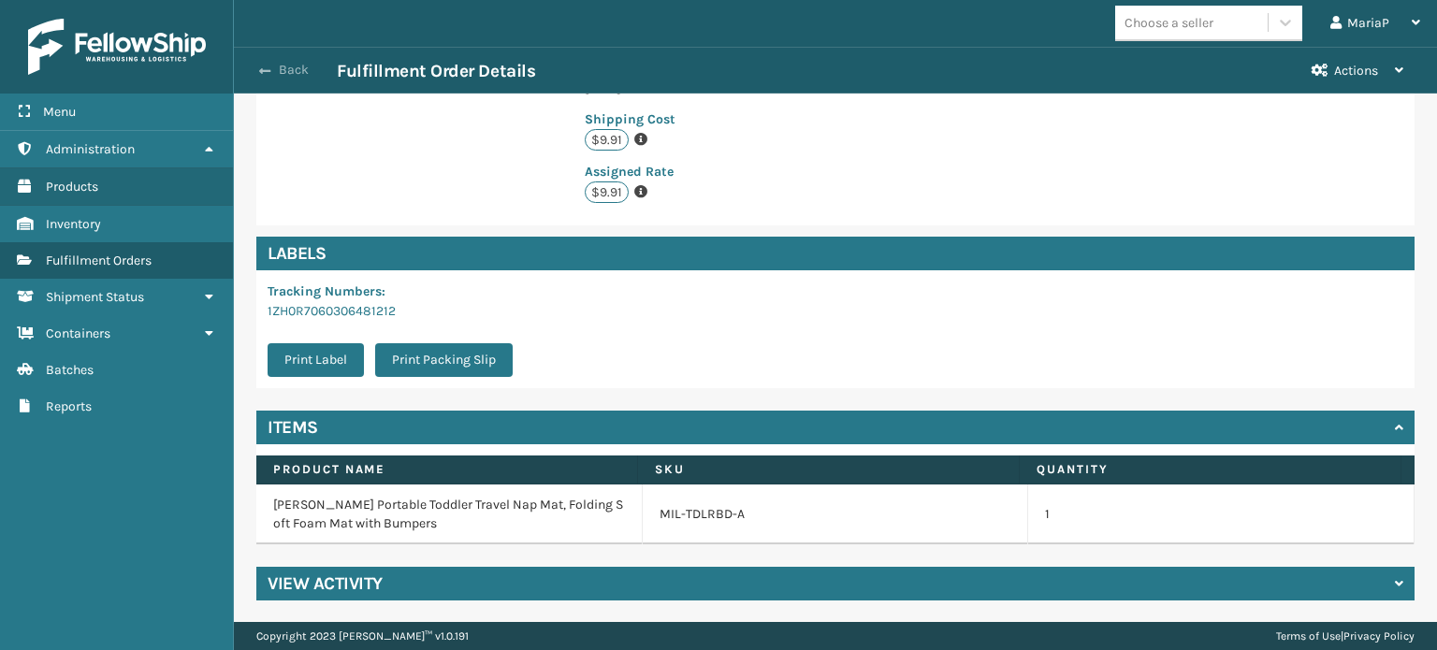
click at [272, 63] on button "Back" at bounding box center [294, 70] width 86 height 17
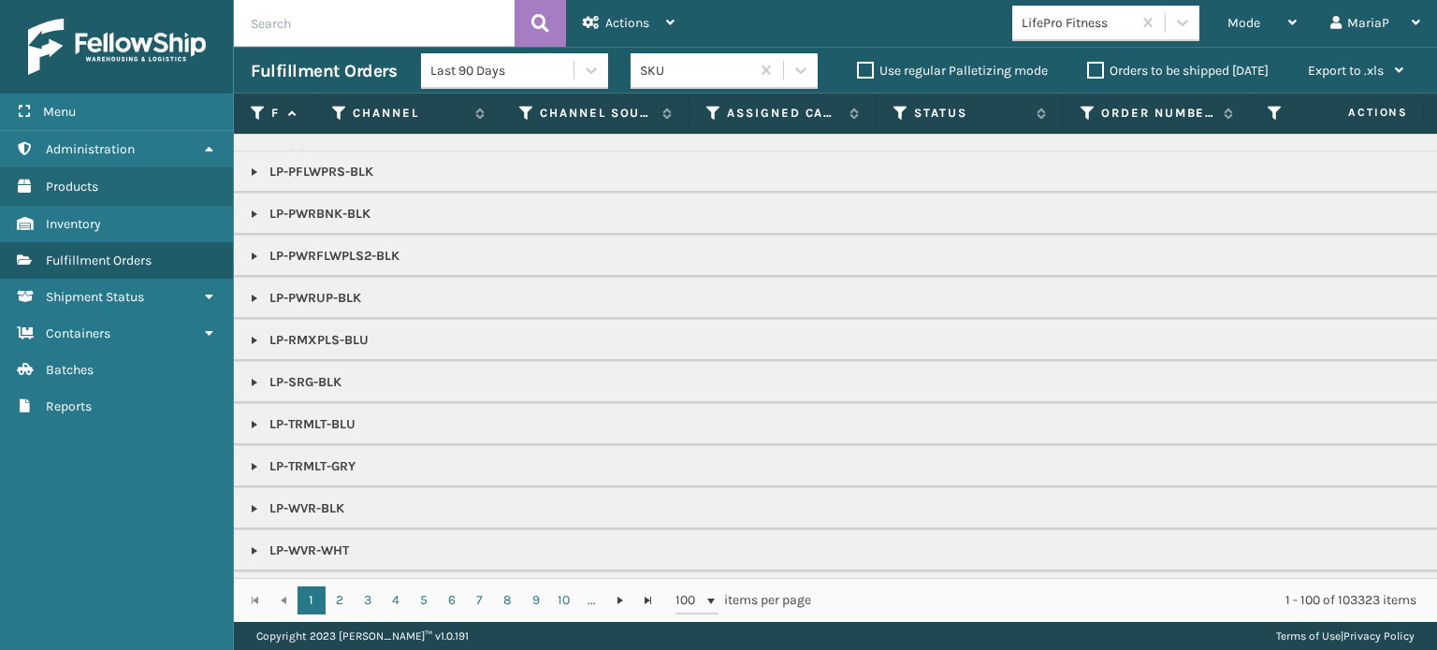
scroll to position [281, 0]
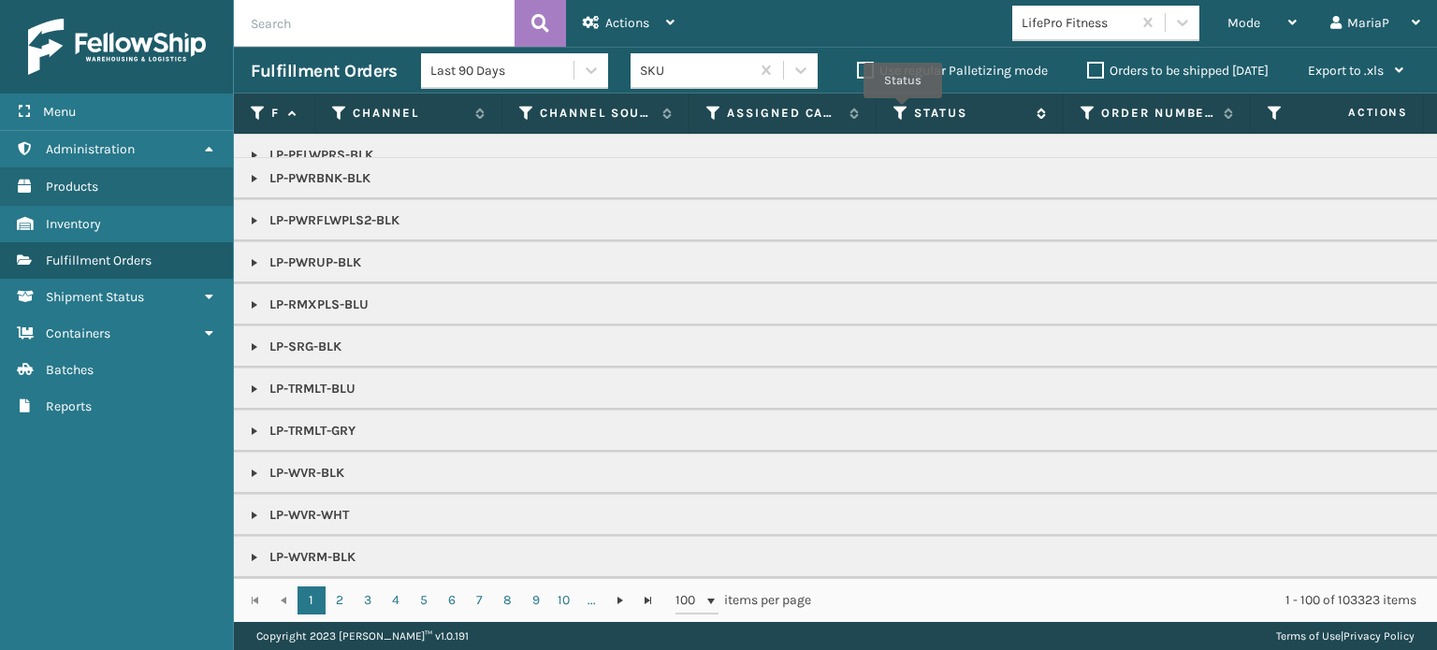
click at [903, 111] on icon at bounding box center [900, 113] width 15 height 17
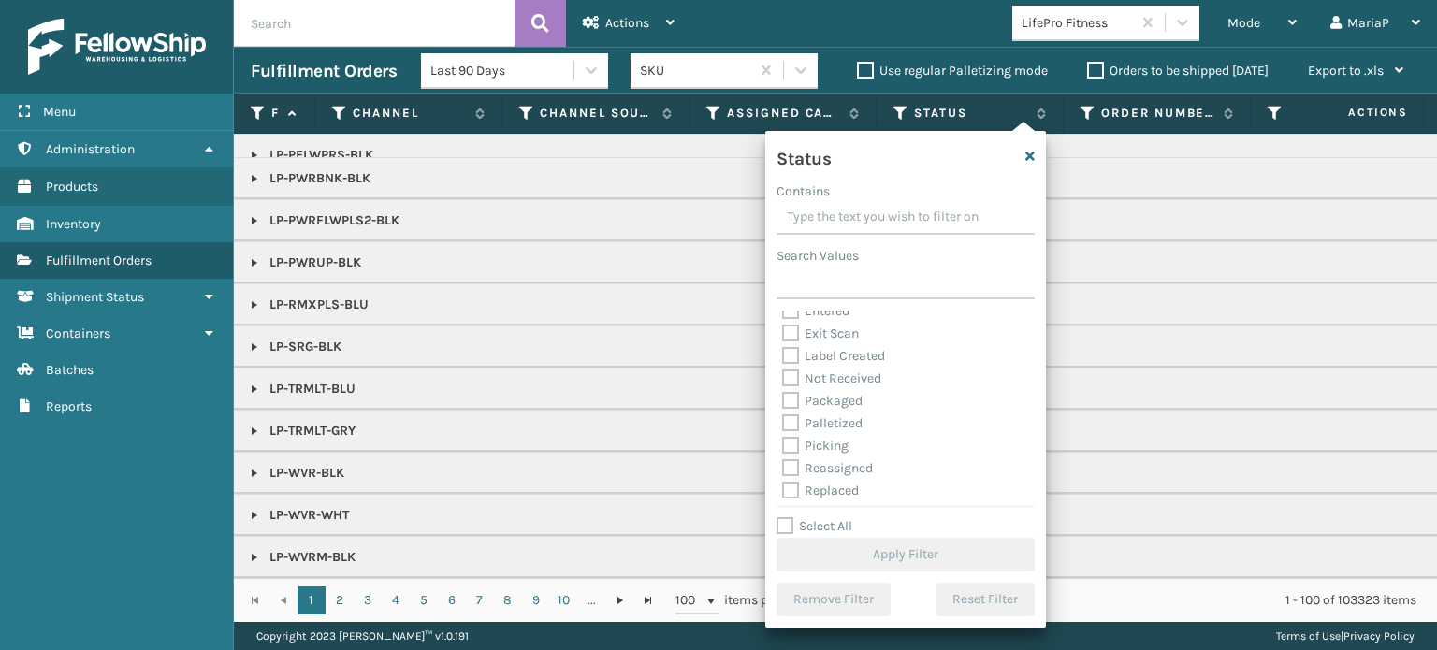
scroll to position [105, 0]
click at [790, 398] on label "Picking" at bounding box center [815, 396] width 66 height 16
click at [783, 398] on input "Picking" at bounding box center [782, 391] width 1 height 12
checkbox input "true"
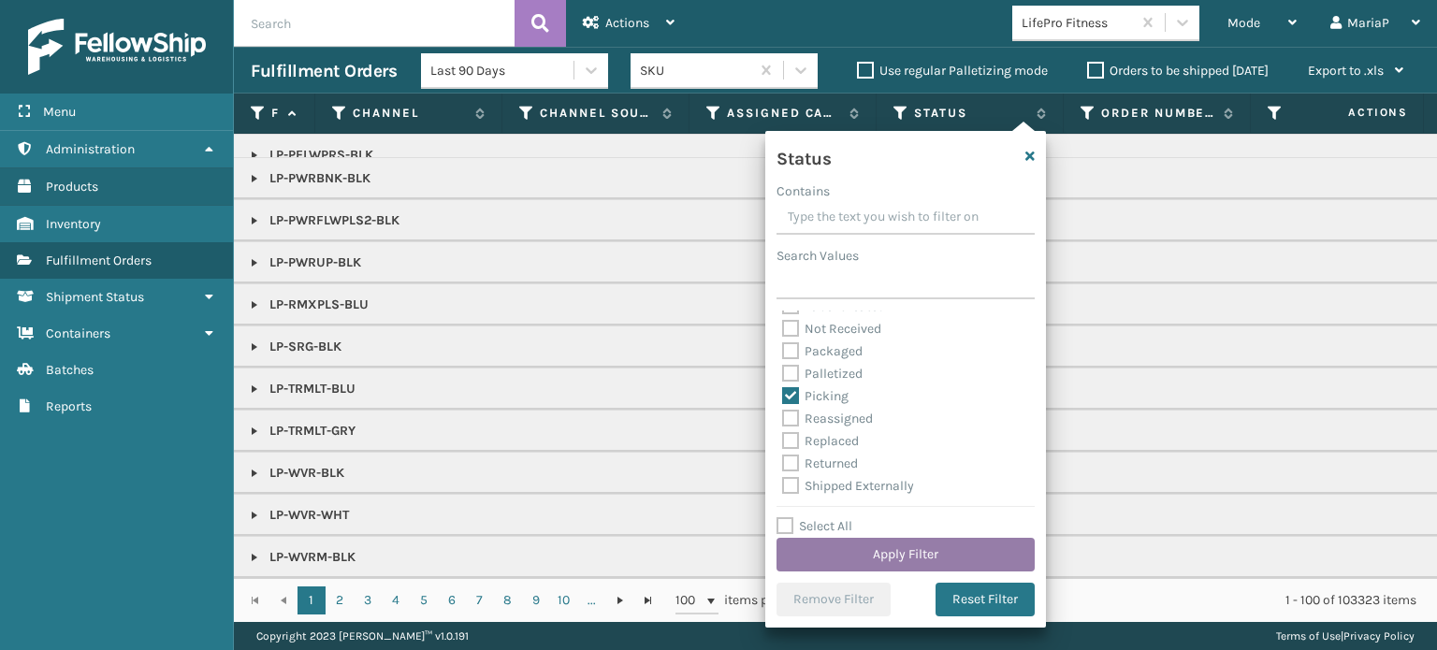
click at [898, 539] on button "Apply Filter" at bounding box center [905, 555] width 258 height 34
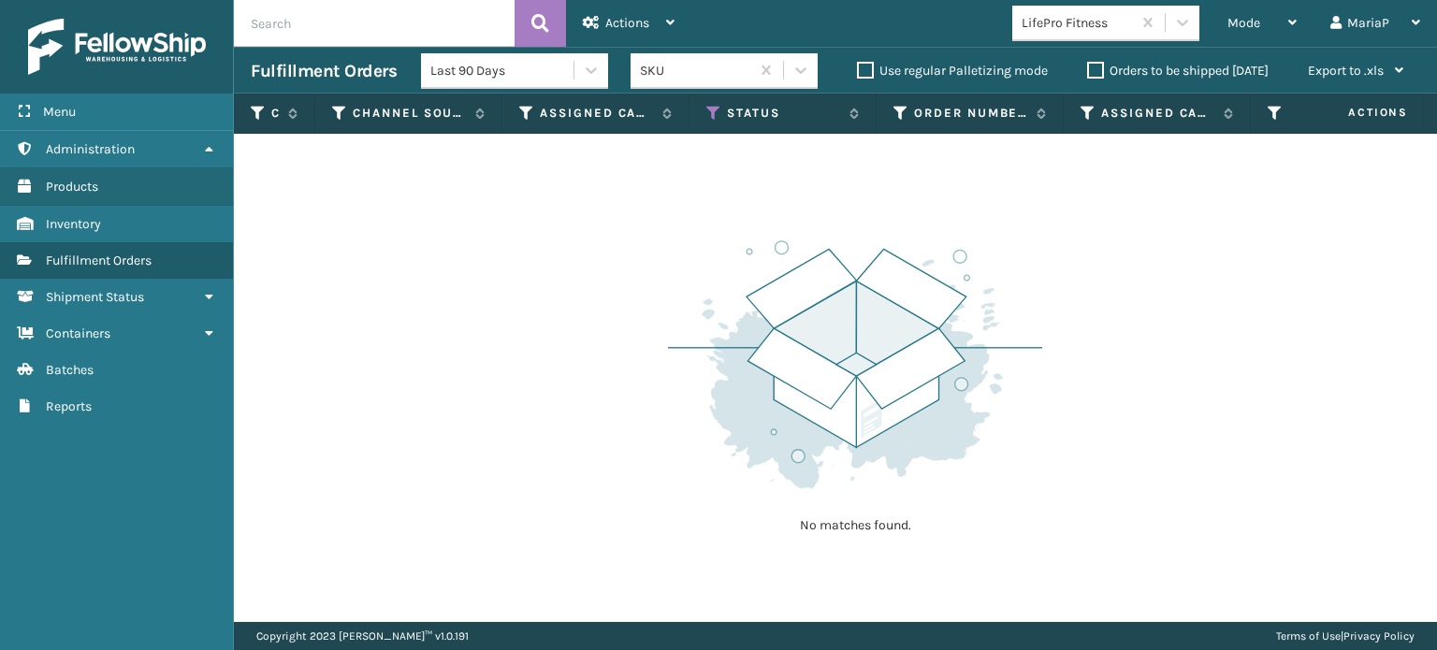
click at [1052, 11] on div "LifePro Fitness" at bounding box center [1071, 22] width 119 height 31
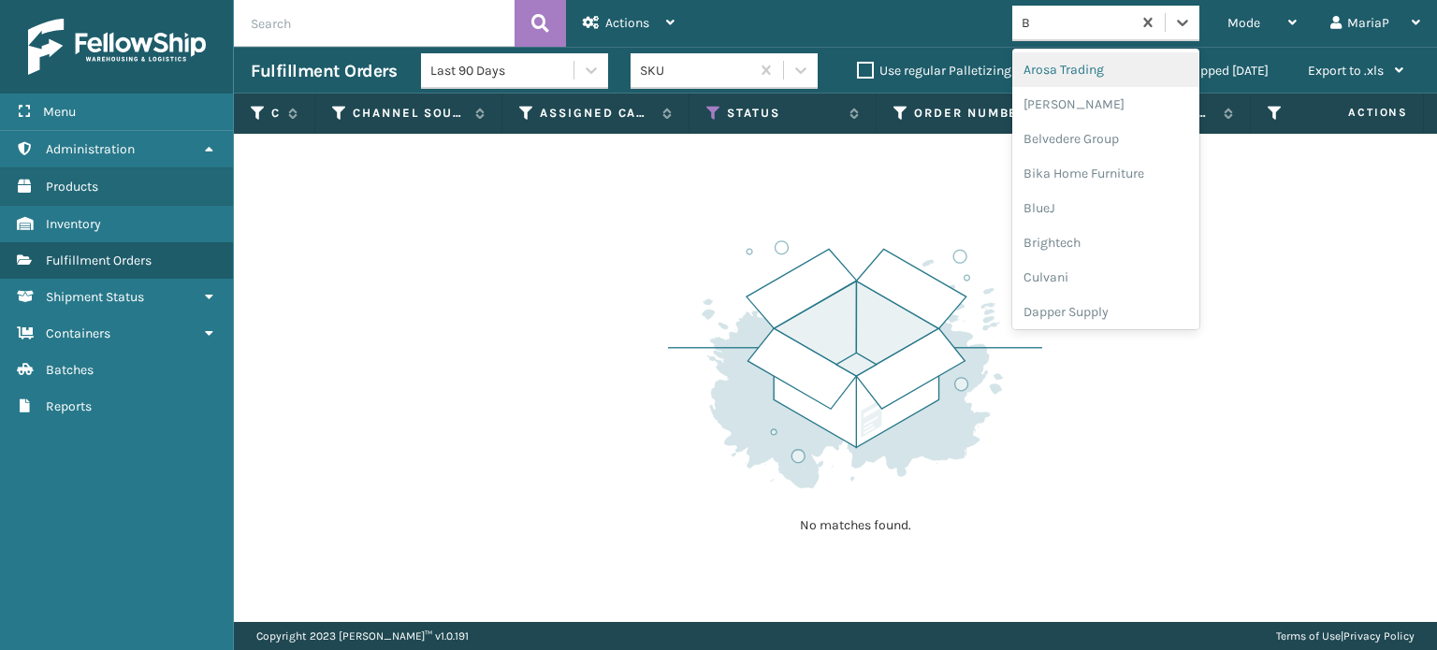
type input "BR"
click at [1066, 73] on div "Brightech" at bounding box center [1105, 69] width 187 height 35
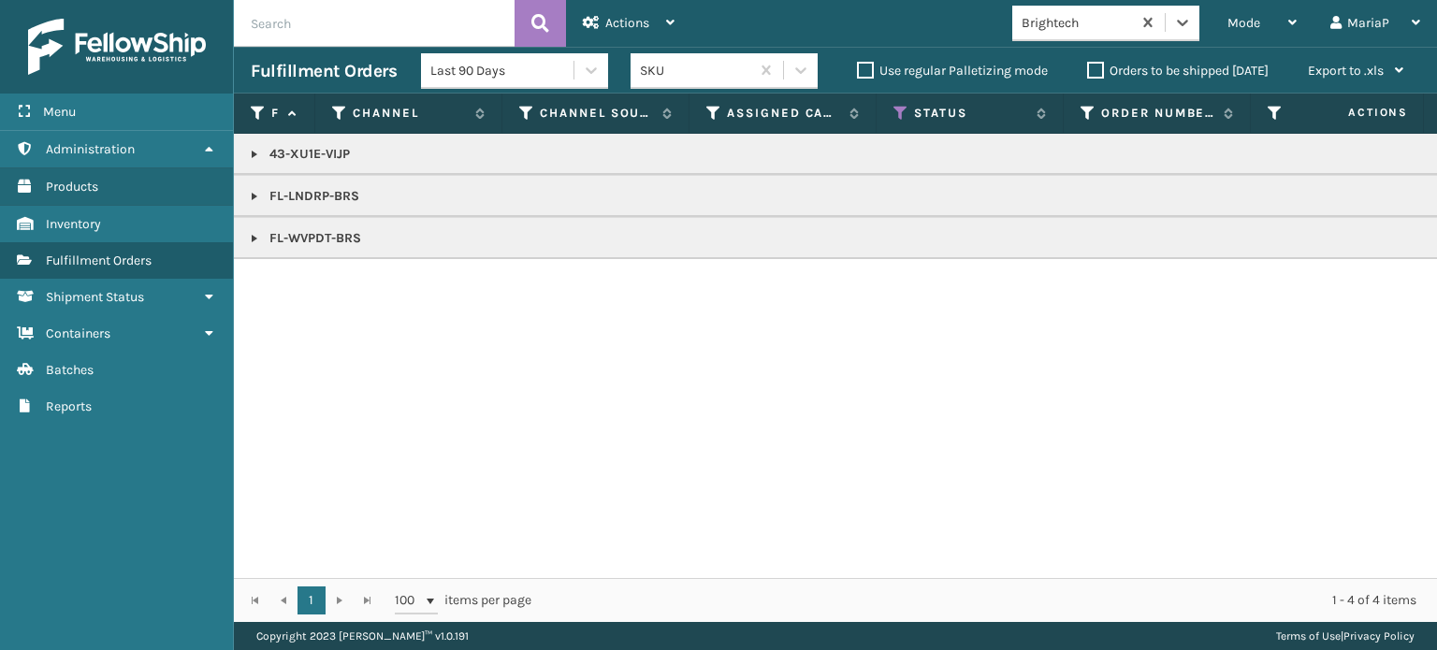
copy p "FL-LNDRP-BRS"
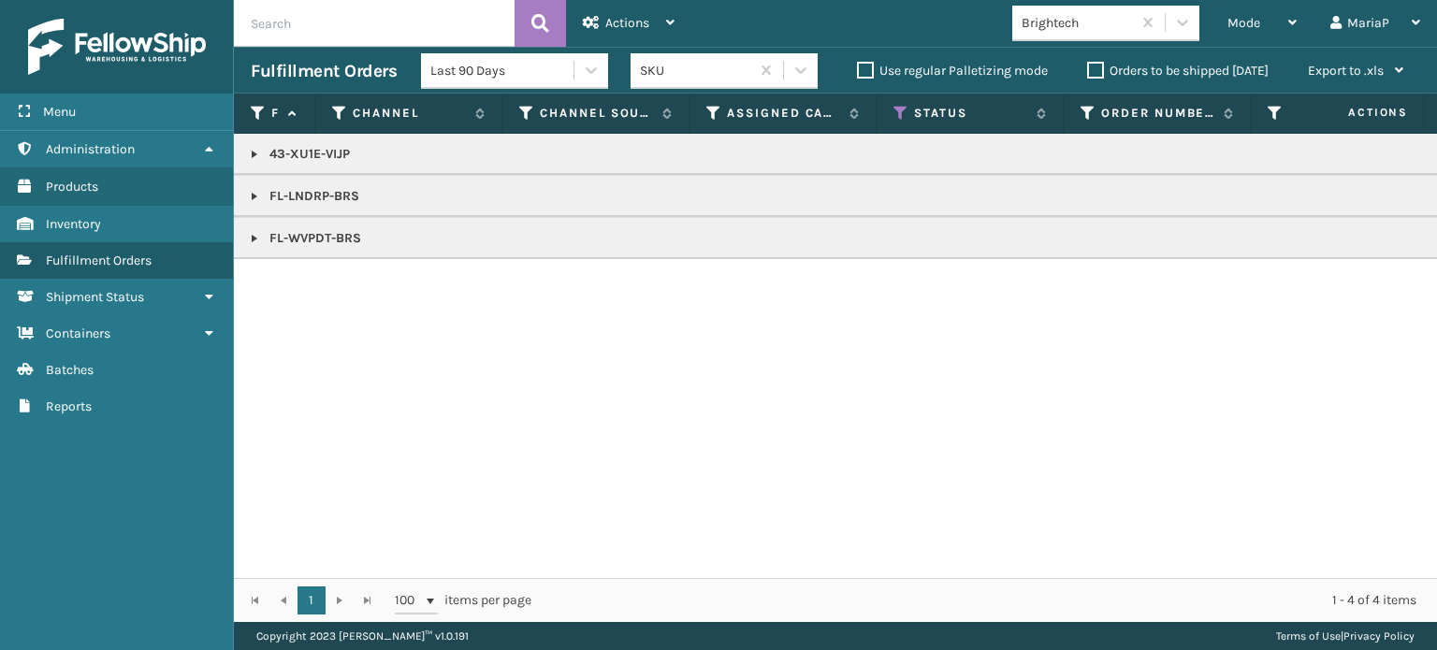
copy p "43-XU1E-VIJP"
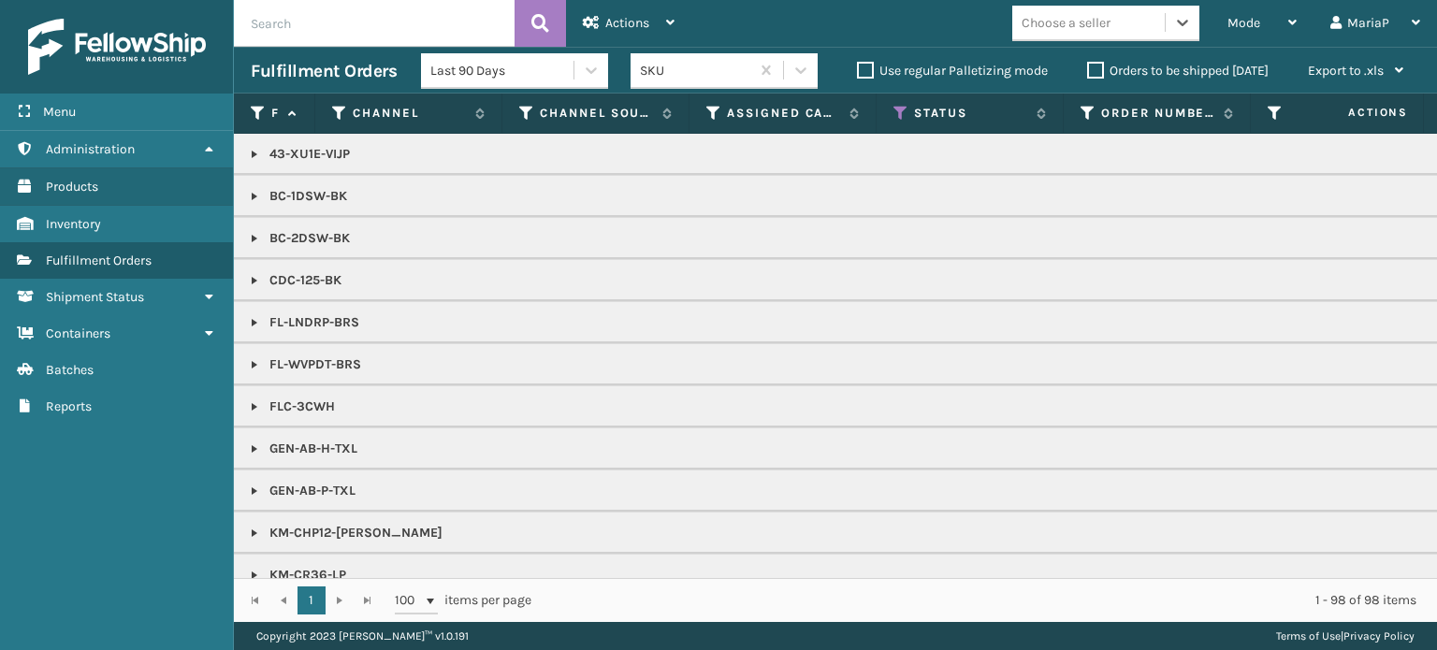
scroll to position [187, 0]
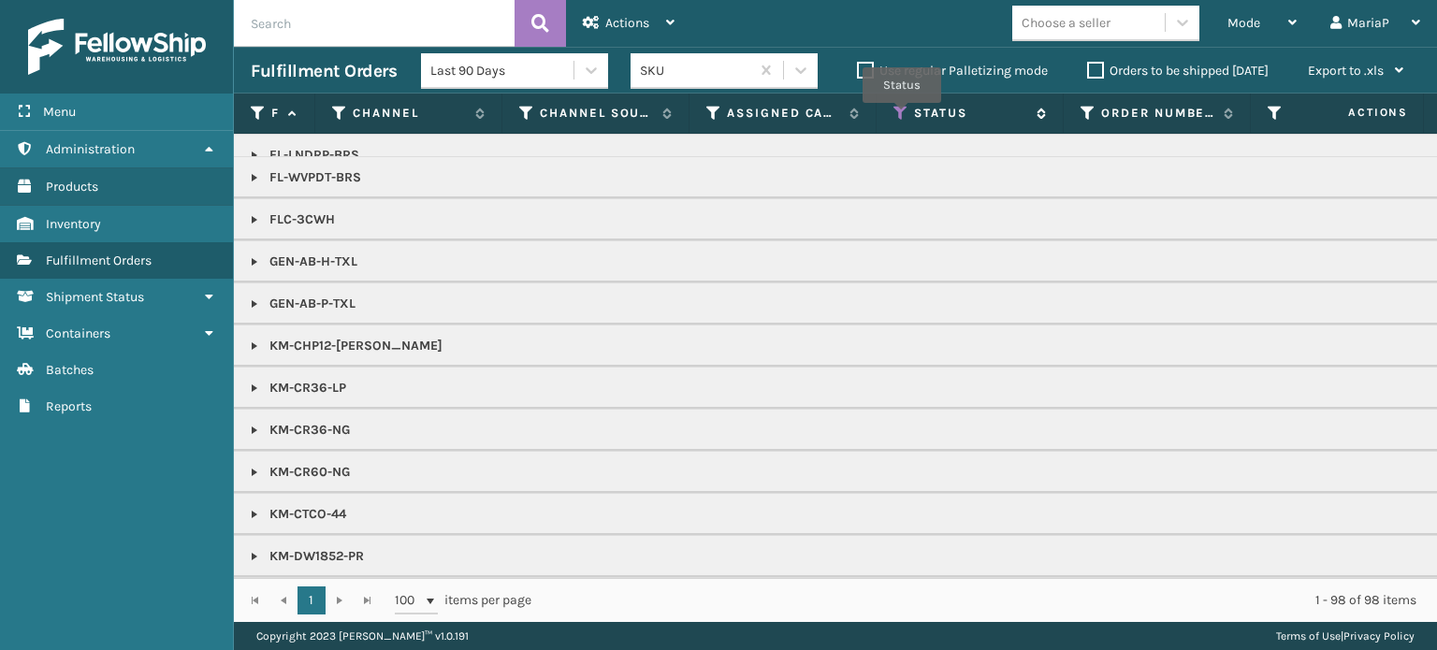
click at [902, 116] on icon at bounding box center [900, 113] width 15 height 17
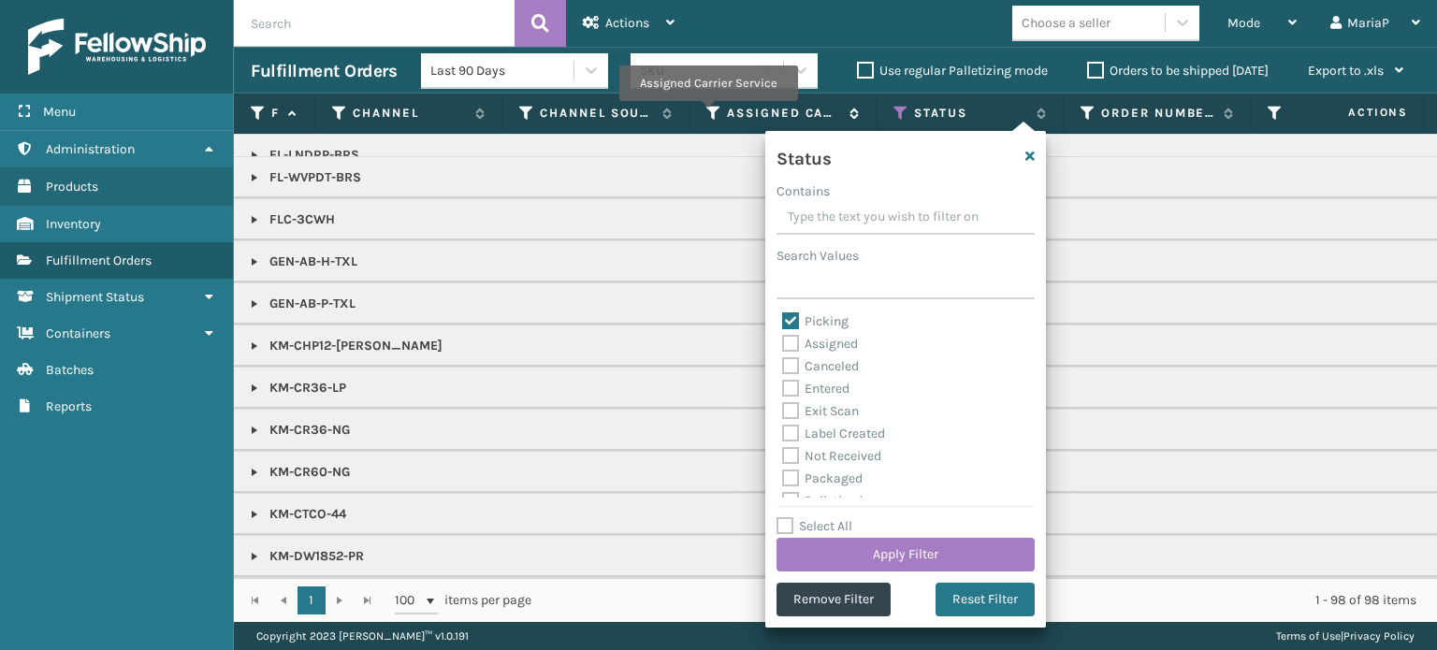
click at [707, 114] on icon at bounding box center [713, 113] width 15 height 17
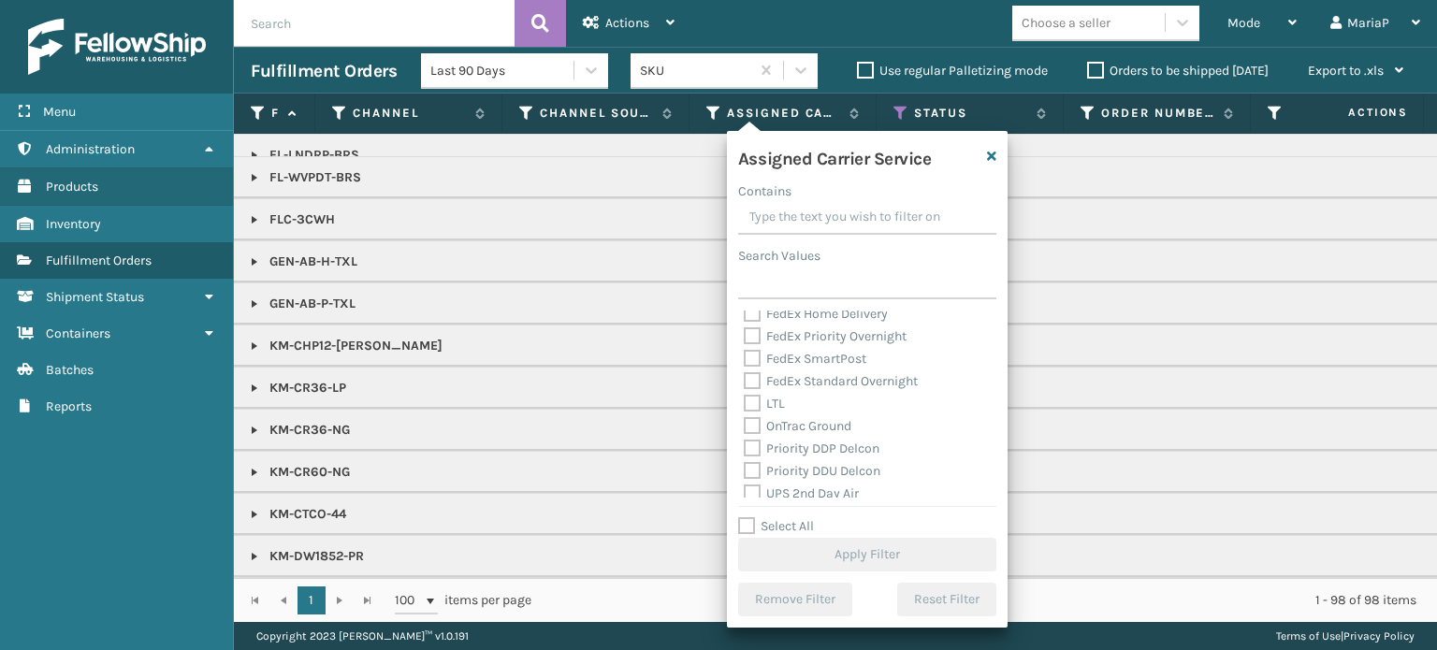
click at [753, 528] on label "Select All" at bounding box center [776, 526] width 76 height 16
click at [753, 517] on input "Select All" at bounding box center [878, 516] width 281 height 2
checkbox input "true"
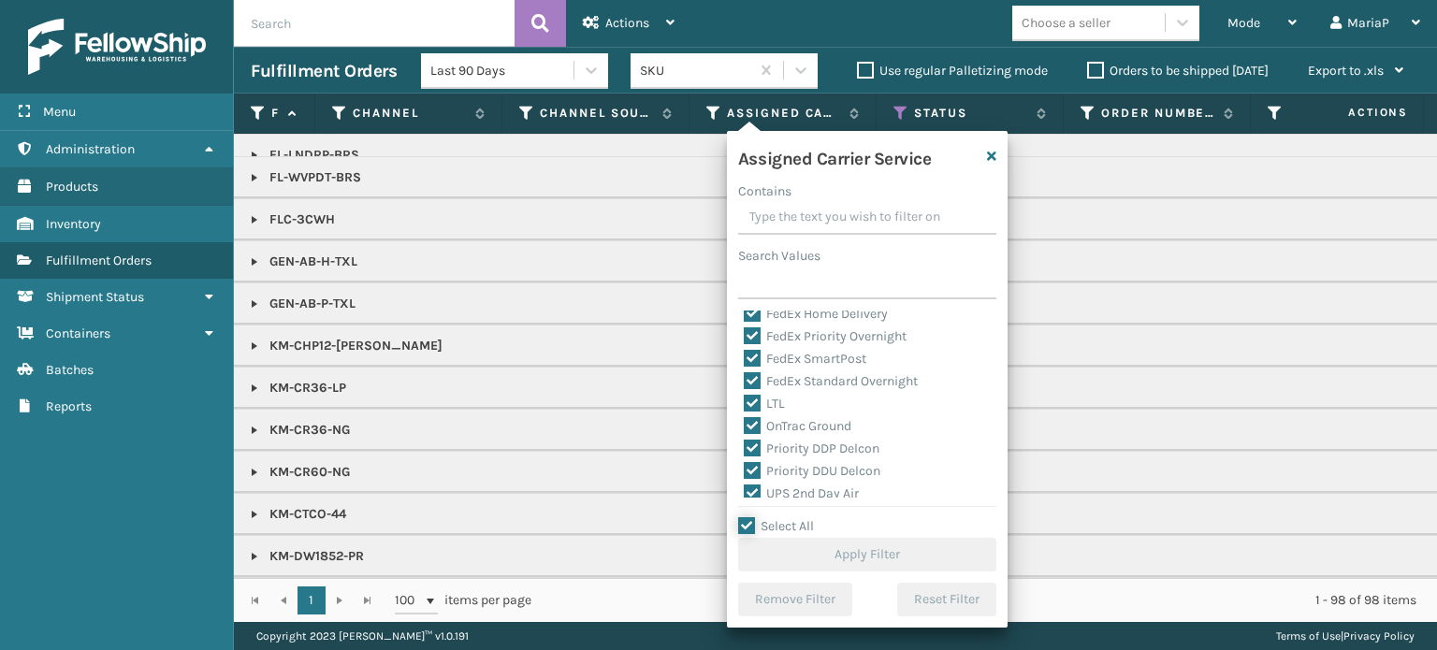
checkbox input "true"
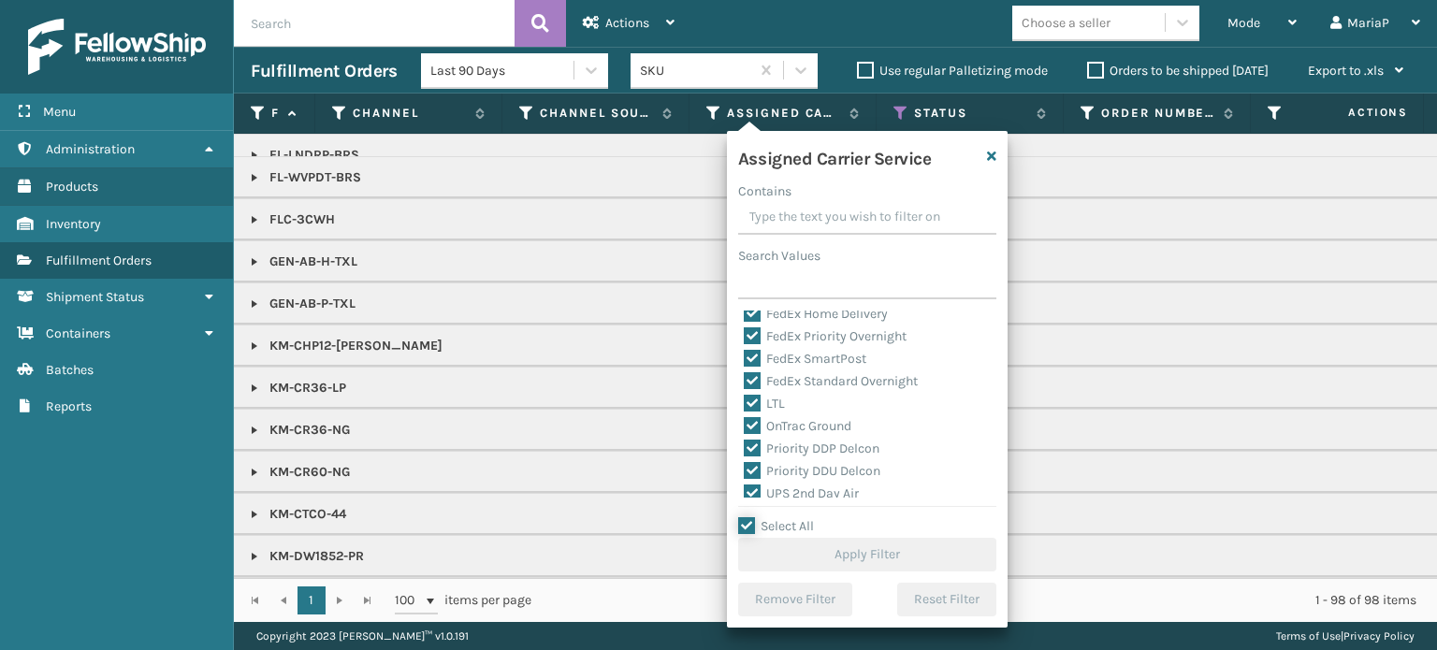
checkbox input "true"
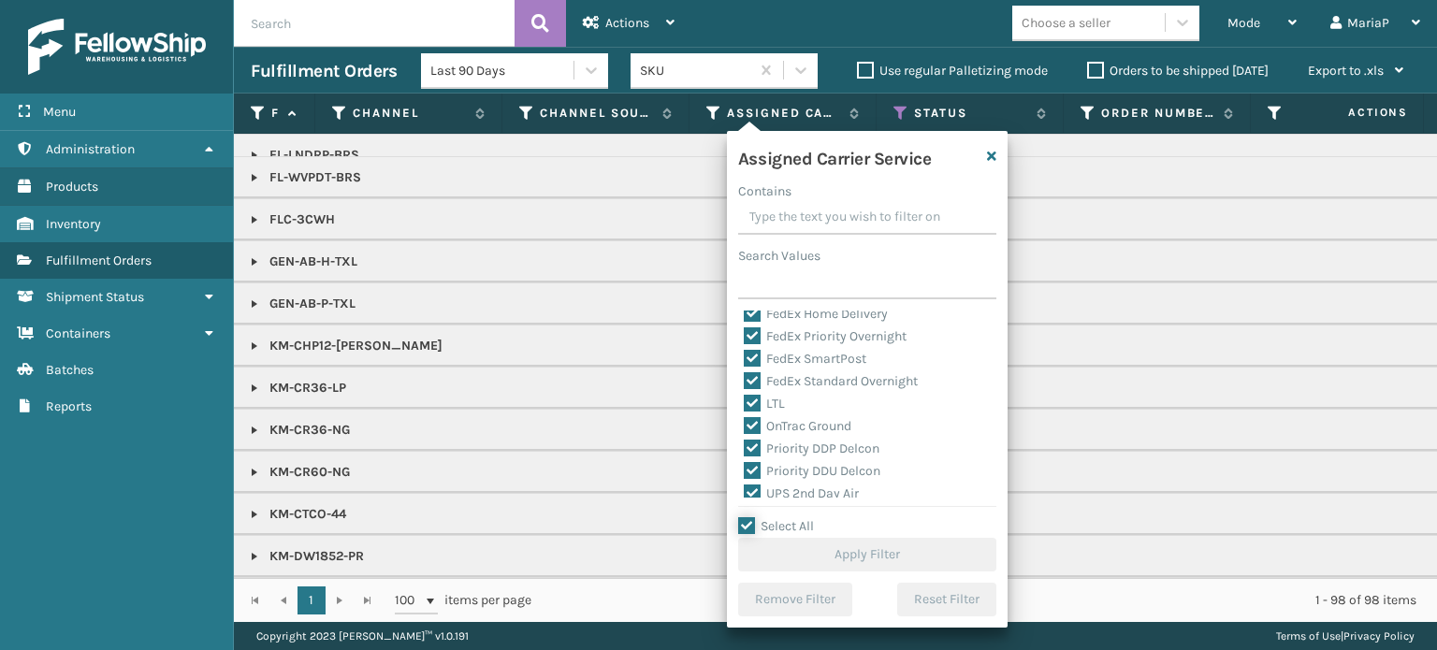
checkbox input "true"
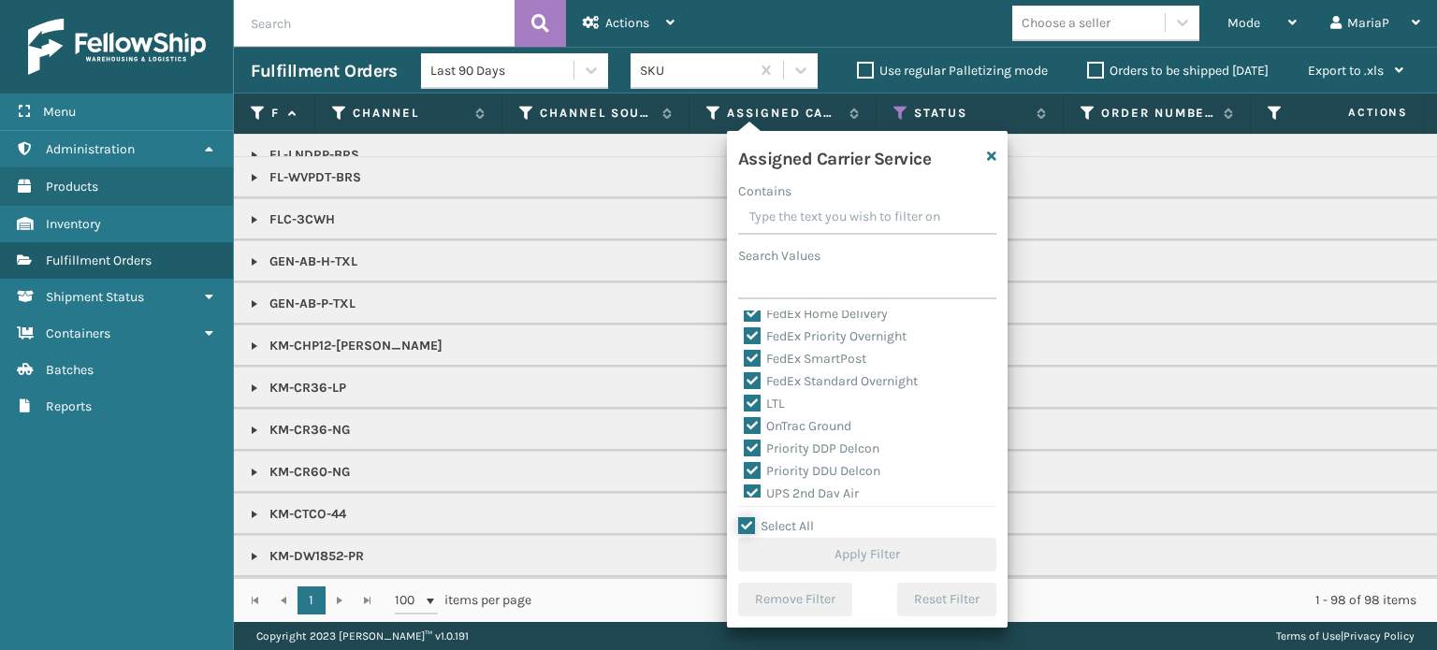
checkbox input "true"
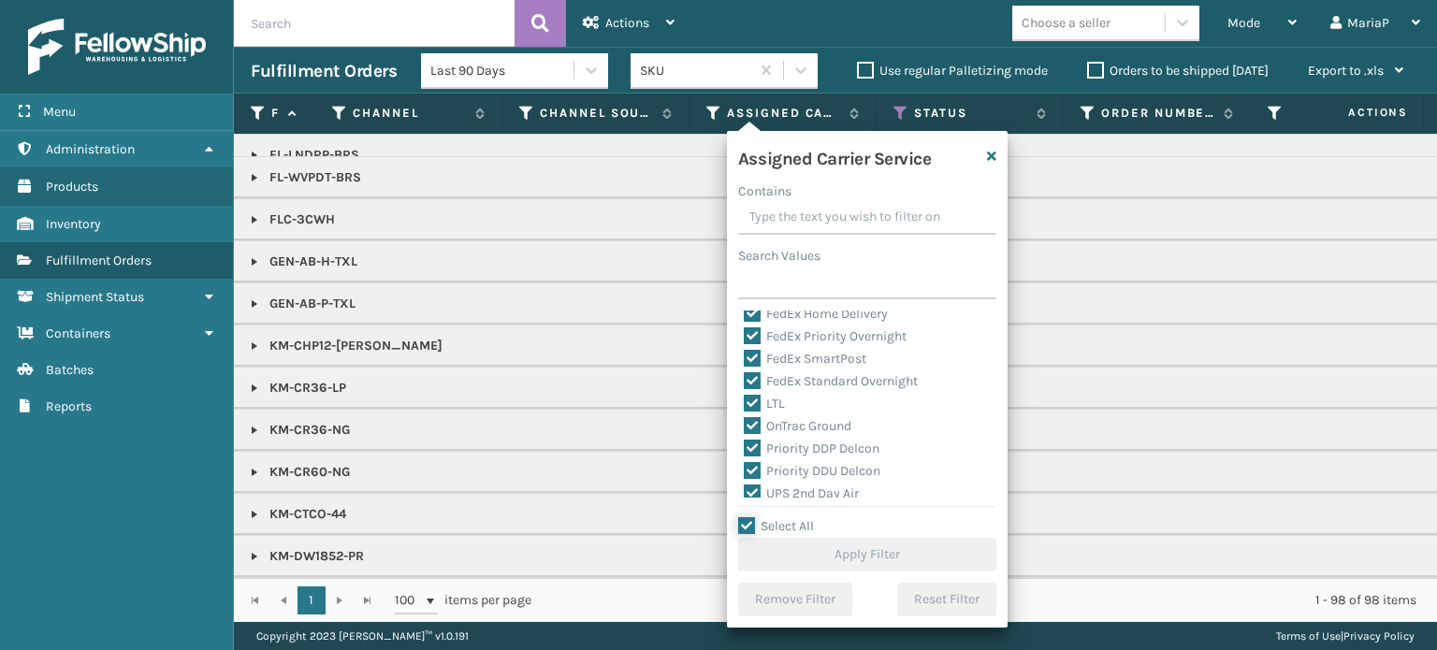
checkbox input "true"
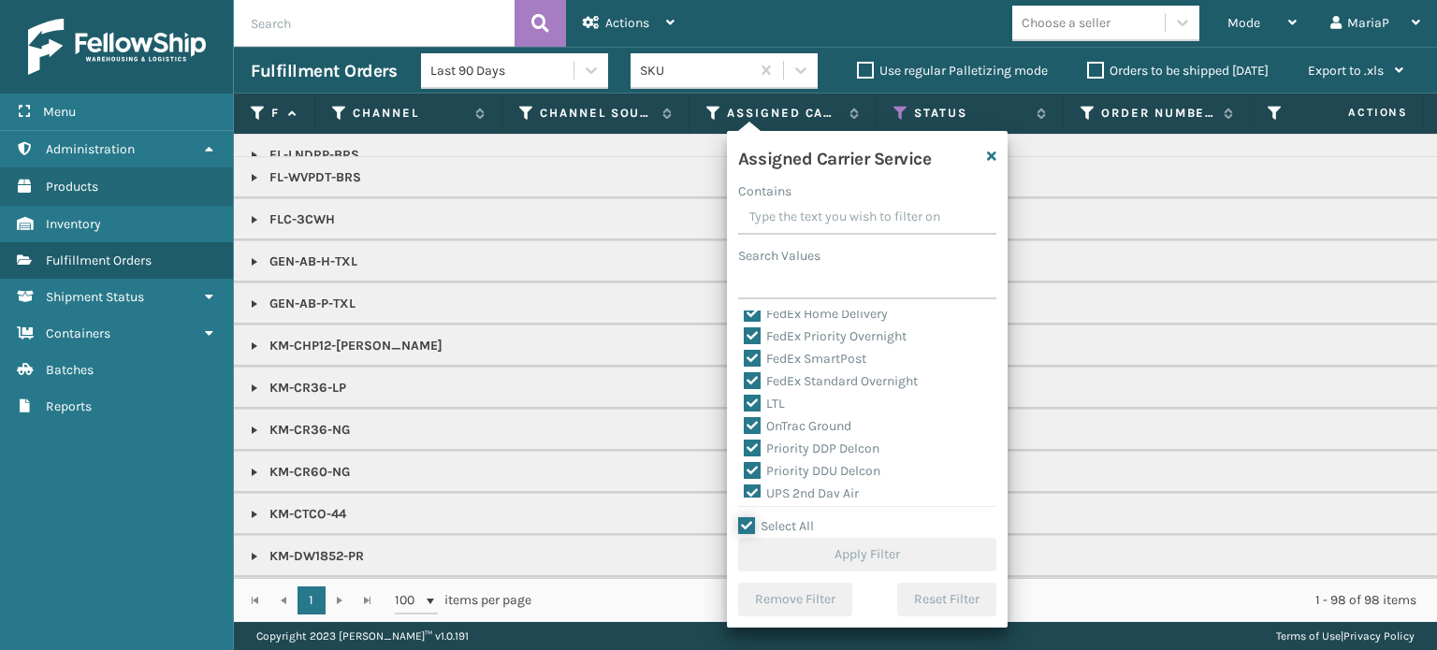
checkbox input "true"
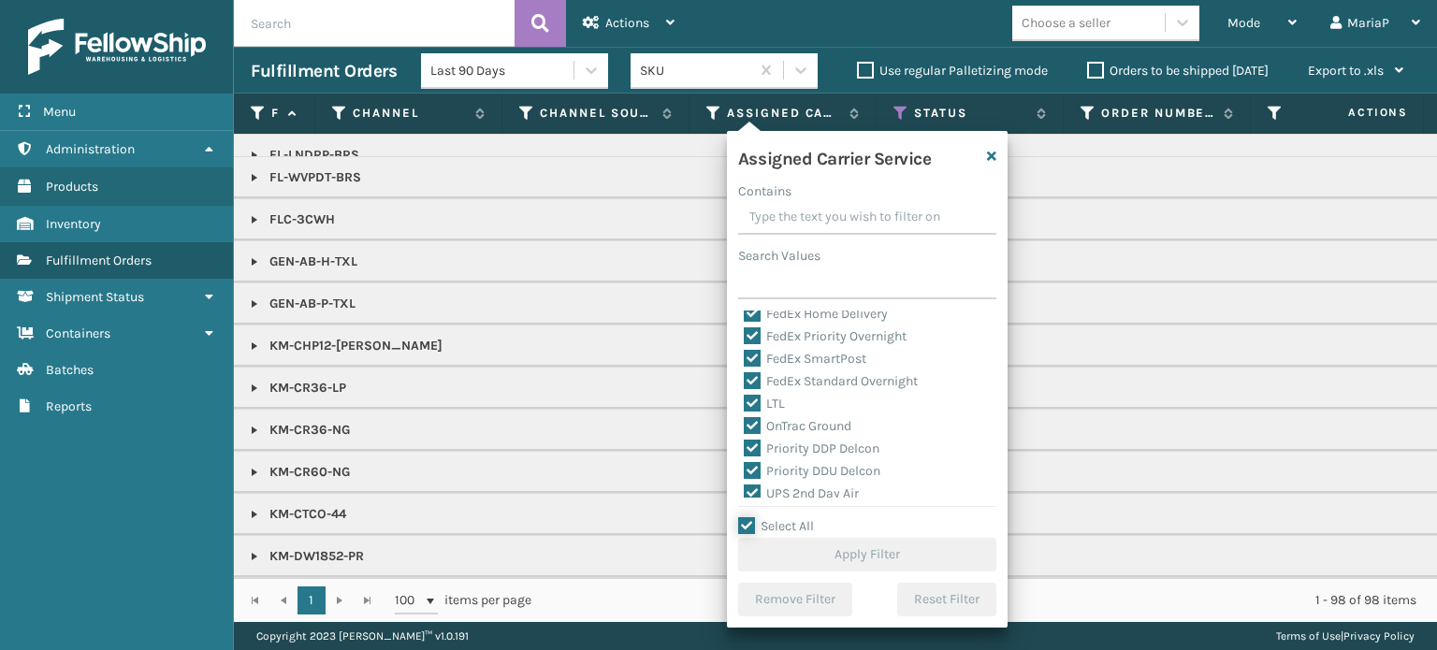
checkbox input "true"
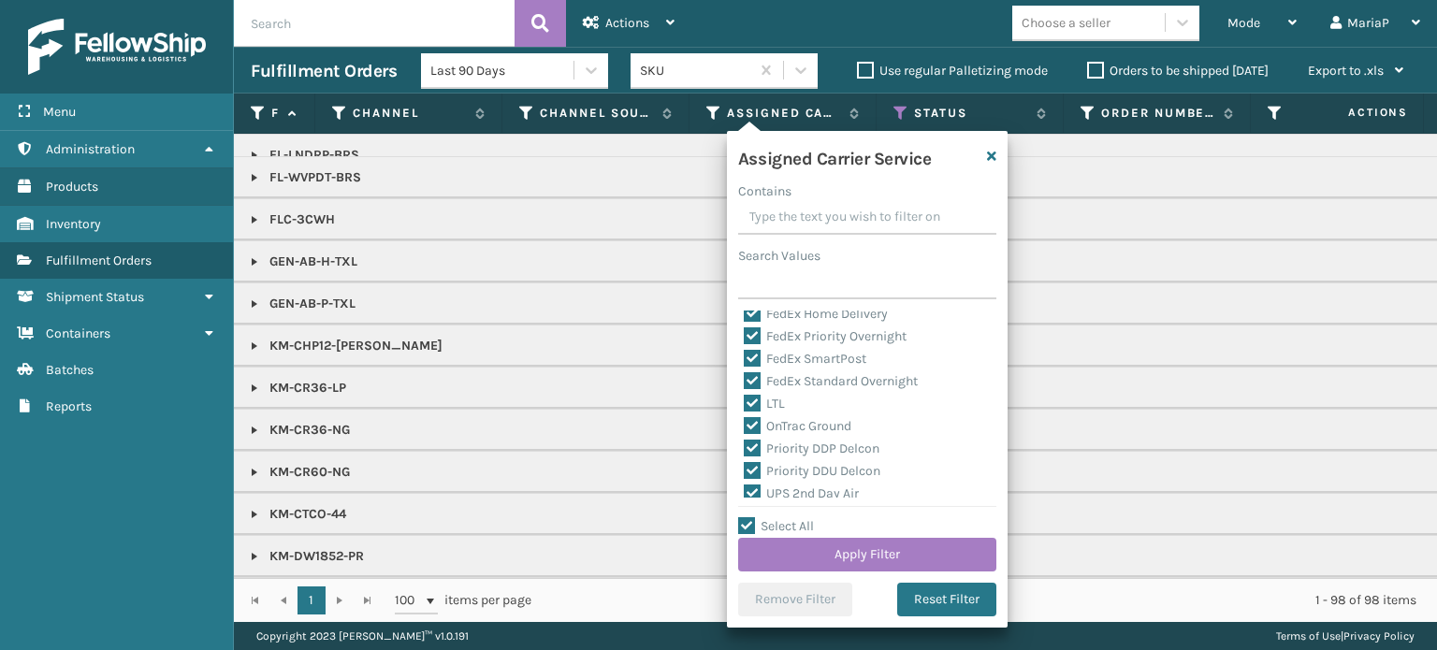
click at [753, 404] on label "LTL" at bounding box center [764, 404] width 41 height 16
click at [745, 404] on input "LTL" at bounding box center [744, 399] width 1 height 12
checkbox input "false"
click at [868, 553] on button "Apply Filter" at bounding box center [867, 555] width 258 height 34
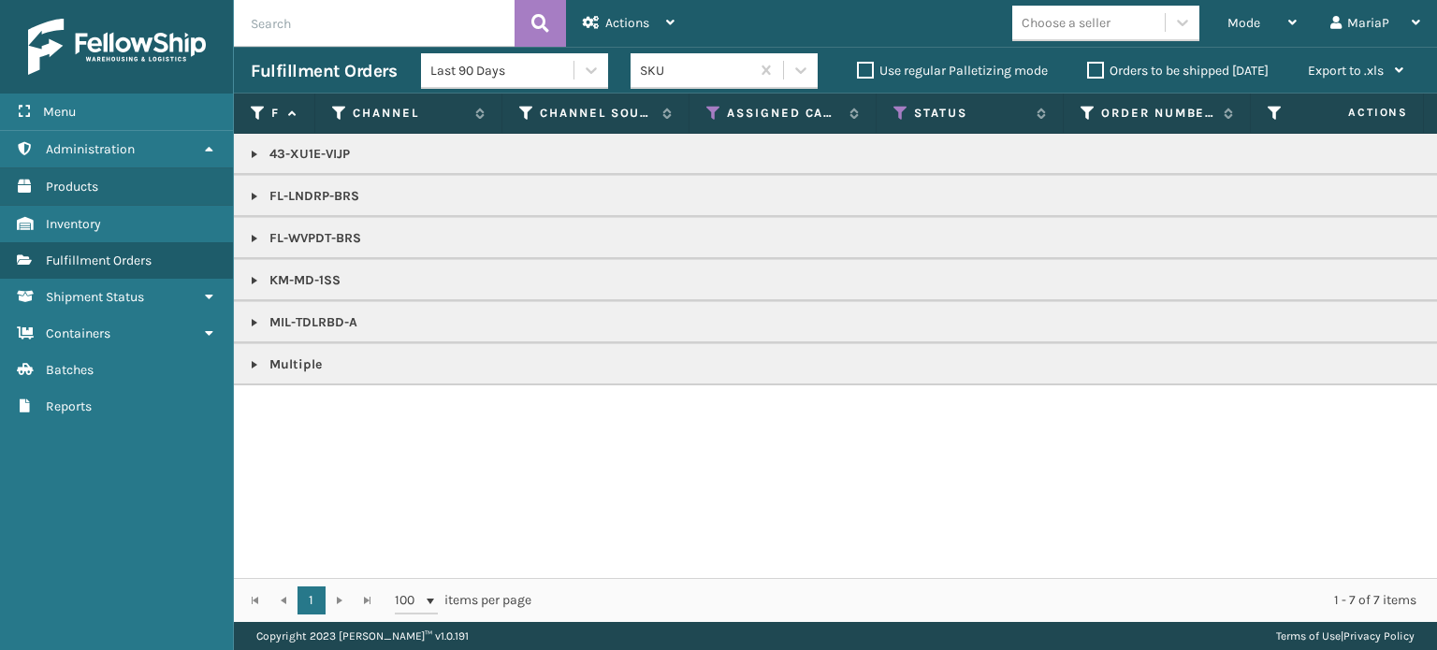
copy p "MIL-TDLRBD-A"
click at [626, 37] on div "Actions" at bounding box center [629, 23] width 92 height 47
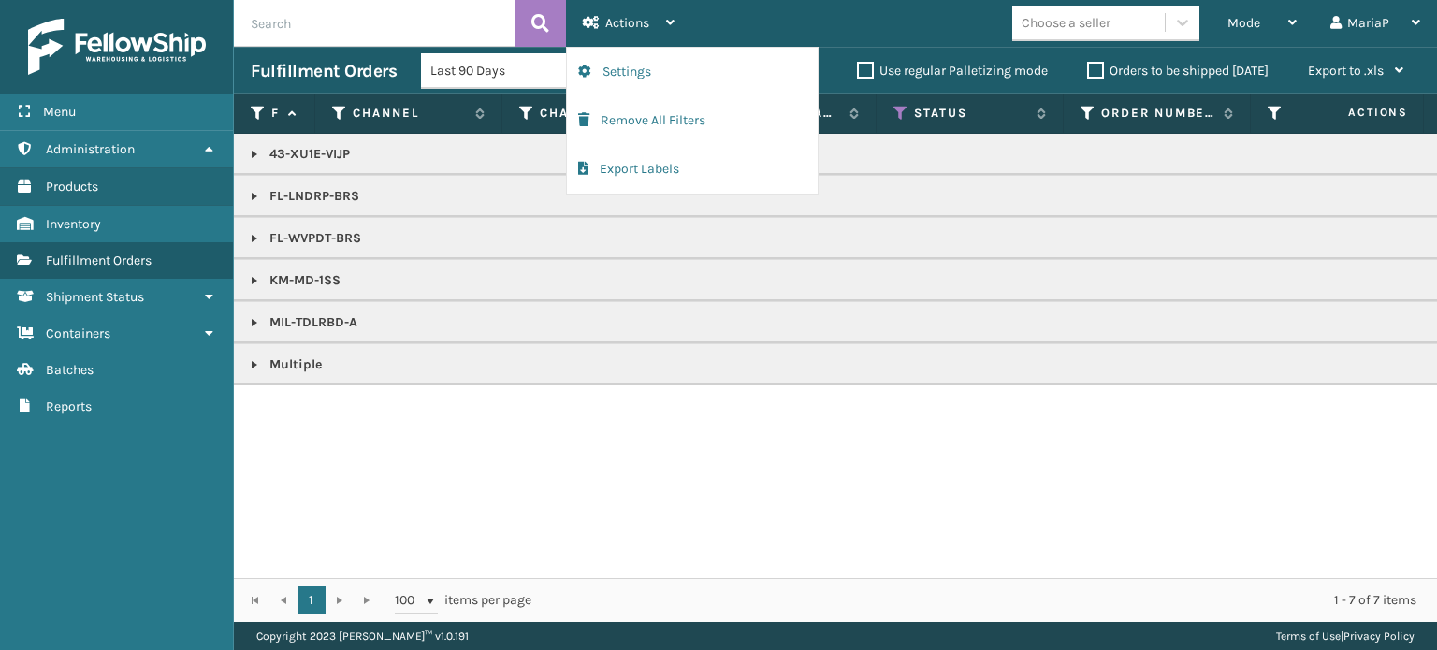
click at [255, 362] on link at bounding box center [254, 364] width 15 height 15
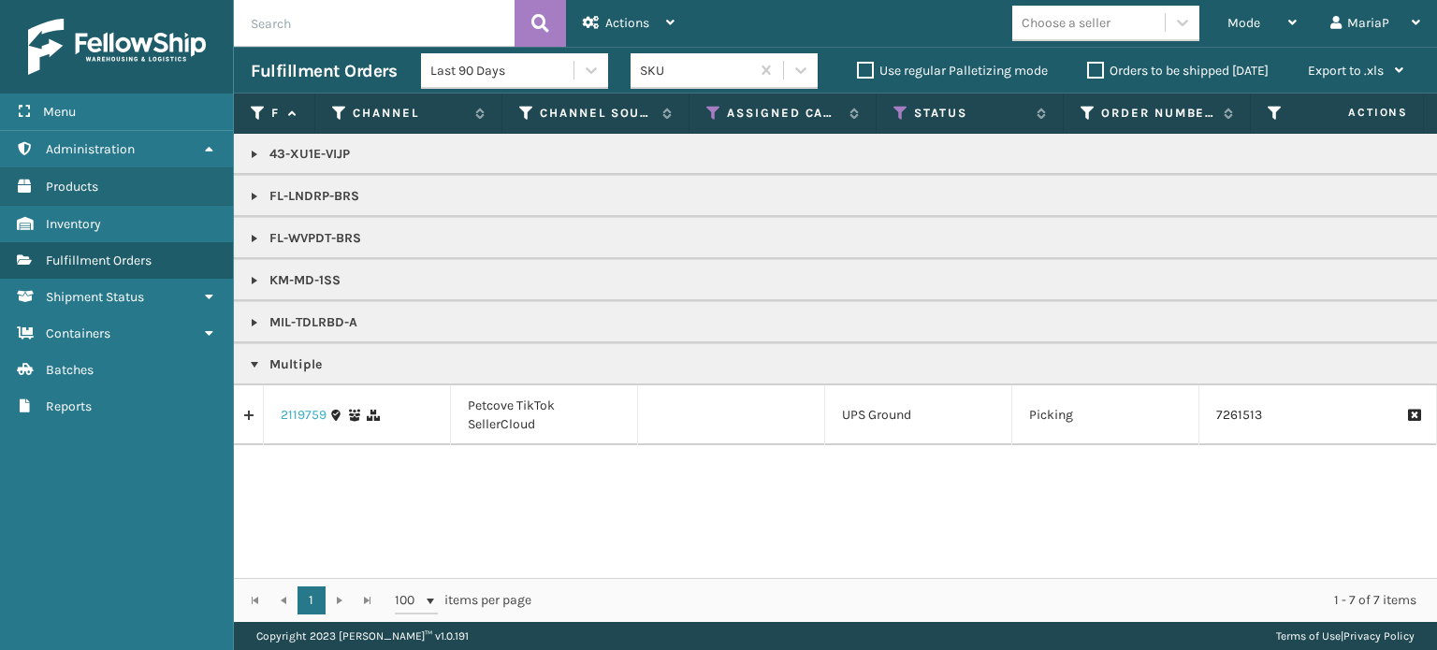
click at [294, 413] on link "2119759" at bounding box center [304, 415] width 46 height 19
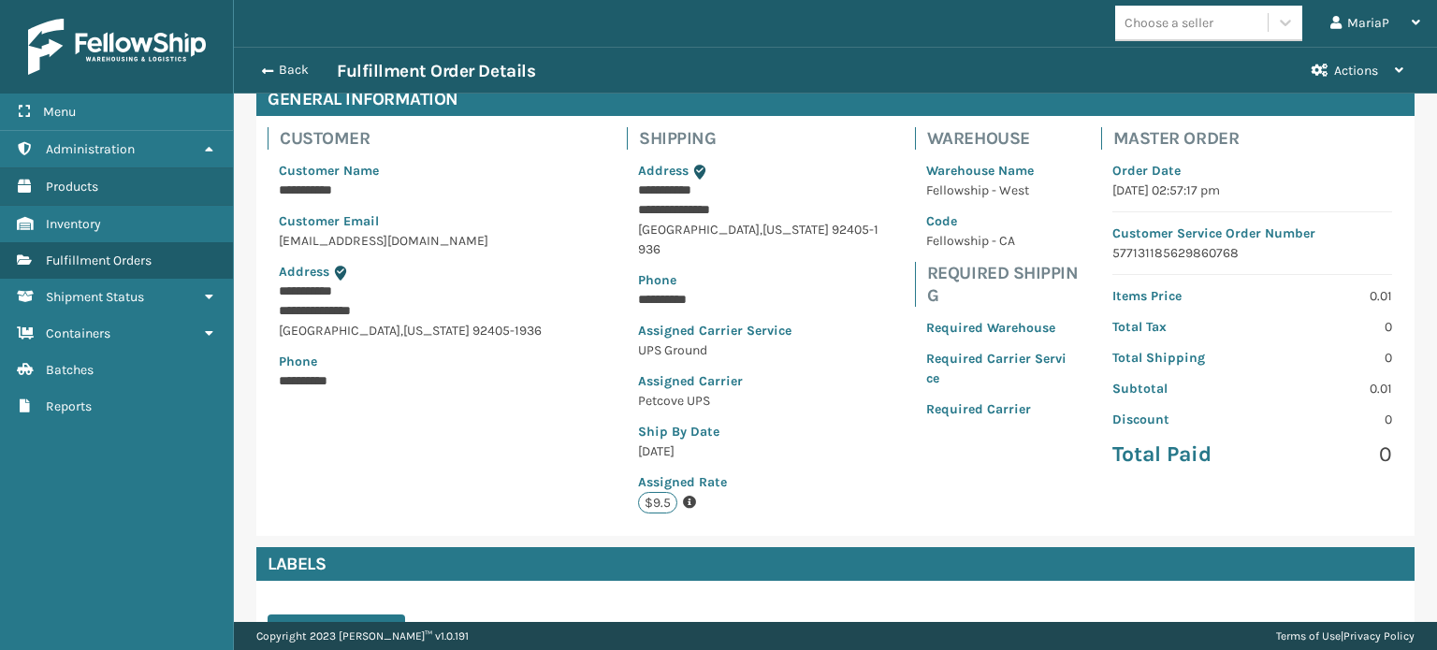
scroll to position [391, 0]
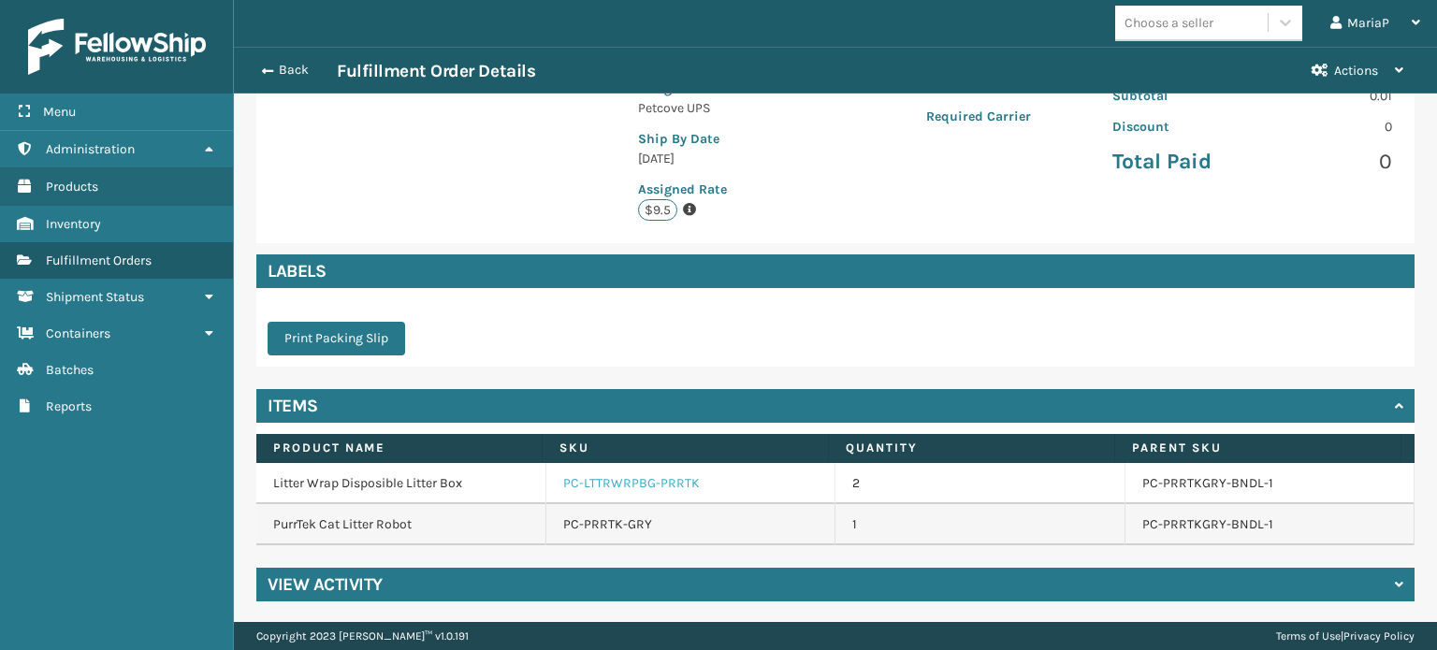
click at [618, 487] on link "PC-LTTRWRPBG-PRRTK" at bounding box center [631, 483] width 137 height 19
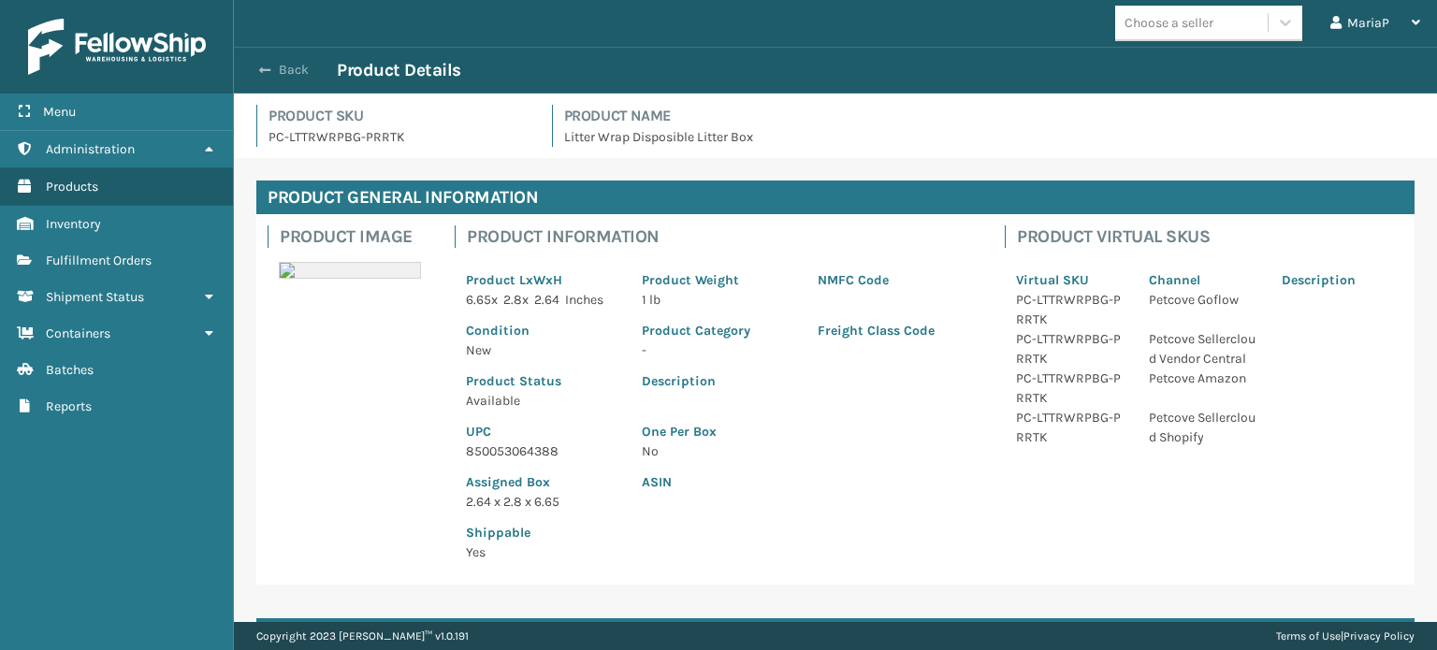
click at [263, 67] on span "button" at bounding box center [264, 70] width 11 height 13
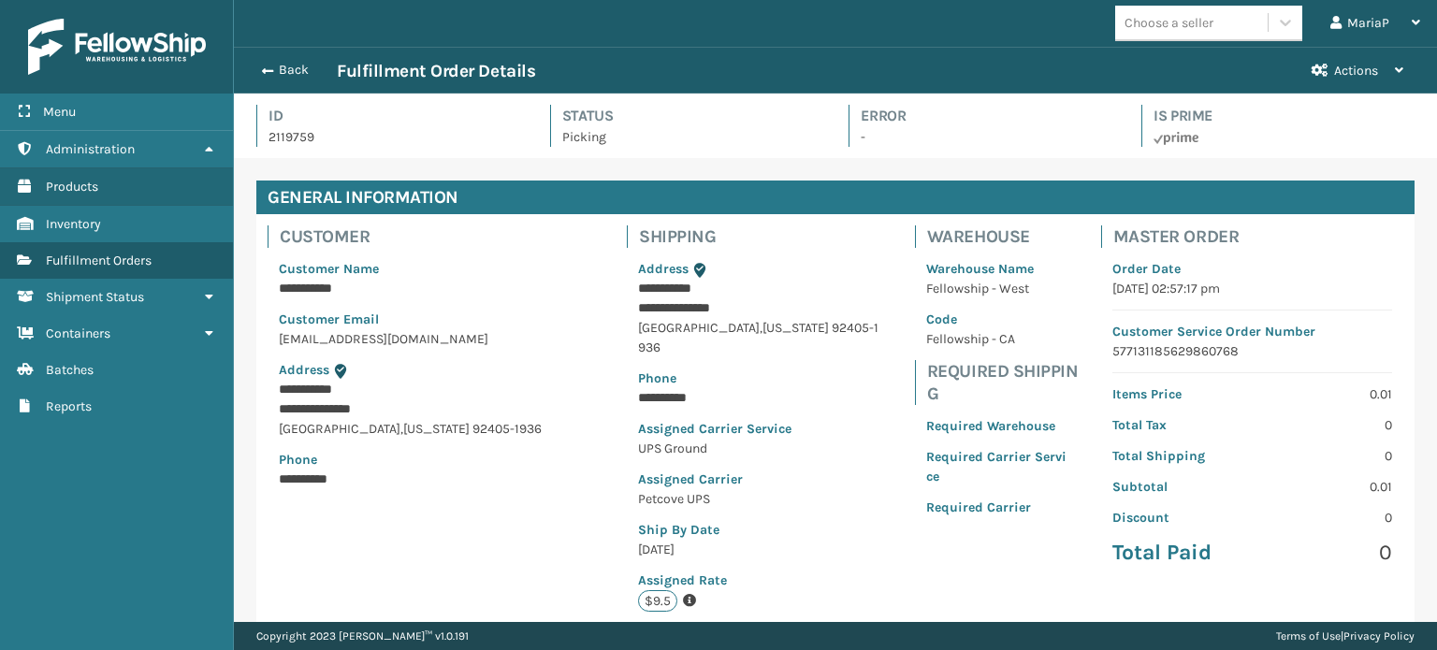
scroll to position [45, 1202]
click at [265, 74] on span "button" at bounding box center [264, 71] width 11 height 13
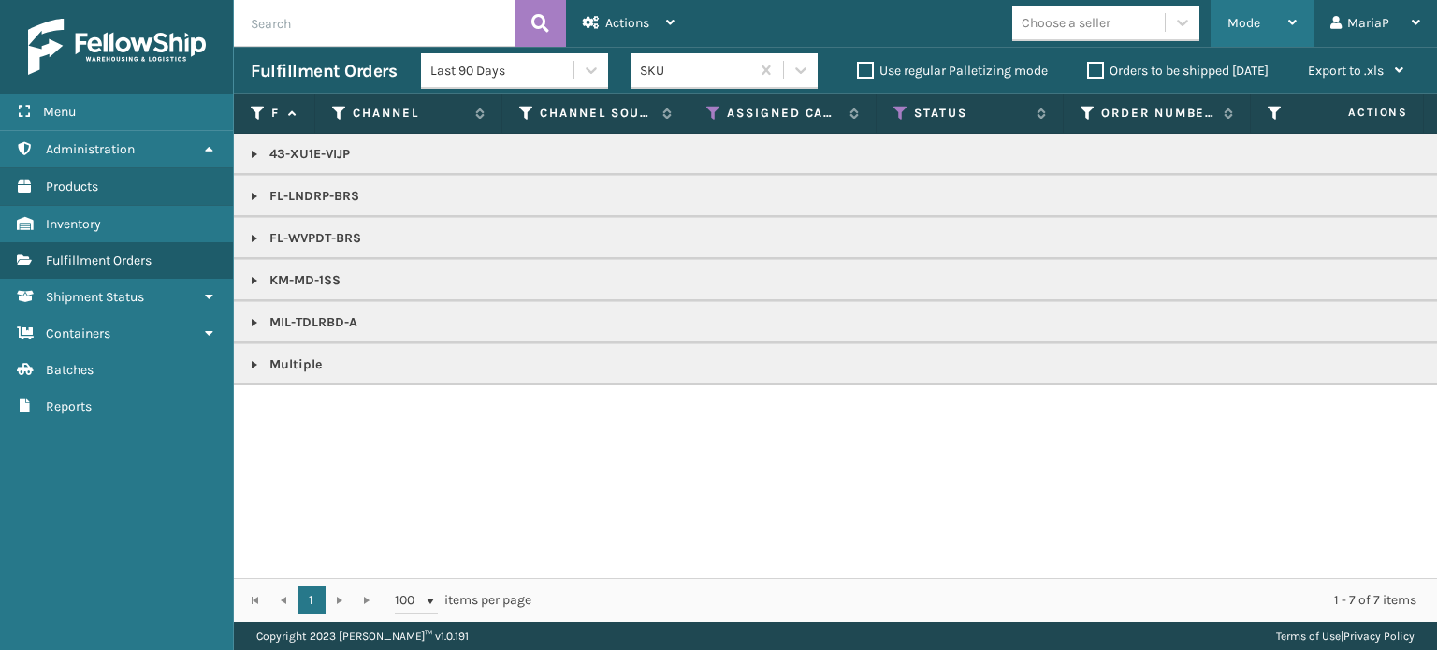
click at [1222, 33] on div "Mode Regular Mode Picking Mode Labeling Mode Exit Scan Mode" at bounding box center [1261, 23] width 103 height 47
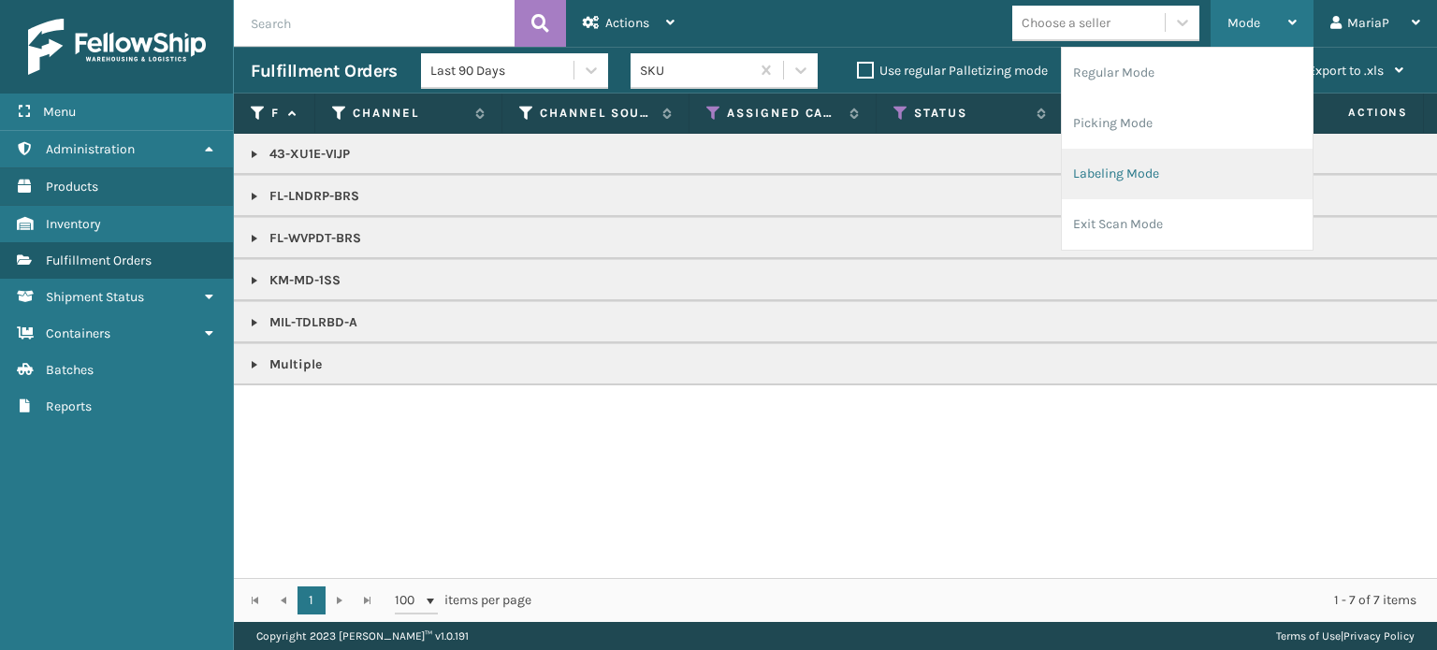
click at [1149, 167] on li "Labeling Mode" at bounding box center [1187, 174] width 251 height 51
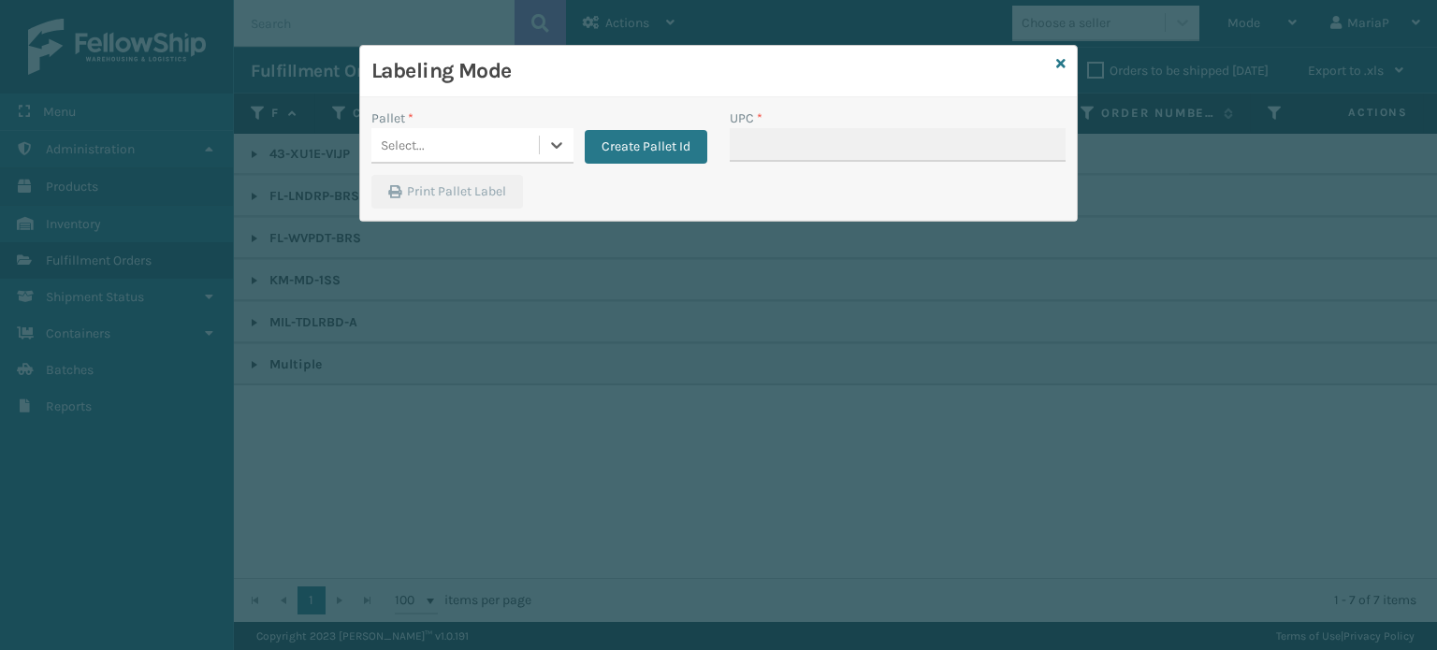
click at [434, 137] on div "Select..." at bounding box center [454, 145] width 167 height 31
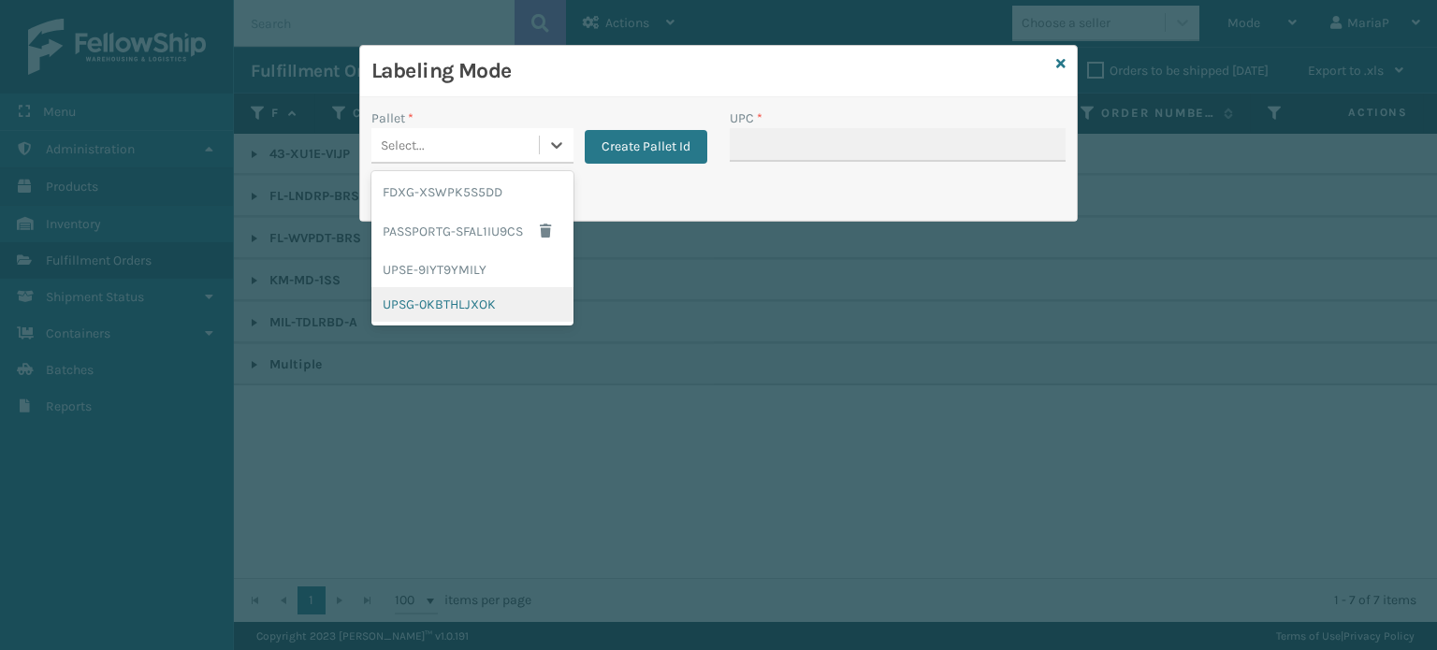
click at [457, 301] on div "UPSG-0KBTHLJXOK" at bounding box center [472, 304] width 202 height 35
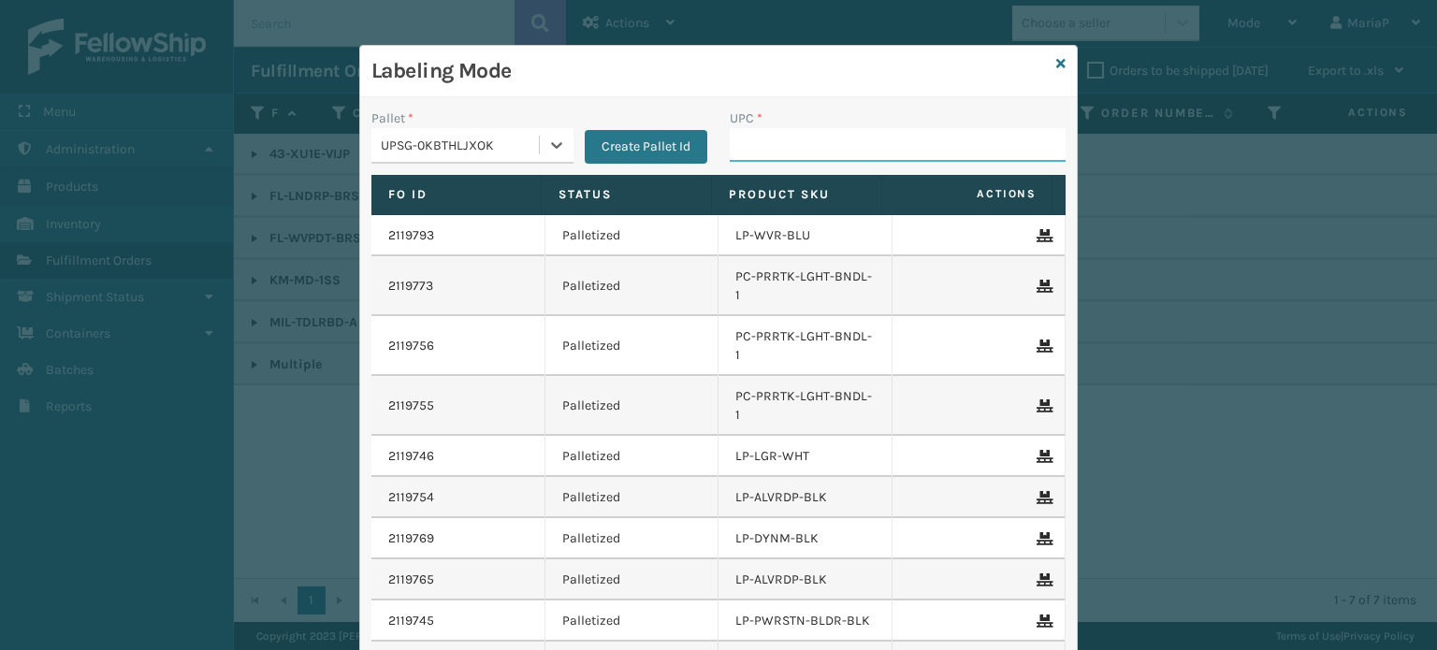
click at [766, 149] on input "UPC *" at bounding box center [898, 145] width 336 height 34
type input "KM-MD-1SS"
click at [1062, 63] on div "Labeling Mode" at bounding box center [718, 71] width 716 height 51
click at [1057, 64] on icon at bounding box center [1060, 63] width 9 height 13
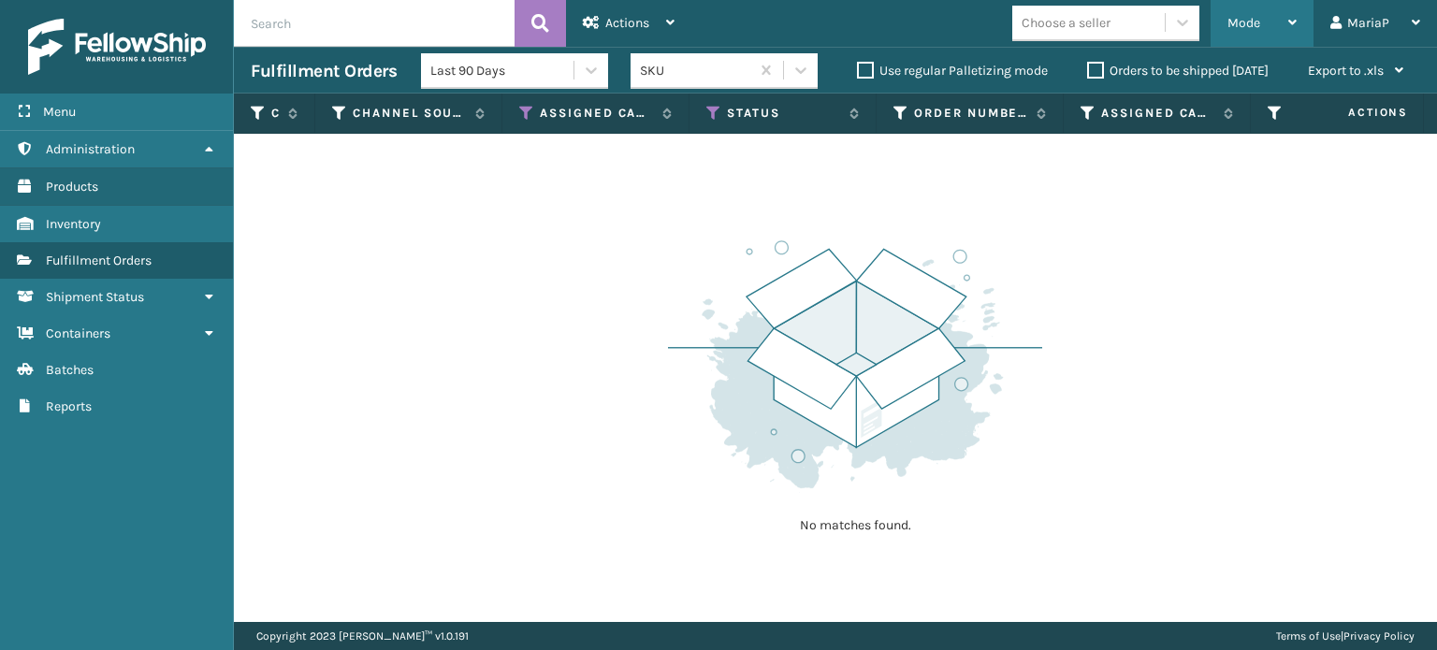
click at [1227, 17] on div "Mode Regular Mode Picking Mode Labeling Mode Exit Scan Mode" at bounding box center [1261, 23] width 103 height 47
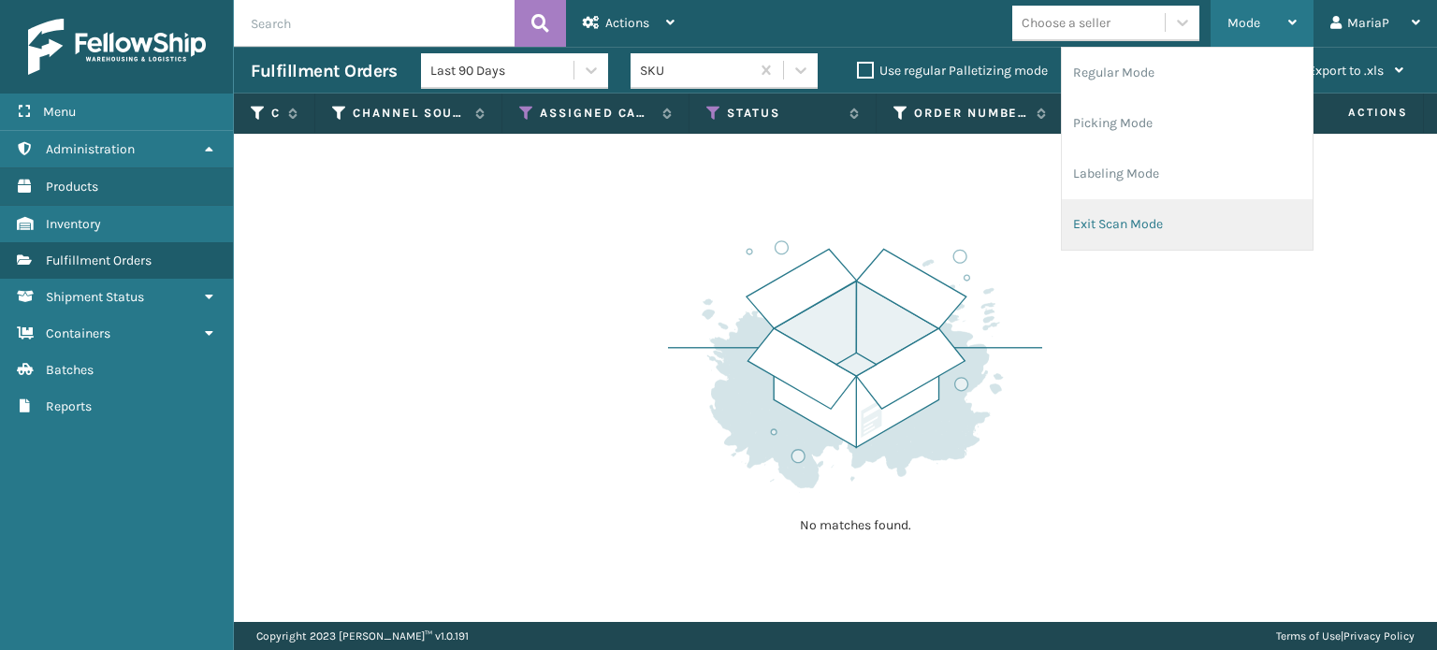
click at [1152, 220] on li "Exit Scan Mode" at bounding box center [1187, 224] width 251 height 51
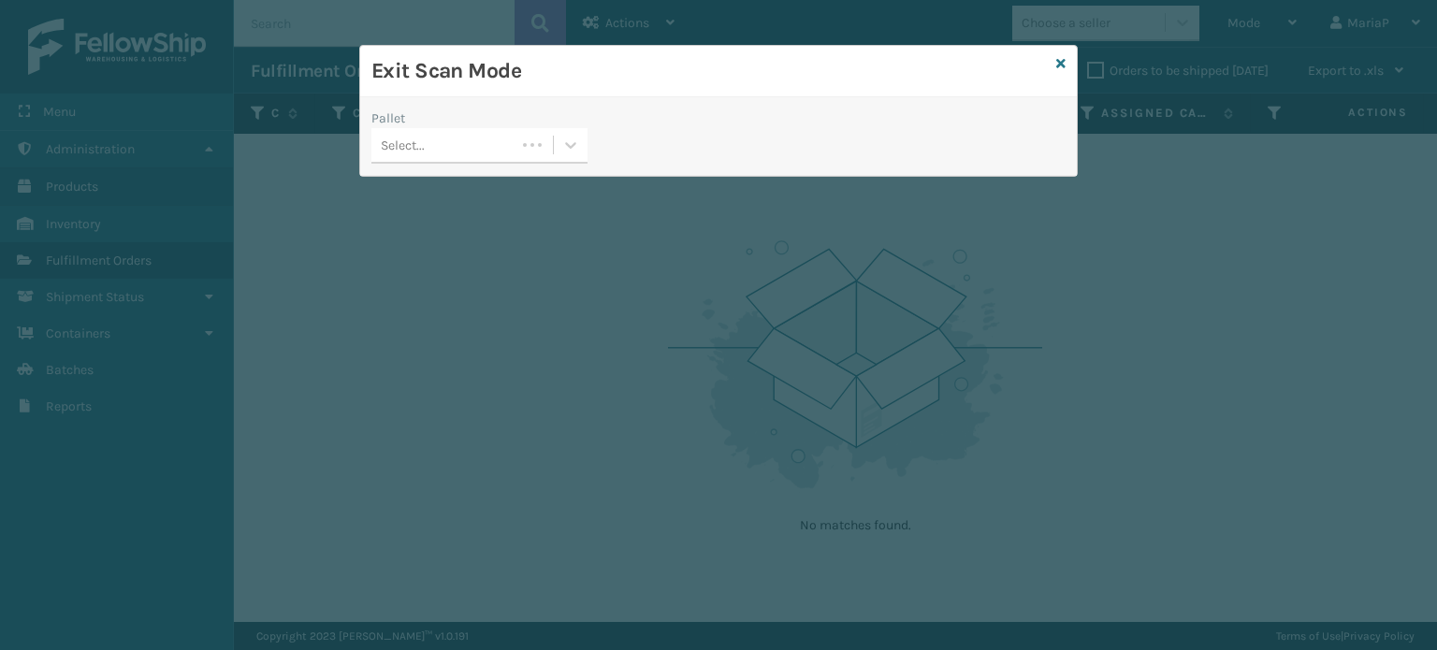
click at [497, 139] on div "Select..." at bounding box center [443, 145] width 144 height 31
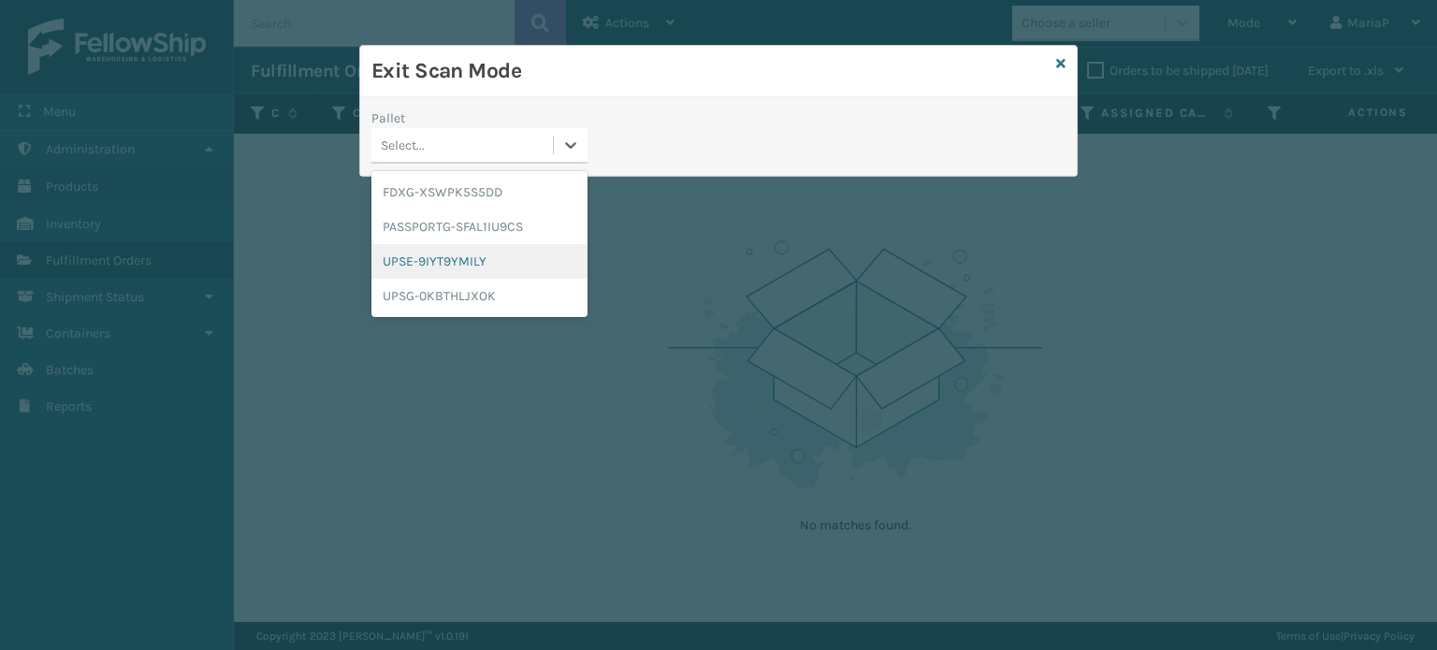
click at [456, 268] on div "UPSE-9IYT9YMILY" at bounding box center [479, 261] width 216 height 35
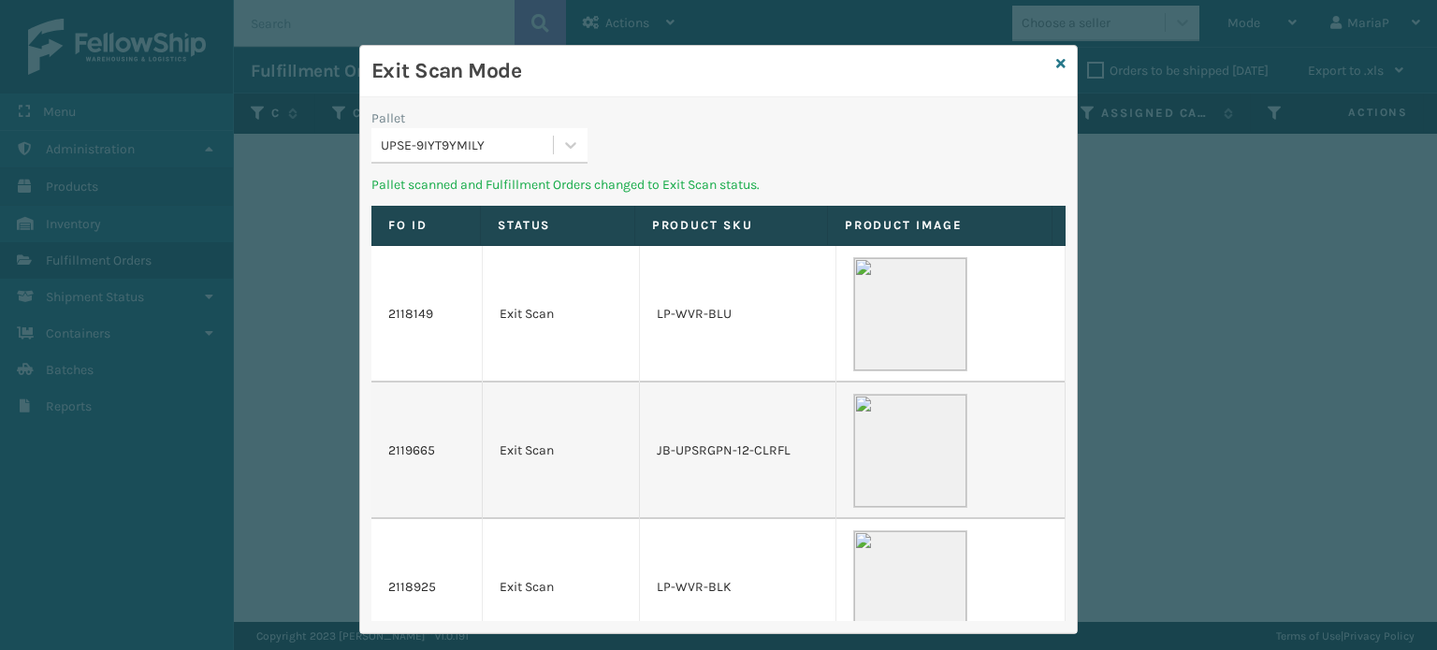
click at [445, 136] on div "UPSE-9IYT9YMILY" at bounding box center [468, 146] width 174 height 20
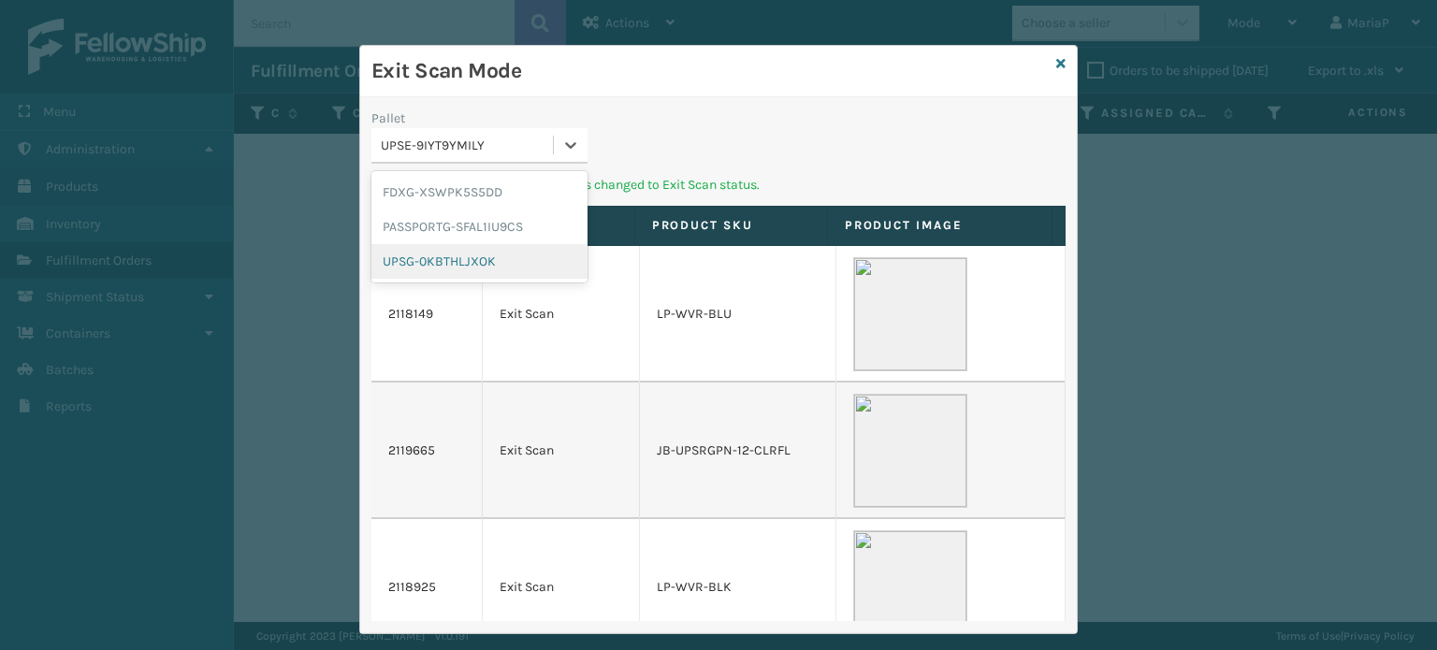
click at [444, 250] on div "UPSG-0KBTHLJXOK" at bounding box center [479, 261] width 216 height 35
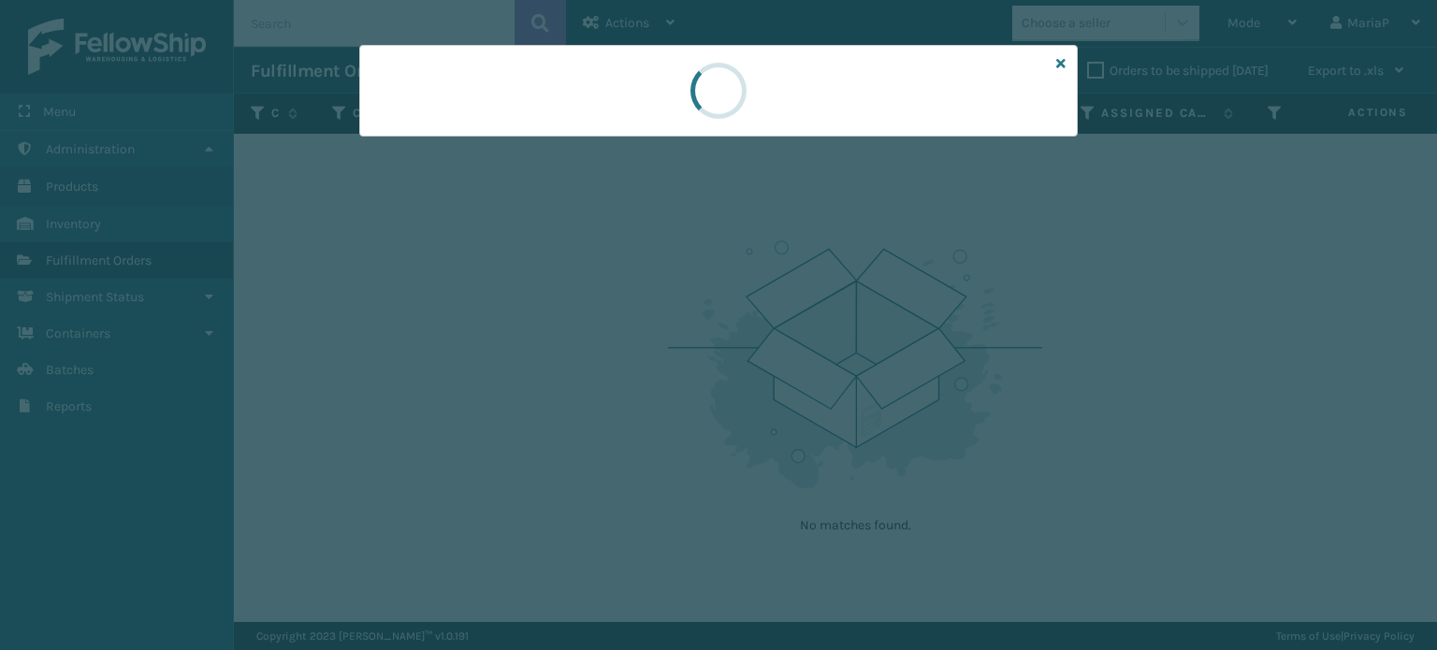
click at [495, 134] on div at bounding box center [718, 91] width 718 height 92
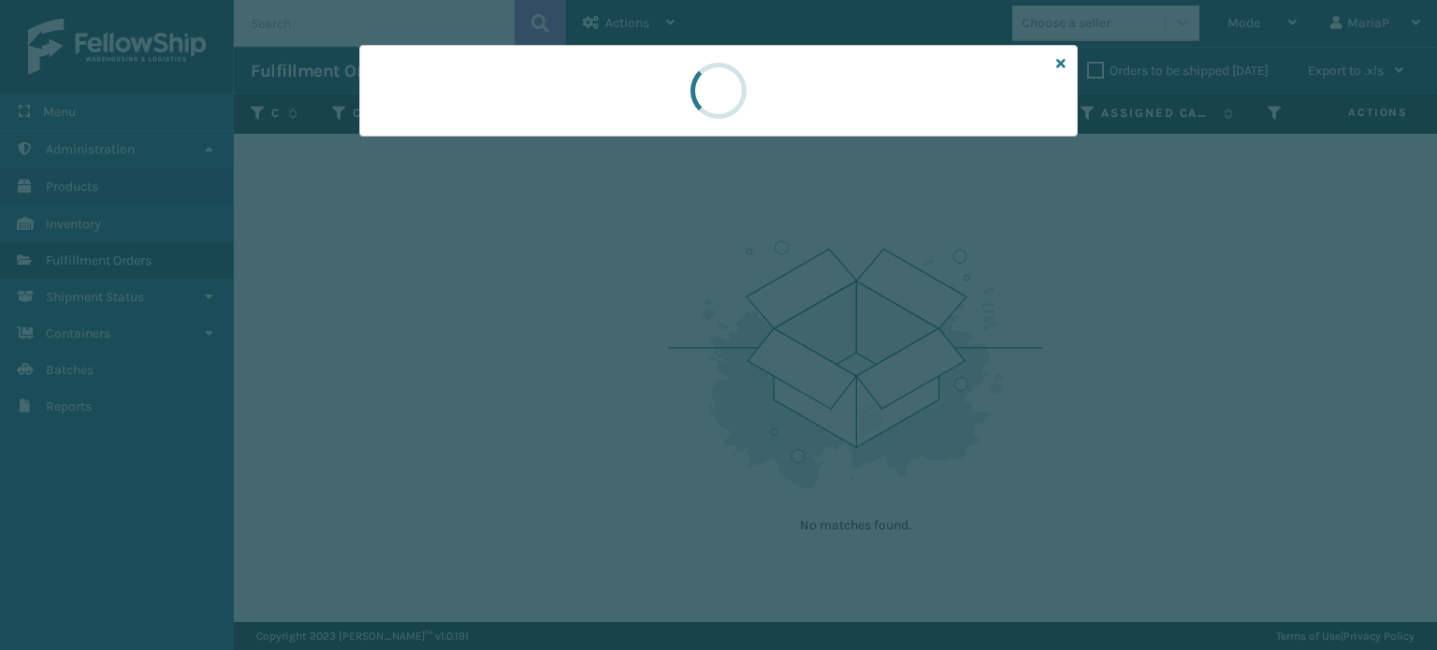
click at [495, 134] on div at bounding box center [718, 91] width 718 height 92
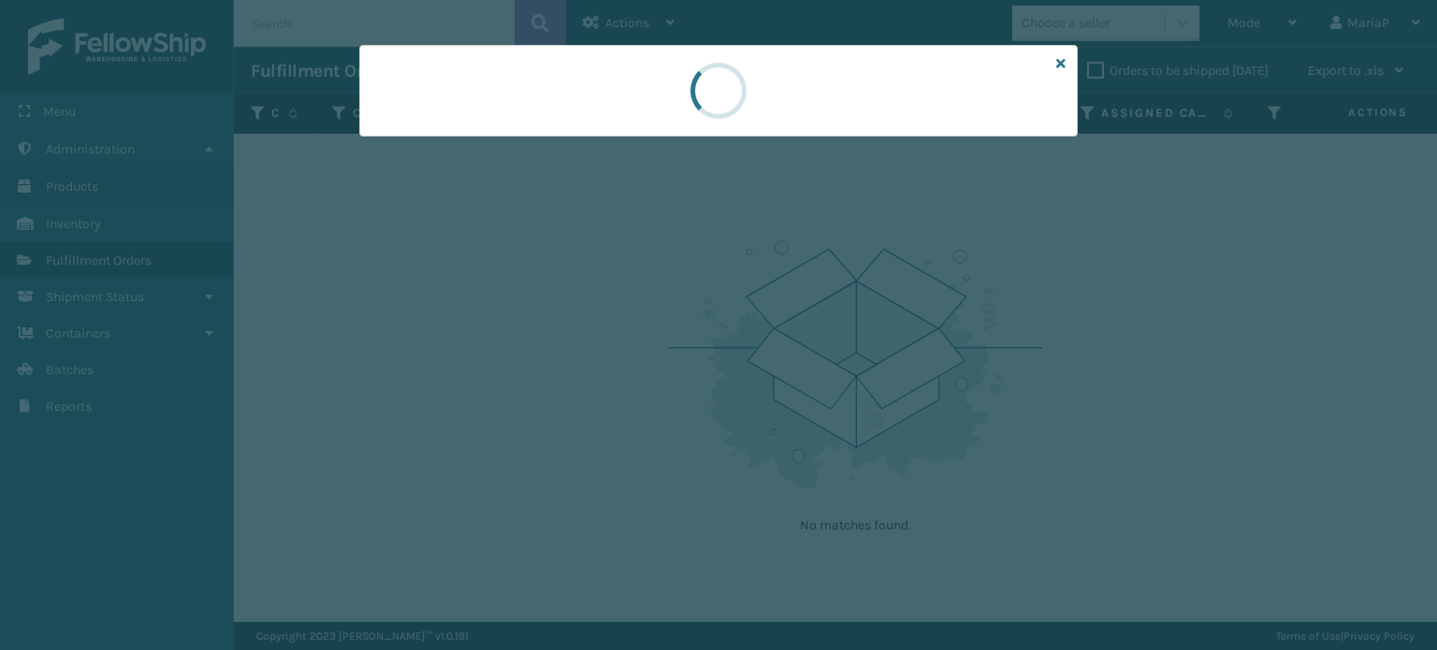
click at [495, 134] on div at bounding box center [718, 91] width 718 height 92
click at [495, 133] on div at bounding box center [718, 91] width 718 height 92
click at [495, 132] on div at bounding box center [718, 91] width 718 height 92
click at [495, 131] on div at bounding box center [718, 91] width 718 height 92
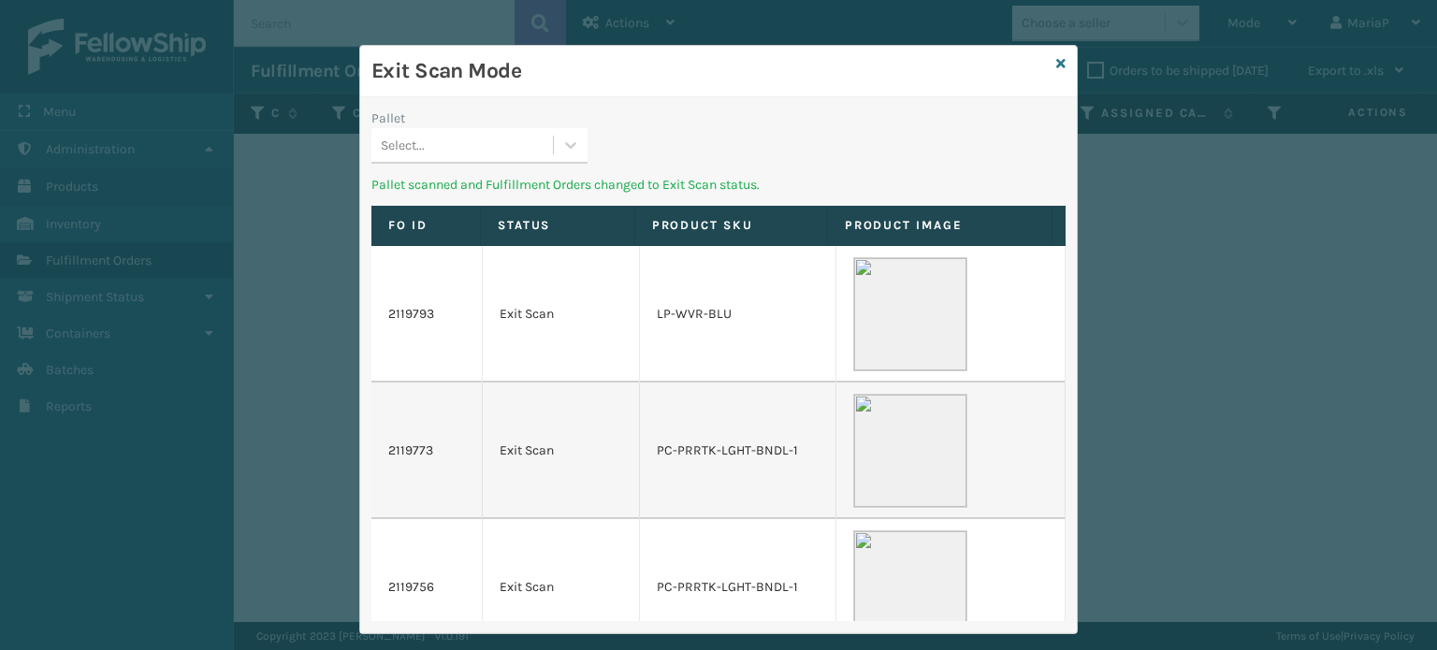
click at [495, 131] on div "Select..." at bounding box center [461, 145] width 181 height 31
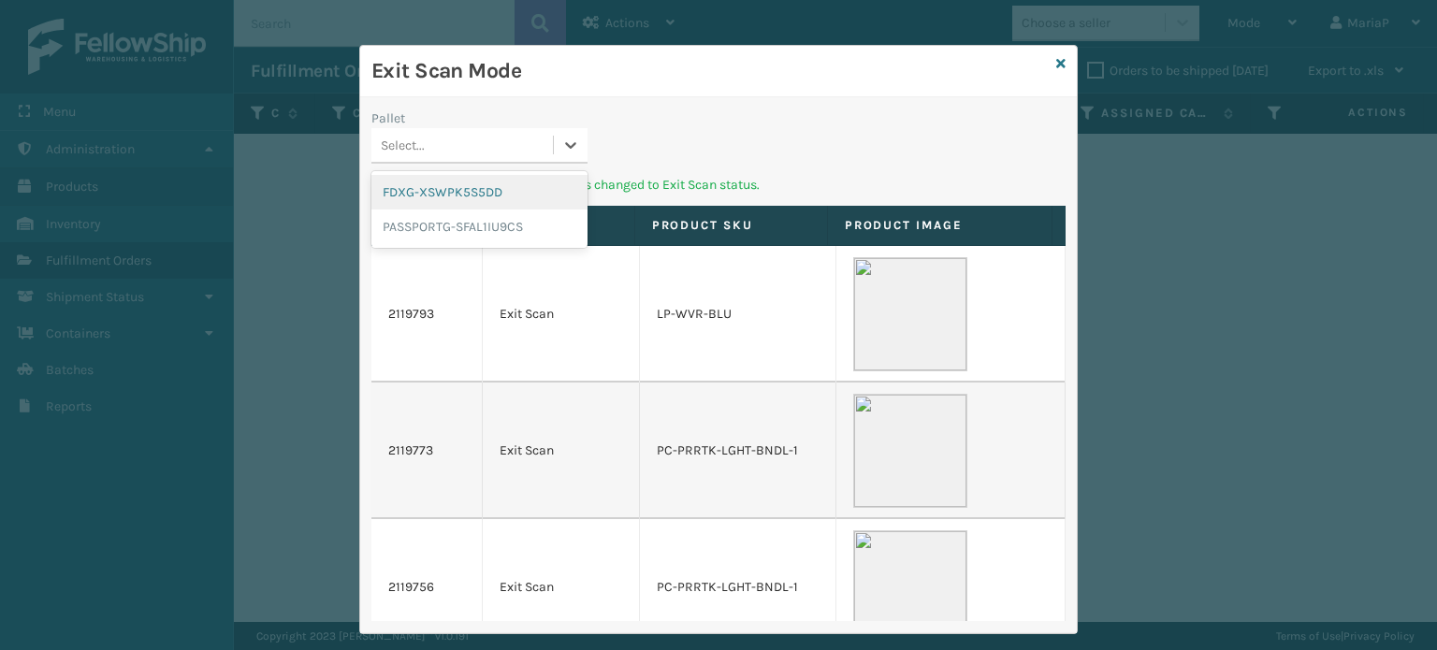
click at [412, 194] on div "FDXG-XSWPK5S5DD" at bounding box center [479, 192] width 216 height 35
